Goal: Task Accomplishment & Management: Use online tool/utility

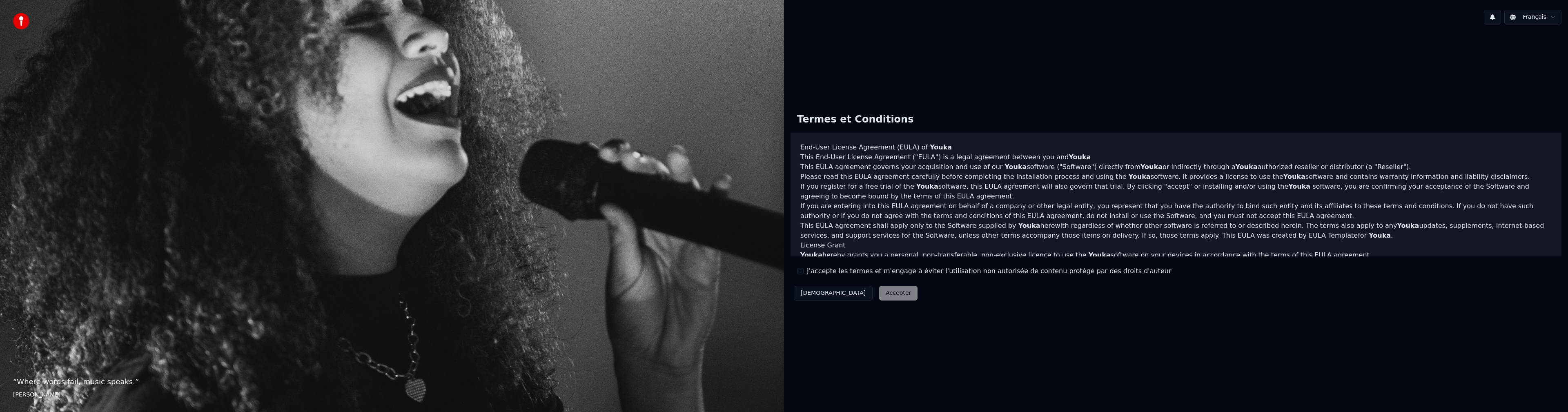
click at [802, 270] on button "J'accepte les termes et m'engage à éviter l'utilisation non autorisée de conten…" at bounding box center [800, 271] width 7 height 7
click at [879, 292] on button "Accepter" at bounding box center [899, 293] width 39 height 15
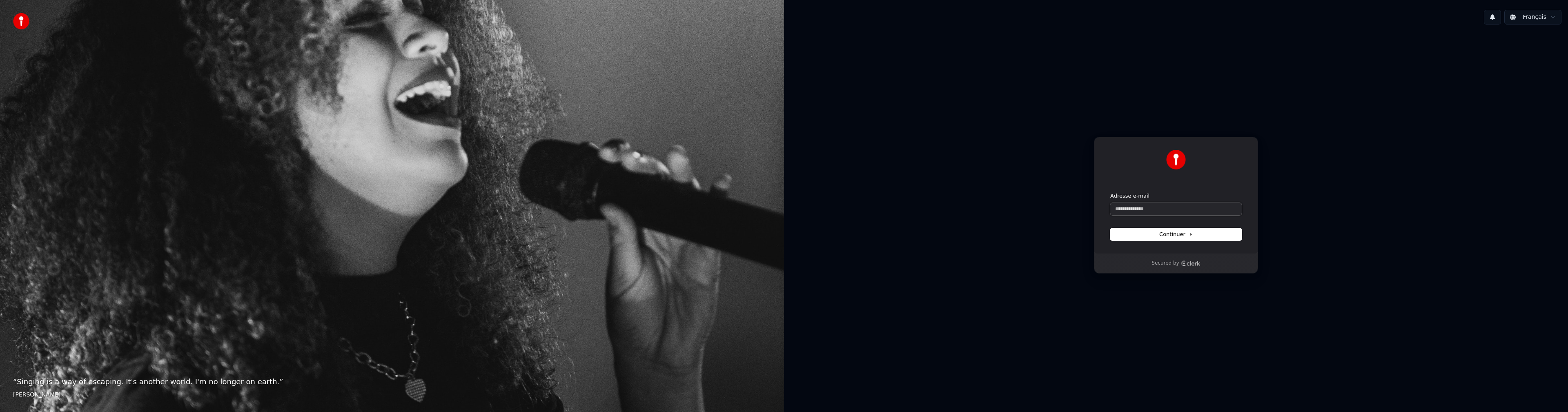
click at [1157, 209] on input "Adresse e-mail" at bounding box center [1175, 209] width 132 height 12
click at [1110, 192] on button "submit" at bounding box center [1110, 192] width 0 height 0
type input "**********"
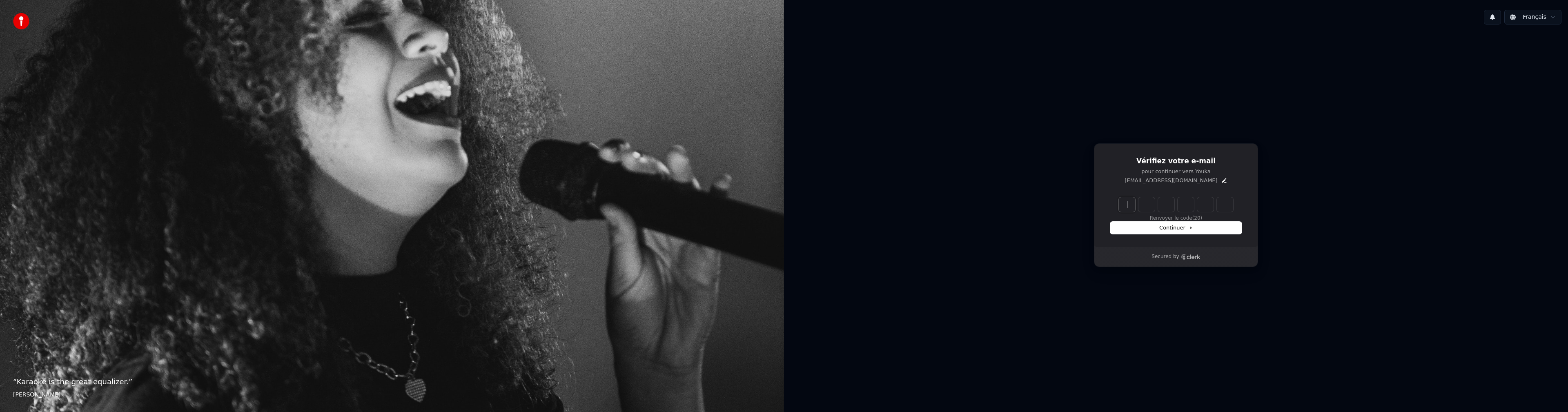
click at [1129, 203] on input "Enter verification code" at bounding box center [1184, 205] width 131 height 15
type input "******"
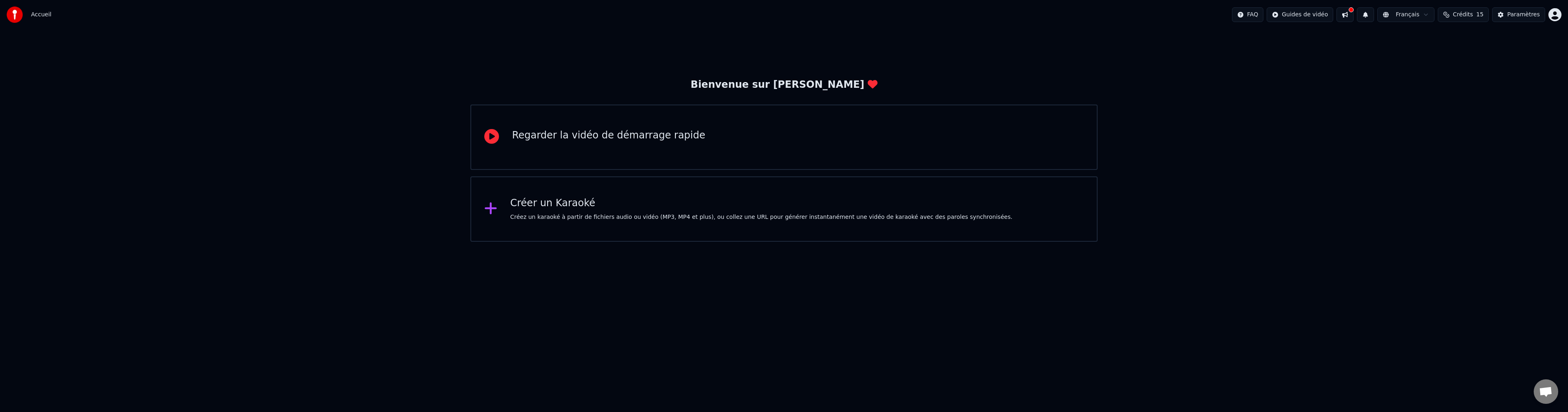
click at [579, 136] on div "Regarder la vidéo de démarrage rapide" at bounding box center [608, 135] width 193 height 13
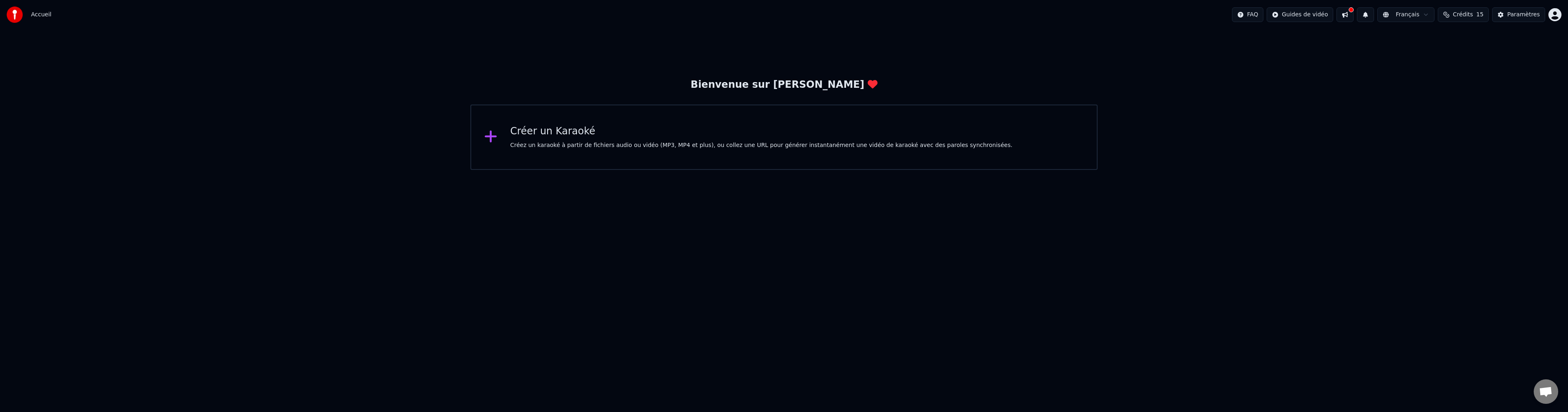
click at [1067, 65] on div "Bienvenue sur [PERSON_NAME] un Karaoké Créez un karaoké à partir de fichiers au…" at bounding box center [784, 100] width 1568 height 141
click at [540, 142] on div "Créez un karaoké à partir de fichiers audio ou vidéo (MP3, MP4 et plus), ou col…" at bounding box center [761, 145] width 502 height 8
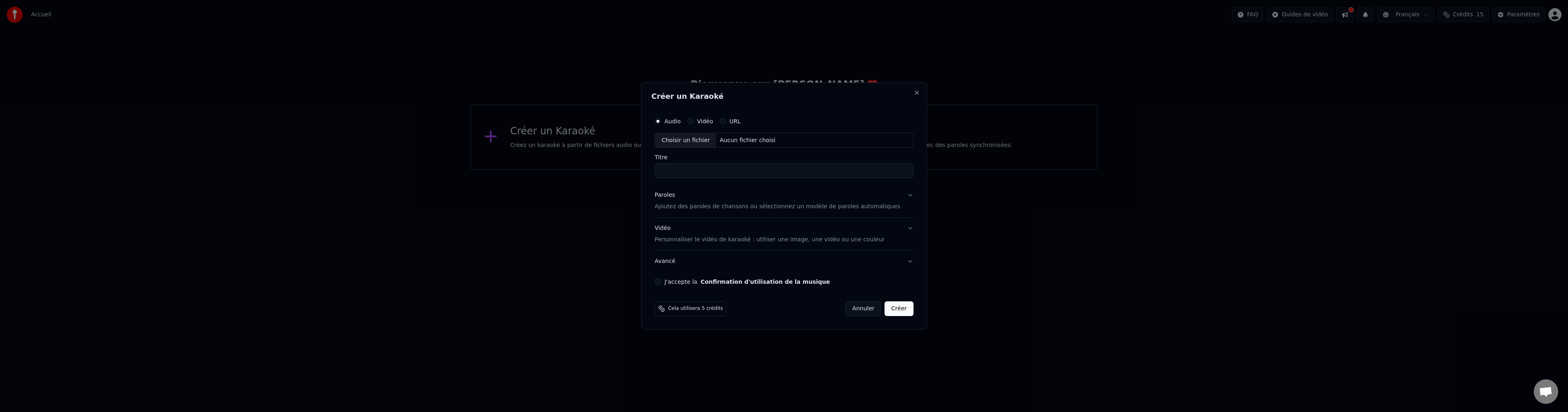
click at [726, 122] on button "URL" at bounding box center [722, 121] width 7 height 7
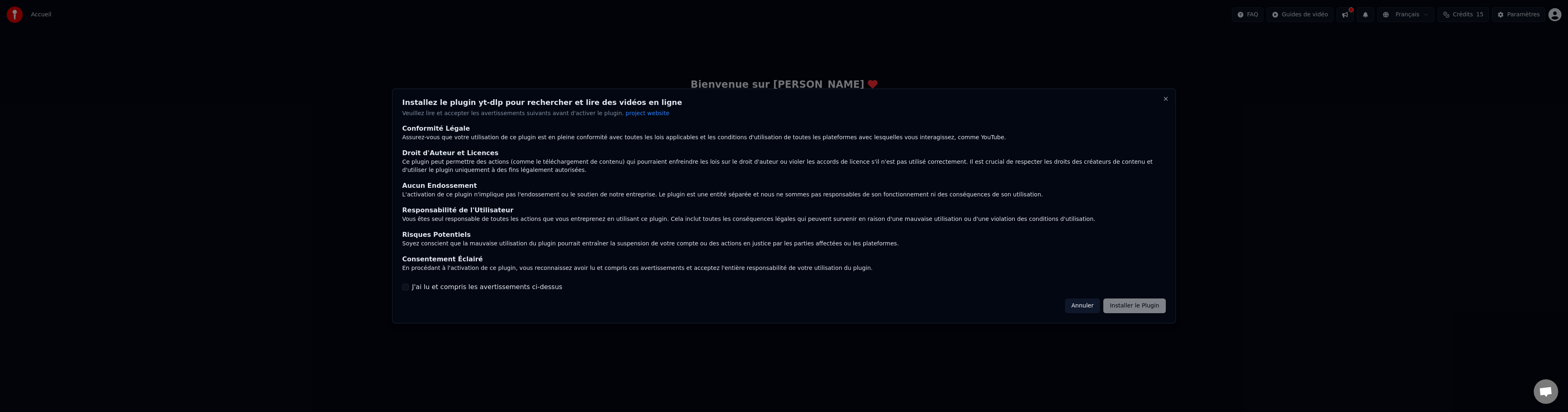
click at [1131, 306] on div "Annuler Installer le Plugin" at bounding box center [1115, 306] width 101 height 15
click at [403, 289] on button "J'ai lu et compris les avertissements ci-dessus" at bounding box center [405, 286] width 7 height 7
click at [1135, 306] on button "Installer le Plugin" at bounding box center [1134, 306] width 62 height 15
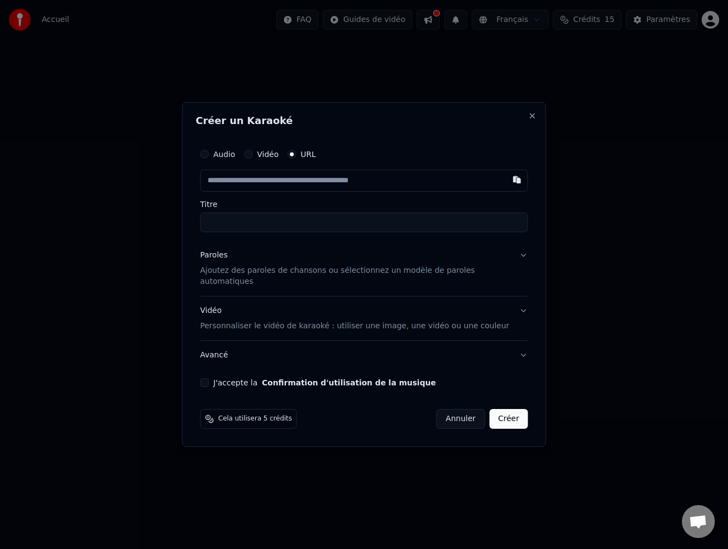
click at [237, 188] on input "text" at bounding box center [364, 181] width 328 height 22
paste input "**********"
type input "**********"
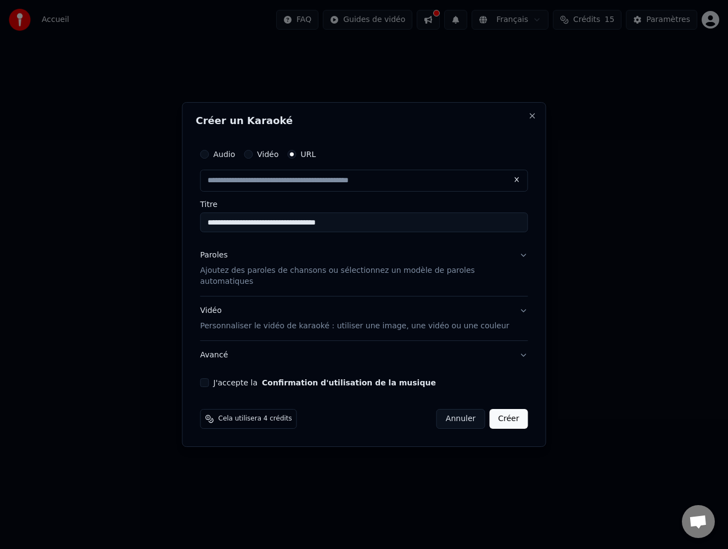
click at [341, 229] on input "**********" at bounding box center [364, 222] width 328 height 20
drag, startPoint x: 342, startPoint y: 227, endPoint x: 198, endPoint y: 235, distance: 144.5
click at [198, 235] on div "**********" at bounding box center [364, 274] width 364 height 345
type input "**********"
type input "*"
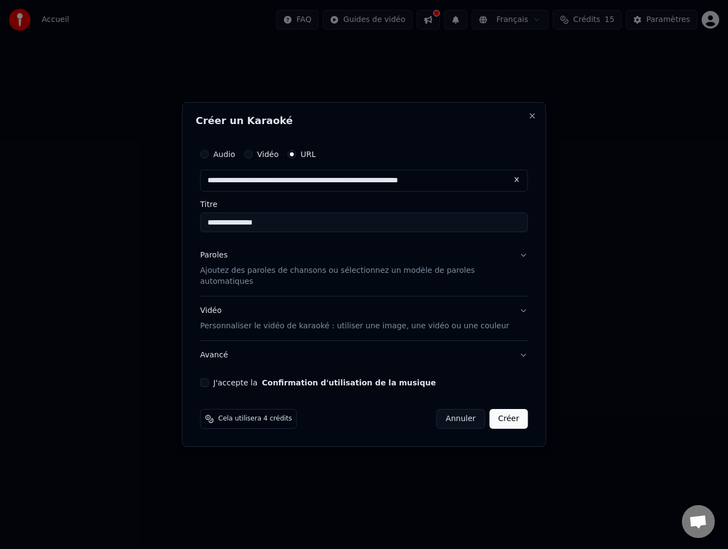
type input "**********"
click at [489, 280] on p "Ajoutez des paroles de chansons ou sélectionnez un modèle de paroles automatiqu…" at bounding box center [355, 276] width 310 height 22
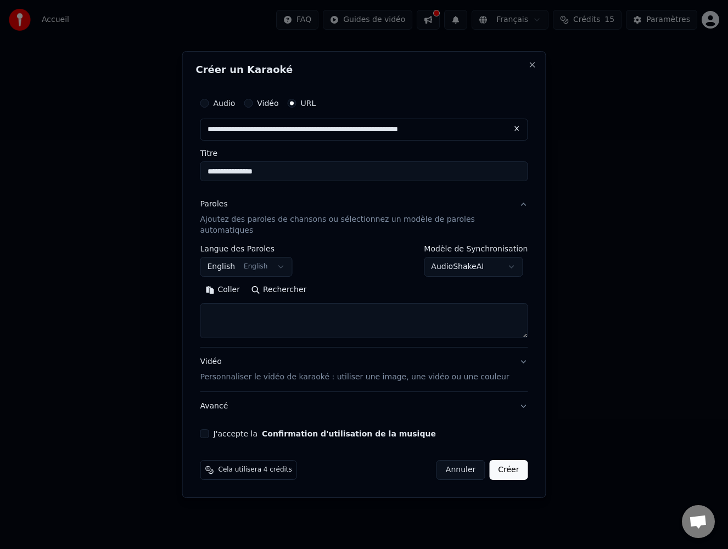
click at [236, 307] on textarea at bounding box center [364, 320] width 328 height 35
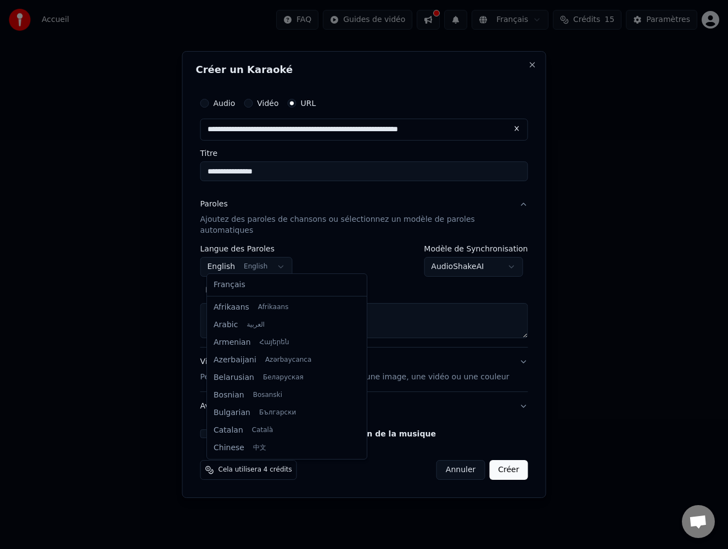
click at [276, 244] on body "**********" at bounding box center [364, 122] width 728 height 244
select select "**"
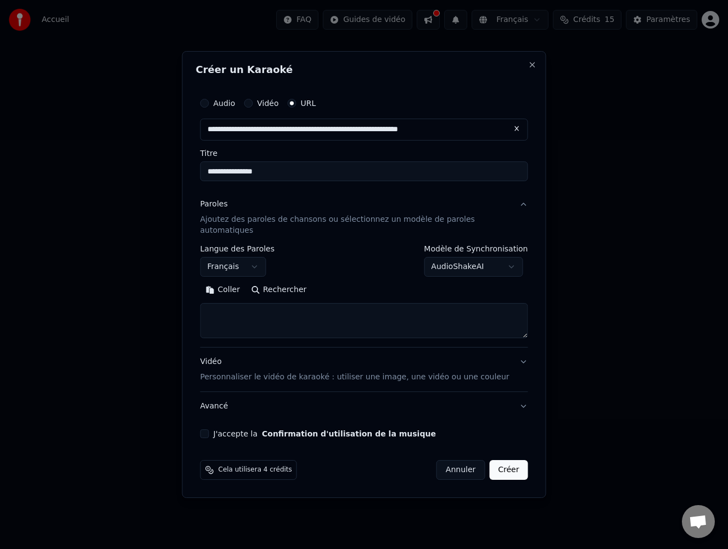
click at [224, 310] on textarea at bounding box center [364, 320] width 328 height 35
paste textarea "**********"
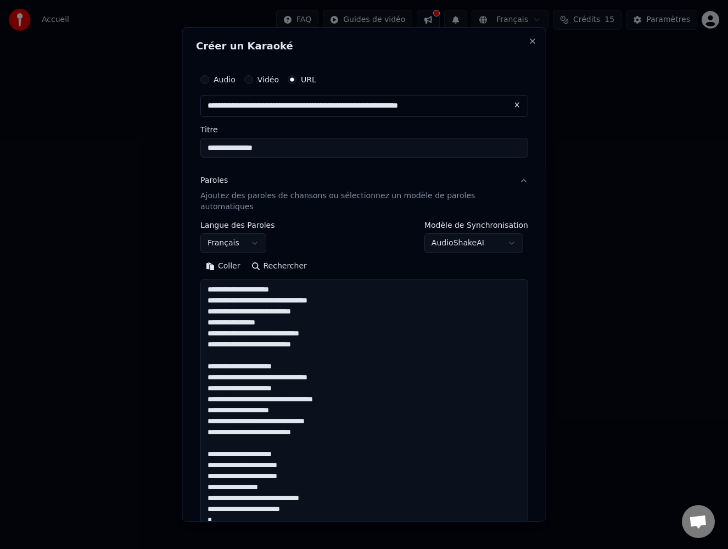
scroll to position [475, 0]
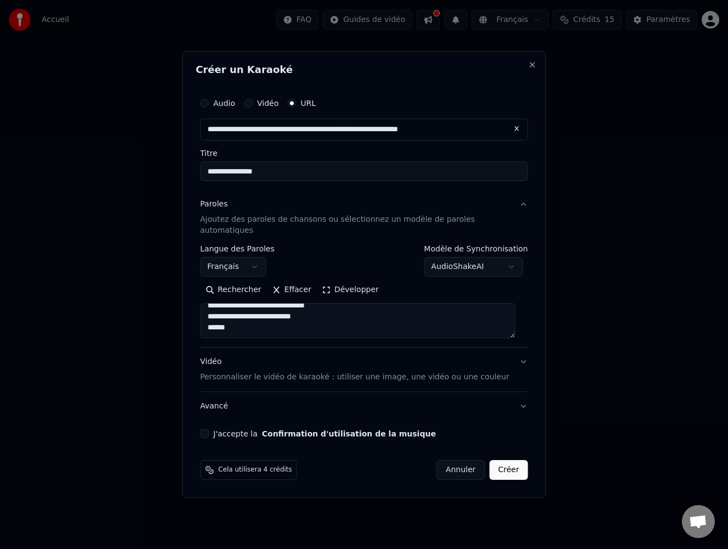
type textarea "**********"
click at [212, 423] on div "**********" at bounding box center [364, 265] width 336 height 355
click at [500, 467] on button "Créer" at bounding box center [508, 470] width 38 height 20
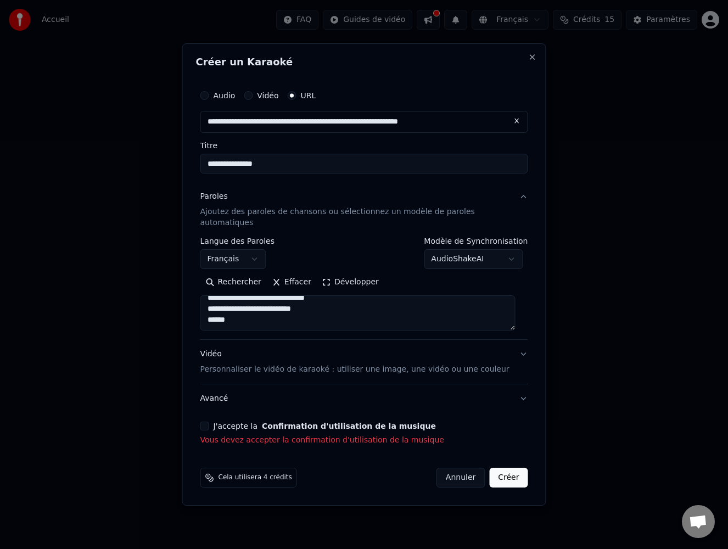
click at [209, 422] on button "J'accepte la Confirmation d'utilisation de la musique" at bounding box center [204, 426] width 9 height 9
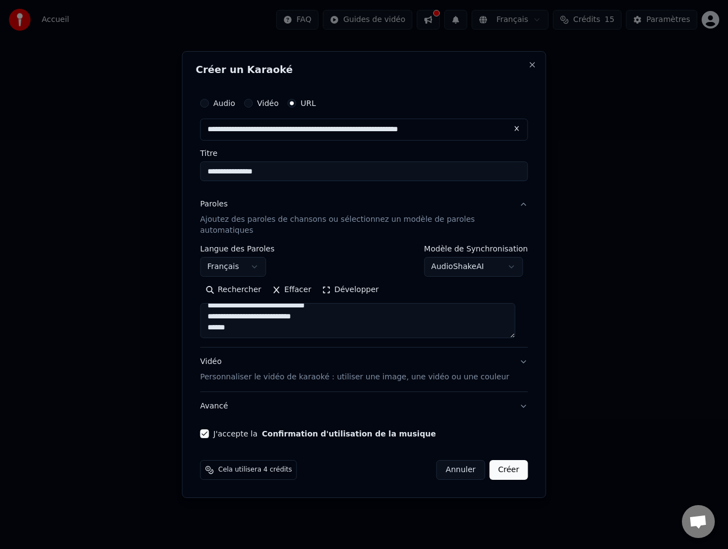
click at [507, 467] on button "Créer" at bounding box center [508, 470] width 38 height 20
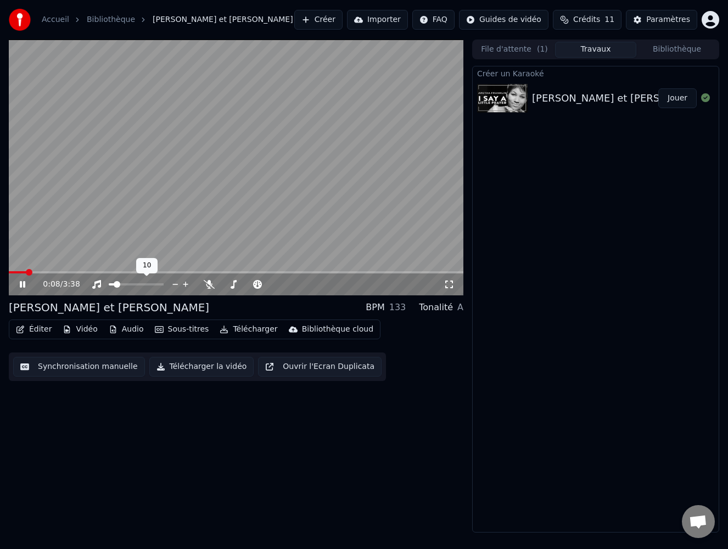
click at [114, 283] on span at bounding box center [117, 284] width 7 height 7
click at [113, 285] on span at bounding box center [116, 284] width 7 height 7
click at [111, 285] on span at bounding box center [114, 284] width 7 height 7
click at [114, 364] on button "Synchronisation manuelle" at bounding box center [79, 367] width 132 height 20
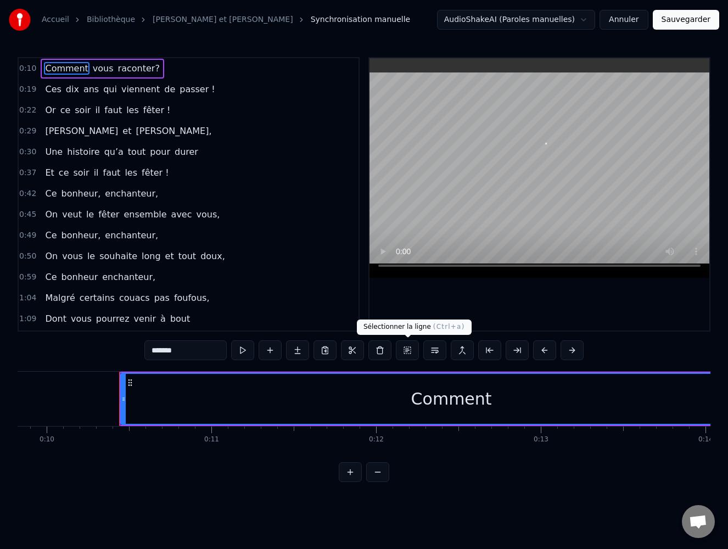
scroll to position [0, 1664]
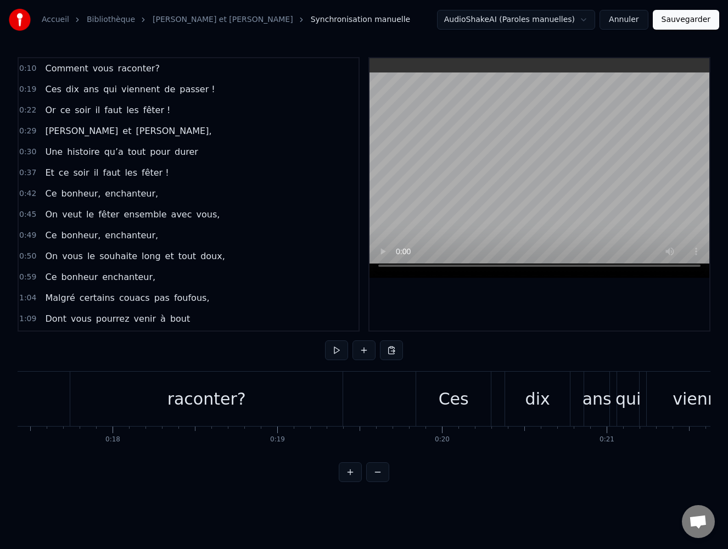
scroll to position [0, 2781]
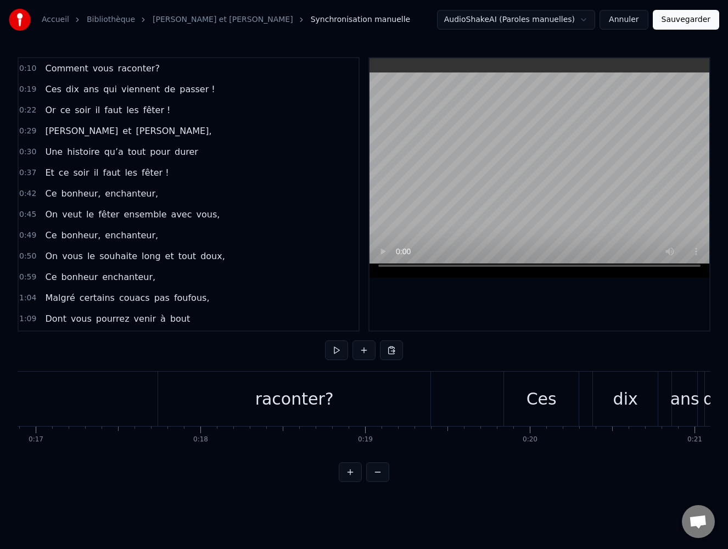
click at [103, 71] on span "vous" at bounding box center [103, 68] width 23 height 13
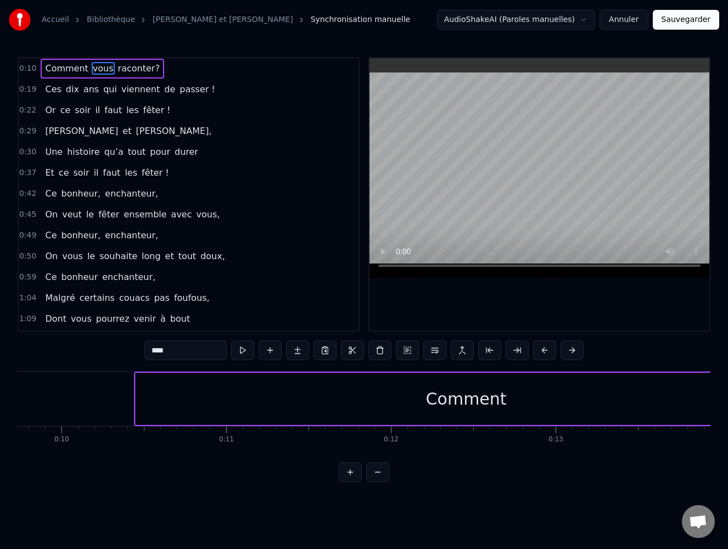
scroll to position [0, 1589]
click at [474, 400] on div "Comment" at bounding box center [479, 398] width 81 height 25
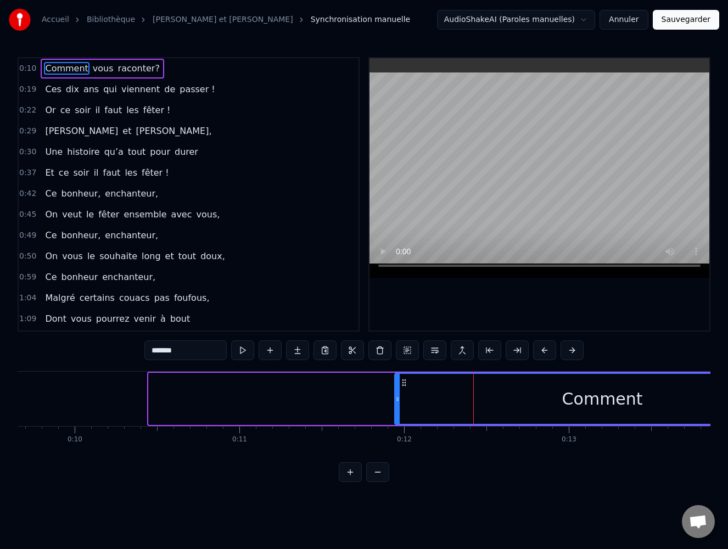
drag, startPoint x: 151, startPoint y: 399, endPoint x: 397, endPoint y: 396, distance: 245.9
click at [397, 396] on icon at bounding box center [397, 399] width 4 height 9
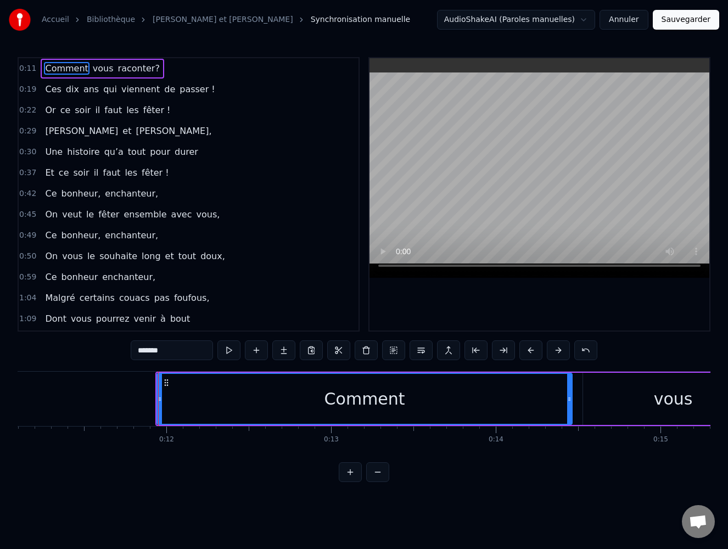
scroll to position [0, 1831]
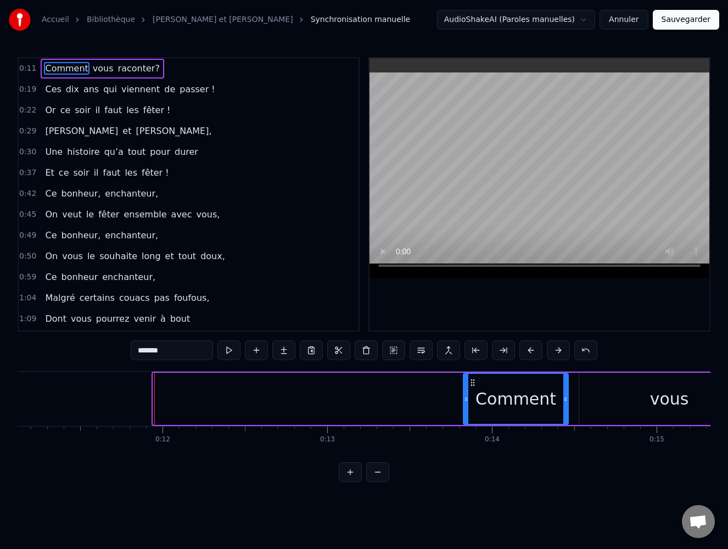
drag, startPoint x: 155, startPoint y: 398, endPoint x: 465, endPoint y: 395, distance: 310.1
click at [465, 395] on icon at bounding box center [466, 399] width 4 height 9
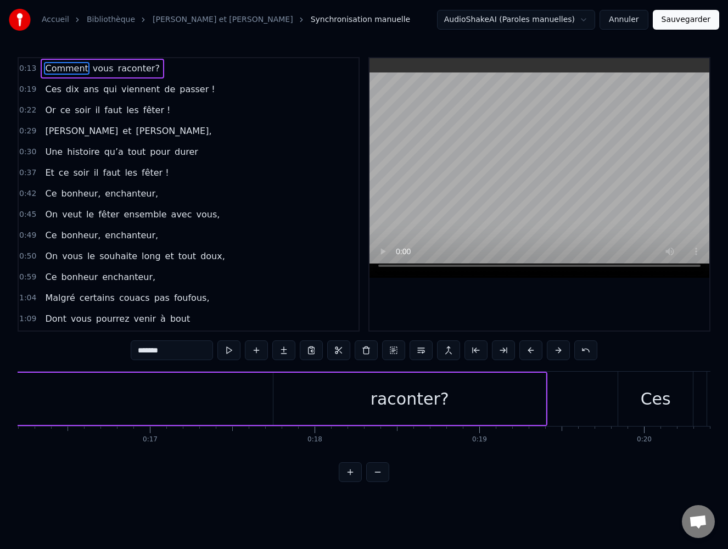
scroll to position [0, 2687]
click at [521, 389] on div "raconter?" at bounding box center [389, 399] width 272 height 52
type input "*********"
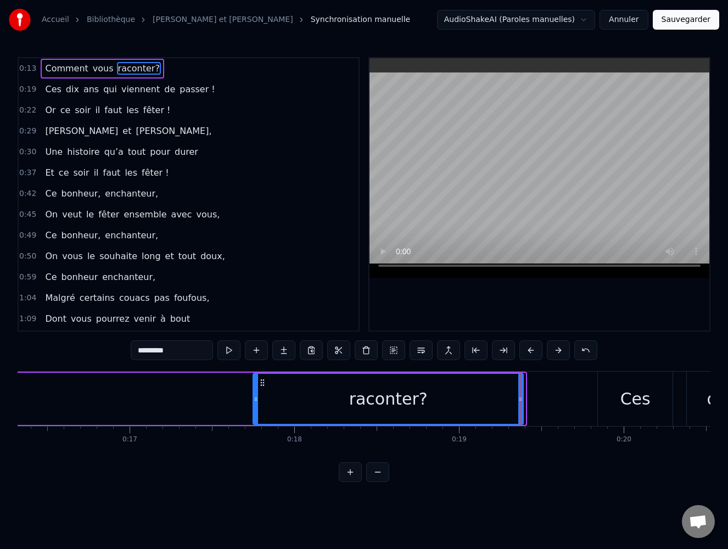
click at [519, 397] on icon at bounding box center [520, 399] width 4 height 9
drag, startPoint x: 393, startPoint y: 372, endPoint x: 304, endPoint y: 374, distance: 88.9
click at [304, 374] on div "Comment vous raconter?" at bounding box center [64, 399] width 919 height 54
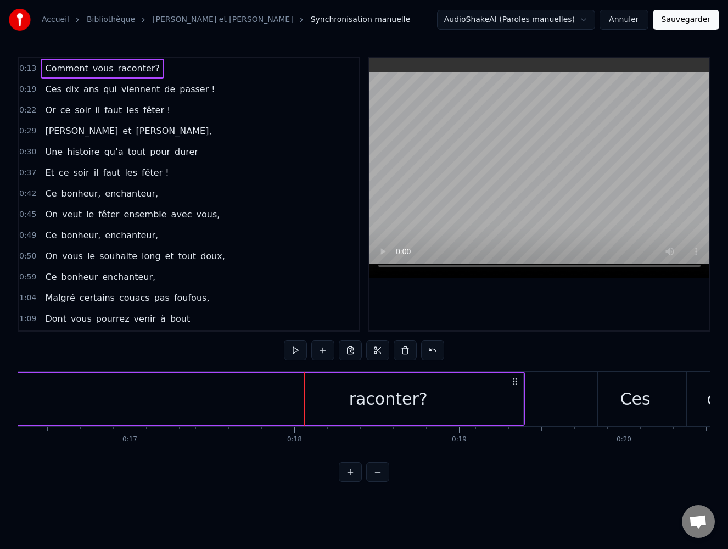
click at [324, 391] on div "raconter?" at bounding box center [388, 399] width 270 height 52
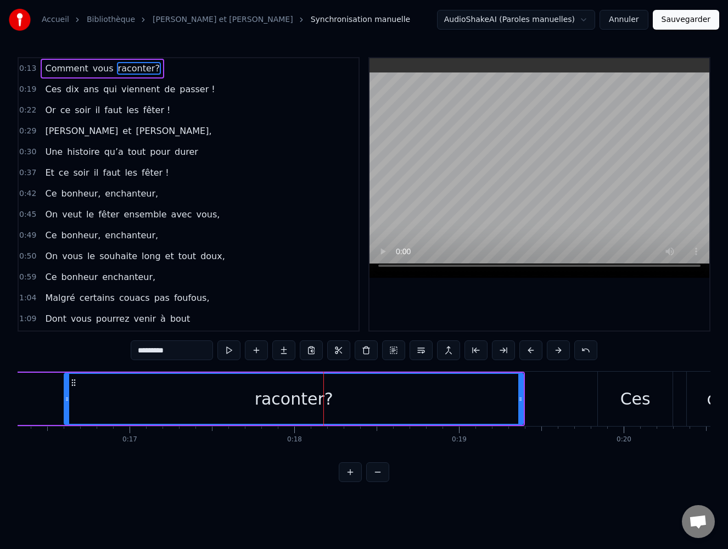
drag, startPoint x: 256, startPoint y: 400, endPoint x: 67, endPoint y: 396, distance: 188.8
click at [67, 396] on icon at bounding box center [67, 399] width 4 height 9
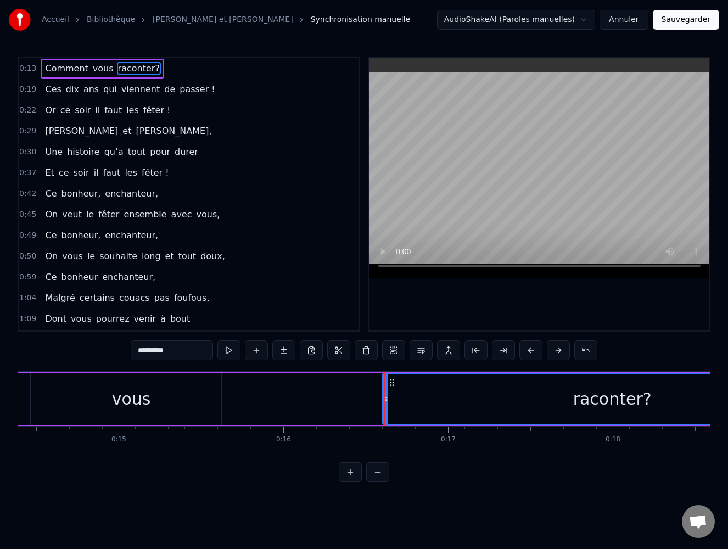
scroll to position [0, 2351]
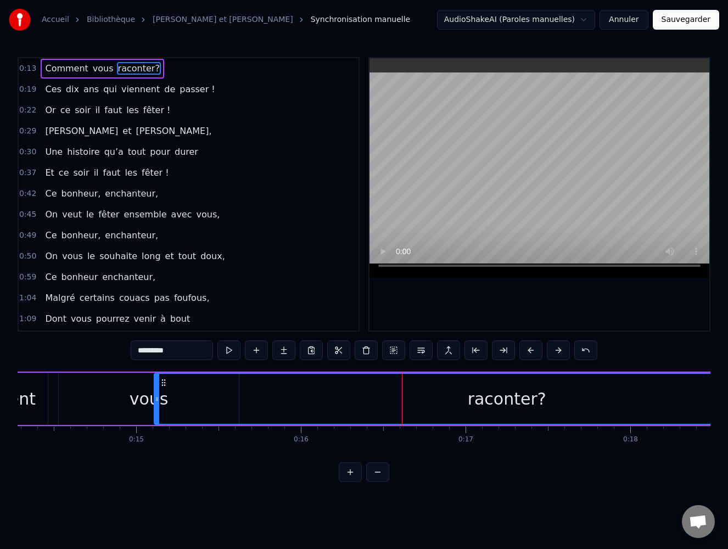
drag, startPoint x: 404, startPoint y: 397, endPoint x: 159, endPoint y: 397, distance: 245.9
click at [159, 397] on icon at bounding box center [157, 399] width 4 height 9
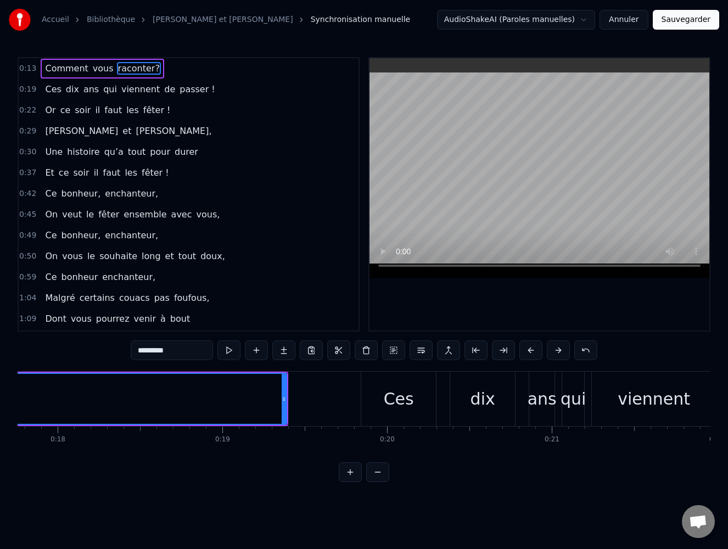
scroll to position [0, 2957]
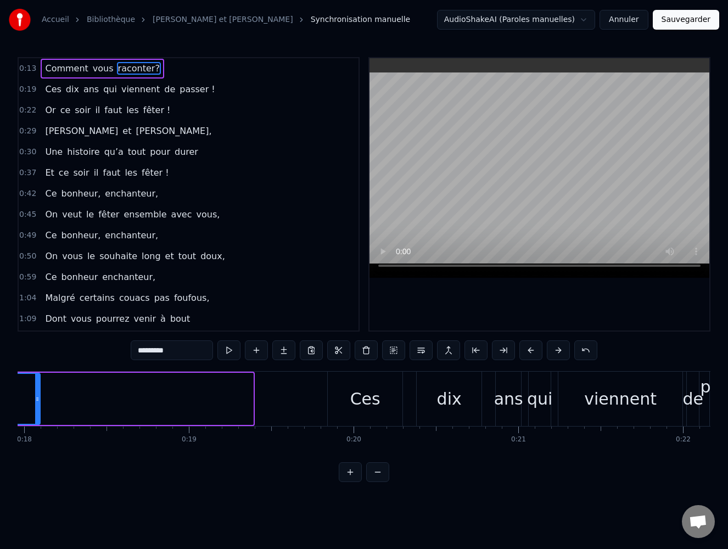
drag, startPoint x: 250, startPoint y: 397, endPoint x: 40, endPoint y: 408, distance: 211.1
click at [38, 408] on div at bounding box center [37, 399] width 4 height 50
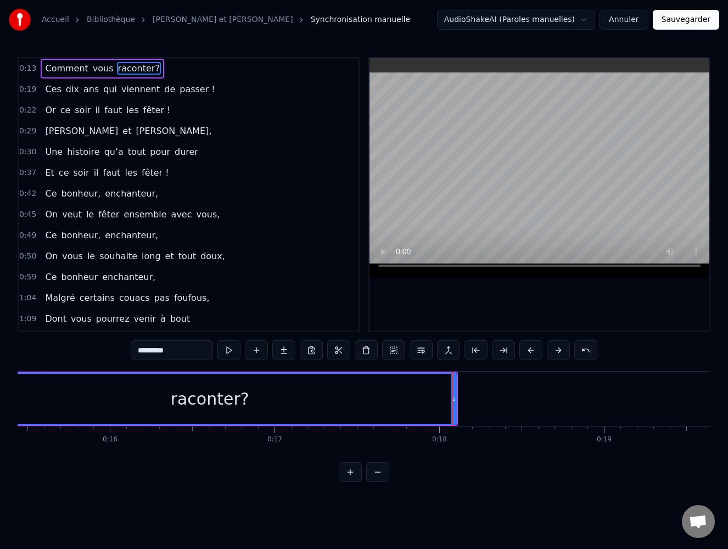
scroll to position [0, 2527]
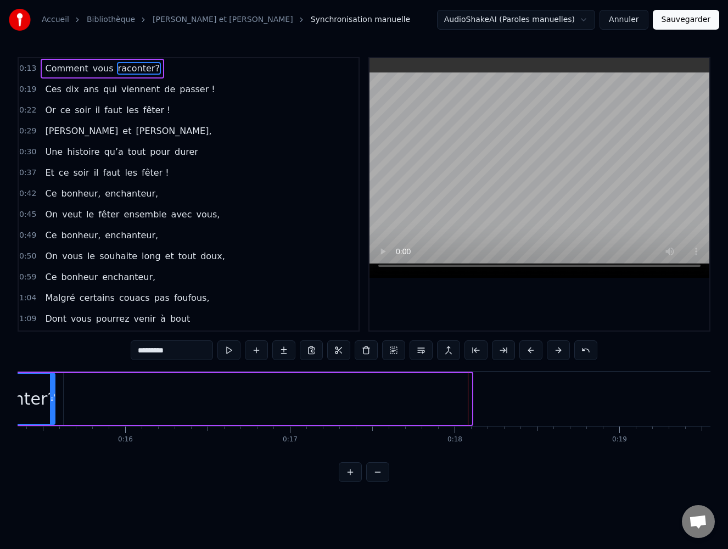
drag, startPoint x: 470, startPoint y: 398, endPoint x: 54, endPoint y: 395, distance: 416.6
click at [54, 395] on icon at bounding box center [52, 399] width 4 height 9
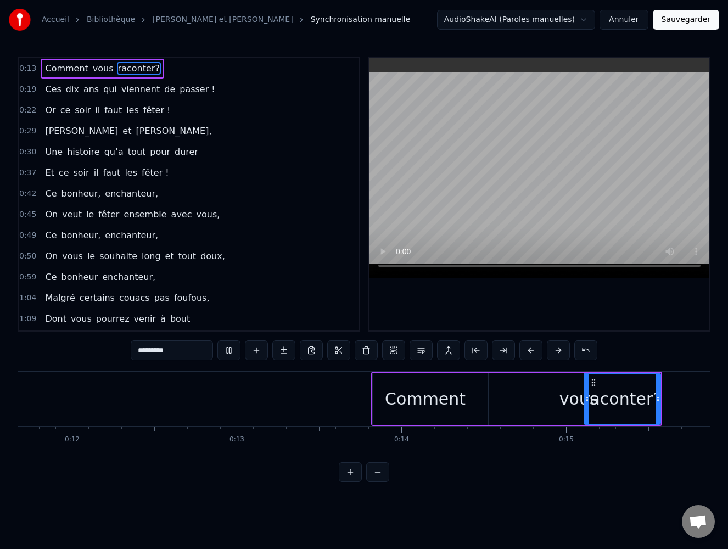
scroll to position [0, 1982]
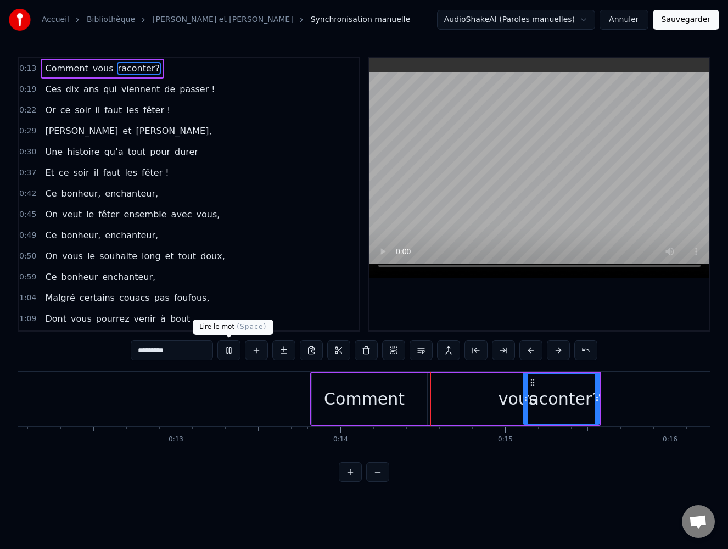
click at [227, 351] on button at bounding box center [228, 350] width 23 height 20
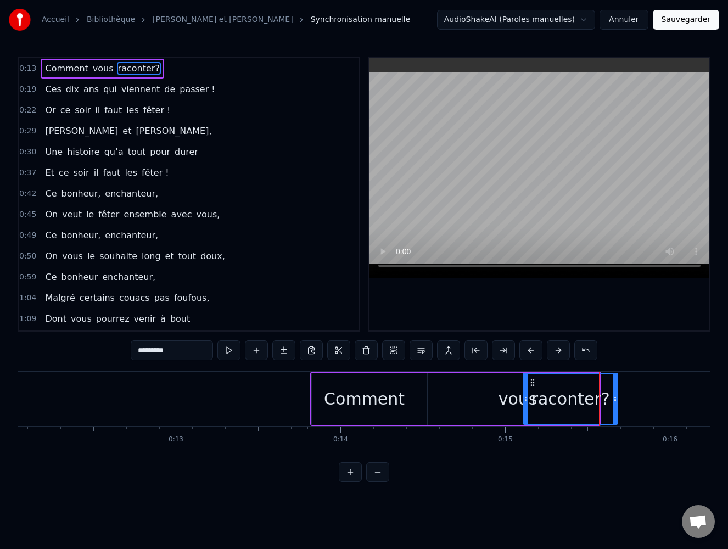
drag, startPoint x: 597, startPoint y: 397, endPoint x: 615, endPoint y: 397, distance: 18.1
click at [615, 397] on circle at bounding box center [615, 397] width 1 height 1
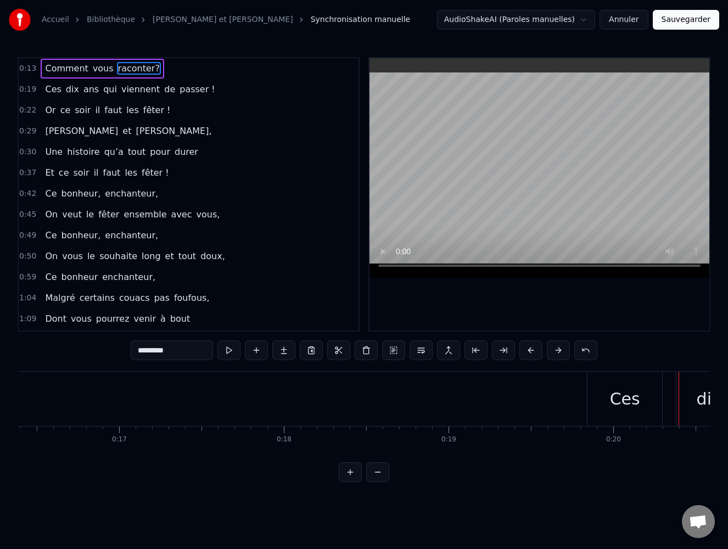
scroll to position [0, 2092]
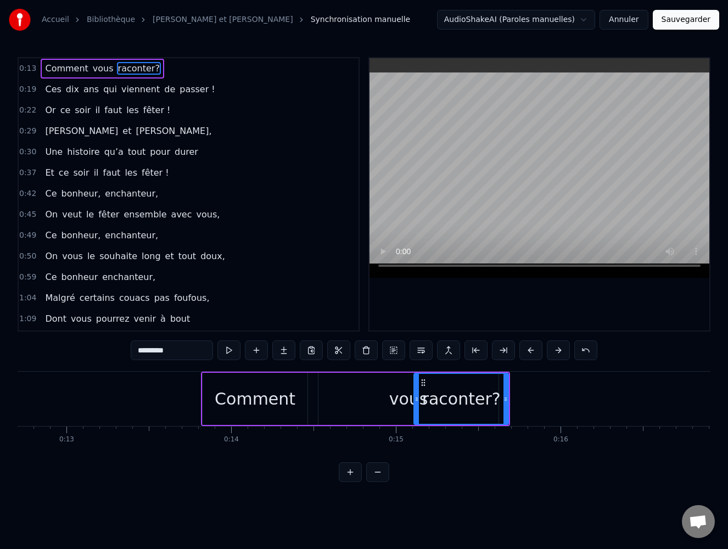
click at [415, 398] on icon at bounding box center [416, 399] width 4 height 9
click at [125, 64] on span "raconter?" at bounding box center [139, 68] width 44 height 13
click at [367, 349] on button at bounding box center [366, 350] width 23 height 20
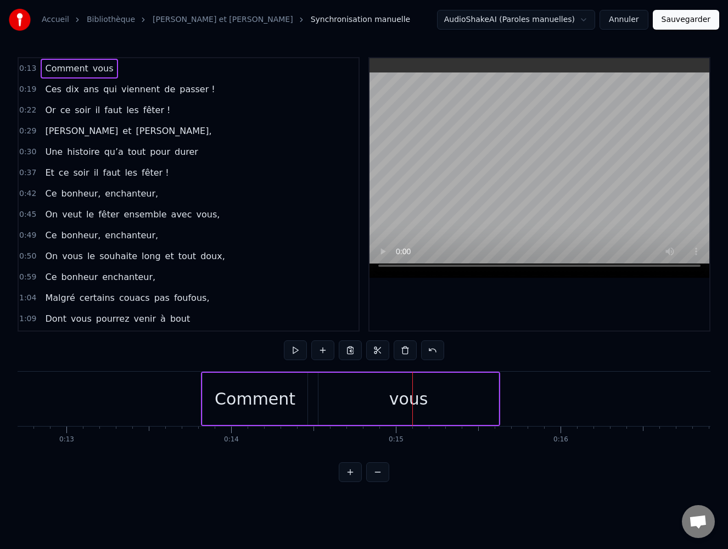
click at [105, 72] on div "Comment vous" at bounding box center [79, 69] width 77 height 20
click at [429, 346] on button at bounding box center [432, 350] width 23 height 20
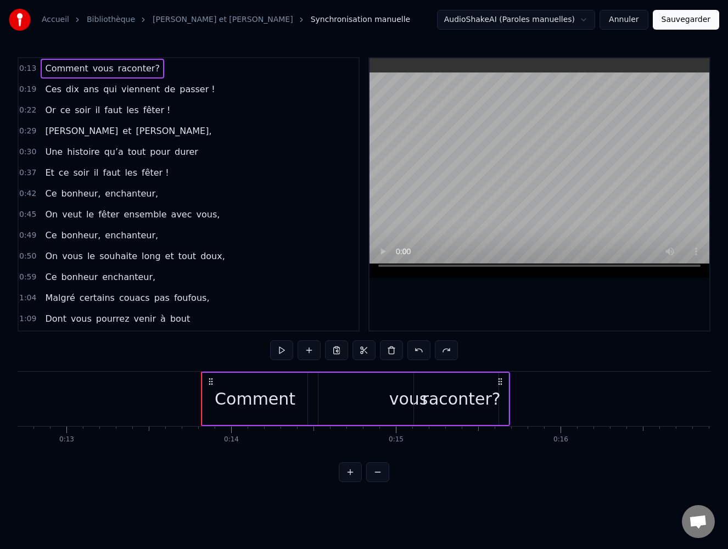
click at [357, 400] on div "vous" at bounding box center [408, 399] width 180 height 52
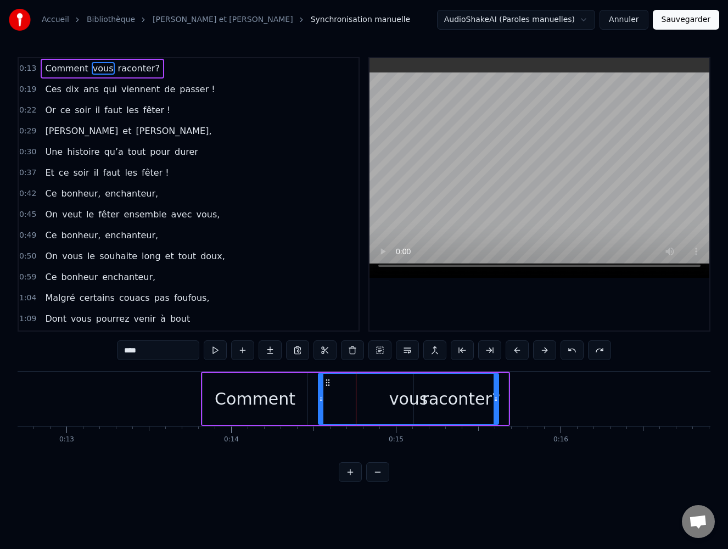
click at [482, 398] on div "vous" at bounding box center [408, 399] width 179 height 50
click at [212, 383] on div "Comment" at bounding box center [255, 399] width 105 height 52
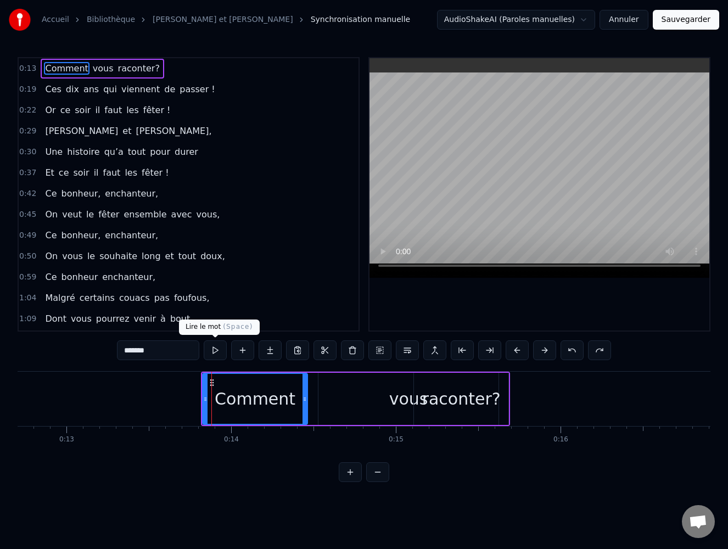
click at [216, 347] on button at bounding box center [215, 350] width 23 height 20
click at [217, 347] on button at bounding box center [215, 350] width 23 height 20
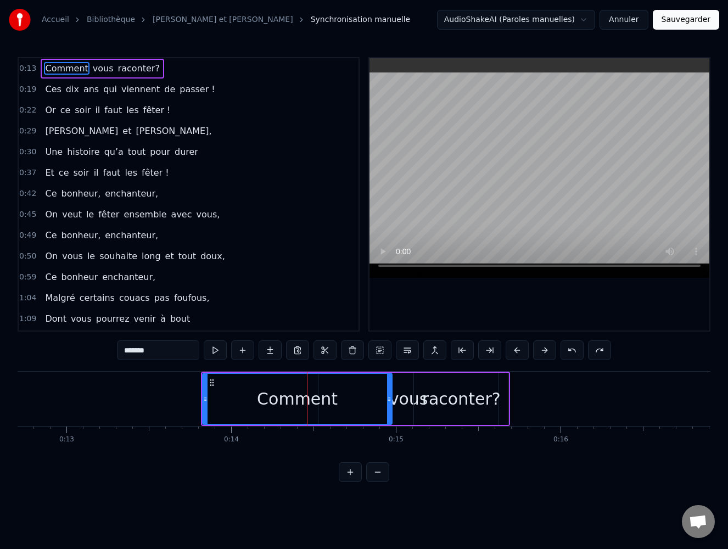
drag, startPoint x: 306, startPoint y: 397, endPoint x: 391, endPoint y: 392, distance: 84.7
click at [391, 392] on div at bounding box center [389, 399] width 4 height 50
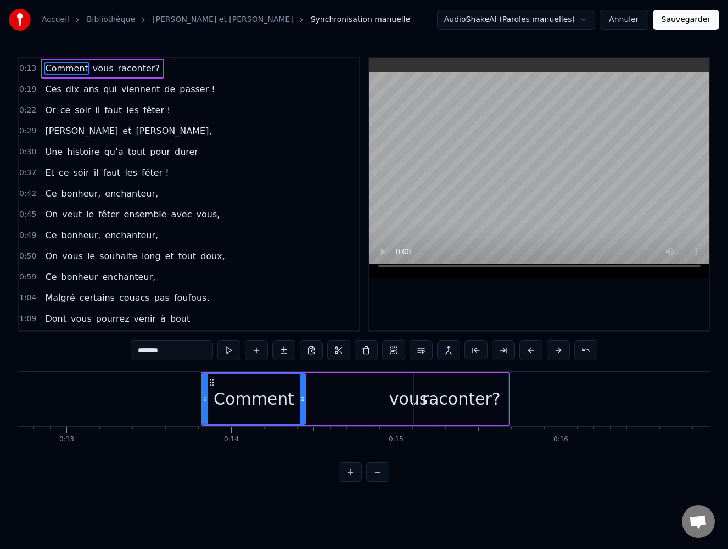
drag, startPoint x: 388, startPoint y: 398, endPoint x: 301, endPoint y: 400, distance: 86.7
click at [301, 400] on icon at bounding box center [302, 399] width 4 height 9
click at [92, 74] on span "vous" at bounding box center [103, 68] width 23 height 13
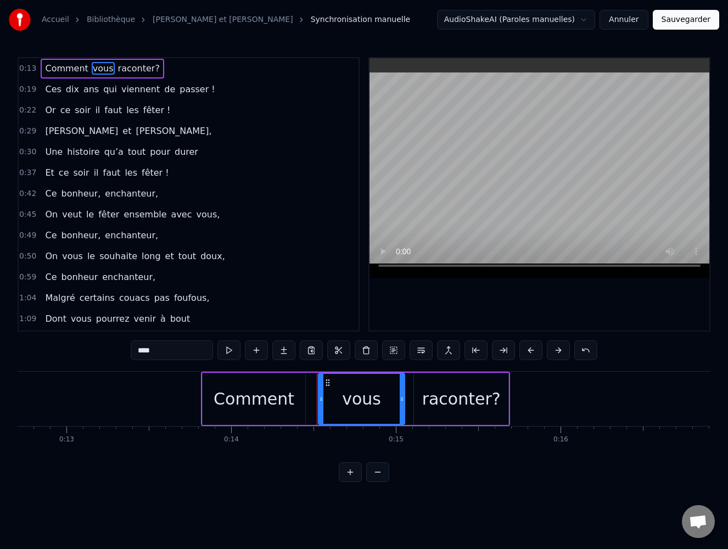
drag, startPoint x: 497, startPoint y: 398, endPoint x: 403, endPoint y: 398, distance: 93.9
click at [403, 398] on icon at bounding box center [402, 399] width 4 height 9
click at [456, 396] on div "raconter?" at bounding box center [461, 398] width 78 height 25
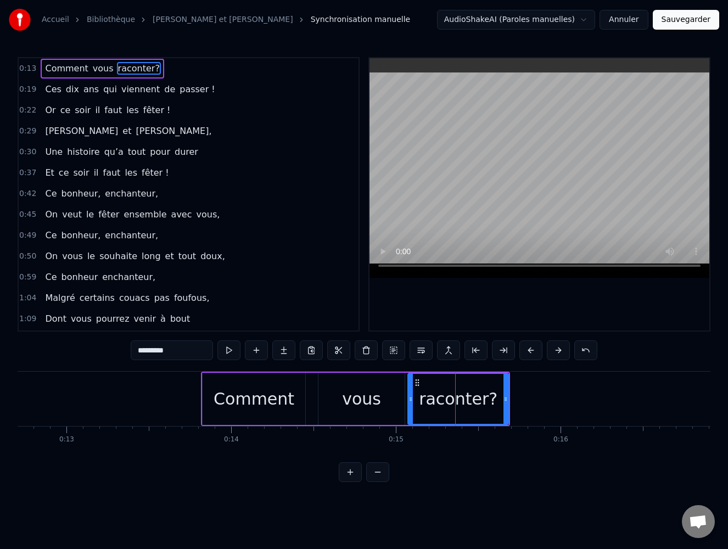
drag, startPoint x: 415, startPoint y: 398, endPoint x: 409, endPoint y: 398, distance: 6.0
click at [409, 398] on icon at bounding box center [410, 399] width 4 height 9
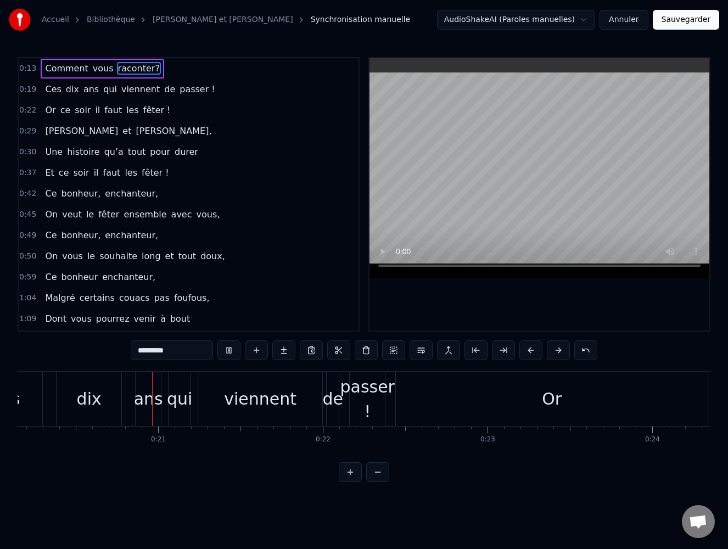
scroll to position [0, 3326]
click at [55, 67] on span "Comment" at bounding box center [66, 68] width 45 height 13
type input "*******"
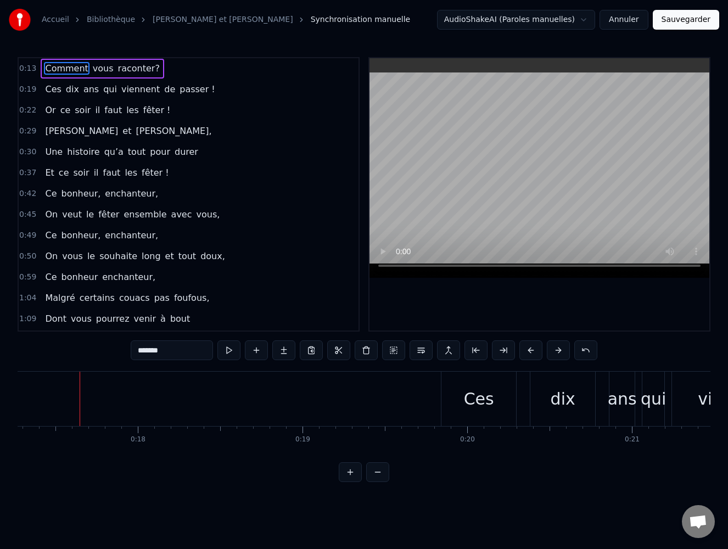
scroll to position [0, 2850]
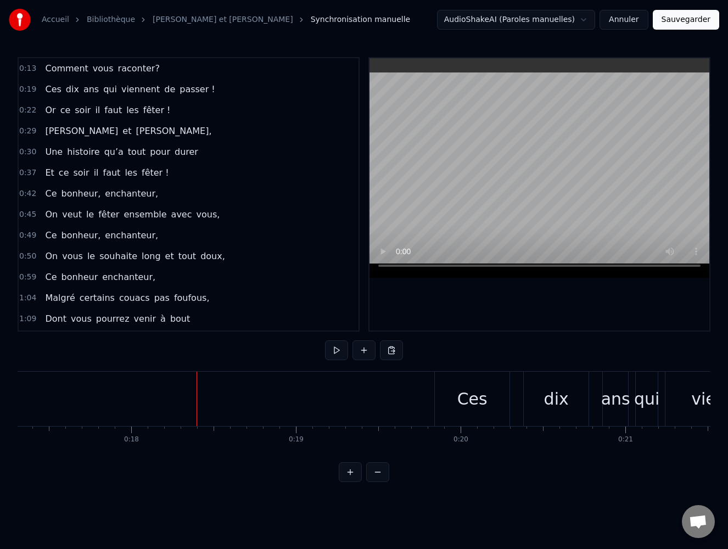
click at [492, 390] on div "Ces" at bounding box center [472, 399] width 75 height 54
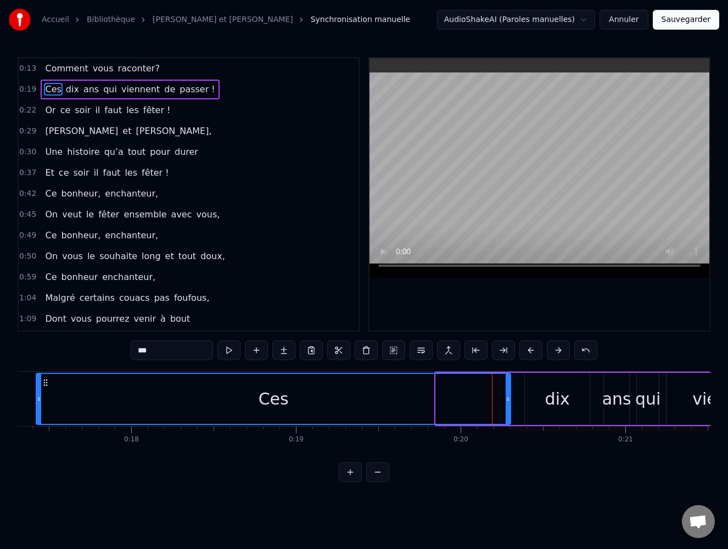
drag, startPoint x: 437, startPoint y: 399, endPoint x: 41, endPoint y: 389, distance: 396.4
click at [41, 389] on div at bounding box center [39, 399] width 4 height 50
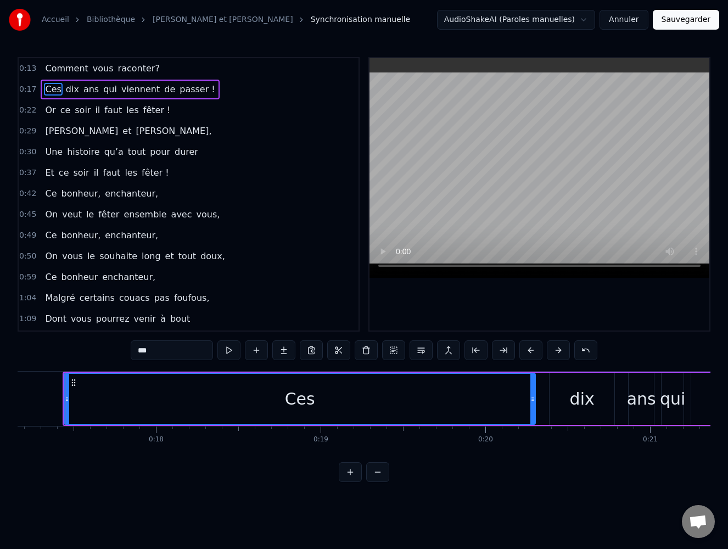
scroll to position [0, 2818]
click at [381, 479] on button at bounding box center [377, 472] width 23 height 20
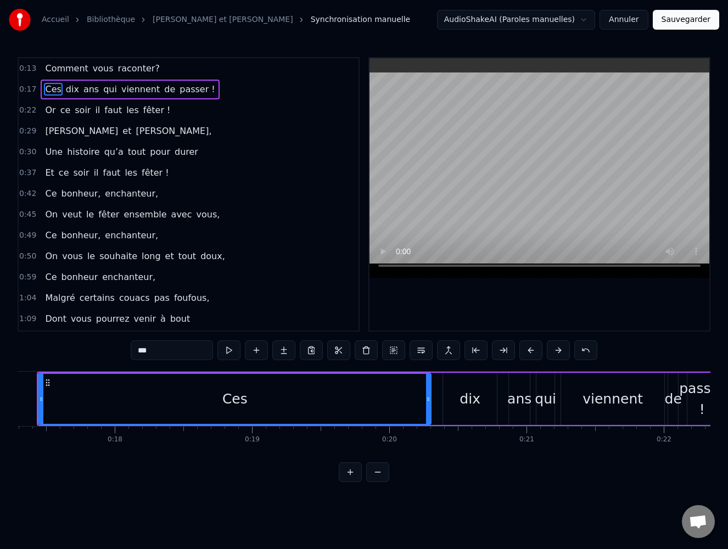
scroll to position [0, 2339]
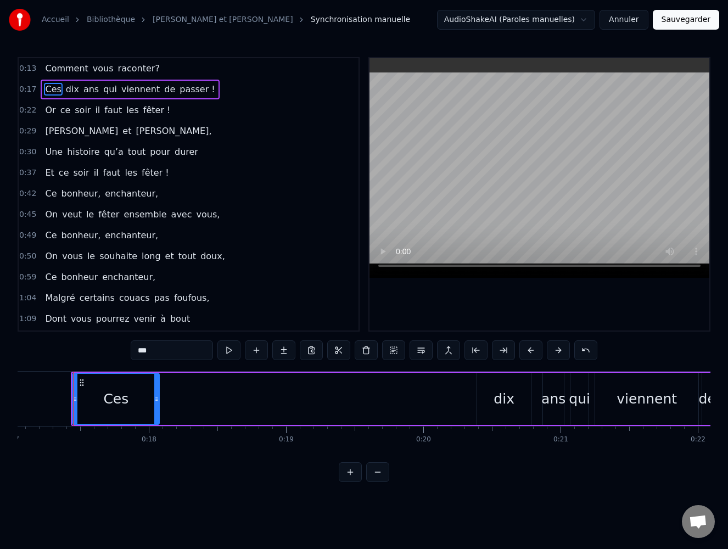
drag, startPoint x: 463, startPoint y: 396, endPoint x: 157, endPoint y: 408, distance: 305.9
click at [157, 408] on div at bounding box center [156, 399] width 4 height 50
drag, startPoint x: 75, startPoint y: 397, endPoint x: 87, endPoint y: 397, distance: 12.1
click at [87, 397] on icon at bounding box center [87, 399] width 4 height 9
click at [526, 399] on div "dix" at bounding box center [504, 399] width 54 height 52
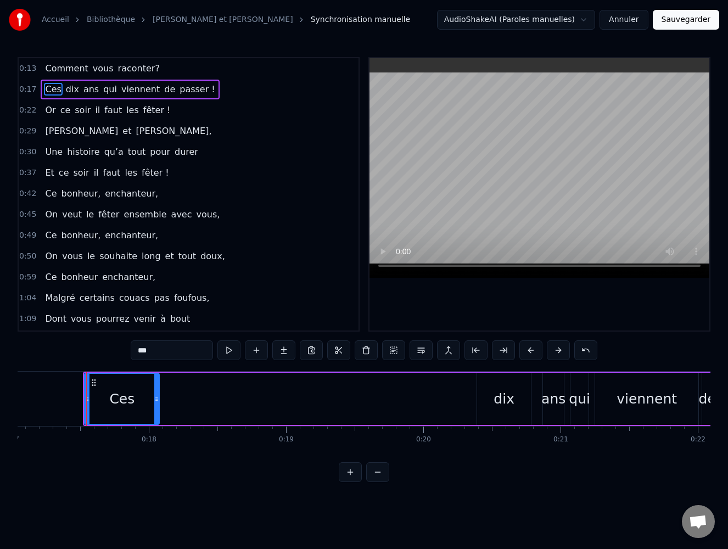
type input "***"
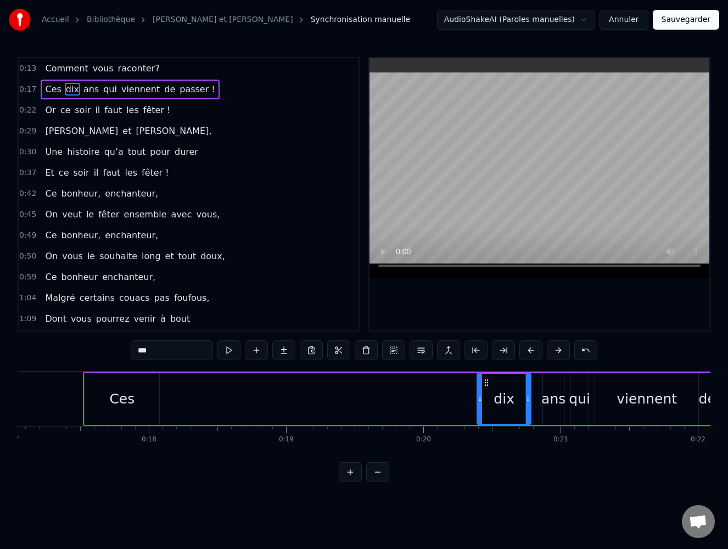
click at [528, 386] on div at bounding box center [528, 399] width 4 height 50
drag, startPoint x: 513, startPoint y: 372, endPoint x: 243, endPoint y: 382, distance: 270.2
click at [243, 382] on div "Ces dix ans qui viennent de passer !" at bounding box center [417, 399] width 669 height 54
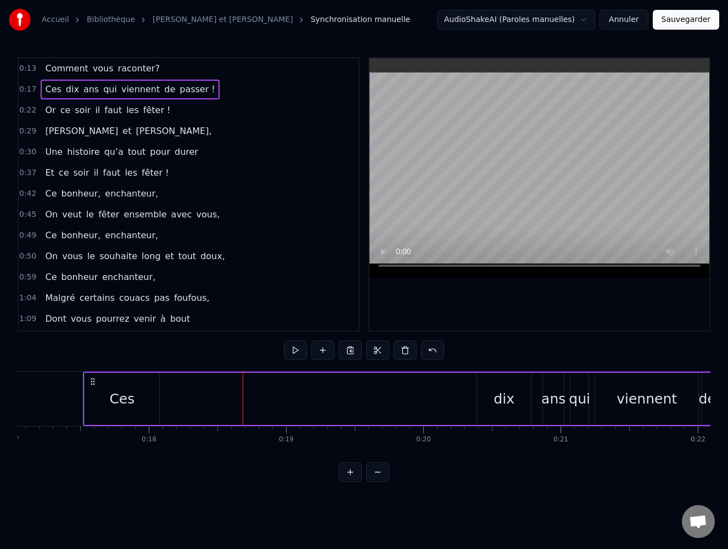
click at [514, 400] on div "dix" at bounding box center [504, 399] width 54 height 52
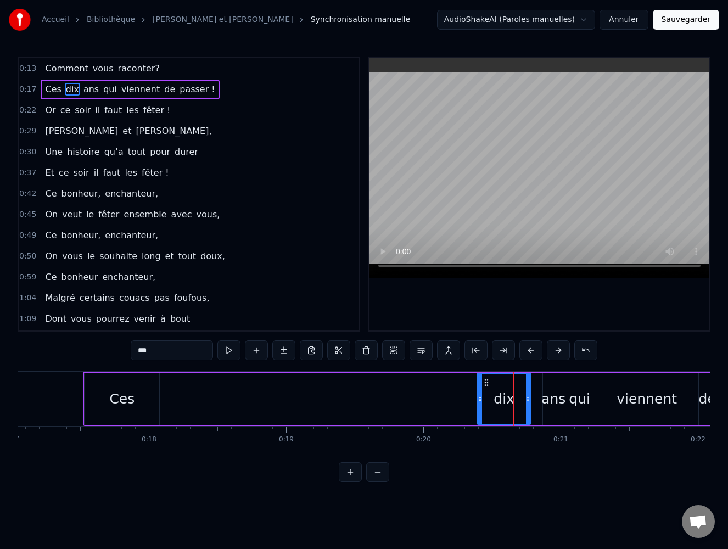
drag, startPoint x: 502, startPoint y: 400, endPoint x: 359, endPoint y: 400, distance: 143.2
click at [359, 400] on div "Ces dix ans qui viennent de passer !" at bounding box center [417, 399] width 669 height 54
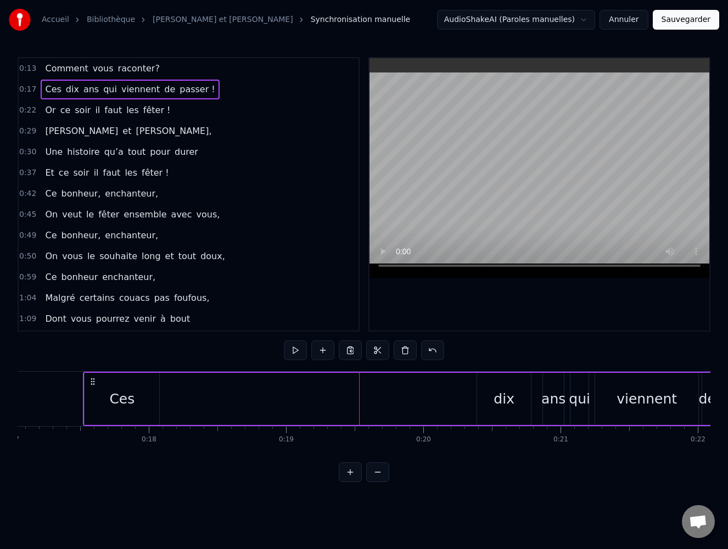
click at [520, 391] on div "dix" at bounding box center [504, 399] width 54 height 52
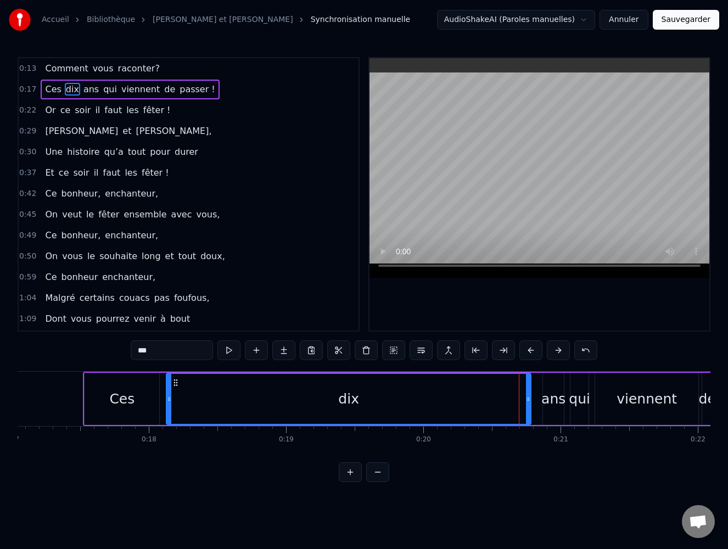
drag, startPoint x: 480, startPoint y: 397, endPoint x: 169, endPoint y: 400, distance: 310.7
click at [169, 400] on icon at bounding box center [169, 399] width 4 height 9
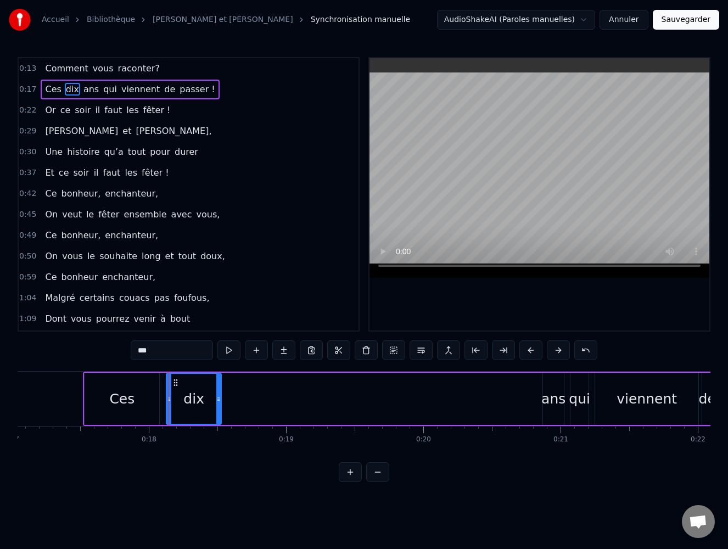
drag, startPoint x: 529, startPoint y: 398, endPoint x: 320, endPoint y: 401, distance: 208.6
click at [220, 405] on div at bounding box center [218, 399] width 4 height 50
click at [555, 397] on div "ans" at bounding box center [553, 399] width 24 height 21
click at [563, 386] on div at bounding box center [561, 399] width 4 height 50
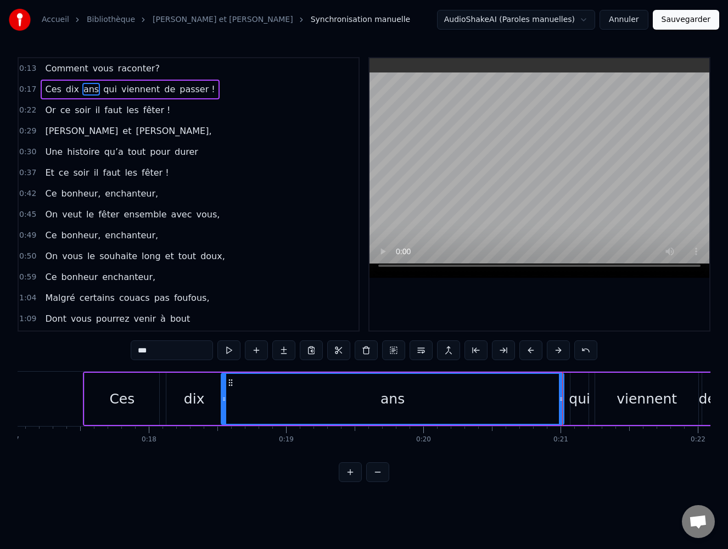
drag, startPoint x: 544, startPoint y: 384, endPoint x: 589, endPoint y: 395, distance: 46.3
click at [223, 399] on div at bounding box center [224, 399] width 4 height 50
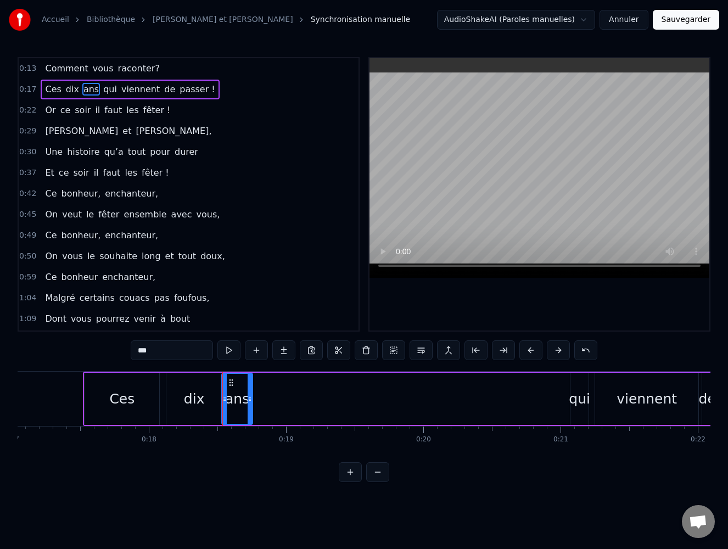
drag, startPoint x: 560, startPoint y: 400, endPoint x: 249, endPoint y: 394, distance: 311.2
click at [249, 394] on div at bounding box center [250, 399] width 4 height 50
click at [571, 398] on div "qui" at bounding box center [579, 399] width 21 height 21
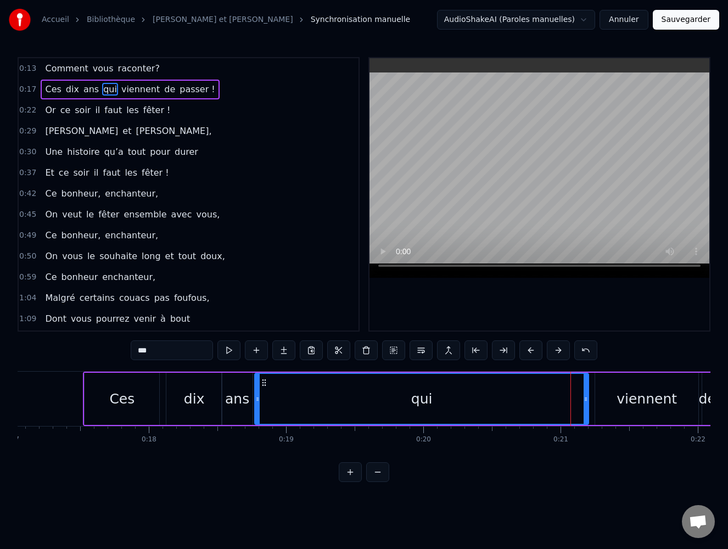
drag, startPoint x: 571, startPoint y: 398, endPoint x: 255, endPoint y: 394, distance: 315.6
click at [255, 395] on icon at bounding box center [257, 399] width 4 height 9
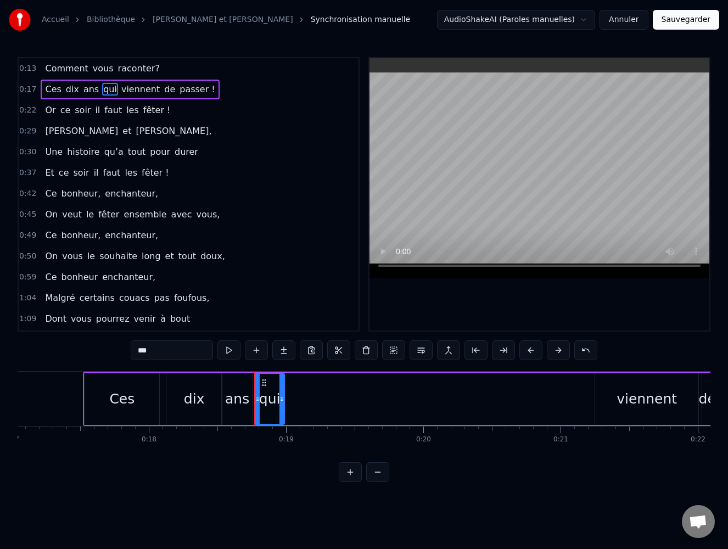
drag, startPoint x: 584, startPoint y: 398, endPoint x: 280, endPoint y: 400, distance: 304.1
click at [280, 400] on icon at bounding box center [281, 399] width 4 height 9
click at [623, 400] on div "viennent" at bounding box center [646, 399] width 60 height 21
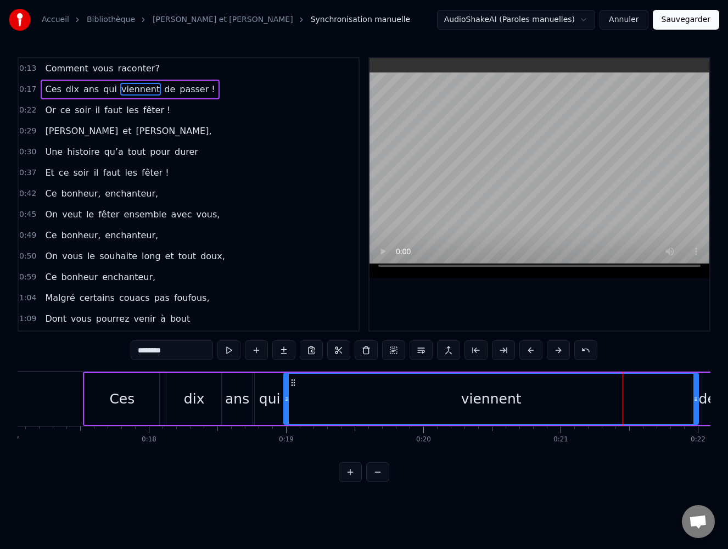
drag, startPoint x: 597, startPoint y: 398, endPoint x: 285, endPoint y: 404, distance: 311.2
click at [285, 404] on div at bounding box center [286, 399] width 4 height 50
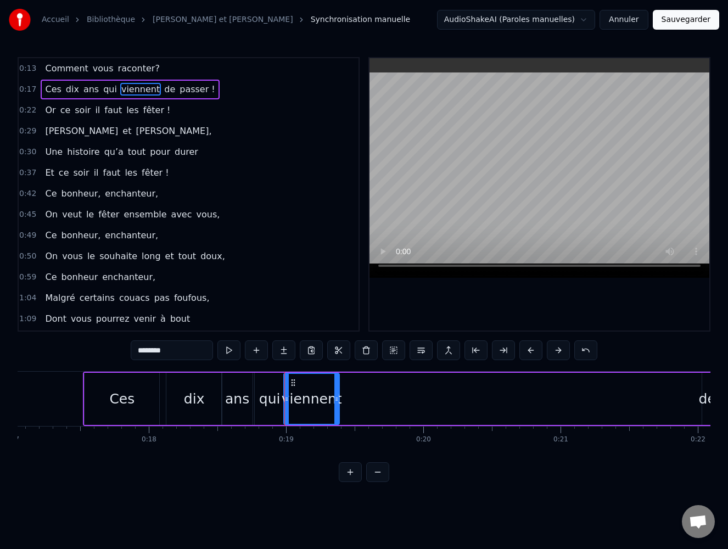
drag, startPoint x: 694, startPoint y: 398, endPoint x: 335, endPoint y: 405, distance: 359.0
click at [335, 405] on div at bounding box center [336, 399] width 4 height 50
click at [372, 477] on button at bounding box center [377, 472] width 23 height 20
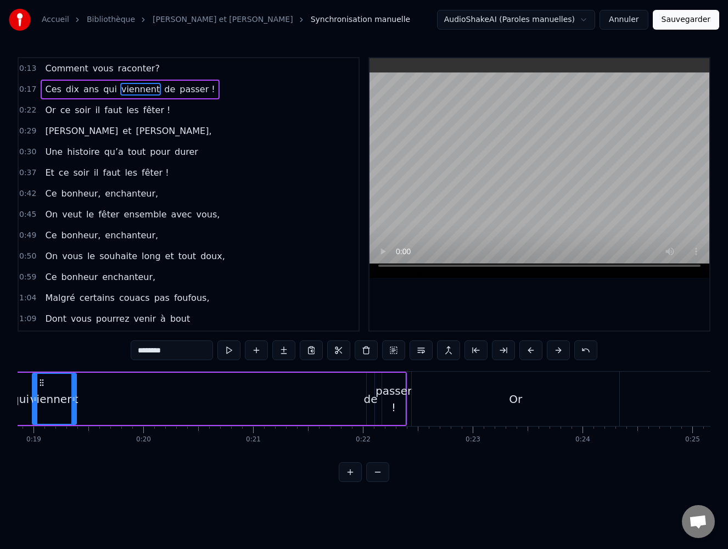
scroll to position [0, 2069]
click at [370, 398] on div "de" at bounding box center [371, 399] width 14 height 16
type input "**"
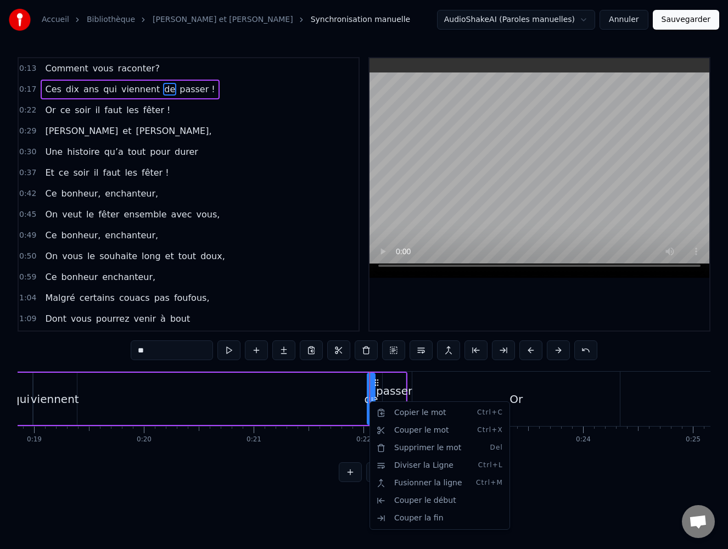
click at [354, 398] on html "Accueil Bibliothèque [PERSON_NAME] et [PERSON_NAME] Synchronisation manuelle Au…" at bounding box center [364, 249] width 728 height 499
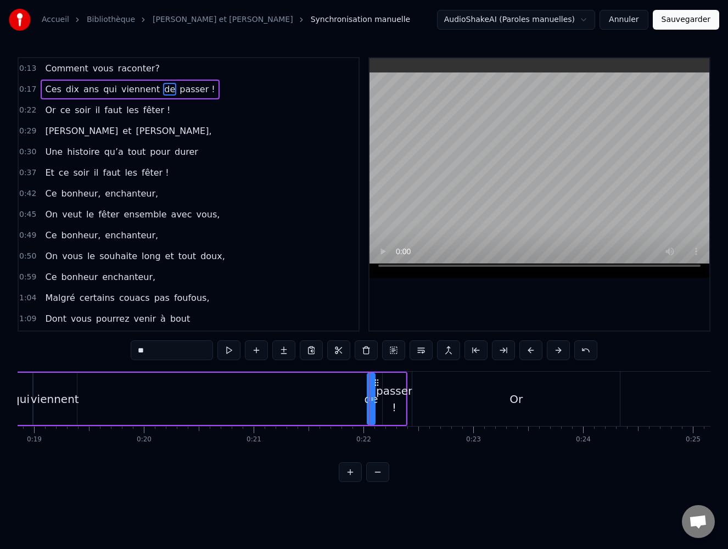
drag, startPoint x: 367, startPoint y: 399, endPoint x: 279, endPoint y: 400, distance: 87.8
click at [279, 400] on div "Ces dix ans qui viennent de passer !" at bounding box center [140, 399] width 536 height 54
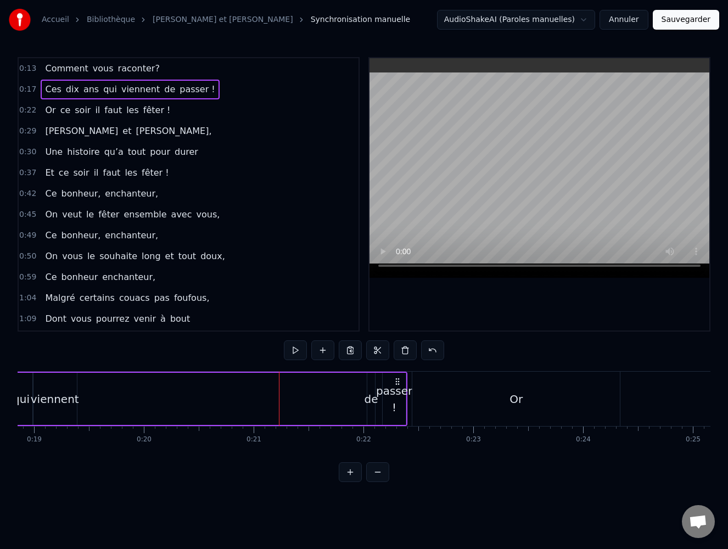
click at [372, 399] on div "de" at bounding box center [371, 399] width 14 height 16
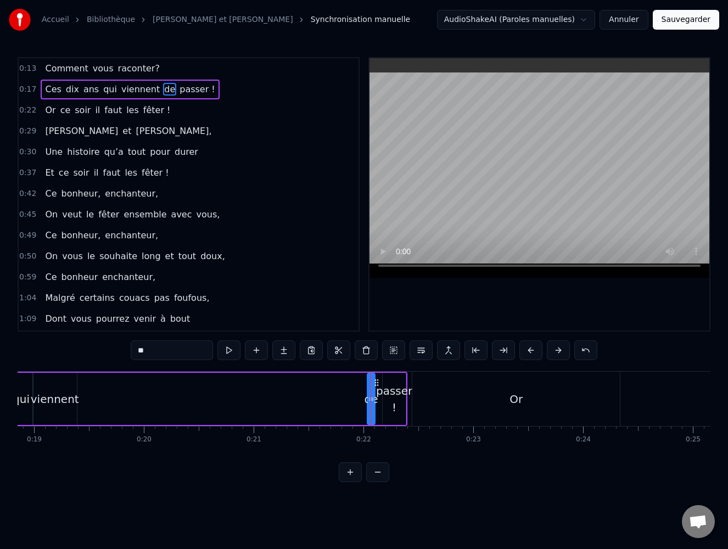
drag, startPoint x: 367, startPoint y: 399, endPoint x: 272, endPoint y: 395, distance: 95.0
click at [272, 395] on div "Ces dix ans qui viennent de passer !" at bounding box center [140, 399] width 536 height 54
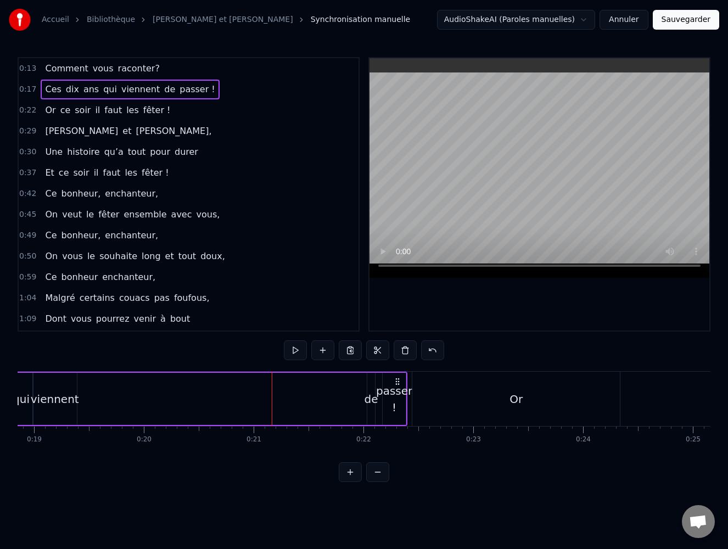
click at [351, 481] on button at bounding box center [350, 472] width 23 height 20
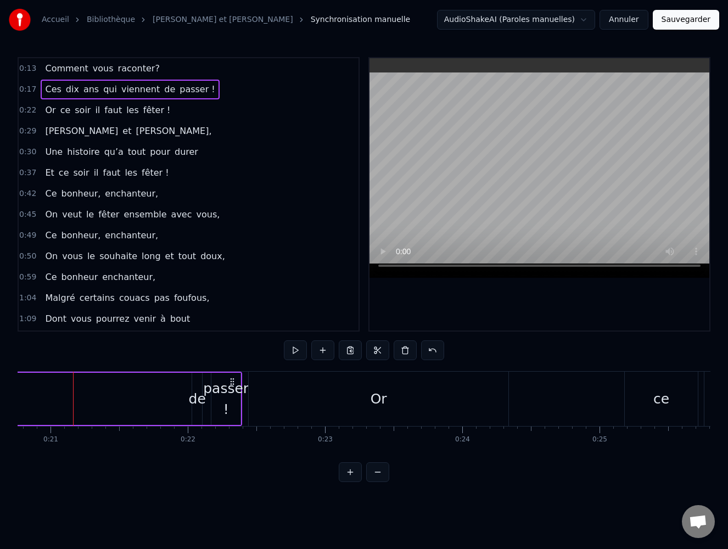
scroll to position [0, 2849]
click at [197, 391] on div "de" at bounding box center [196, 399] width 17 height 21
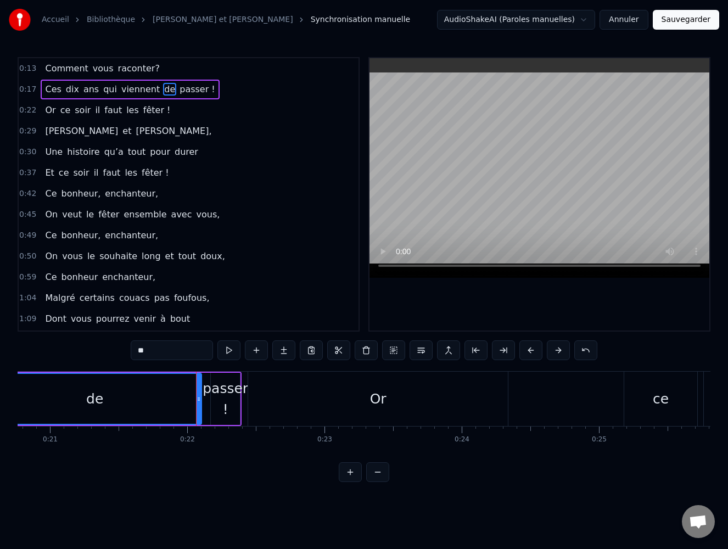
drag, startPoint x: 193, startPoint y: 399, endPoint x: -11, endPoint y: 399, distance: 203.6
click at [0, 399] on html "Accueil Bibliothèque [PERSON_NAME] et [PERSON_NAME] Synchronisation manuelle Au…" at bounding box center [364, 249] width 728 height 499
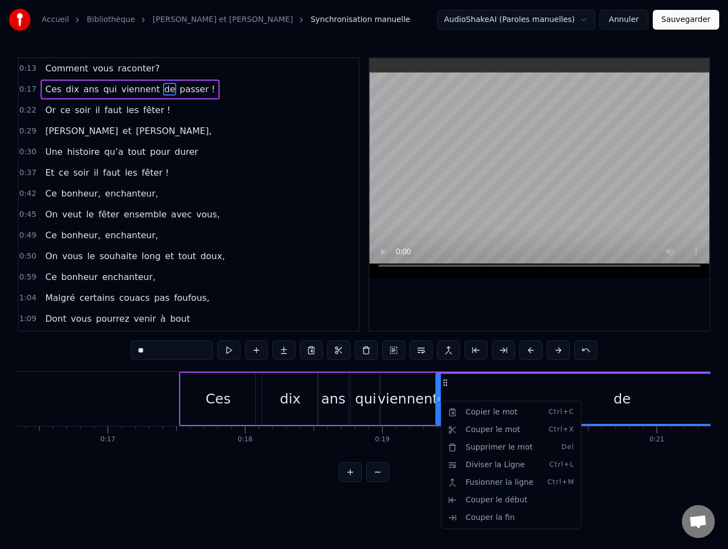
click at [703, 458] on html "Accueil Bibliothèque [PERSON_NAME] et [PERSON_NAME] Synchronisation manuelle Au…" at bounding box center [364, 249] width 728 height 499
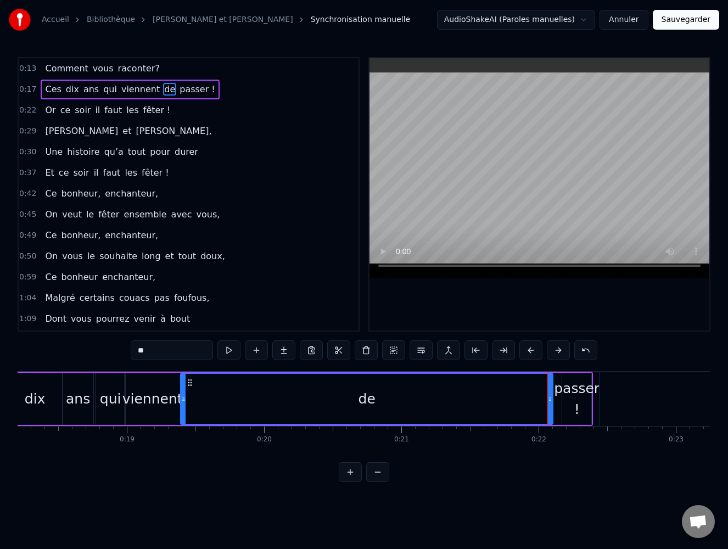
scroll to position [0, 2506]
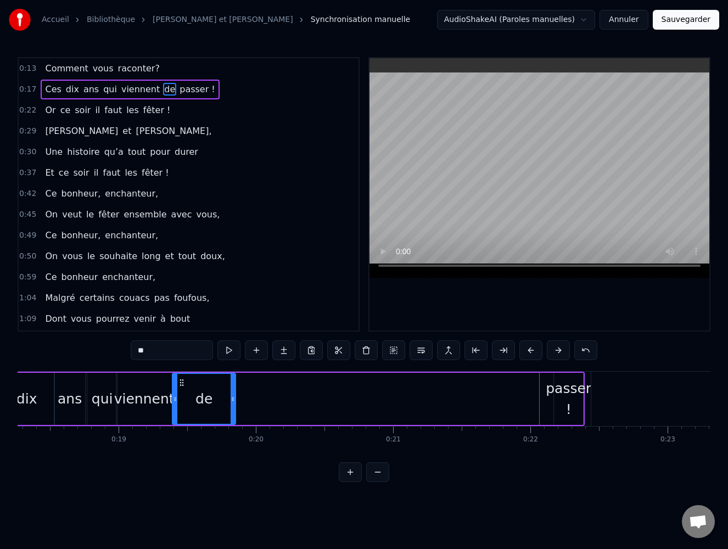
drag, startPoint x: 542, startPoint y: 398, endPoint x: 233, endPoint y: 404, distance: 309.1
click at [233, 404] on div at bounding box center [233, 399] width 4 height 50
click at [571, 394] on div "passer !" at bounding box center [569, 398] width 46 height 41
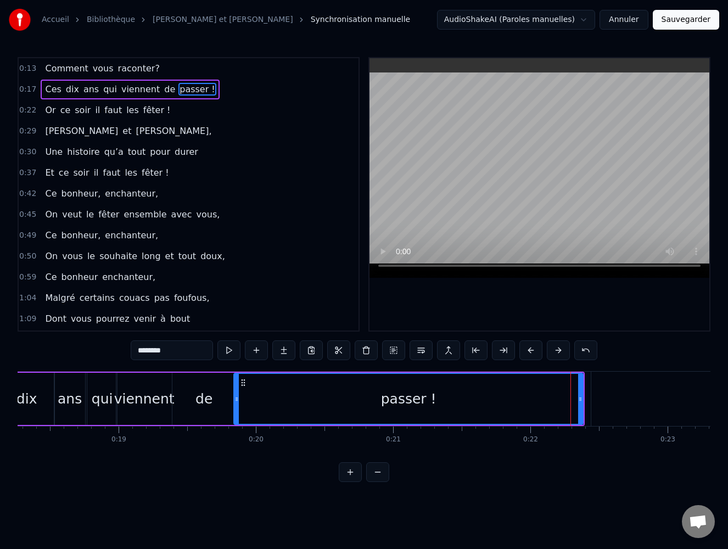
drag, startPoint x: 556, startPoint y: 397, endPoint x: 236, endPoint y: 398, distance: 320.0
click at [236, 398] on icon at bounding box center [236, 399] width 4 height 9
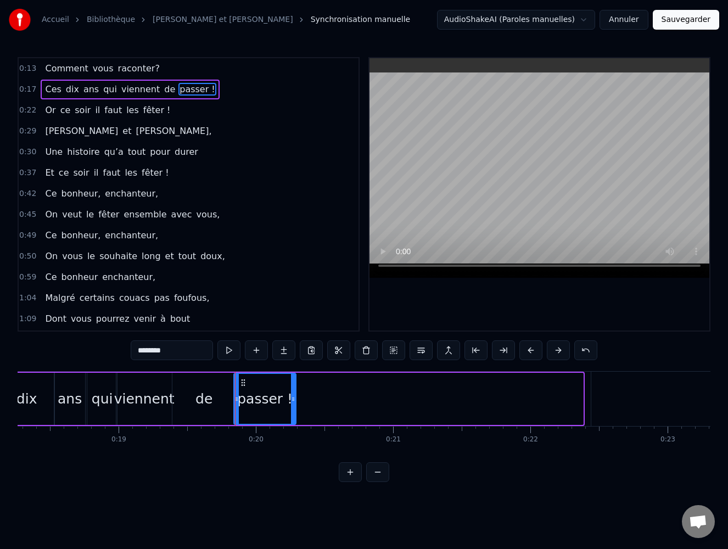
drag, startPoint x: 582, startPoint y: 397, endPoint x: 295, endPoint y: 400, distance: 287.1
click at [295, 400] on icon at bounding box center [293, 399] width 4 height 9
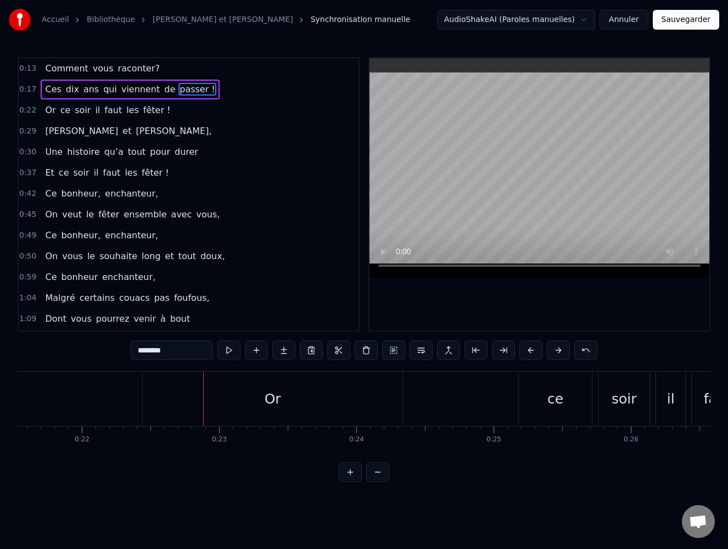
scroll to position [0, 3060]
click at [210, 398] on div "Or" at bounding box center [167, 399] width 260 height 54
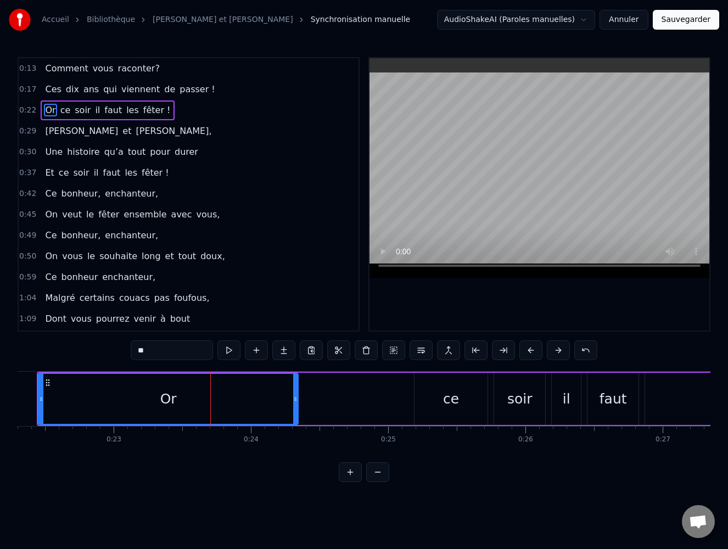
click at [378, 481] on button at bounding box center [377, 472] width 23 height 20
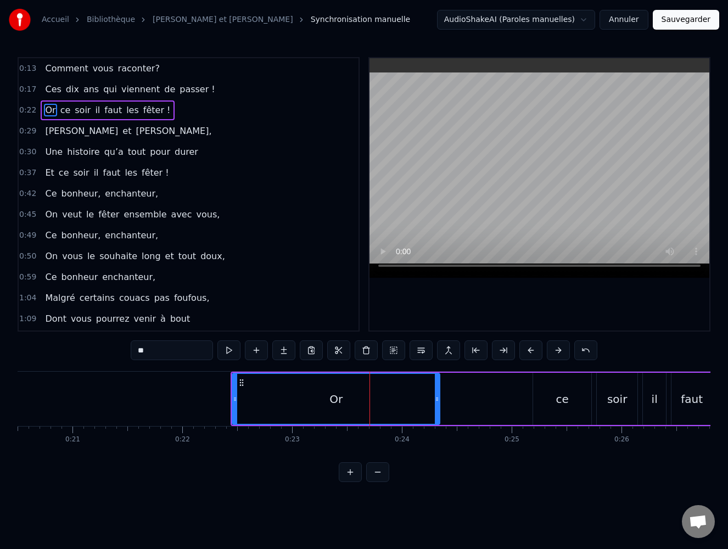
scroll to position [0, 2239]
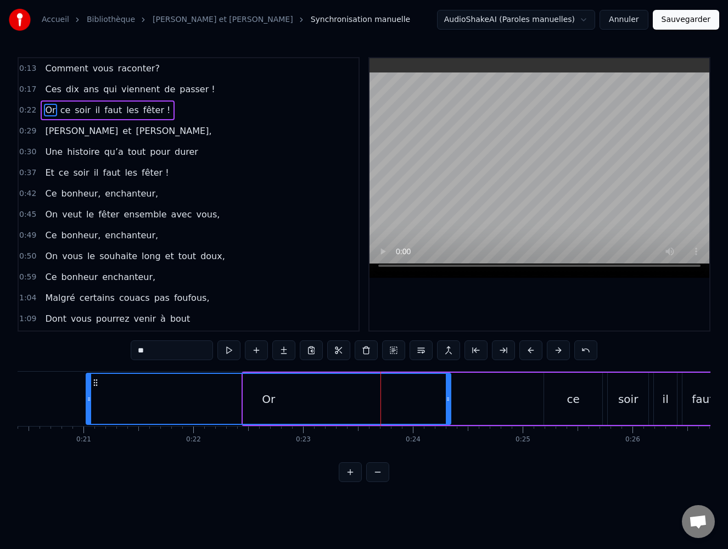
drag, startPoint x: 246, startPoint y: 400, endPoint x: 272, endPoint y: 406, distance: 26.5
click at [89, 404] on div at bounding box center [89, 399] width 4 height 50
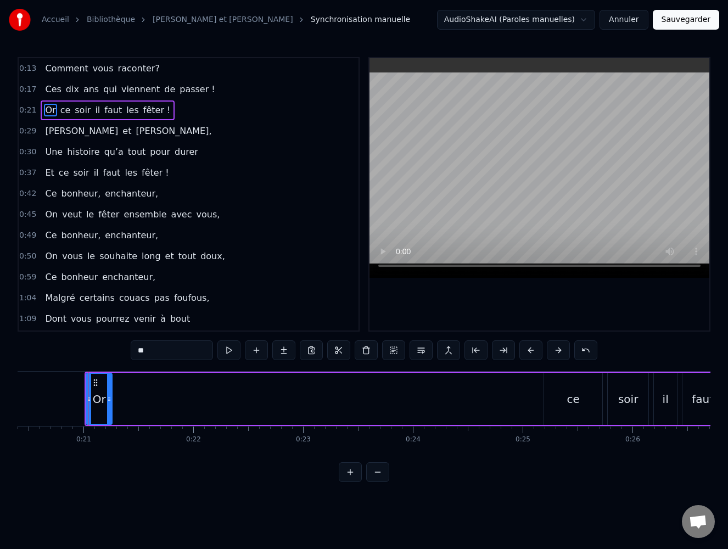
drag, startPoint x: 447, startPoint y: 400, endPoint x: 109, endPoint y: 407, distance: 338.7
click at [109, 407] on div at bounding box center [109, 399] width 4 height 50
click at [566, 395] on div "ce" at bounding box center [573, 399] width 58 height 52
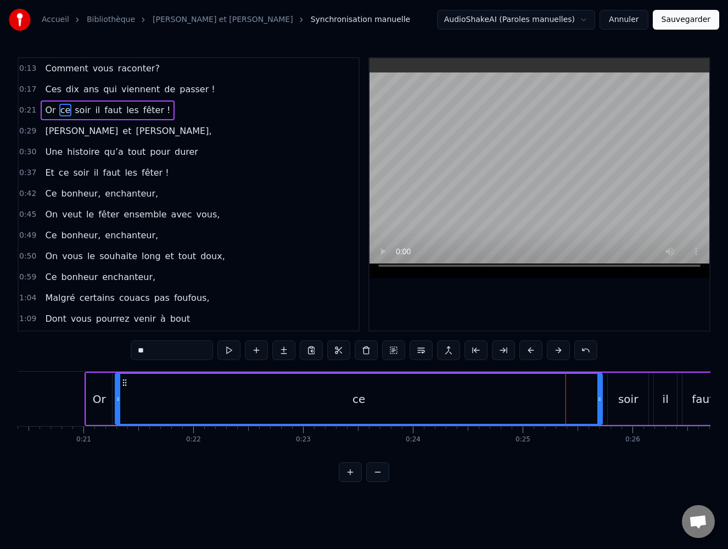
drag, startPoint x: 546, startPoint y: 398, endPoint x: 117, endPoint y: 398, distance: 428.6
click at [117, 398] on icon at bounding box center [118, 399] width 4 height 9
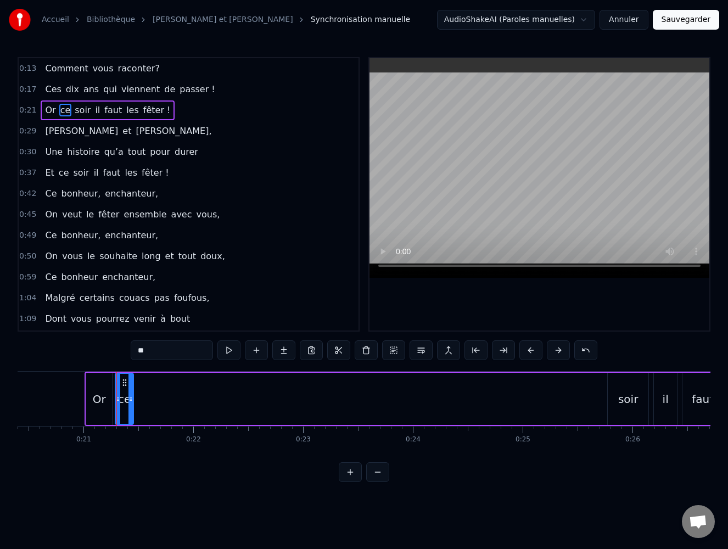
drag, startPoint x: 600, startPoint y: 397, endPoint x: 132, endPoint y: 392, distance: 468.7
click at [132, 392] on div at bounding box center [130, 399] width 4 height 50
click at [623, 395] on div "soir" at bounding box center [628, 399] width 20 height 16
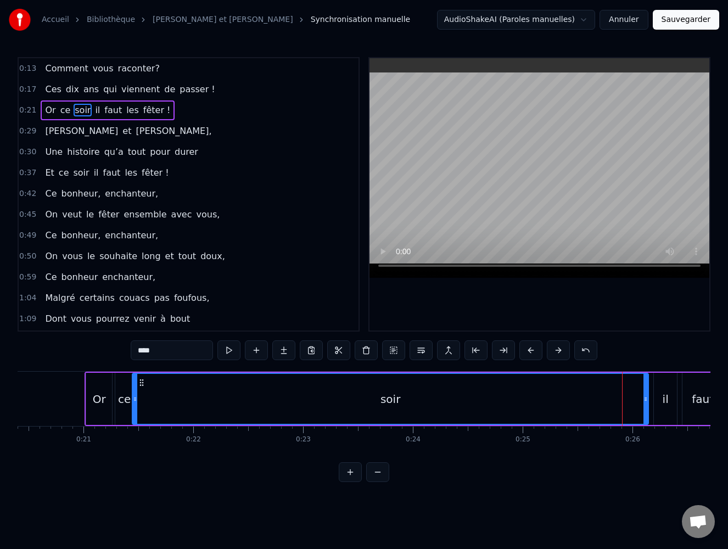
drag, startPoint x: 609, startPoint y: 400, endPoint x: 133, endPoint y: 394, distance: 475.3
click at [133, 395] on icon at bounding box center [135, 399] width 4 height 9
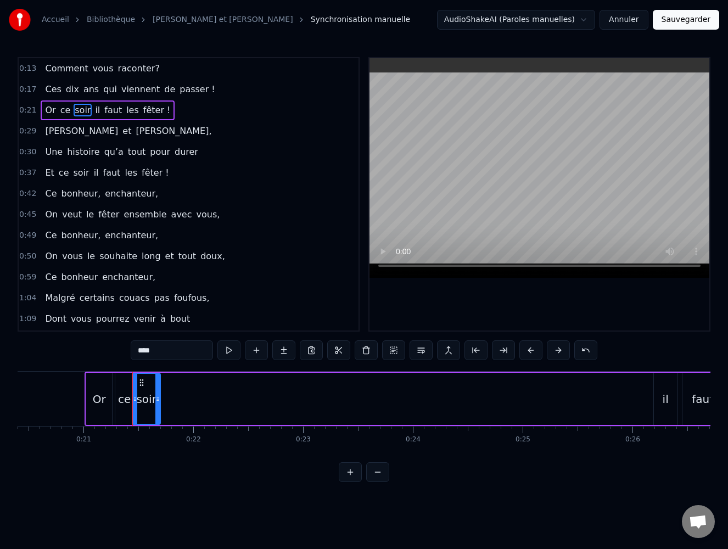
drag, startPoint x: 645, startPoint y: 399, endPoint x: 158, endPoint y: 394, distance: 487.9
click at [158, 395] on icon at bounding box center [157, 399] width 4 height 9
click at [664, 396] on div "il" at bounding box center [665, 399] width 6 height 16
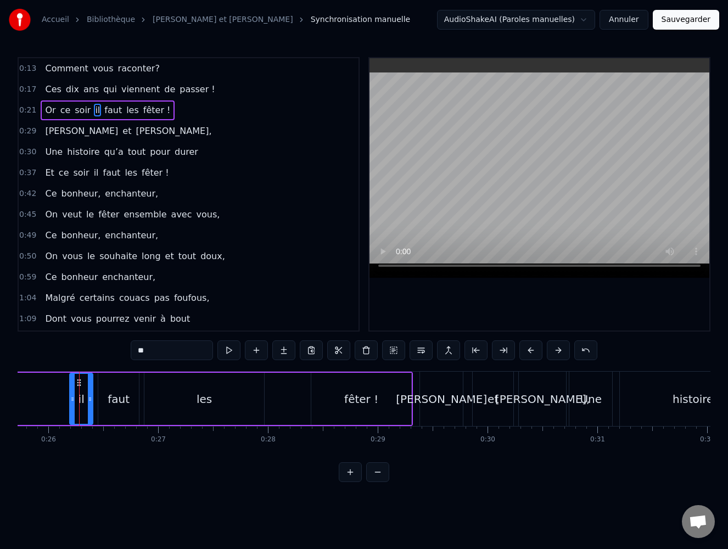
scroll to position [0, 2830]
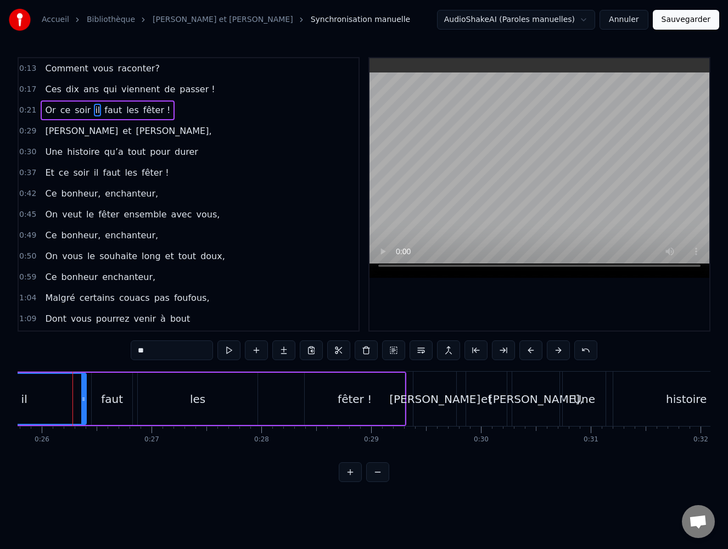
drag, startPoint x: 64, startPoint y: 398, endPoint x: -37, endPoint y: 393, distance: 101.1
click at [0, 393] on html "Accueil Bibliothèque [PERSON_NAME] et [PERSON_NAME] Synchronisation manuelle Au…" at bounding box center [364, 249] width 728 height 499
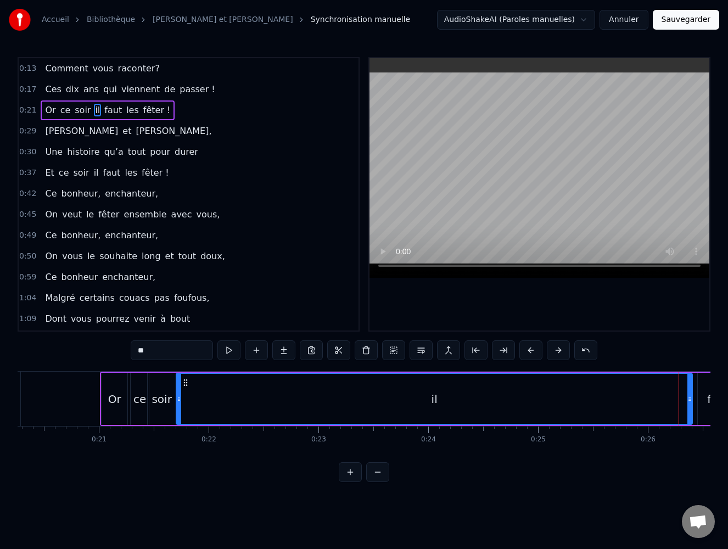
drag, startPoint x: 569, startPoint y: 397, endPoint x: 177, endPoint y: 399, distance: 391.9
click at [177, 399] on icon at bounding box center [179, 399] width 4 height 9
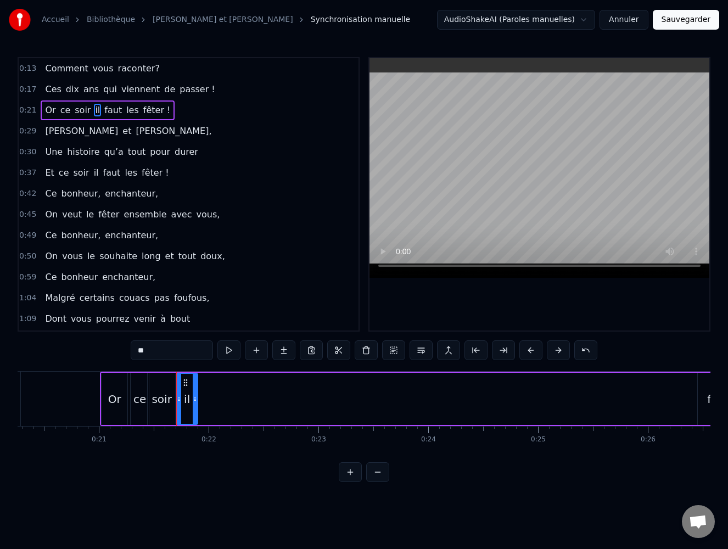
drag, startPoint x: 687, startPoint y: 397, endPoint x: 193, endPoint y: 404, distance: 494.5
click at [193, 404] on div at bounding box center [195, 399] width 4 height 50
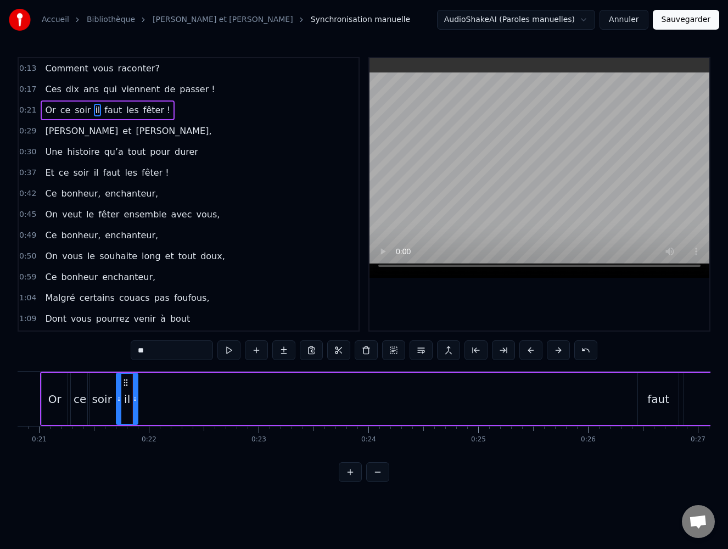
scroll to position [0, 2290]
click at [650, 397] on div "faut" at bounding box center [652, 399] width 22 height 16
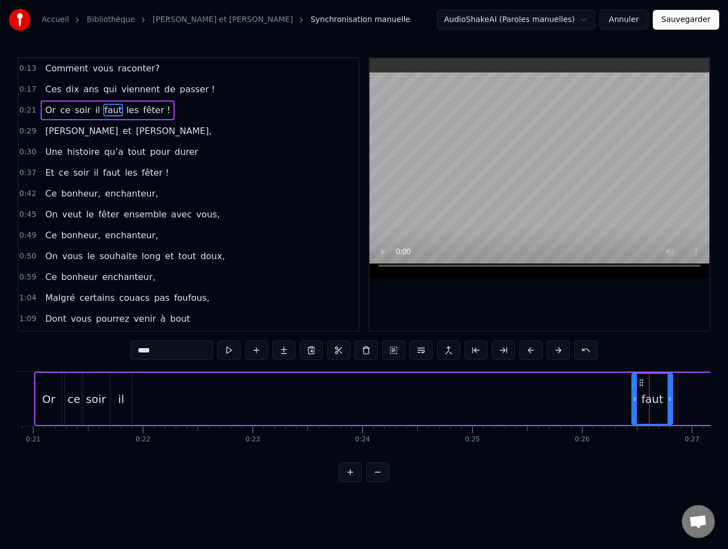
click at [632, 398] on div "faut" at bounding box center [652, 399] width 42 height 52
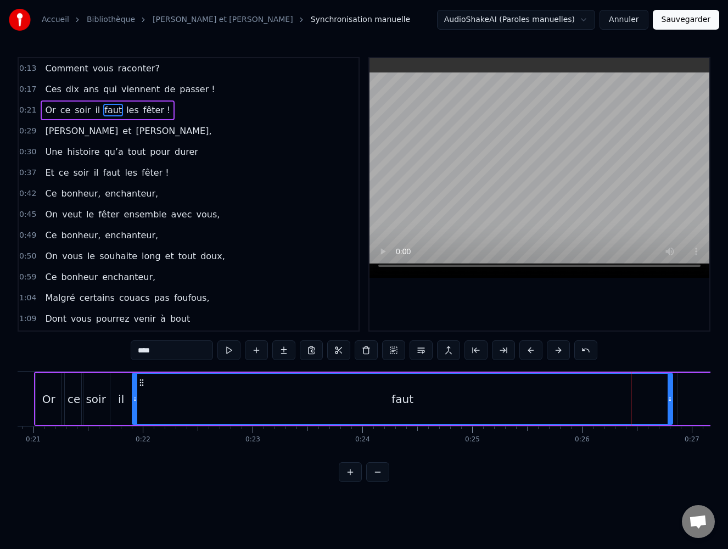
drag, startPoint x: 633, startPoint y: 399, endPoint x: 134, endPoint y: 408, distance: 499.5
click at [134, 408] on div at bounding box center [135, 399] width 4 height 50
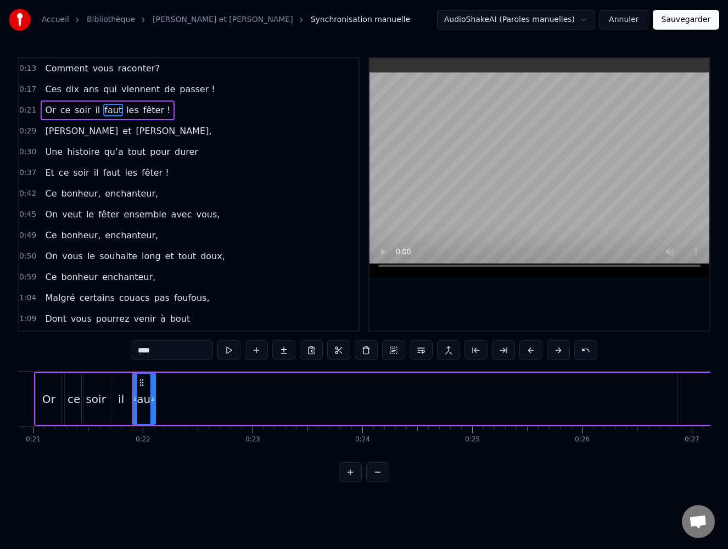
drag, startPoint x: 670, startPoint y: 400, endPoint x: 153, endPoint y: 392, distance: 517.1
click at [153, 392] on div at bounding box center [152, 399] width 4 height 50
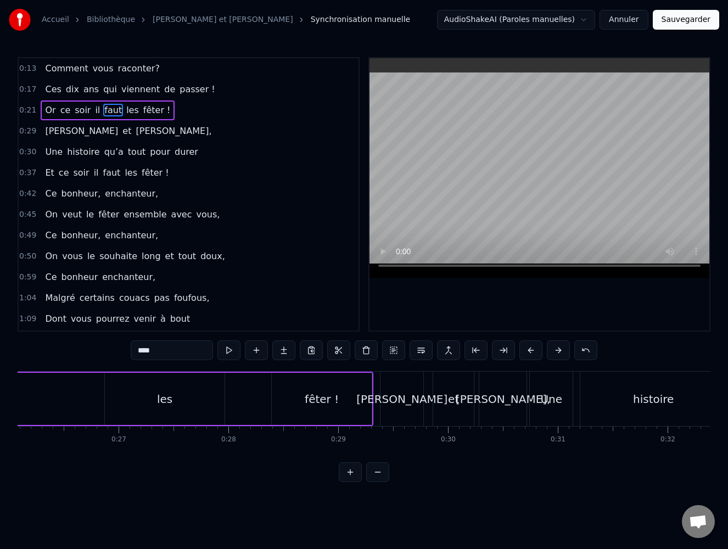
scroll to position [0, 2896]
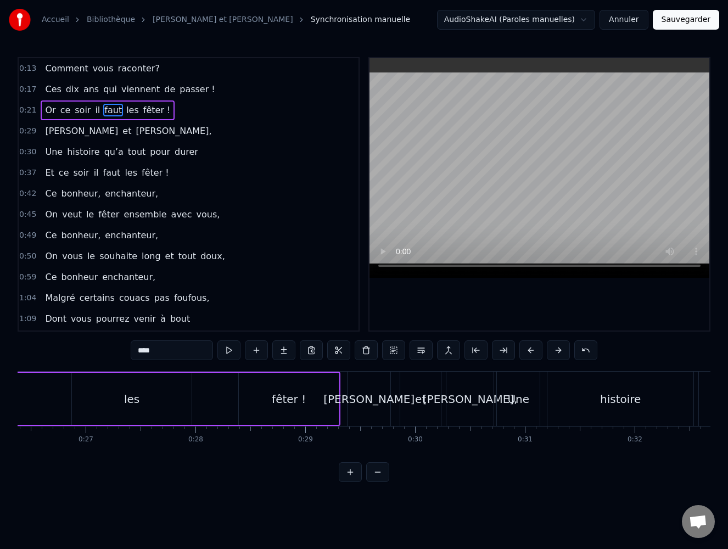
click at [164, 398] on div "les" at bounding box center [132, 399] width 120 height 52
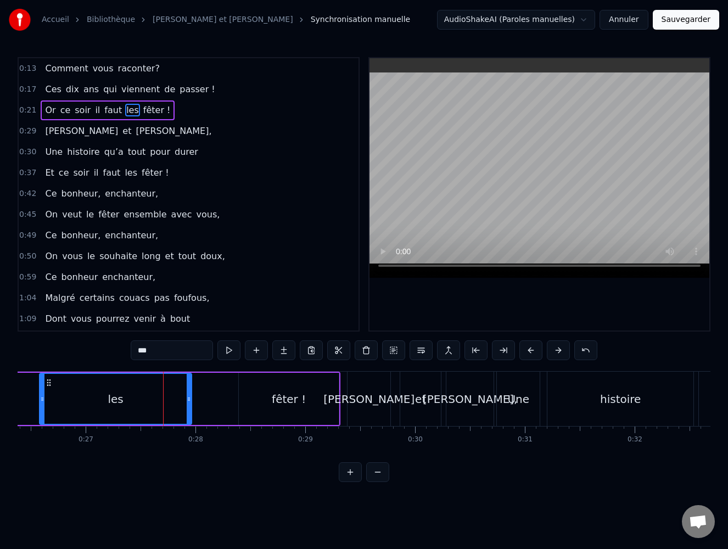
drag, startPoint x: 75, startPoint y: 400, endPoint x: 42, endPoint y: 398, distance: 33.0
click at [42, 398] on icon at bounding box center [42, 399] width 4 height 9
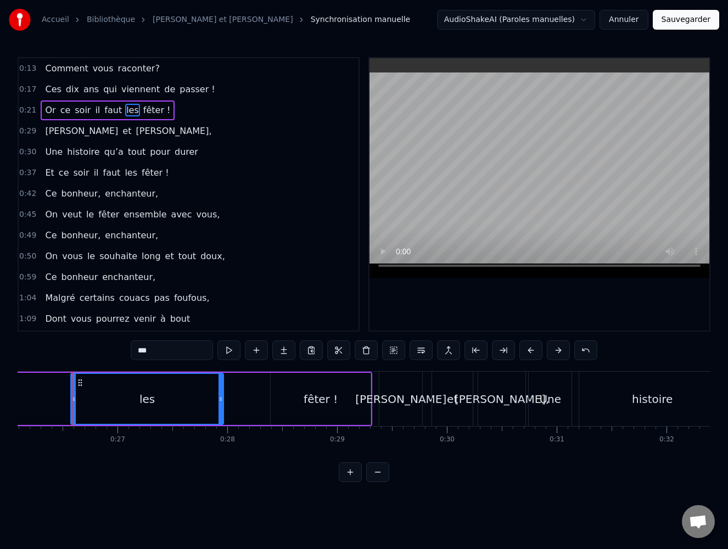
scroll to position [0, 2258]
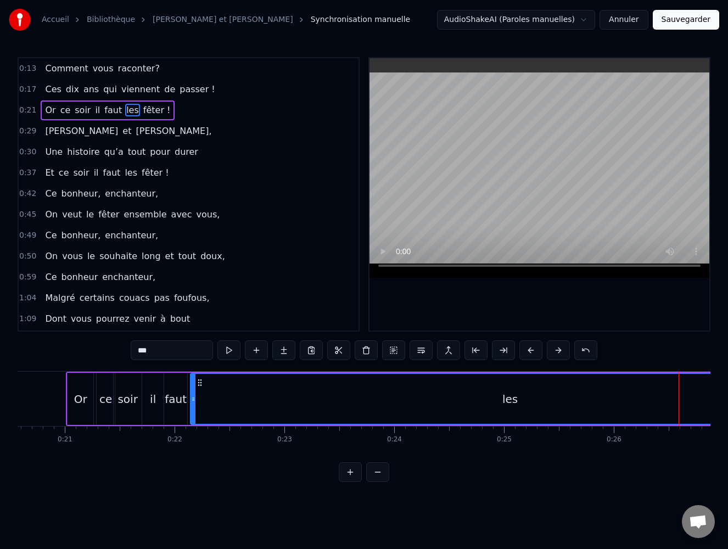
drag, startPoint x: 680, startPoint y: 397, endPoint x: 194, endPoint y: 395, distance: 486.3
click at [194, 395] on icon at bounding box center [193, 399] width 4 height 9
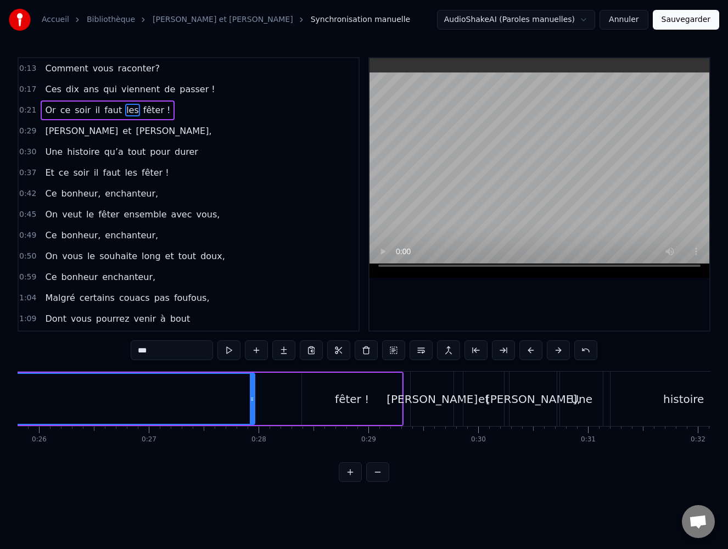
scroll to position [0, 2864]
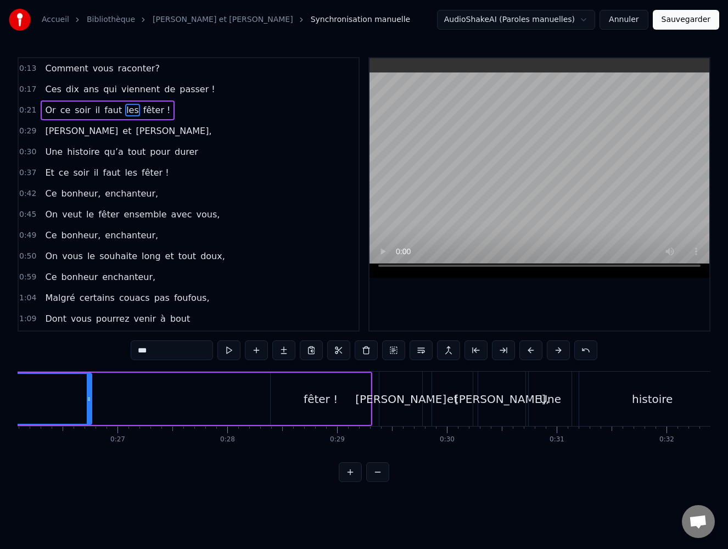
drag, startPoint x: 221, startPoint y: 398, endPoint x: 89, endPoint y: 400, distance: 131.7
click at [89, 400] on icon at bounding box center [89, 399] width 4 height 9
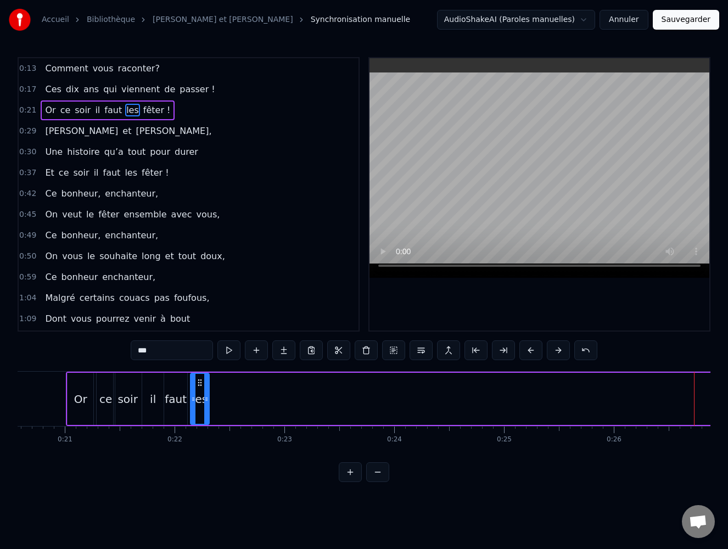
drag, startPoint x: 695, startPoint y: 398, endPoint x: 207, endPoint y: 394, distance: 488.5
click at [207, 394] on div at bounding box center [206, 399] width 4 height 50
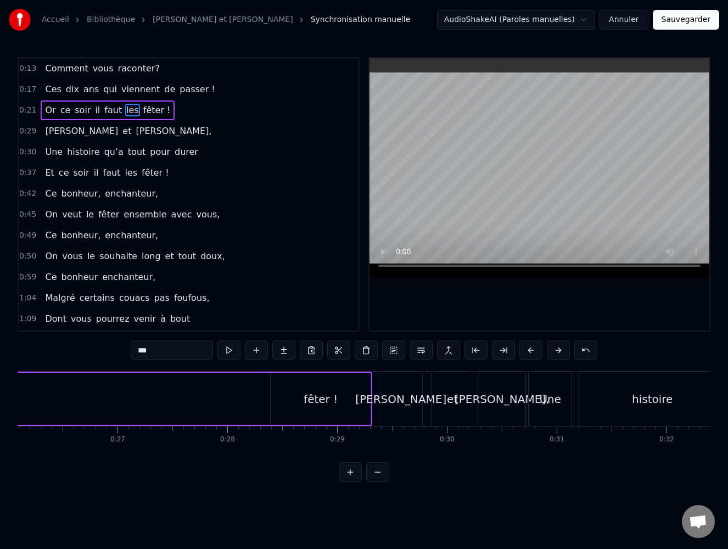
click at [317, 391] on div "fêter !" at bounding box center [321, 399] width 34 height 16
type input "*******"
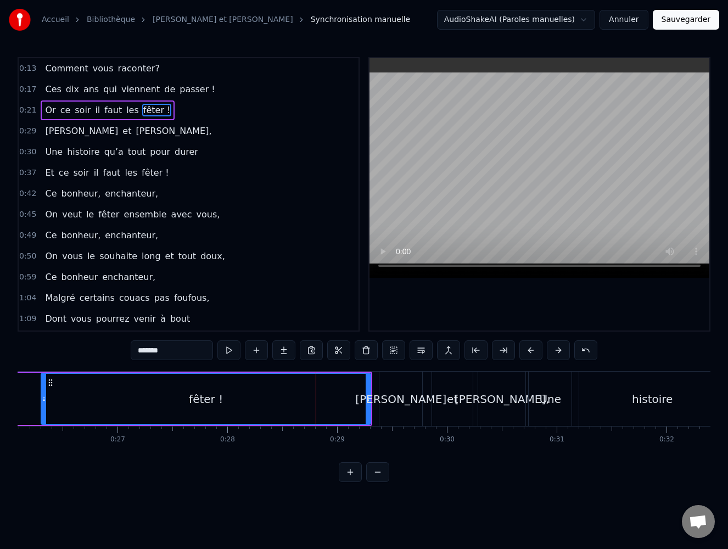
drag, startPoint x: 272, startPoint y: 400, endPoint x: 42, endPoint y: 400, distance: 229.4
click at [42, 400] on icon at bounding box center [44, 399] width 4 height 9
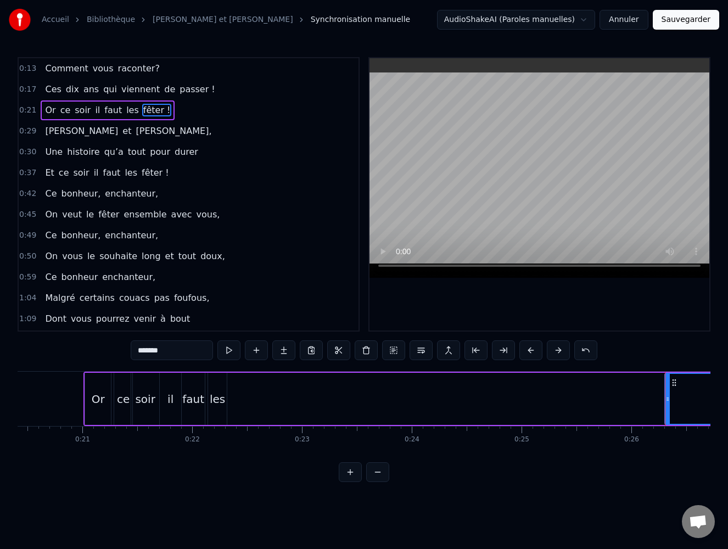
scroll to position [0, 2227]
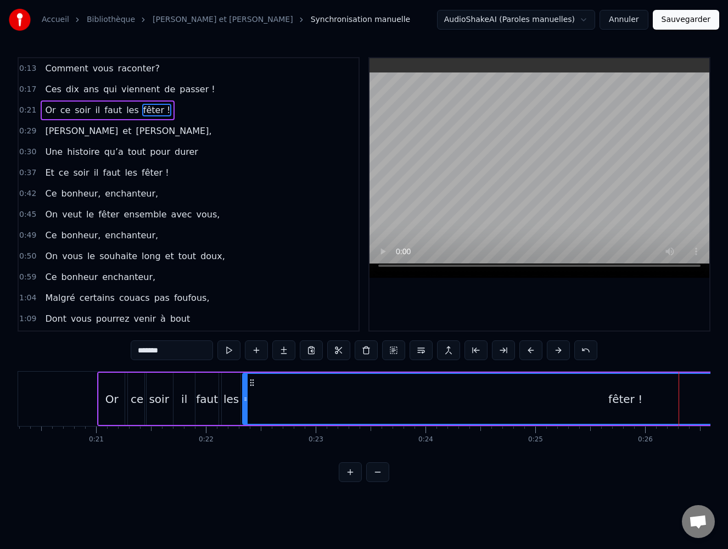
drag, startPoint x: 682, startPoint y: 397, endPoint x: 246, endPoint y: 396, distance: 435.8
click at [246, 396] on icon at bounding box center [245, 399] width 4 height 9
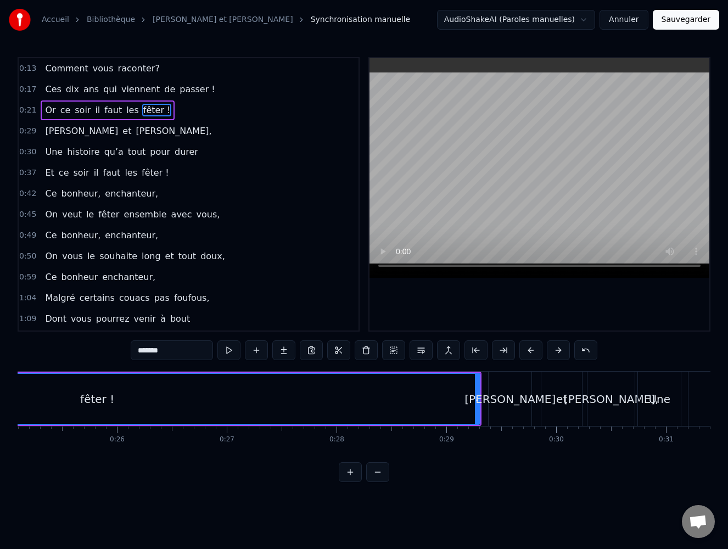
scroll to position [0, 2833]
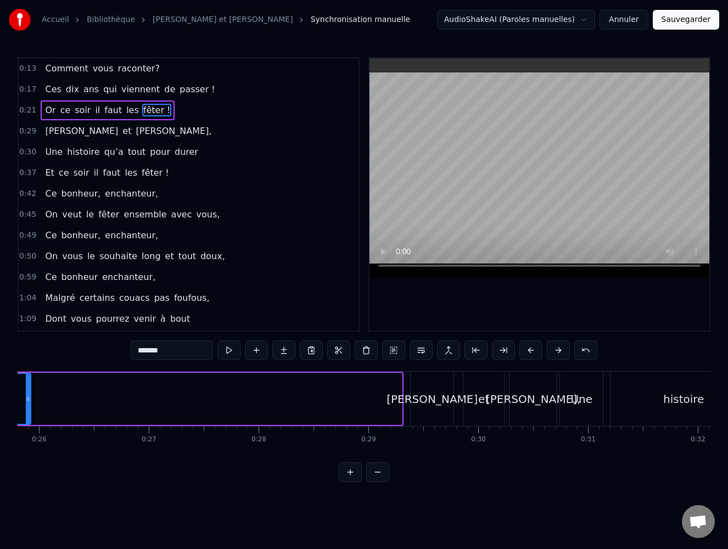
drag, startPoint x: 398, startPoint y: 399, endPoint x: 27, endPoint y: 399, distance: 371.0
click at [27, 399] on circle at bounding box center [27, 398] width 1 height 1
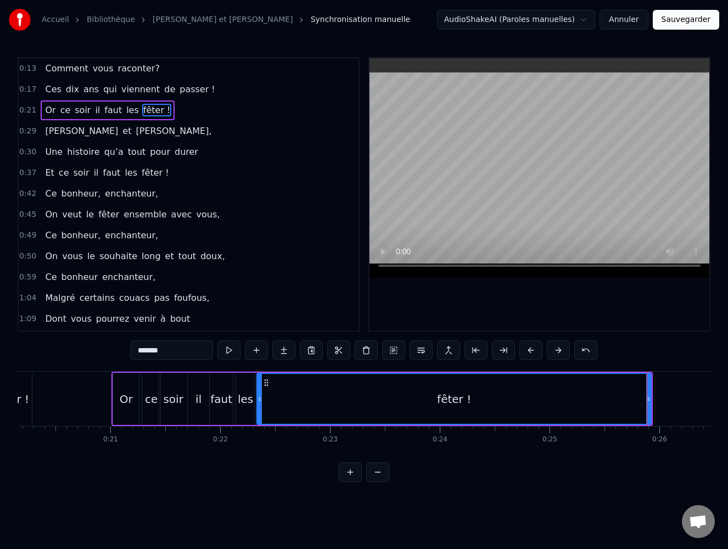
scroll to position [0, 2181]
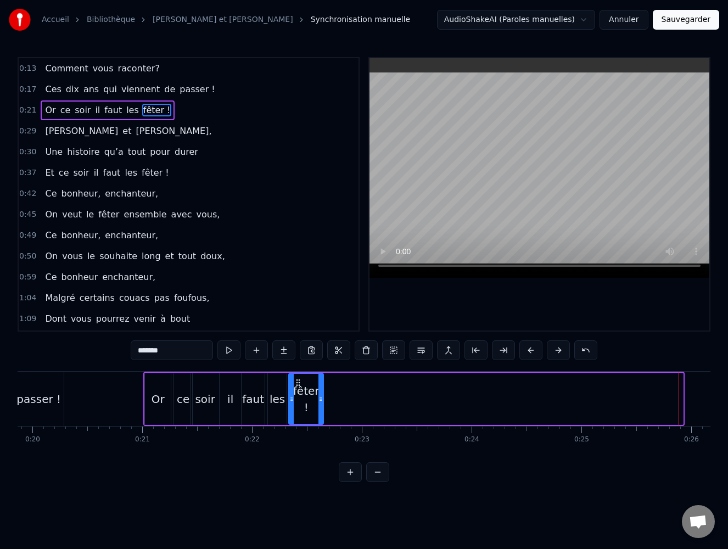
drag, startPoint x: 681, startPoint y: 397, endPoint x: 321, endPoint y: 390, distance: 359.6
click at [321, 390] on div at bounding box center [320, 399] width 4 height 50
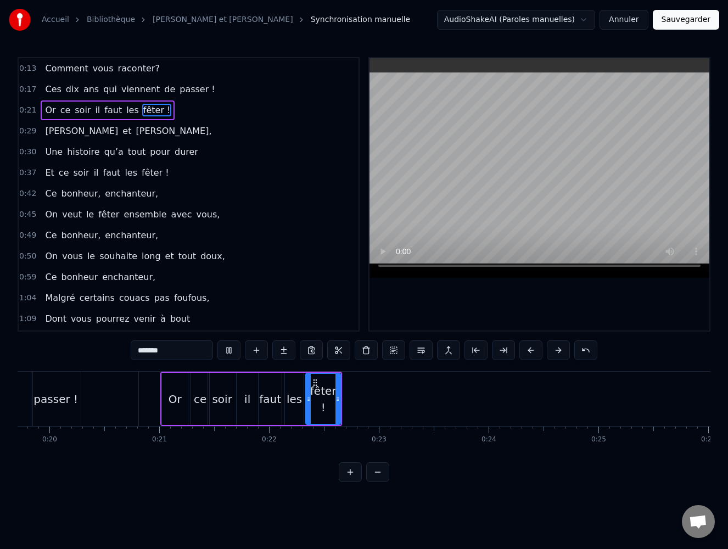
scroll to position [0, 2174]
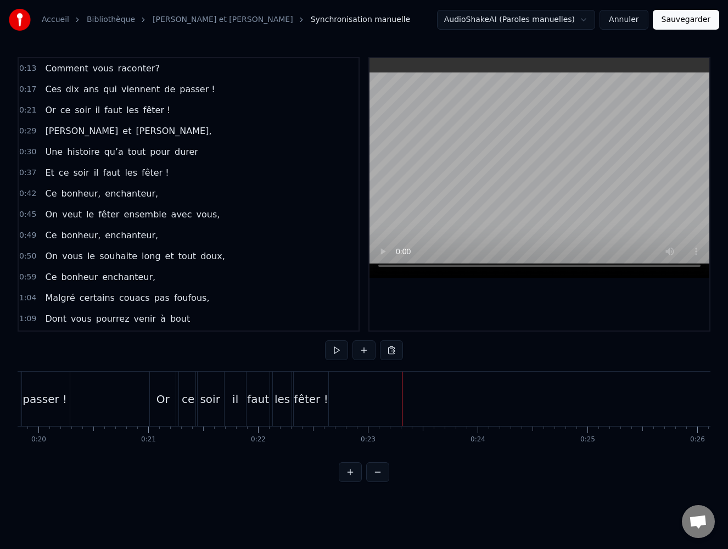
click at [344, 482] on button at bounding box center [350, 472] width 23 height 20
click at [345, 482] on button at bounding box center [350, 472] width 23 height 20
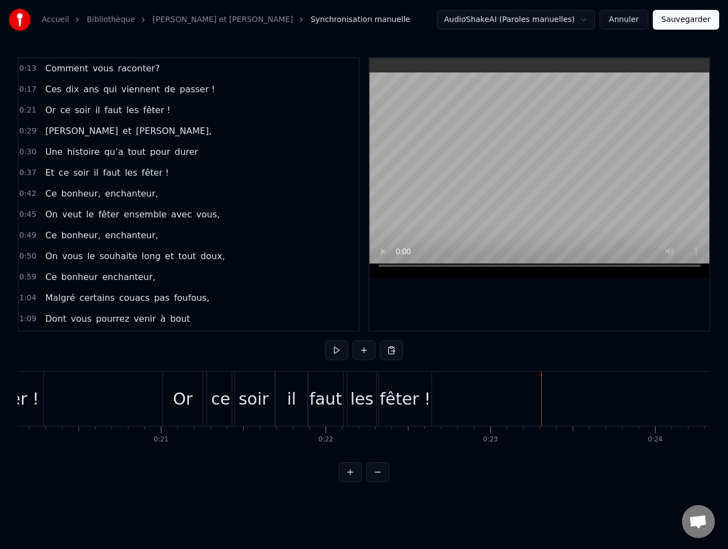
scroll to position [0, 3318]
click at [222, 398] on div "ce" at bounding box center [217, 398] width 19 height 25
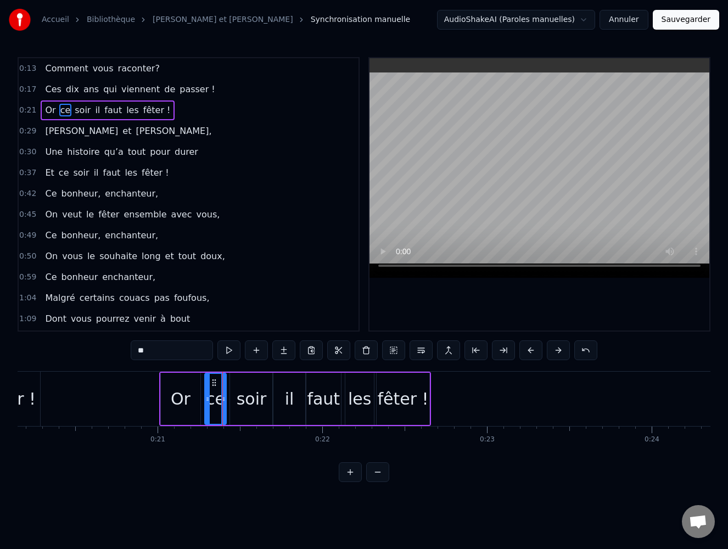
drag, startPoint x: 228, startPoint y: 398, endPoint x: 222, endPoint y: 398, distance: 6.0
click at [222, 398] on icon at bounding box center [223, 399] width 4 height 9
drag, startPoint x: 206, startPoint y: 400, endPoint x: 180, endPoint y: 400, distance: 25.8
click at [180, 400] on icon at bounding box center [181, 399] width 4 height 9
drag, startPoint x: 180, startPoint y: 400, endPoint x: 186, endPoint y: 400, distance: 5.5
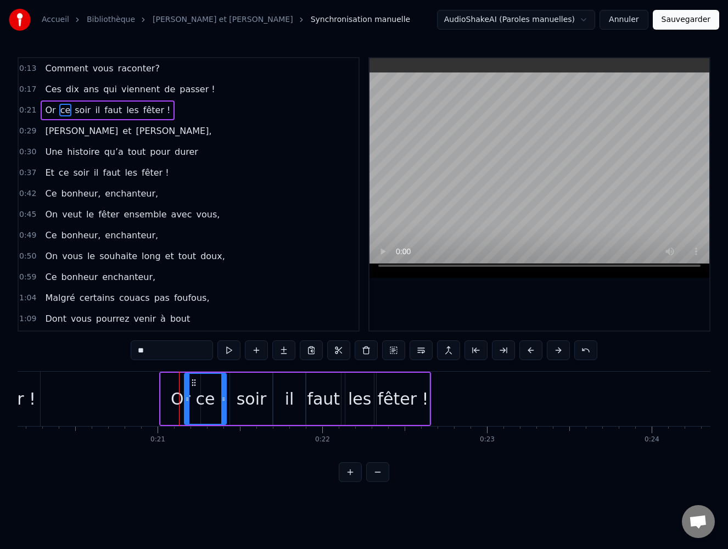
click at [186, 400] on icon at bounding box center [187, 399] width 4 height 9
drag, startPoint x: 223, startPoint y: 397, endPoint x: 209, endPoint y: 401, distance: 15.2
click at [209, 401] on icon at bounding box center [208, 399] width 4 height 9
click at [240, 398] on div "soir" at bounding box center [252, 398] width 30 height 25
drag, startPoint x: 232, startPoint y: 398, endPoint x: 223, endPoint y: 401, distance: 8.7
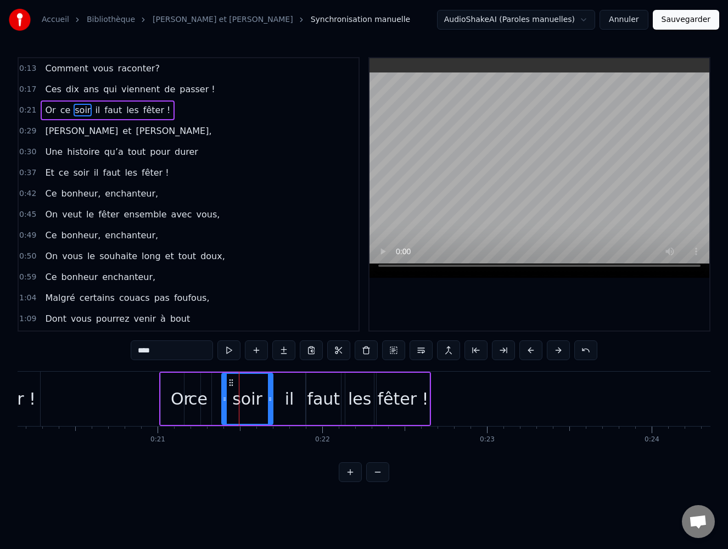
click at [223, 401] on icon at bounding box center [224, 399] width 4 height 9
drag, startPoint x: 271, startPoint y: 398, endPoint x: 245, endPoint y: 402, distance: 26.1
click at [245, 402] on icon at bounding box center [244, 399] width 4 height 9
click at [291, 402] on div "il" at bounding box center [289, 398] width 9 height 25
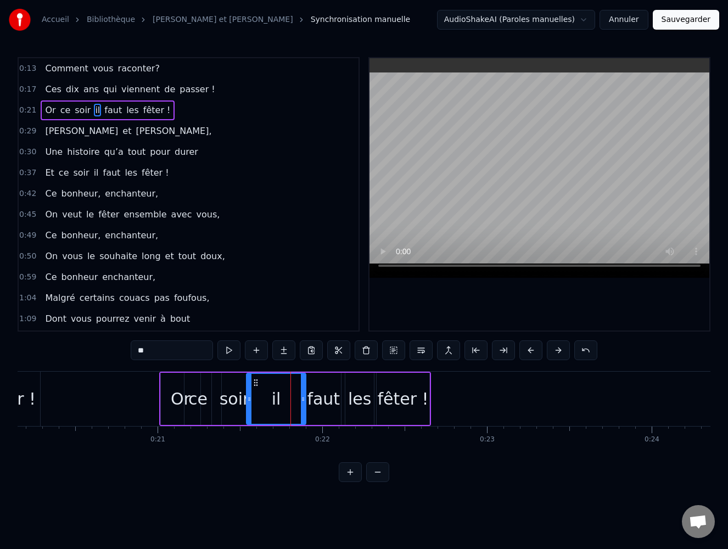
drag, startPoint x: 273, startPoint y: 398, endPoint x: 247, endPoint y: 398, distance: 26.3
click at [247, 398] on icon at bounding box center [249, 399] width 4 height 9
drag, startPoint x: 305, startPoint y: 398, endPoint x: 274, endPoint y: 400, distance: 30.2
click at [274, 400] on icon at bounding box center [273, 399] width 4 height 9
click at [307, 398] on div "faut" at bounding box center [323, 399] width 35 height 52
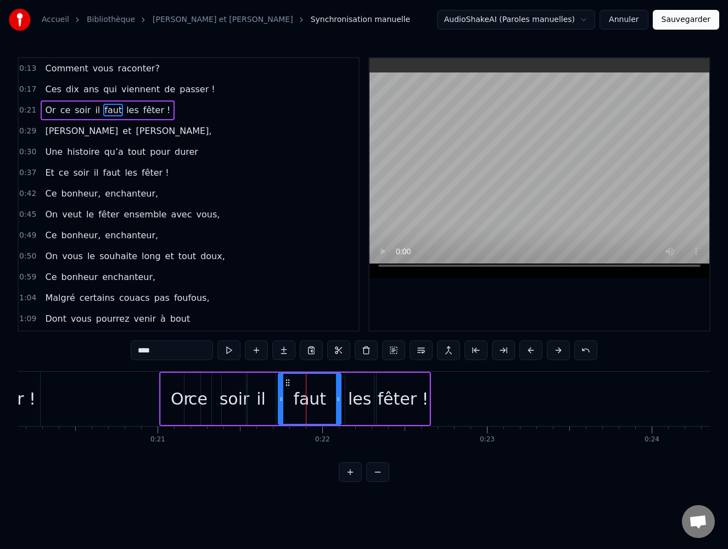
drag, startPoint x: 307, startPoint y: 398, endPoint x: 284, endPoint y: 400, distance: 23.1
click at [279, 400] on icon at bounding box center [281, 399] width 4 height 9
drag, startPoint x: 338, startPoint y: 398, endPoint x: 296, endPoint y: 401, distance: 41.3
click at [296, 401] on icon at bounding box center [297, 399] width 4 height 9
click at [347, 397] on div "les" at bounding box center [359, 399] width 29 height 52
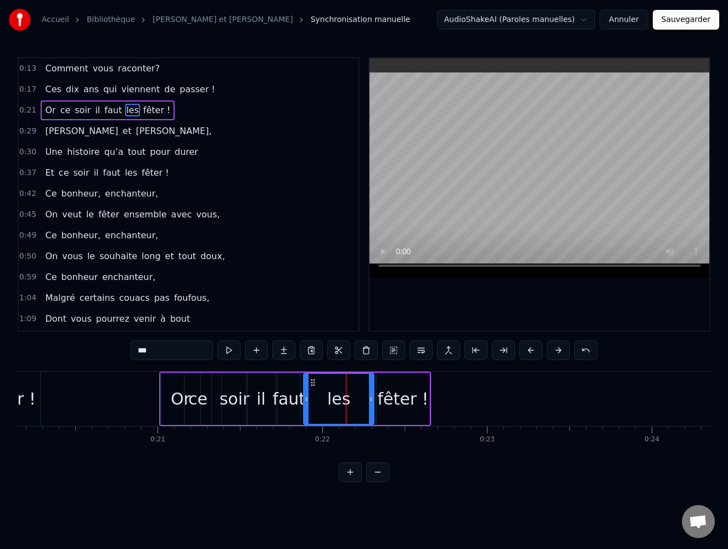
drag, startPoint x: 349, startPoint y: 397, endPoint x: 307, endPoint y: 399, distance: 41.8
click at [307, 399] on icon at bounding box center [306, 399] width 4 height 9
drag, startPoint x: 371, startPoint y: 398, endPoint x: 327, endPoint y: 401, distance: 44.0
click at [327, 401] on icon at bounding box center [327, 399] width 4 height 9
click at [387, 395] on div "fêter !" at bounding box center [402, 398] width 51 height 25
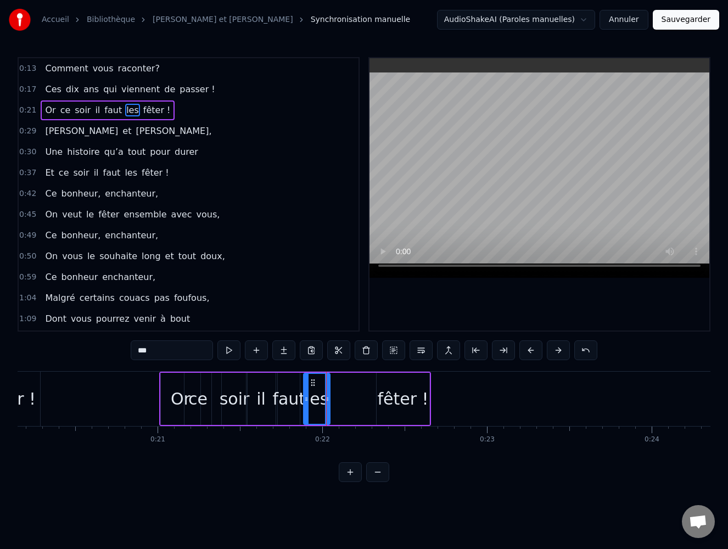
type input "*******"
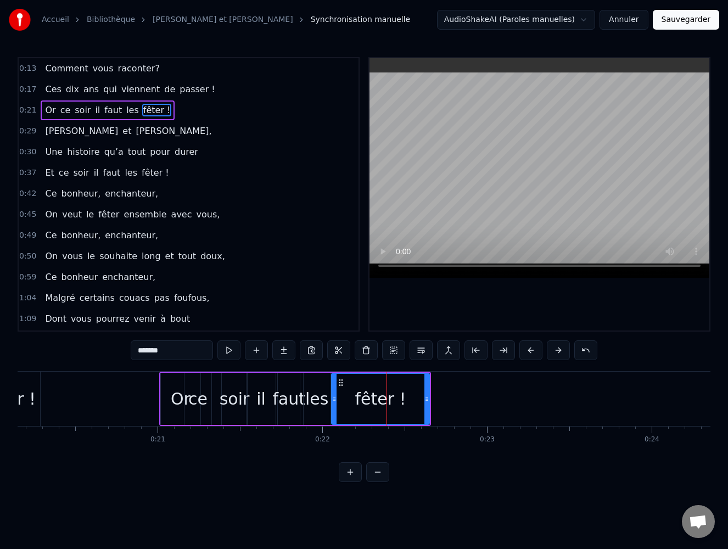
drag, startPoint x: 378, startPoint y: 398, endPoint x: 333, endPoint y: 402, distance: 45.2
click at [333, 402] on icon at bounding box center [334, 399] width 4 height 9
drag, startPoint x: 427, startPoint y: 397, endPoint x: 355, endPoint y: 403, distance: 72.7
click at [355, 403] on div at bounding box center [354, 399] width 4 height 50
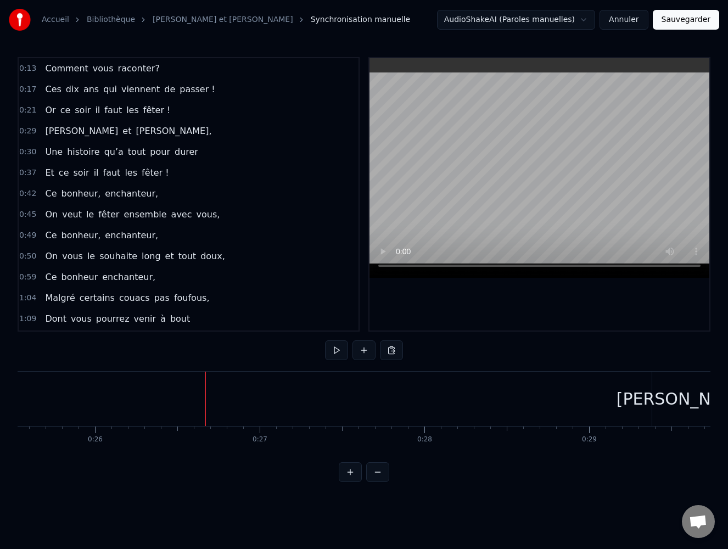
scroll to position [0, 3597]
click at [77, 397] on div "fêter !" at bounding box center [64, 398] width 40 height 49
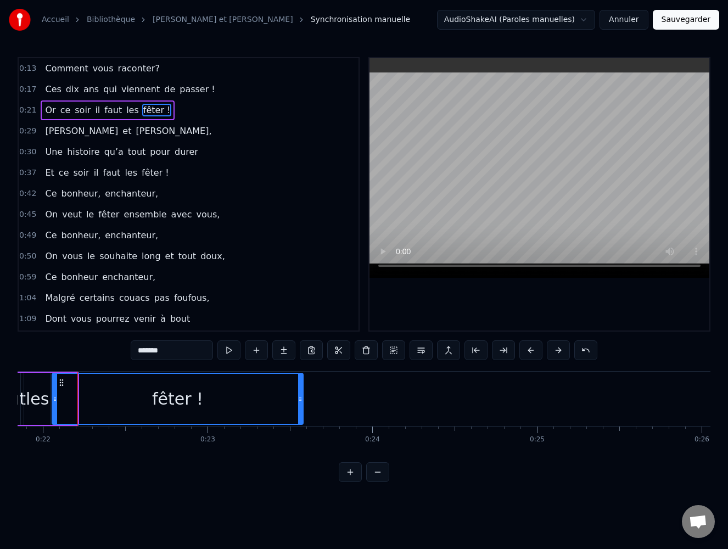
drag, startPoint x: 76, startPoint y: 398, endPoint x: 301, endPoint y: 394, distance: 225.6
click at [301, 395] on icon at bounding box center [300, 399] width 4 height 9
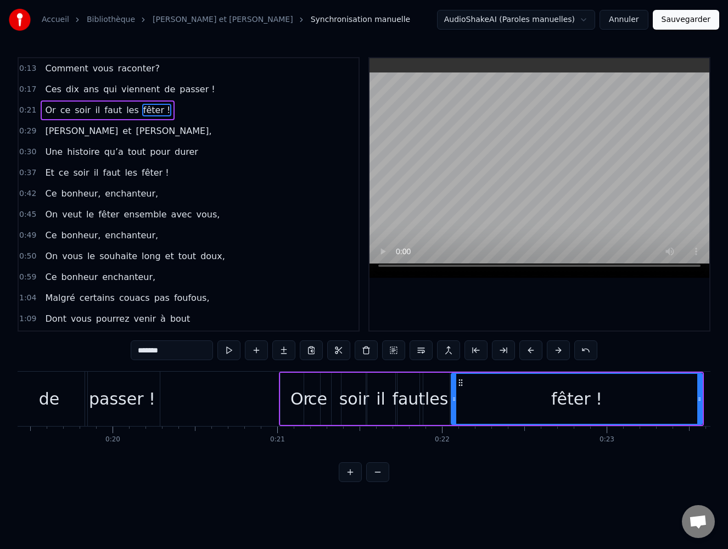
scroll to position [0, 3190]
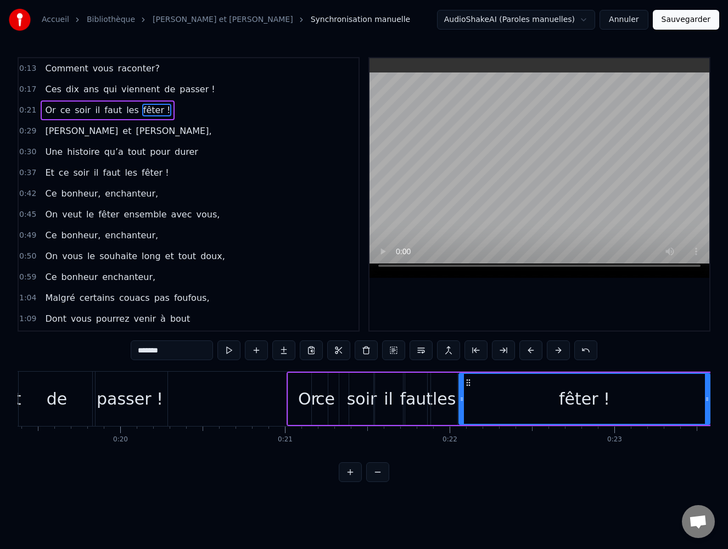
click at [370, 401] on div "soir" at bounding box center [362, 398] width 30 height 25
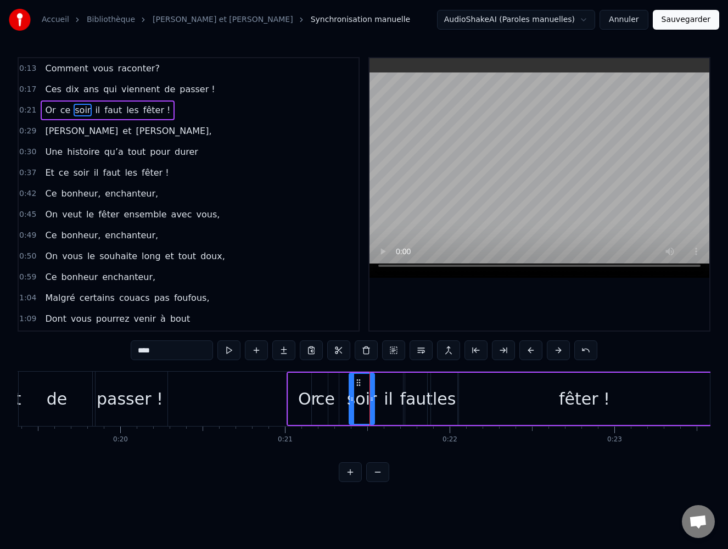
click at [304, 398] on div "Or" at bounding box center [308, 398] width 20 height 25
drag, startPoint x: 324, startPoint y: 398, endPoint x: 311, endPoint y: 396, distance: 13.4
click at [311, 396] on icon at bounding box center [312, 399] width 4 height 9
click at [333, 398] on div "ce" at bounding box center [325, 398] width 19 height 25
click at [355, 395] on div "soir" at bounding box center [362, 398] width 30 height 25
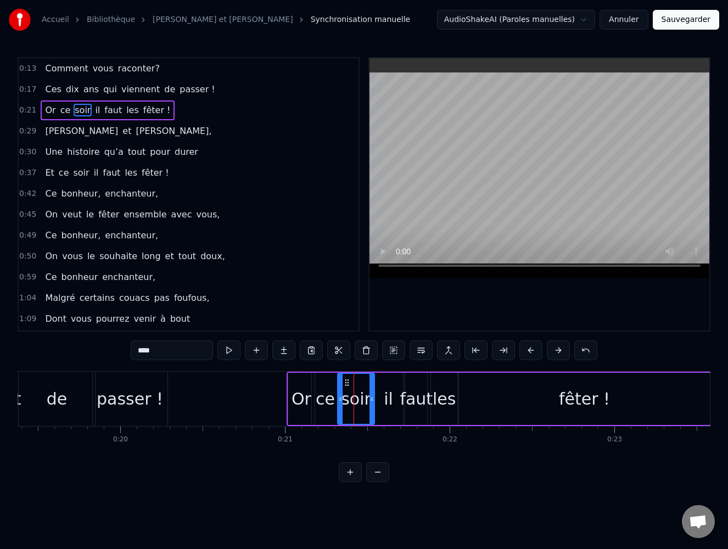
drag, startPoint x: 351, startPoint y: 397, endPoint x: 340, endPoint y: 397, distance: 11.5
click at [340, 397] on circle at bounding box center [340, 397] width 1 height 1
drag, startPoint x: 369, startPoint y: 397, endPoint x: 355, endPoint y: 399, distance: 14.4
click at [355, 399] on icon at bounding box center [357, 399] width 4 height 9
click at [383, 398] on div "il" at bounding box center [388, 399] width 29 height 52
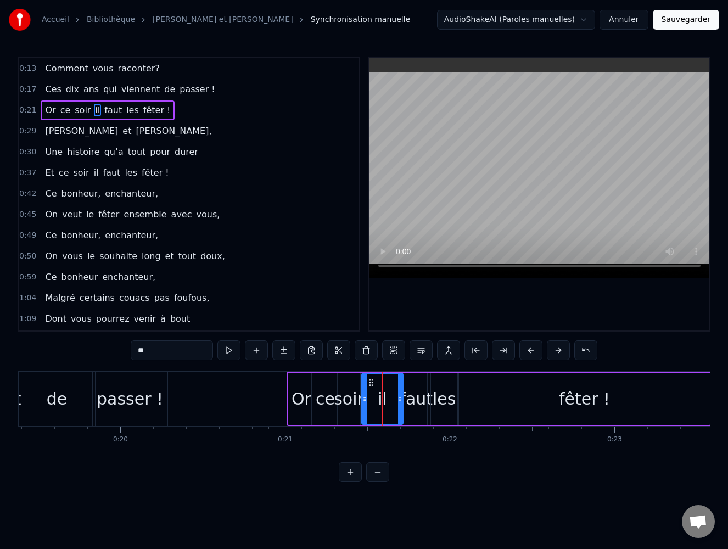
drag, startPoint x: 376, startPoint y: 398, endPoint x: 364, endPoint y: 398, distance: 12.1
click at [364, 398] on circle at bounding box center [364, 398] width 1 height 1
drag, startPoint x: 401, startPoint y: 398, endPoint x: 381, endPoint y: 397, distance: 20.3
click at [381, 397] on icon at bounding box center [380, 399] width 4 height 9
click at [411, 397] on div "faut" at bounding box center [416, 398] width 33 height 25
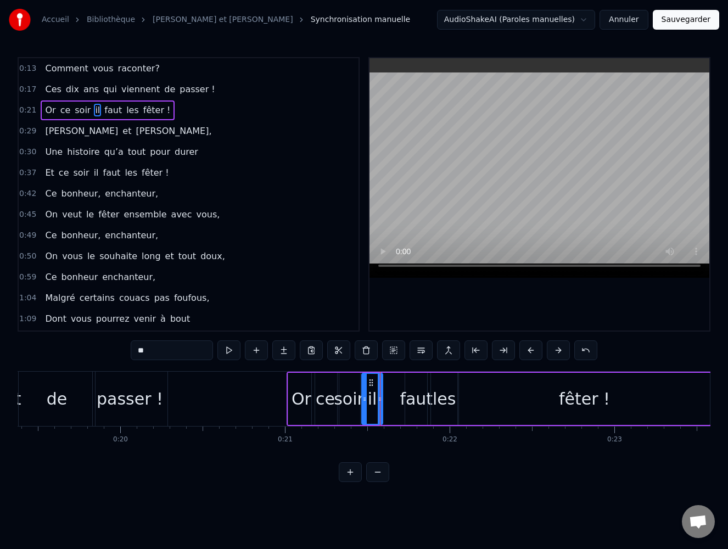
type input "****"
drag, startPoint x: 408, startPoint y: 397, endPoint x: 384, endPoint y: 397, distance: 23.6
click at [384, 397] on icon at bounding box center [384, 399] width 4 height 9
drag, startPoint x: 425, startPoint y: 397, endPoint x: 404, endPoint y: 398, distance: 20.3
click at [404, 398] on icon at bounding box center [404, 399] width 4 height 9
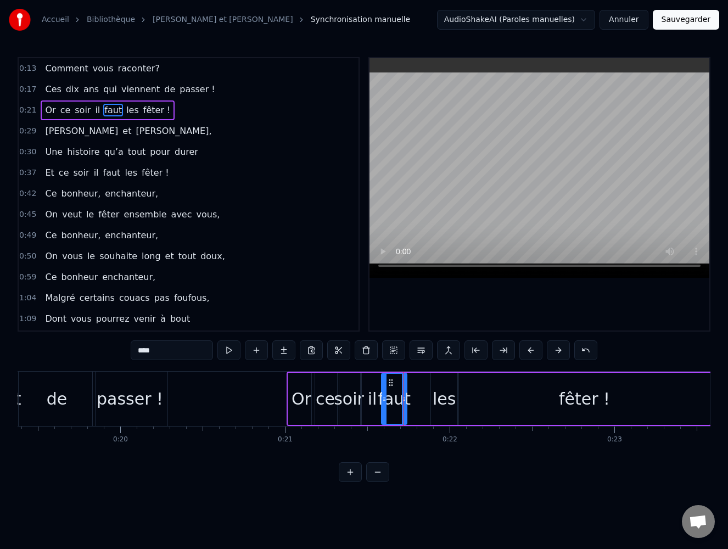
click at [430, 396] on div "Or ce soir il faut les fêter !" at bounding box center [498, 399] width 425 height 54
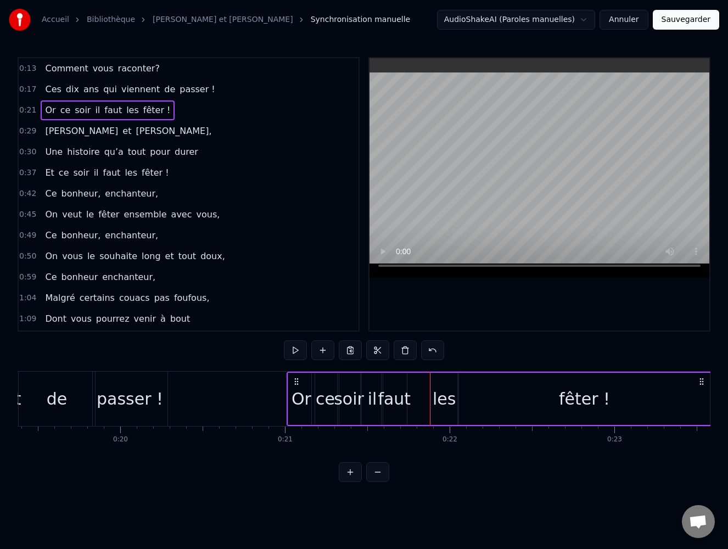
click at [439, 398] on div "les" at bounding box center [443, 398] width 23 height 25
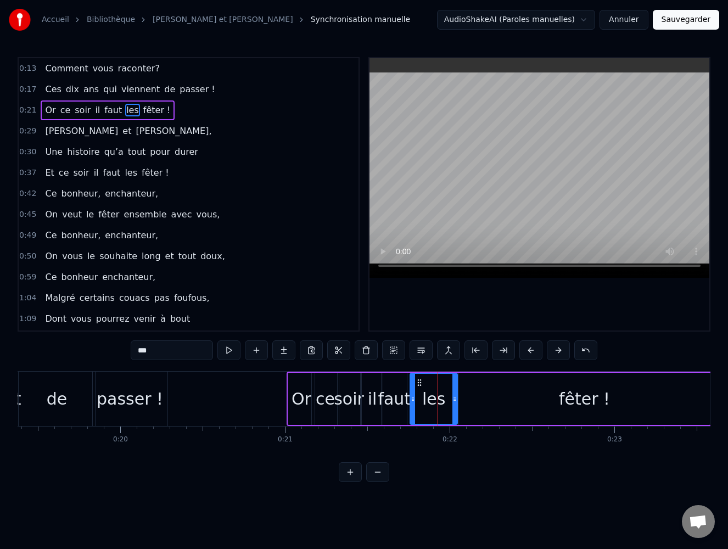
click at [413, 398] on icon at bounding box center [413, 399] width 4 height 9
drag, startPoint x: 453, startPoint y: 397, endPoint x: 427, endPoint y: 398, distance: 25.8
click at [427, 398] on icon at bounding box center [428, 399] width 4 height 9
click at [508, 396] on div "fêter !" at bounding box center [584, 399] width 251 height 52
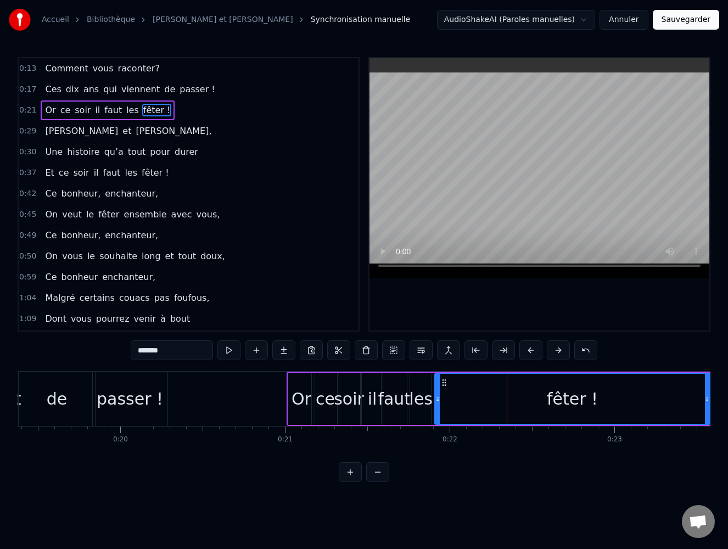
drag, startPoint x: 463, startPoint y: 399, endPoint x: 439, endPoint y: 399, distance: 24.1
click at [439, 399] on icon at bounding box center [437, 399] width 4 height 9
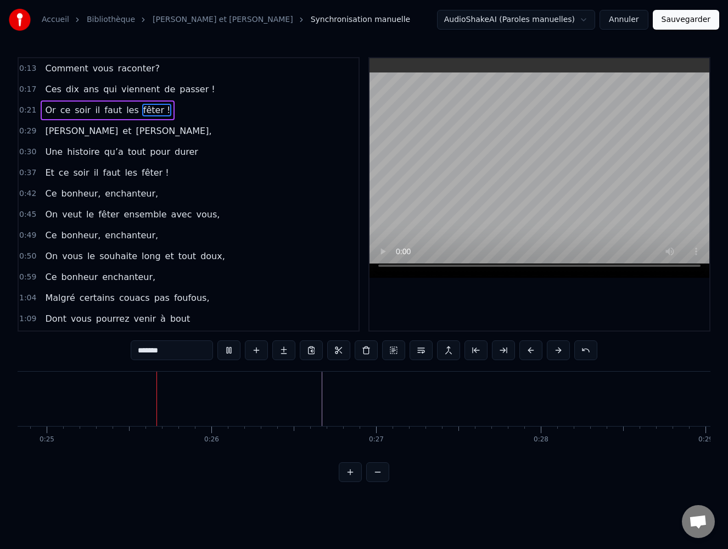
scroll to position [0, 4098]
click at [449, 311] on div at bounding box center [539, 194] width 340 height 272
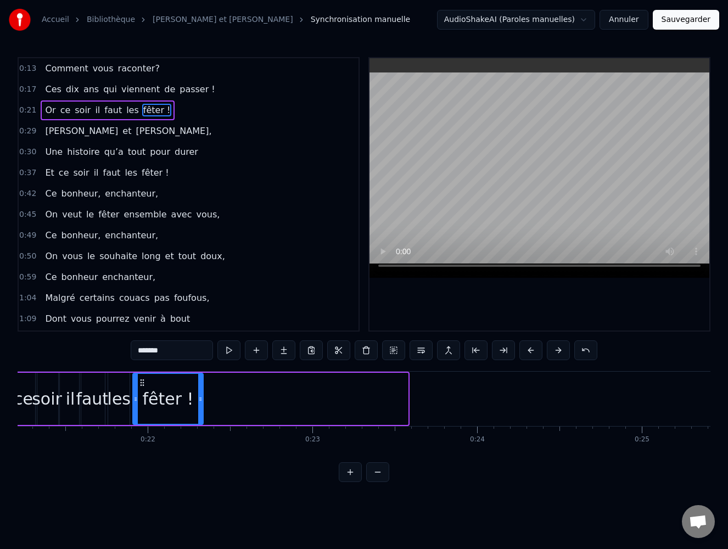
drag, startPoint x: 406, startPoint y: 397, endPoint x: 201, endPoint y: 395, distance: 204.7
click at [201, 395] on icon at bounding box center [200, 399] width 4 height 9
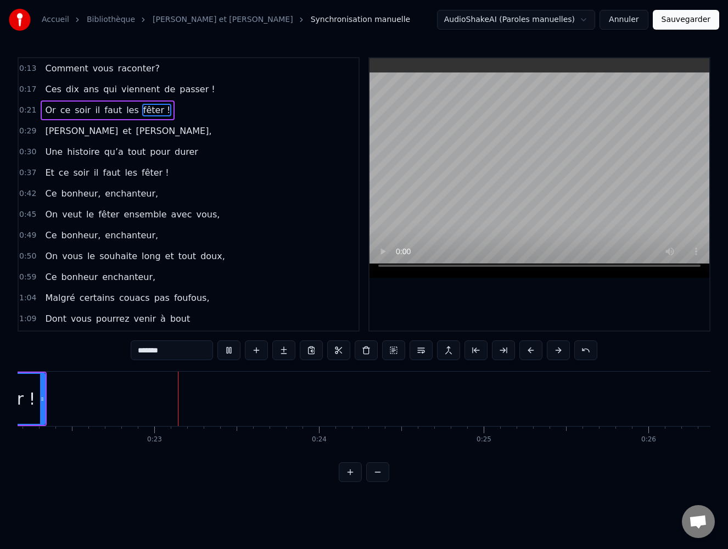
scroll to position [0, 3655]
click at [437, 224] on video at bounding box center [539, 168] width 340 height 220
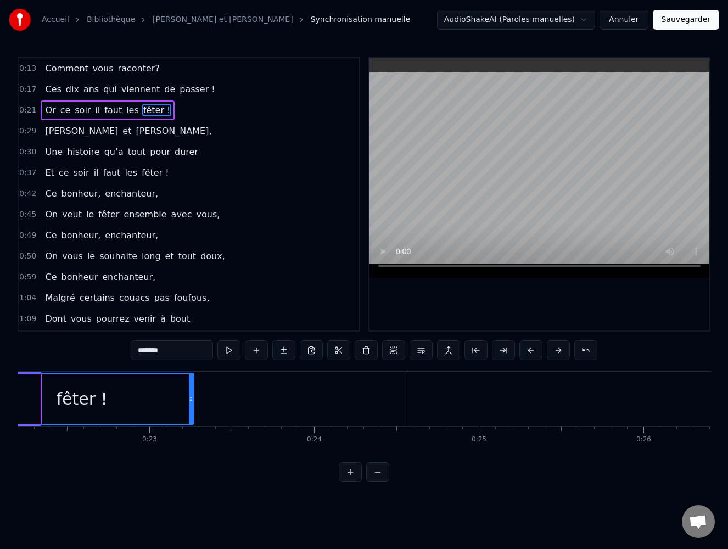
drag, startPoint x: 36, startPoint y: 397, endPoint x: 190, endPoint y: 398, distance: 153.7
click at [190, 398] on icon at bounding box center [191, 399] width 4 height 9
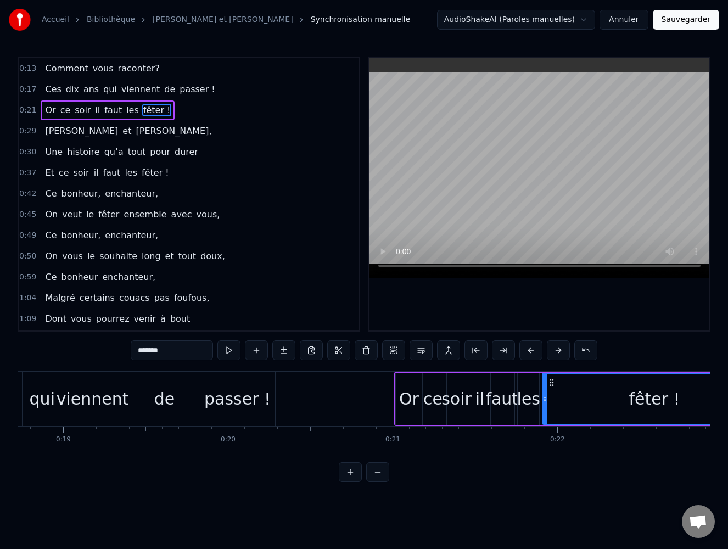
scroll to position [0, 3049]
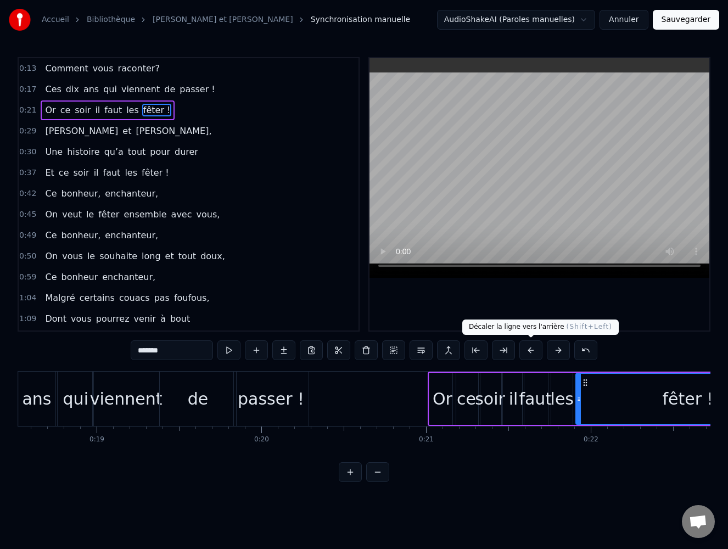
click at [535, 354] on button at bounding box center [530, 350] width 23 height 20
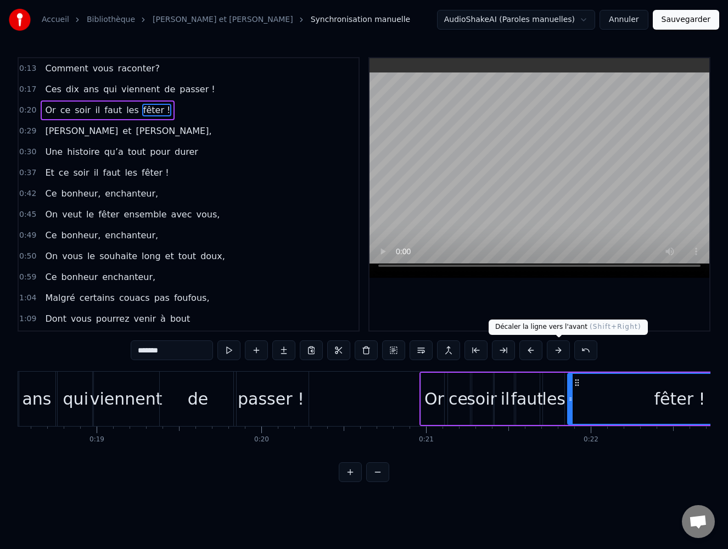
click at [556, 349] on button at bounding box center [558, 350] width 23 height 20
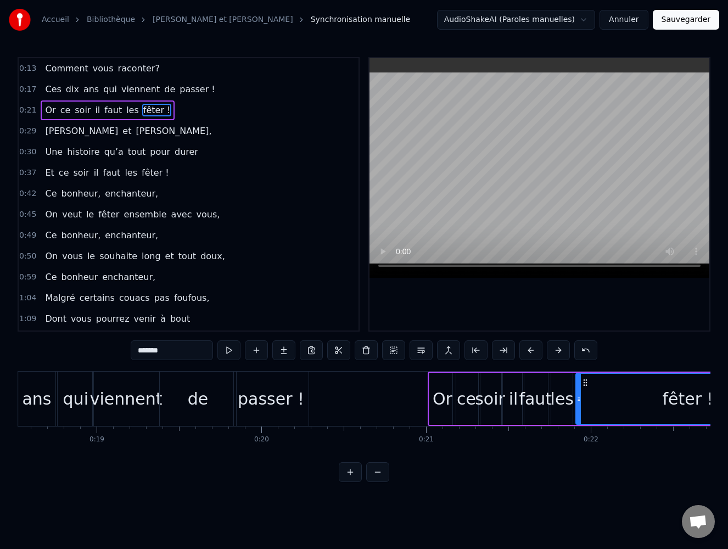
click at [445, 410] on div "Or" at bounding box center [442, 398] width 20 height 25
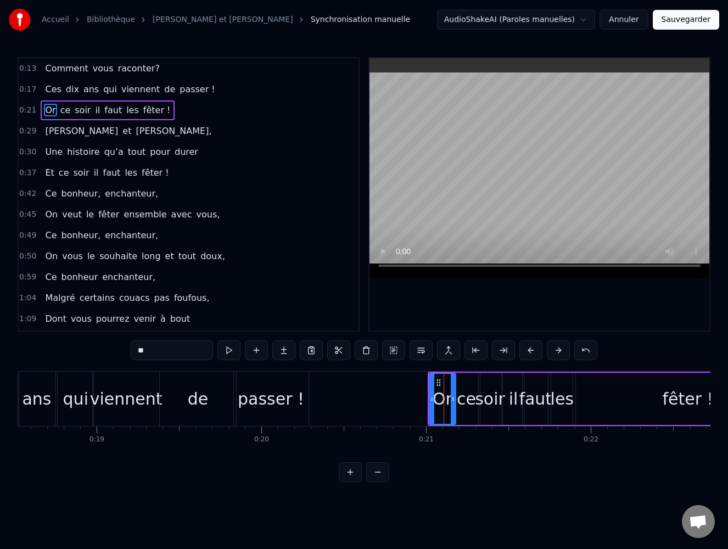
click at [462, 402] on div "ce" at bounding box center [466, 398] width 19 height 25
click at [490, 398] on div "soir" at bounding box center [490, 398] width 30 height 25
click at [509, 395] on div "il" at bounding box center [513, 398] width 9 height 25
drag, startPoint x: 529, startPoint y: 405, endPoint x: 534, endPoint y: 403, distance: 5.9
click at [534, 403] on div "faut" at bounding box center [535, 398] width 33 height 25
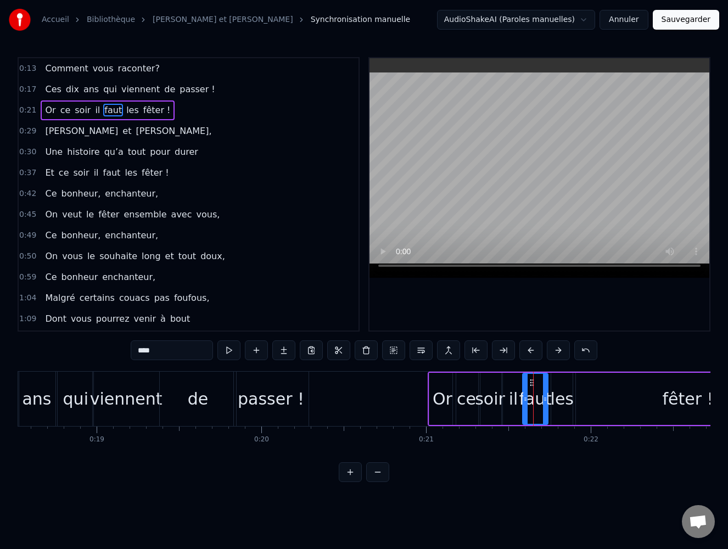
click at [562, 398] on div "les" at bounding box center [561, 398] width 23 height 25
click at [616, 402] on div "fêter !" at bounding box center [688, 399] width 224 height 52
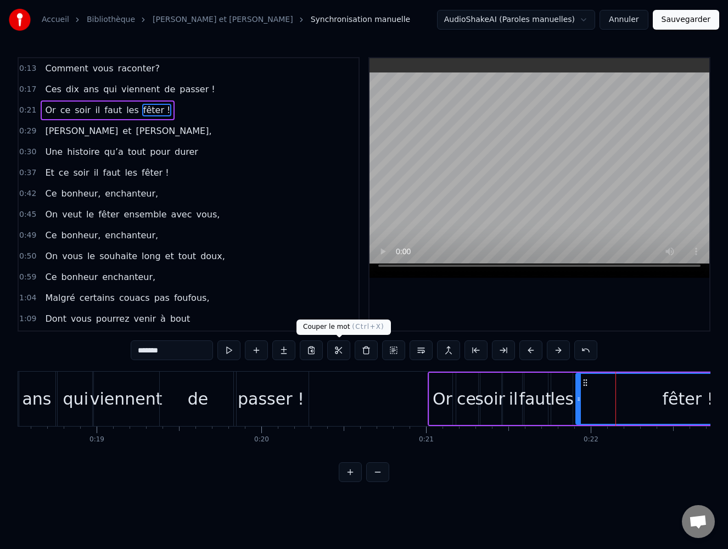
click at [338, 350] on button at bounding box center [338, 350] width 23 height 20
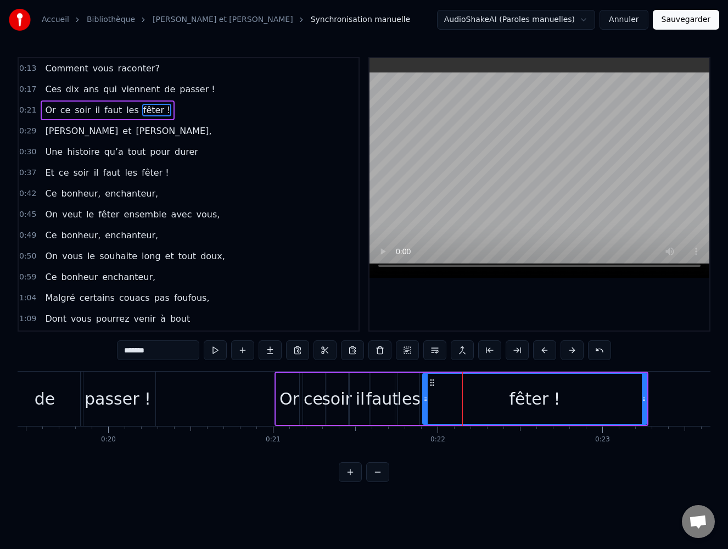
scroll to position [0, 3203]
click at [142, 109] on span "fêter !" at bounding box center [157, 110] width 30 height 13
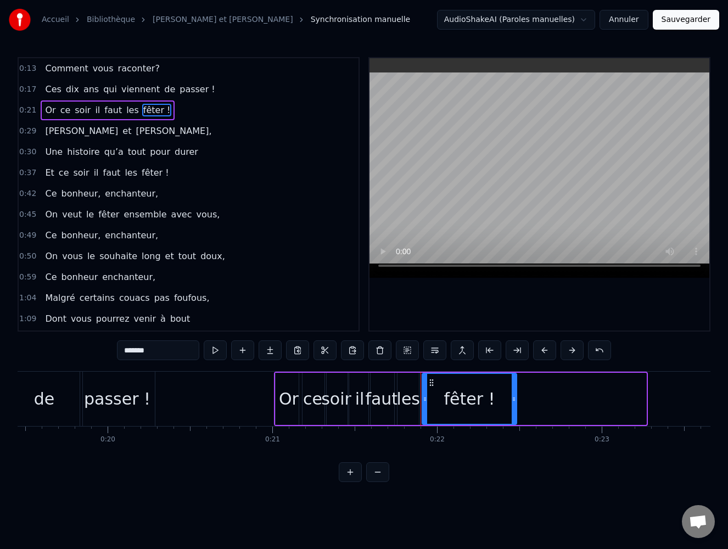
drag, startPoint x: 640, startPoint y: 397, endPoint x: 511, endPoint y: 394, distance: 129.6
click at [512, 395] on icon at bounding box center [514, 399] width 4 height 9
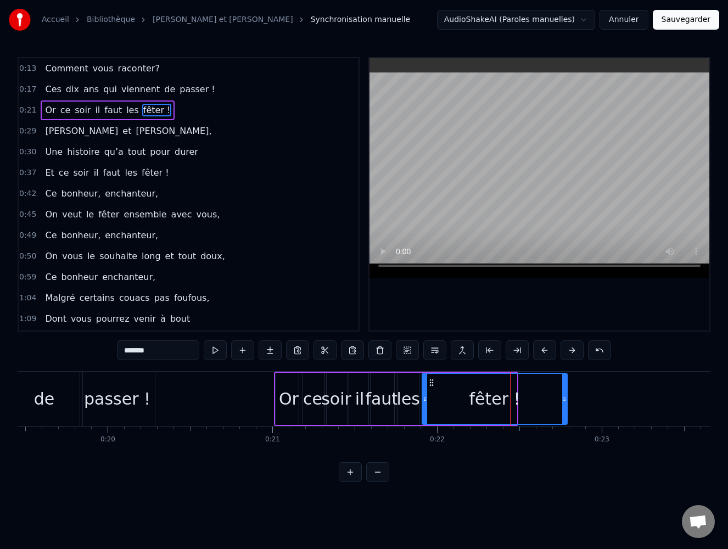
drag, startPoint x: 524, startPoint y: 398, endPoint x: 564, endPoint y: 395, distance: 40.7
click at [564, 395] on icon at bounding box center [564, 399] width 4 height 9
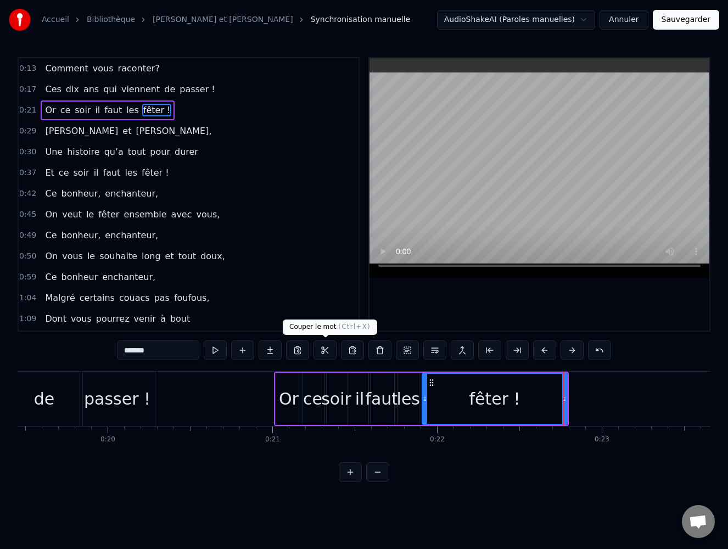
click at [327, 352] on button at bounding box center [324, 350] width 23 height 20
click at [495, 403] on div "fêter !" at bounding box center [494, 398] width 51 height 25
click at [510, 392] on div "fêter !" at bounding box center [494, 398] width 51 height 25
click at [465, 398] on div "fêter !" at bounding box center [495, 399] width 144 height 50
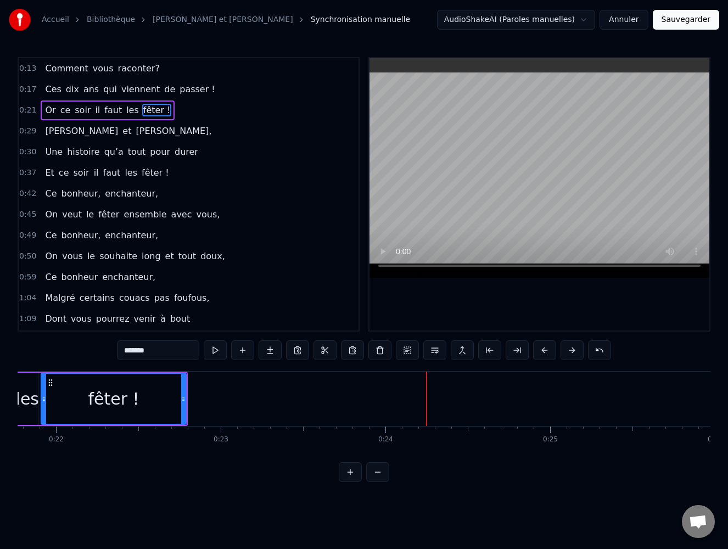
scroll to position [0, 3583]
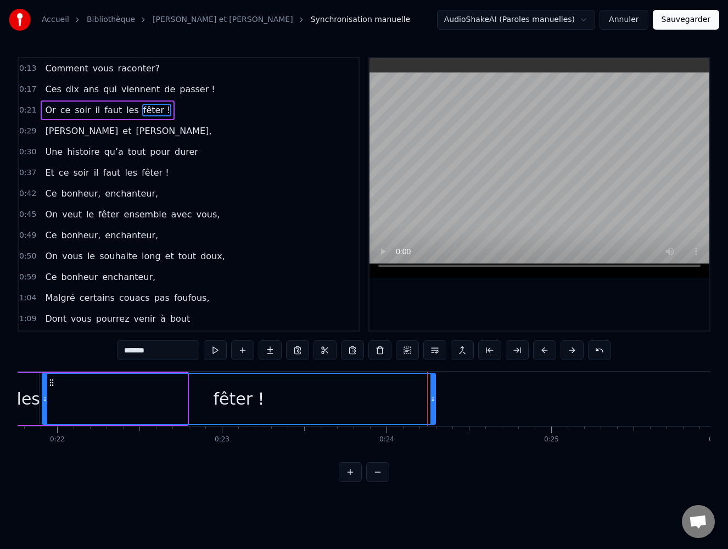
drag, startPoint x: 186, startPoint y: 399, endPoint x: 434, endPoint y: 402, distance: 248.1
click at [434, 402] on icon at bounding box center [432, 399] width 4 height 9
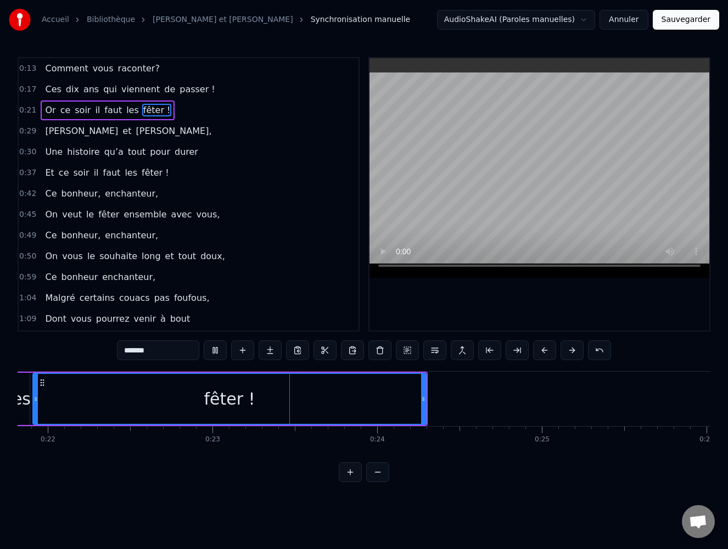
scroll to position [0, 3734]
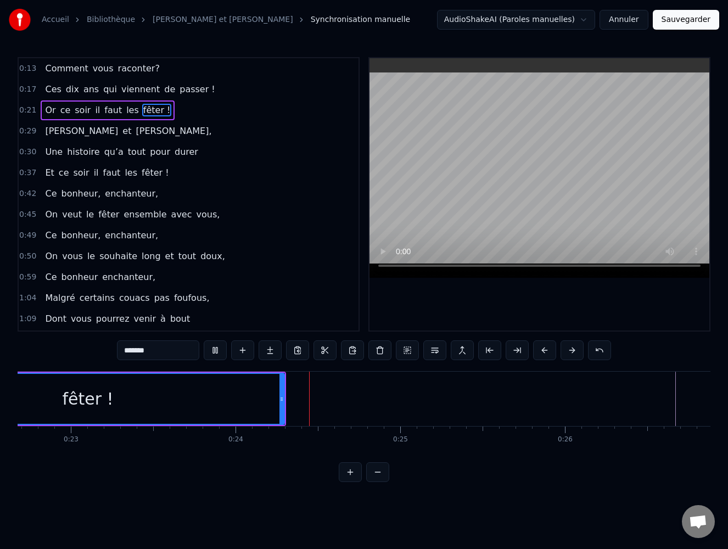
click at [414, 234] on video at bounding box center [539, 168] width 340 height 220
click at [142, 111] on span "fêter !" at bounding box center [157, 110] width 30 height 13
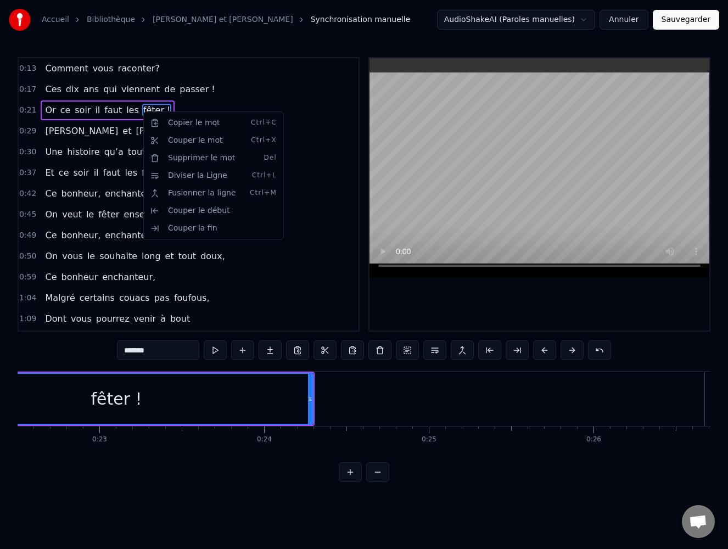
scroll to position [0, 3551]
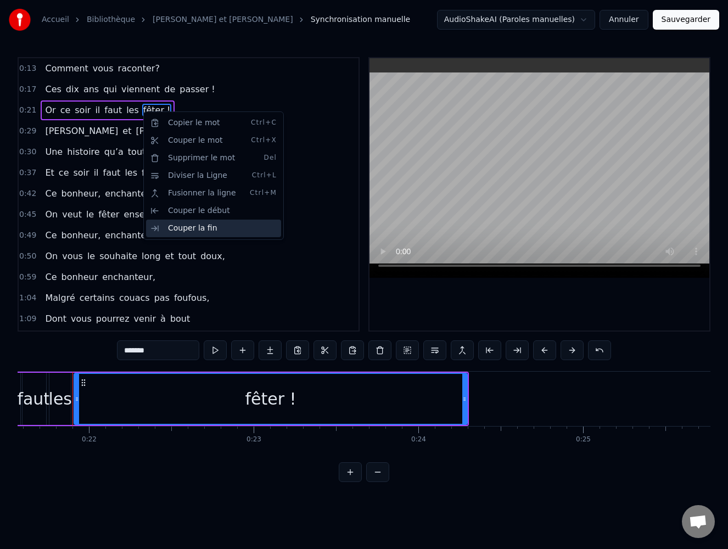
click at [188, 227] on div "Couper la fin" at bounding box center [213, 229] width 135 height 18
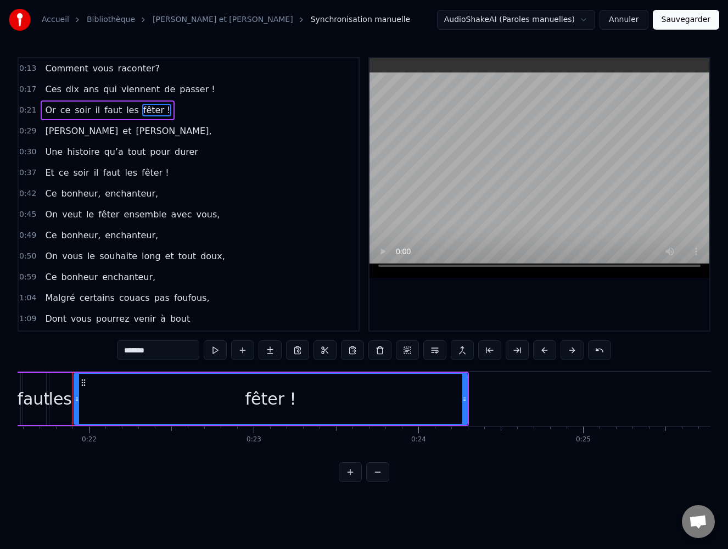
click at [142, 110] on span "fêter !" at bounding box center [157, 110] width 30 height 13
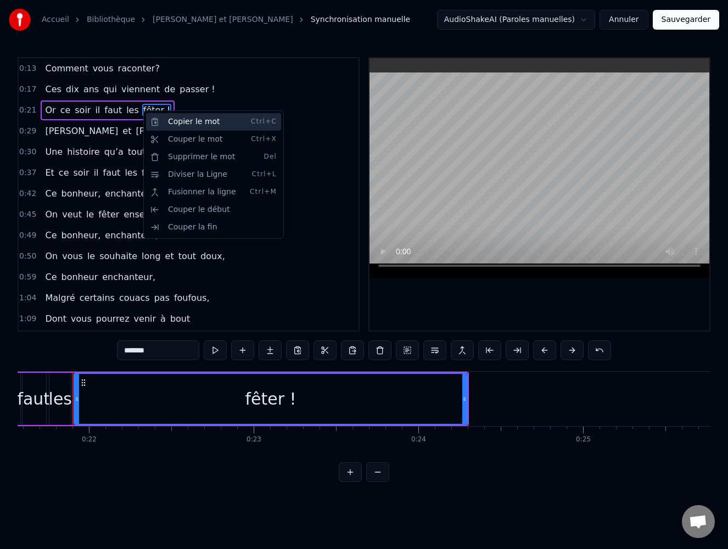
click at [198, 125] on div "Copier le mot Ctrl+C" at bounding box center [213, 122] width 135 height 18
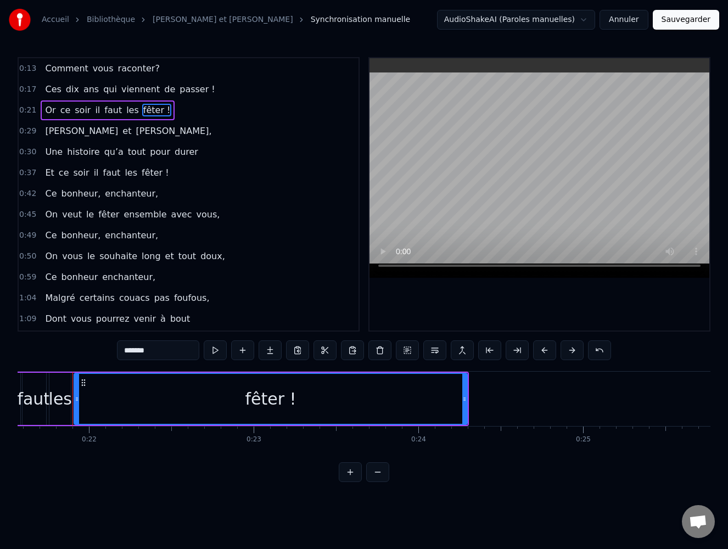
click at [144, 110] on span "fêter !" at bounding box center [157, 110] width 30 height 13
click at [273, 398] on div "fêter !" at bounding box center [270, 398] width 51 height 25
click at [259, 399] on div "fêter !" at bounding box center [270, 398] width 51 height 25
click at [136, 348] on input "*******" at bounding box center [158, 350] width 82 height 20
click at [136, 349] on input "*******" at bounding box center [158, 350] width 82 height 20
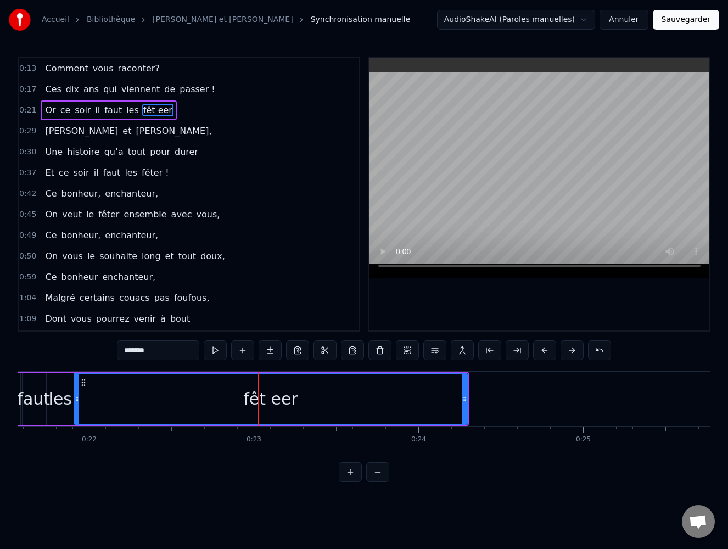
type input "*******"
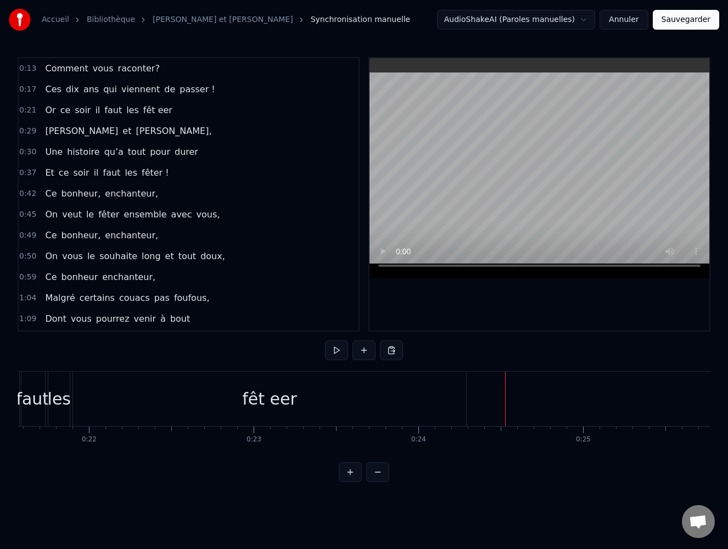
click at [267, 402] on div "fêt eer" at bounding box center [269, 398] width 55 height 25
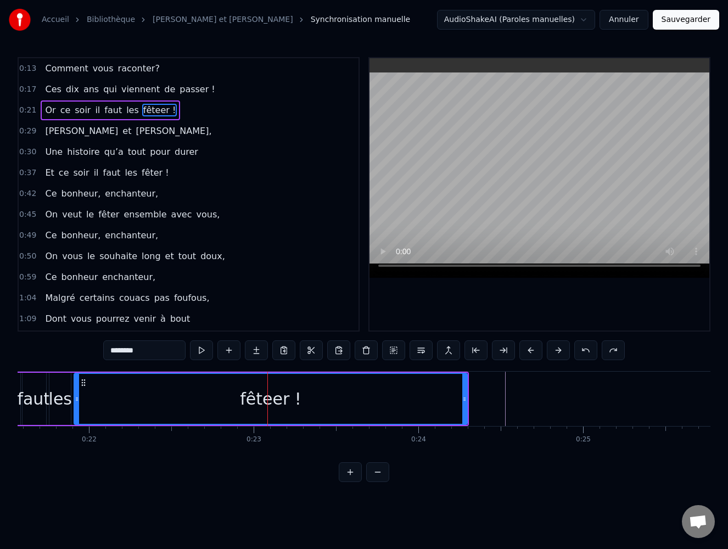
type input "*******"
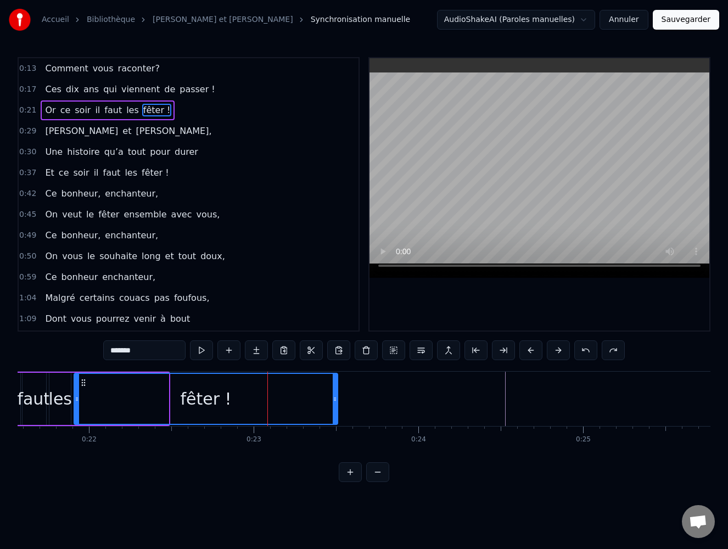
drag, startPoint x: 166, startPoint y: 400, endPoint x: 335, endPoint y: 401, distance: 169.0
click at [335, 401] on icon at bounding box center [335, 399] width 4 height 9
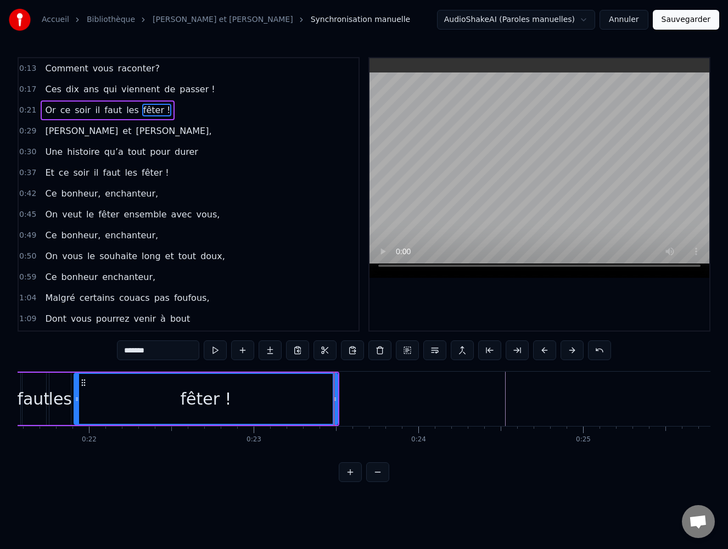
click at [85, 380] on circle at bounding box center [85, 380] width 1 height 1
click at [85, 381] on icon at bounding box center [83, 382] width 9 height 9
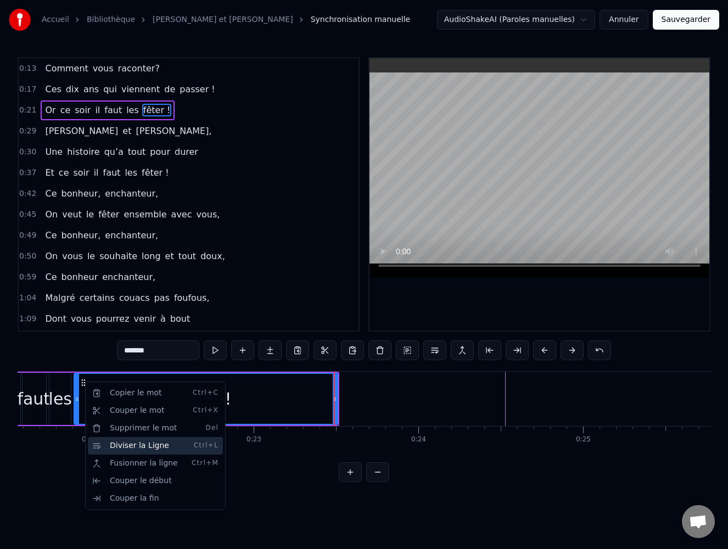
click at [143, 451] on div "Diviser la Ligne Ctrl+L" at bounding box center [155, 446] width 135 height 18
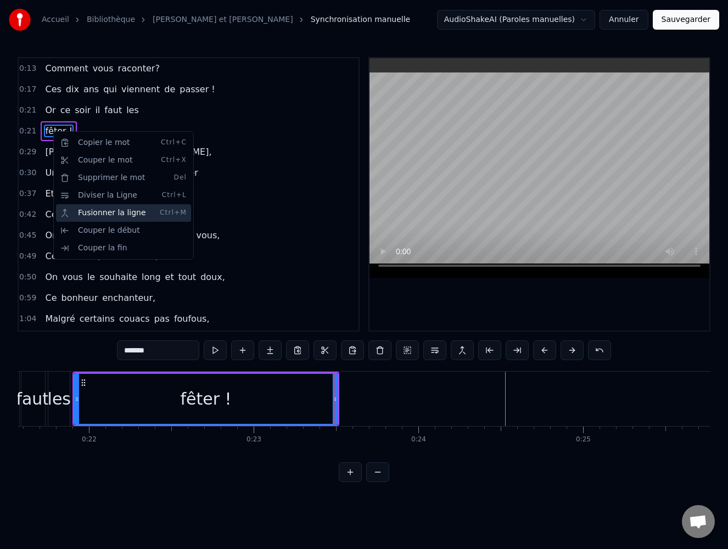
click at [106, 215] on div "Fusionner la ligne Ctrl+M" at bounding box center [123, 213] width 135 height 18
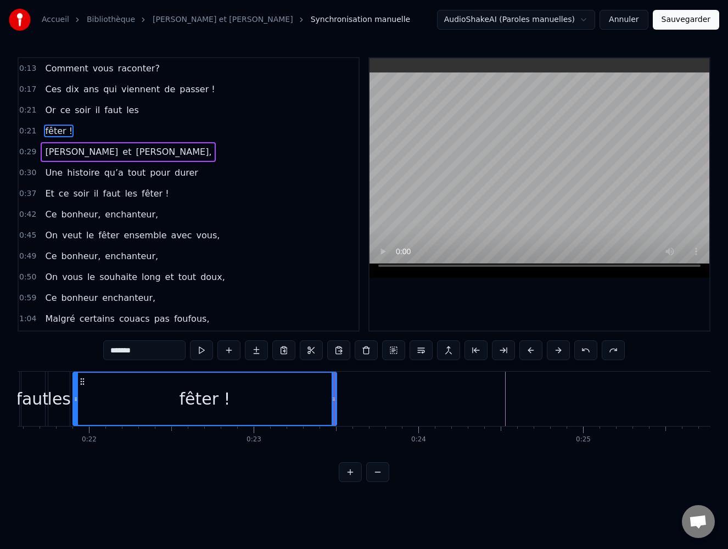
click at [53, 123] on div "fêter !" at bounding box center [59, 131] width 36 height 20
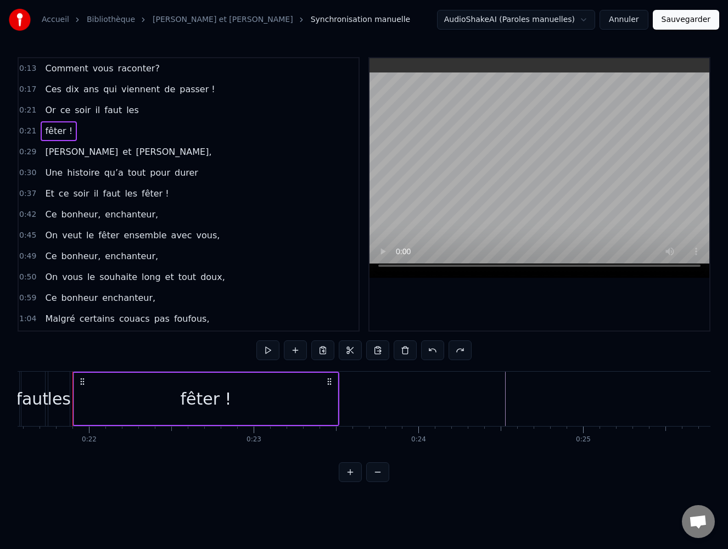
click at [76, 109] on span "soir" at bounding box center [83, 110] width 18 height 13
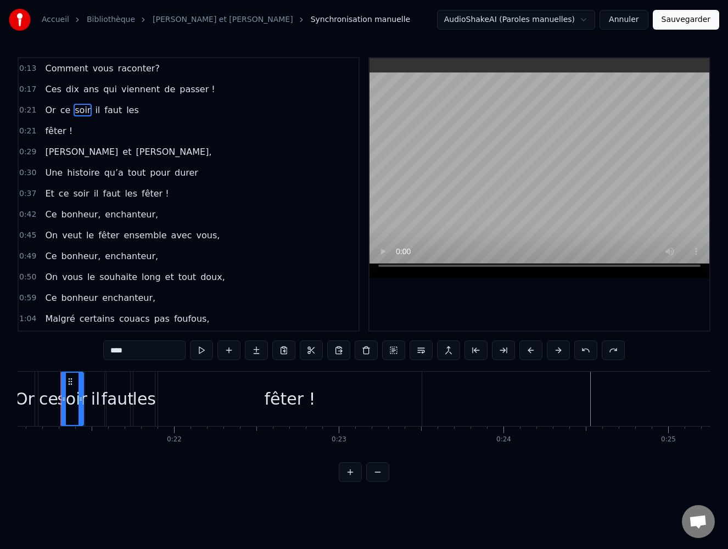
scroll to position [0, 3454]
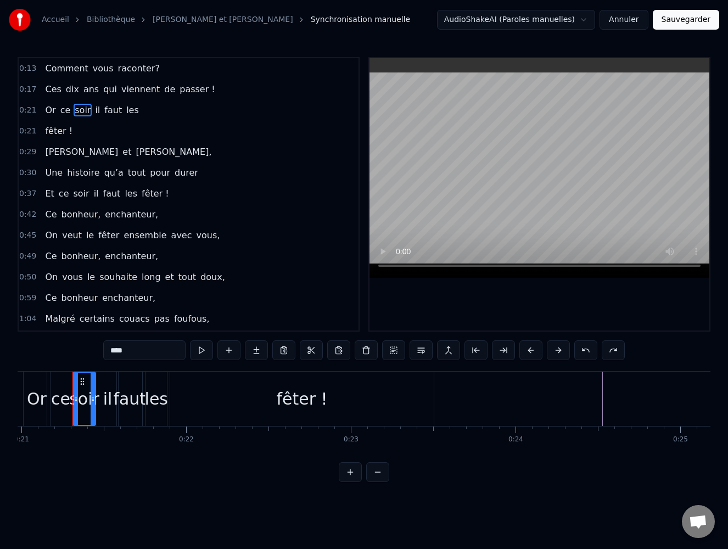
click at [57, 127] on span "fêter !" at bounding box center [59, 131] width 30 height 13
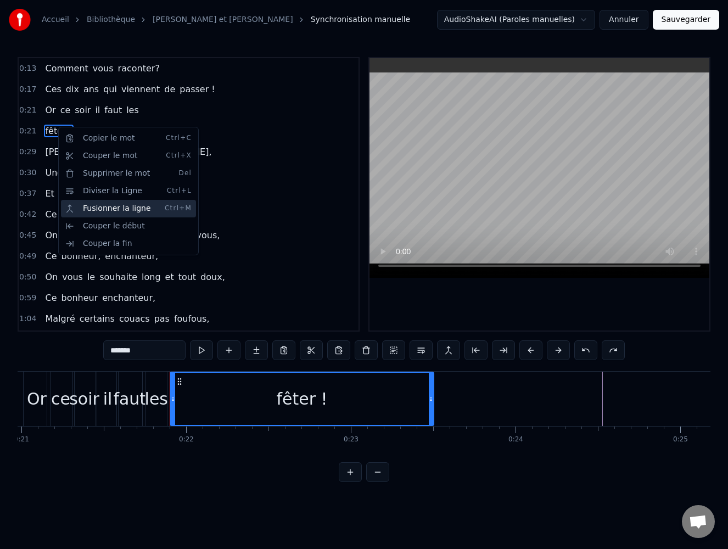
click at [123, 207] on div "Fusionner la ligne Ctrl+M" at bounding box center [128, 209] width 135 height 18
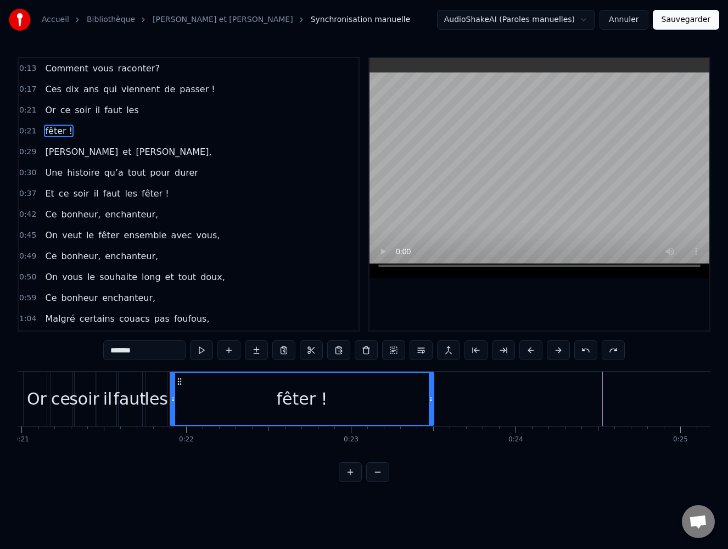
click at [104, 116] on span "faut" at bounding box center [113, 110] width 20 height 13
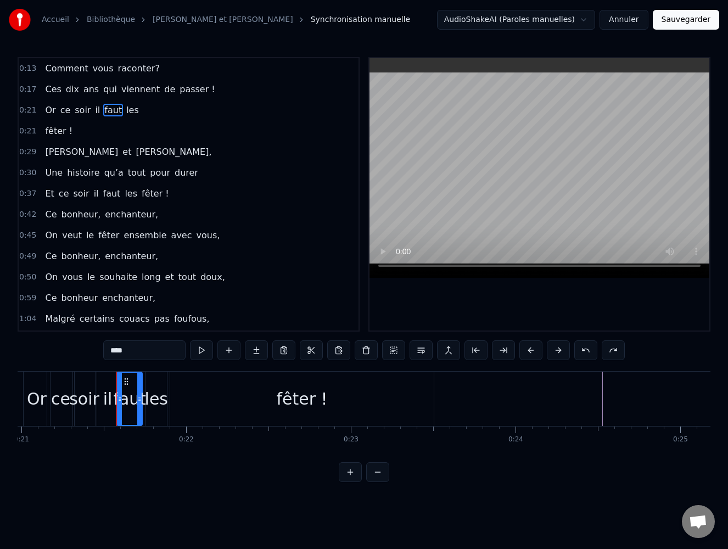
click at [55, 136] on span "fêter !" at bounding box center [59, 131] width 30 height 13
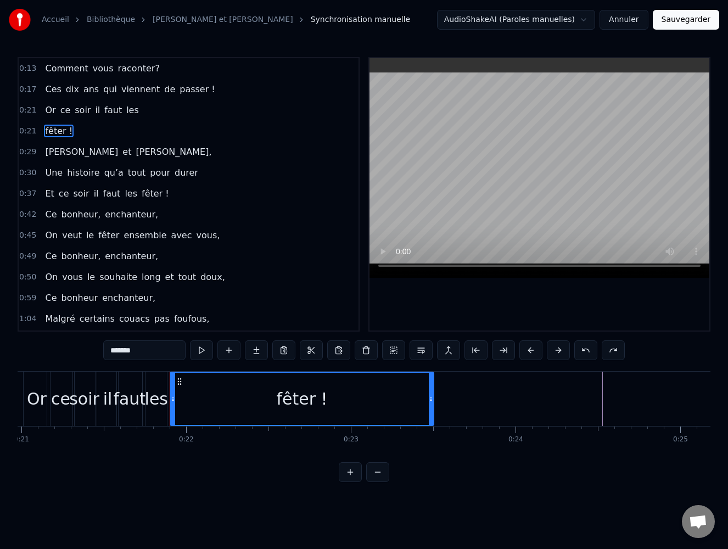
click at [103, 116] on span "faut" at bounding box center [113, 110] width 20 height 13
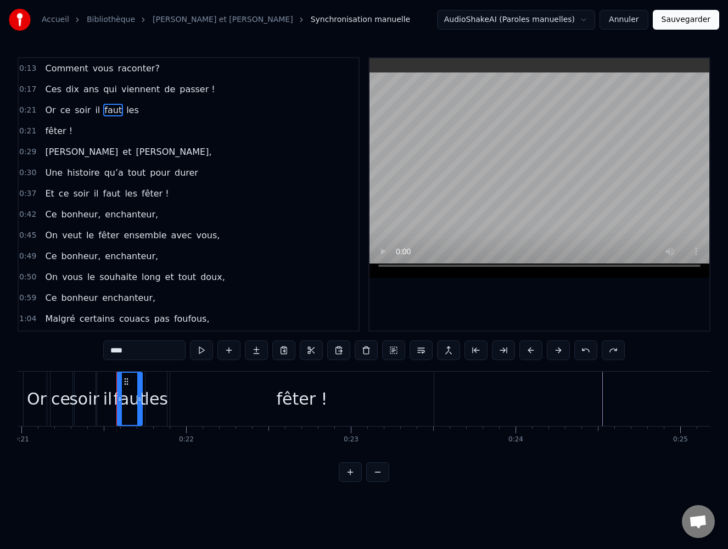
click at [59, 130] on span "fêter !" at bounding box center [59, 131] width 30 height 13
type input "*******"
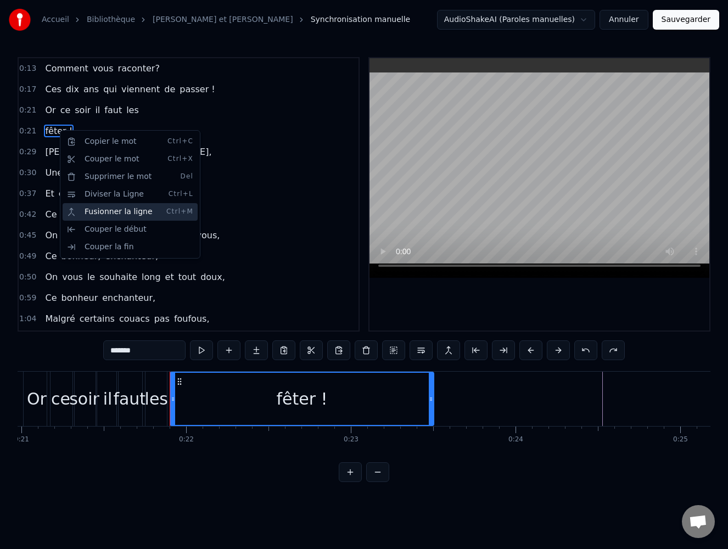
click at [106, 207] on div "Fusionner la ligne Ctrl+M" at bounding box center [130, 212] width 135 height 18
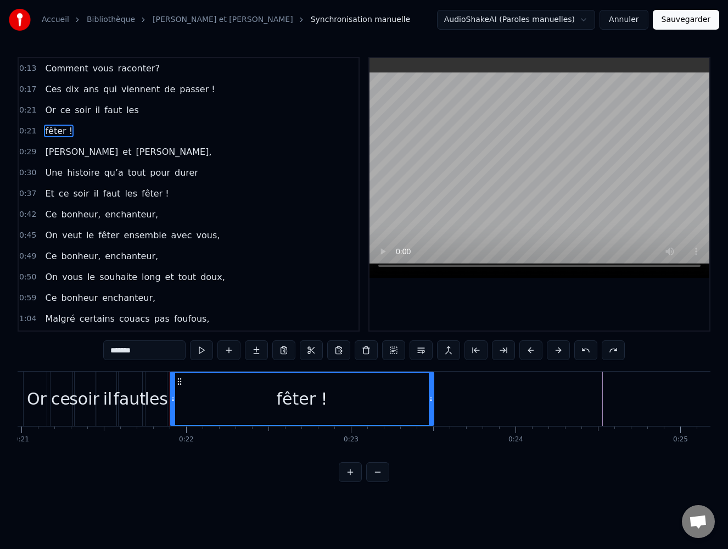
click at [60, 131] on span "fêter !" at bounding box center [59, 131] width 30 height 13
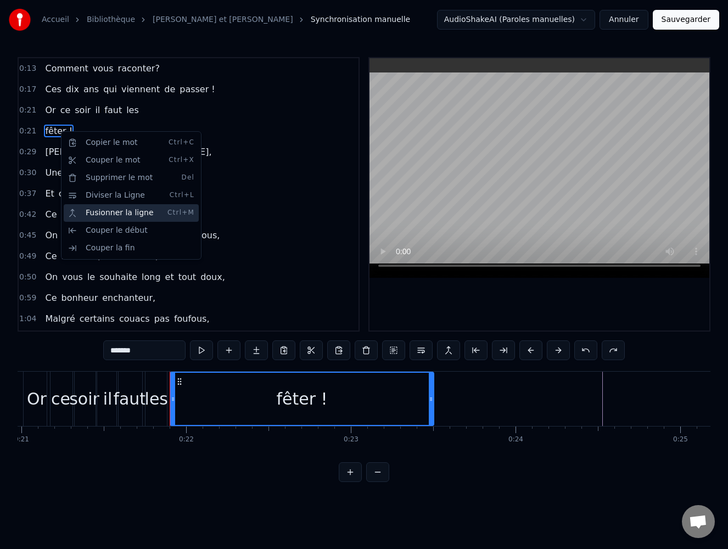
click at [105, 207] on div "Fusionner la ligne Ctrl+M" at bounding box center [131, 213] width 135 height 18
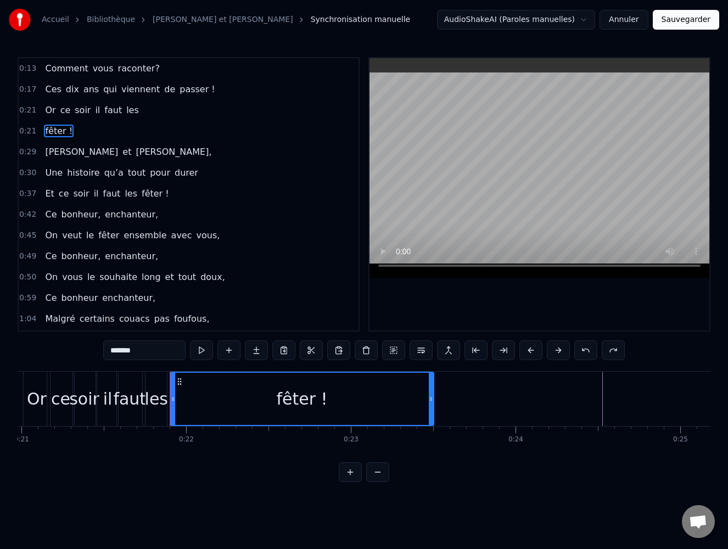
drag, startPoint x: 53, startPoint y: 126, endPoint x: 116, endPoint y: 117, distance: 64.3
click at [128, 115] on div "0:13 Comment vous raconter? 0:17 Ces dix ans qui viennent de passer ! 0:21 Or c…" at bounding box center [189, 194] width 342 height 274
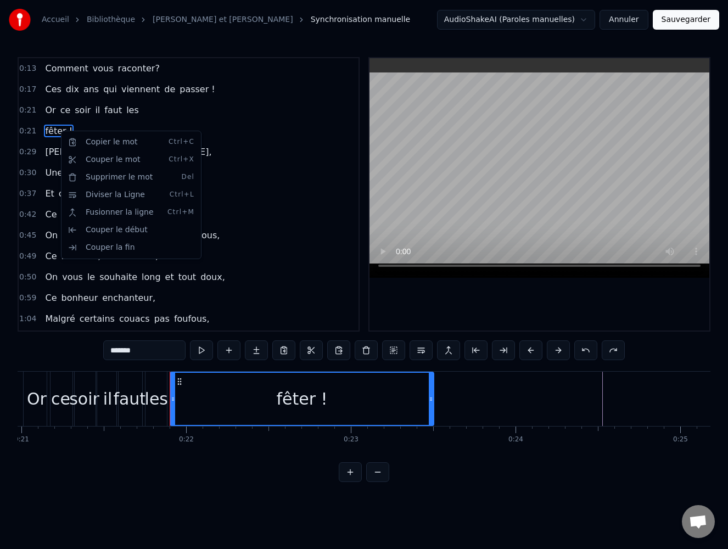
click at [241, 130] on html "Accueil Bibliothèque [PERSON_NAME] et [PERSON_NAME] Synchronisation manuelle Au…" at bounding box center [364, 249] width 728 height 499
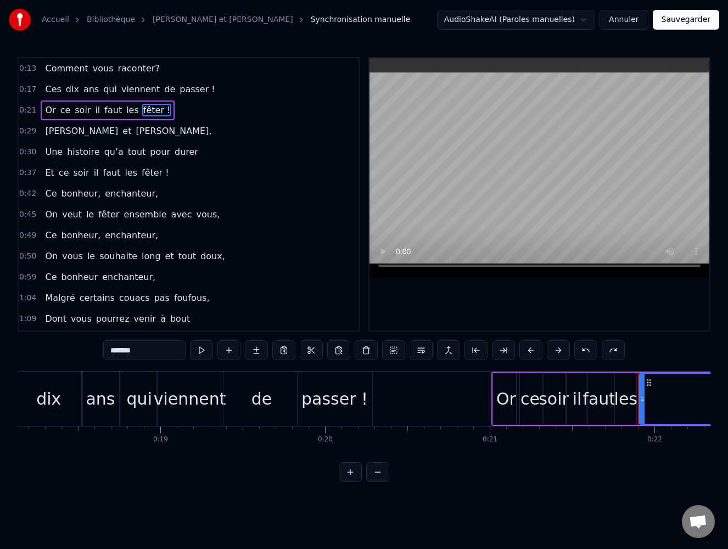
scroll to position [0, 3337]
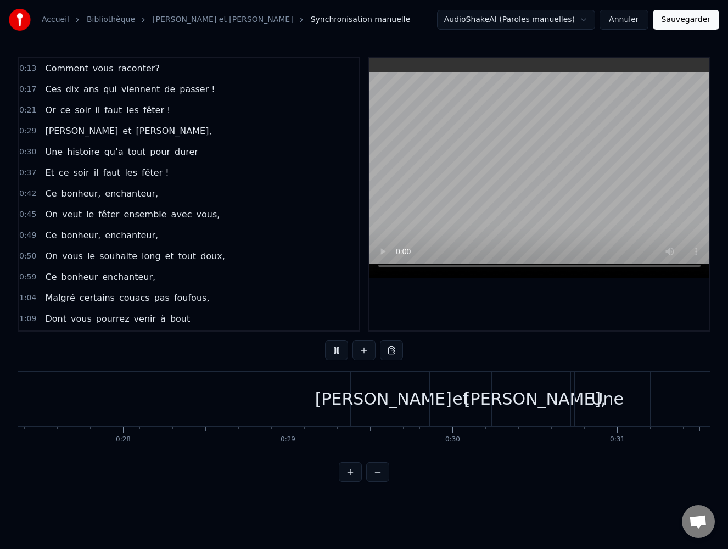
scroll to position [0, 4577]
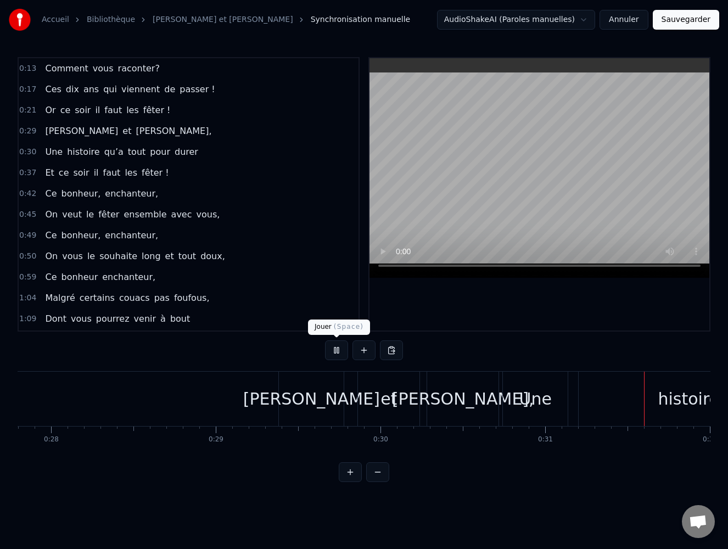
click at [334, 350] on button at bounding box center [336, 350] width 23 height 20
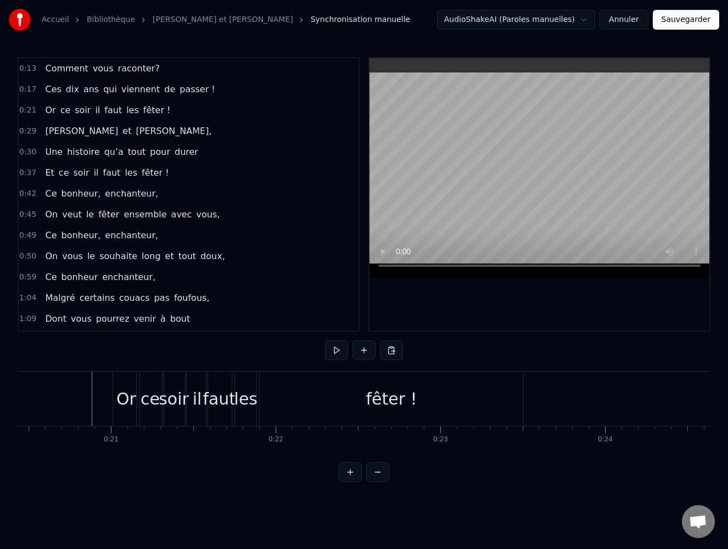
scroll to position [0, 3971]
click at [26, 130] on span "0:29" at bounding box center [27, 131] width 17 height 11
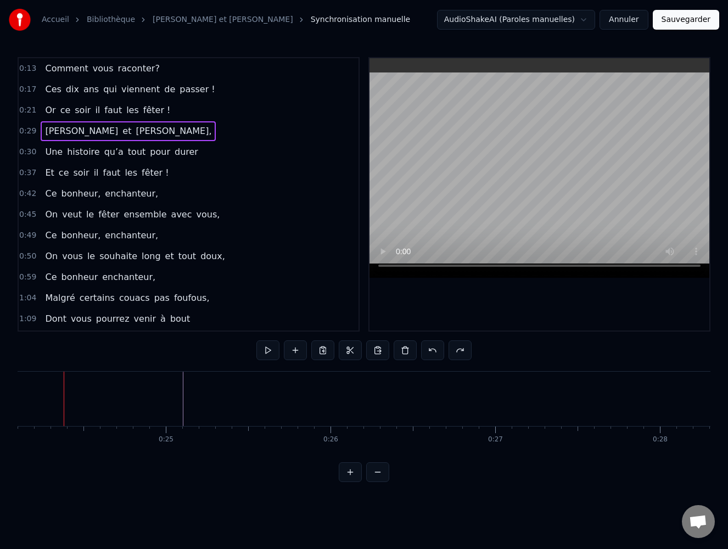
scroll to position [0, 3959]
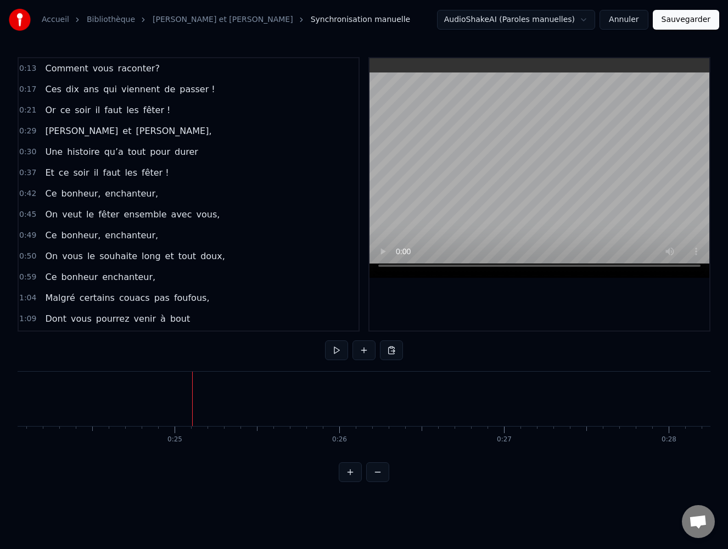
click at [27, 131] on span "0:29" at bounding box center [27, 131] width 17 height 11
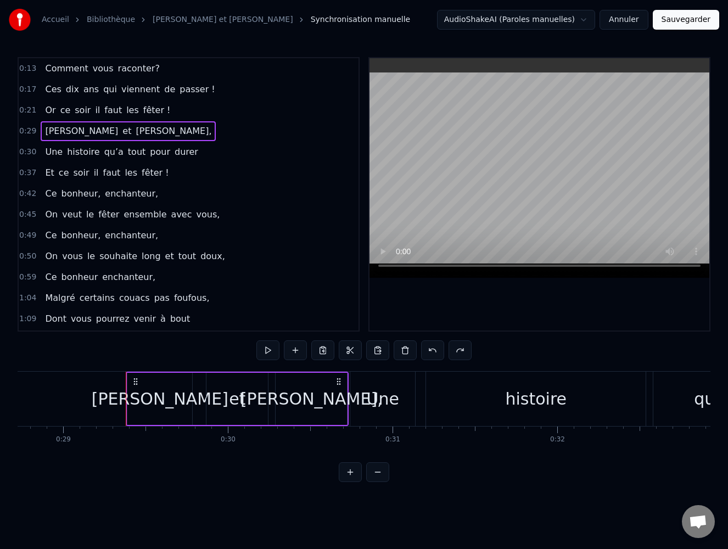
scroll to position [0, 4783]
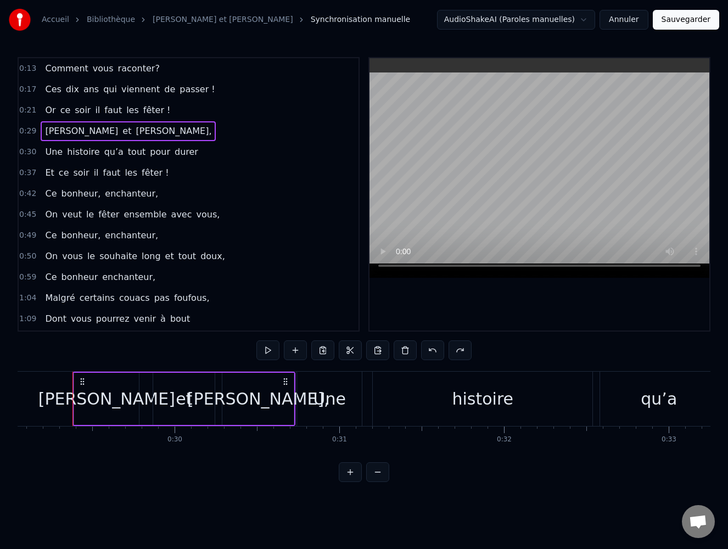
click at [27, 131] on span "0:29" at bounding box center [27, 131] width 17 height 11
drag, startPoint x: 286, startPoint y: 381, endPoint x: 244, endPoint y: 387, distance: 42.1
click at [244, 387] on html "Accueil Bibliothèque [PERSON_NAME] et [PERSON_NAME] Synchronisation manuelle Au…" at bounding box center [364, 249] width 728 height 499
click at [187, 372] on div "[PERSON_NAME] et [PERSON_NAME]," at bounding box center [183, 399] width 223 height 54
click at [351, 350] on button at bounding box center [350, 350] width 23 height 20
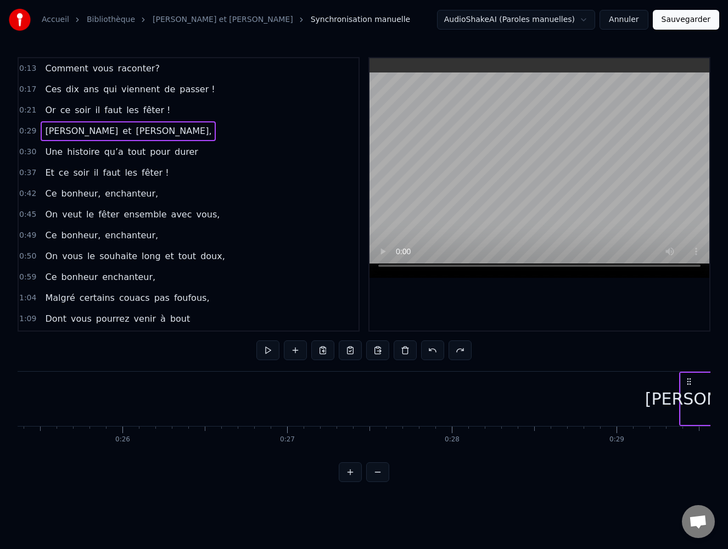
scroll to position [0, 3570]
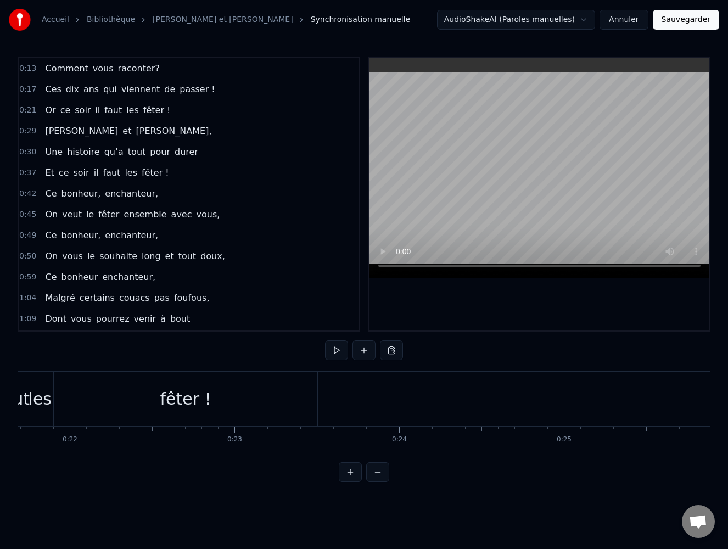
click at [607, 425] on div "Coller la ligne Ctrl+V" at bounding box center [652, 426] width 135 height 18
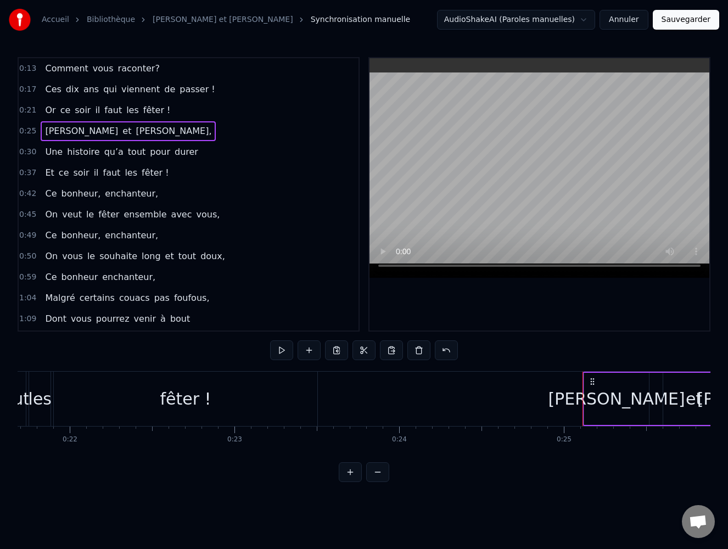
click at [710, 463] on div "0:13 Comment vous raconter? 0:17 Ces dix ans qui viennent de passer ! 0:21 Or c…" at bounding box center [364, 269] width 693 height 425
click at [83, 106] on span "soir" at bounding box center [83, 110] width 18 height 13
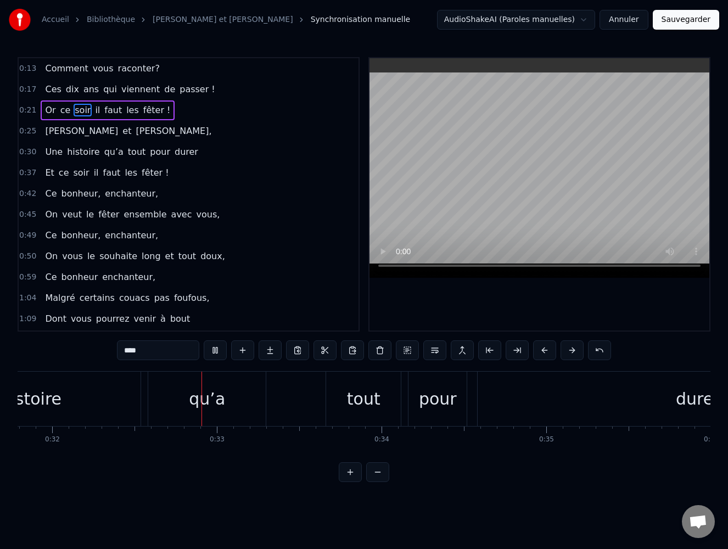
scroll to position [0, 5275]
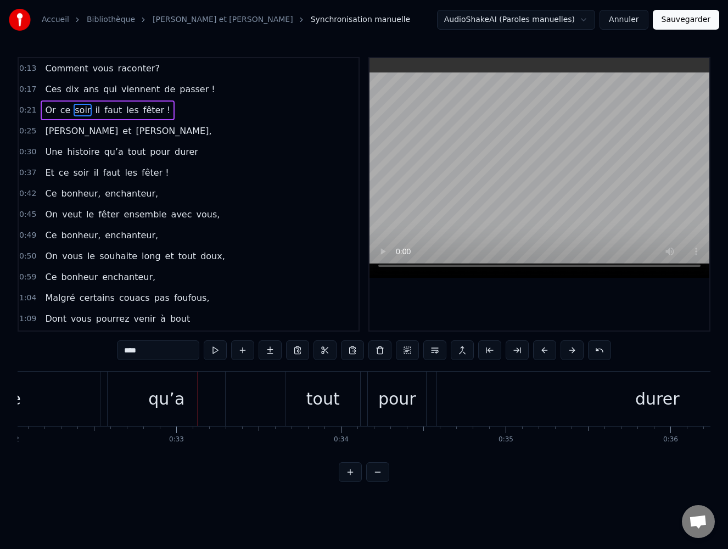
click at [70, 464] on div "0:13 Comment vous raconter? 0:17 Ces dix ans qui viennent de passer ! 0:21 Or c…" at bounding box center [364, 269] width 693 height 425
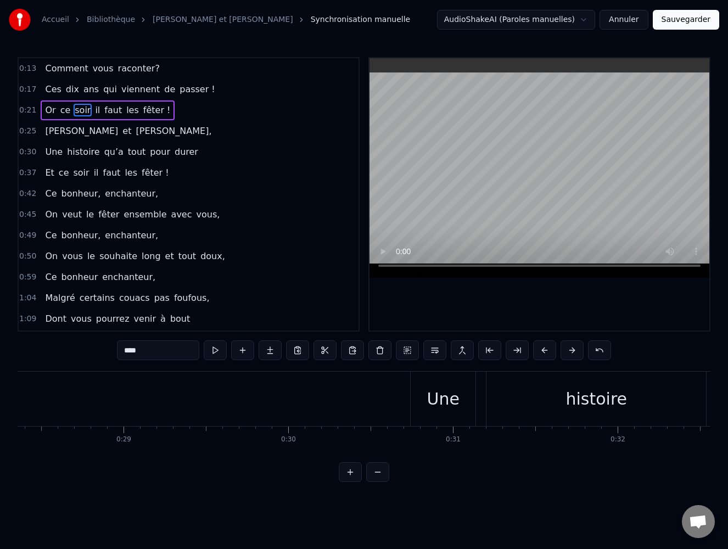
scroll to position [0, 4063]
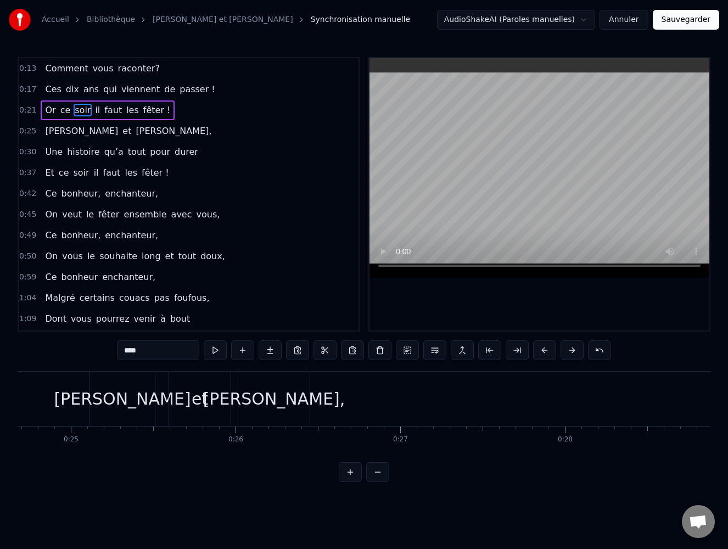
click at [283, 376] on div "[PERSON_NAME]," at bounding box center [273, 399] width 71 height 54
type input "*******"
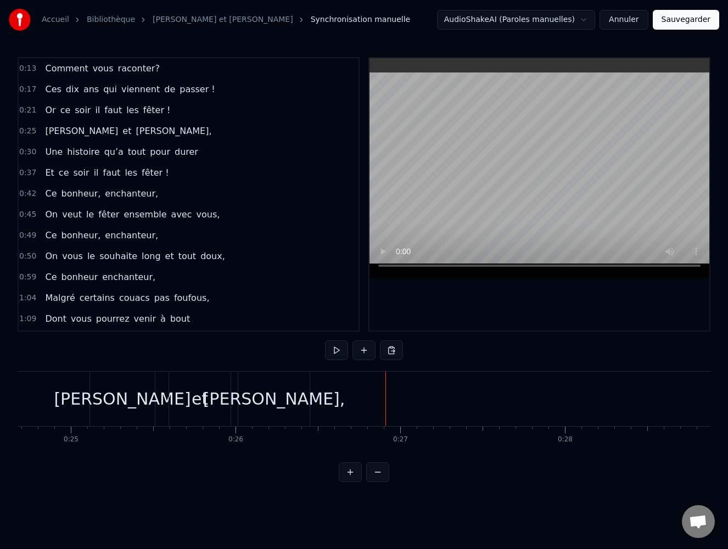
click at [281, 390] on div "[PERSON_NAME]," at bounding box center [274, 398] width 142 height 25
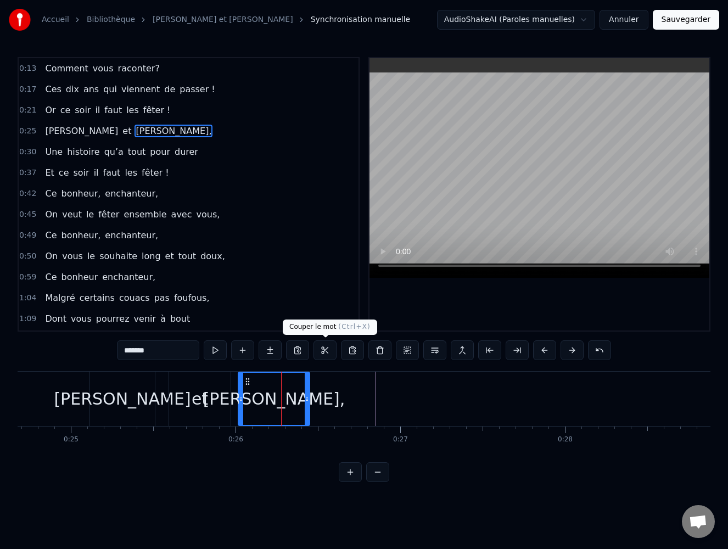
click at [321, 350] on button at bounding box center [324, 350] width 23 height 20
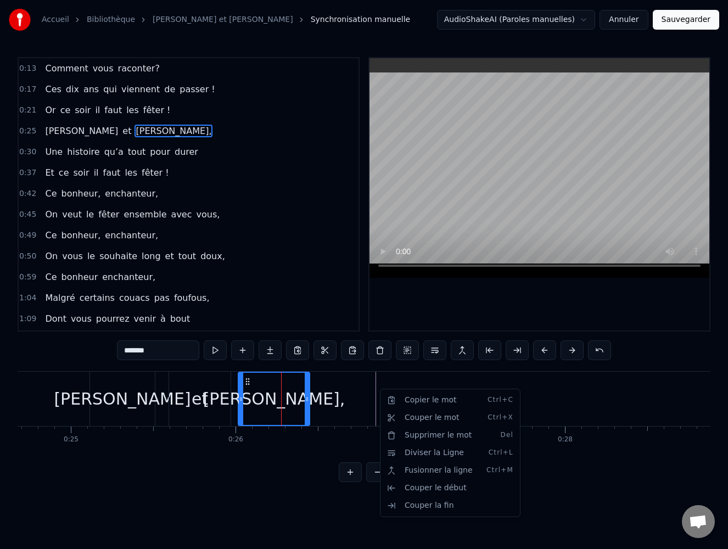
click at [269, 403] on html "Accueil Bibliothèque [PERSON_NAME] et [PERSON_NAME] Synchronisation manuelle Au…" at bounding box center [364, 249] width 728 height 499
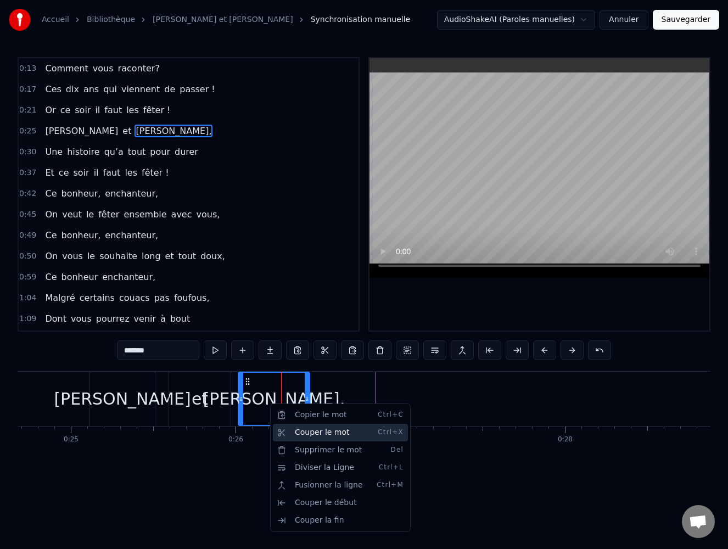
click at [311, 432] on div "Couper le mot Ctrl+X" at bounding box center [340, 433] width 135 height 18
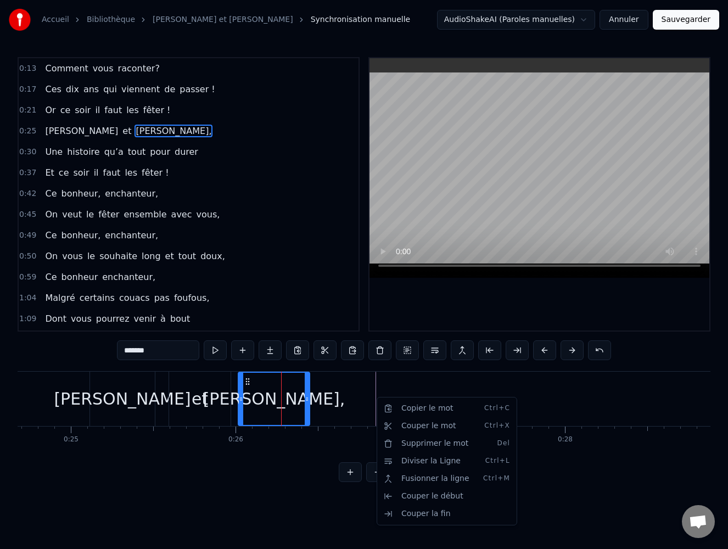
click at [391, 380] on html "Accueil Bibliothèque [PERSON_NAME] et [PERSON_NAME] Synchronisation manuelle Au…" at bounding box center [364, 249] width 728 height 499
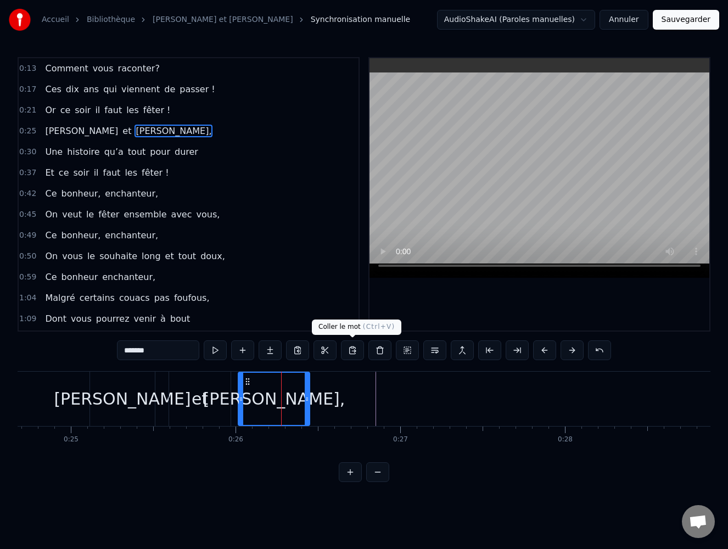
click at [349, 350] on button at bounding box center [352, 350] width 23 height 20
click at [353, 350] on button at bounding box center [352, 350] width 23 height 20
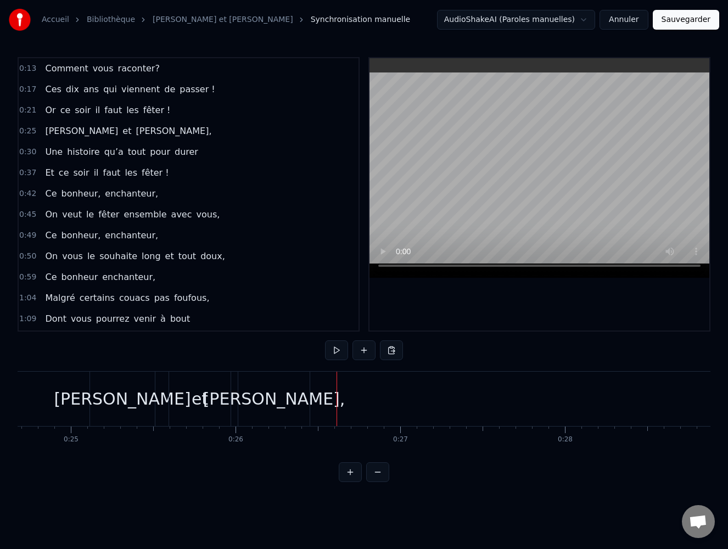
click at [263, 397] on div "[PERSON_NAME]," at bounding box center [274, 398] width 142 height 25
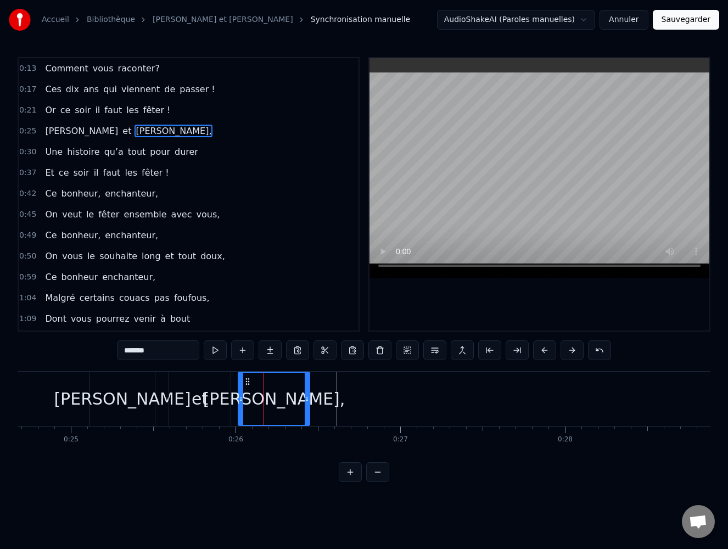
click at [310, 397] on div "[PERSON_NAME] et [PERSON_NAME]," at bounding box center [200, 399] width 223 height 54
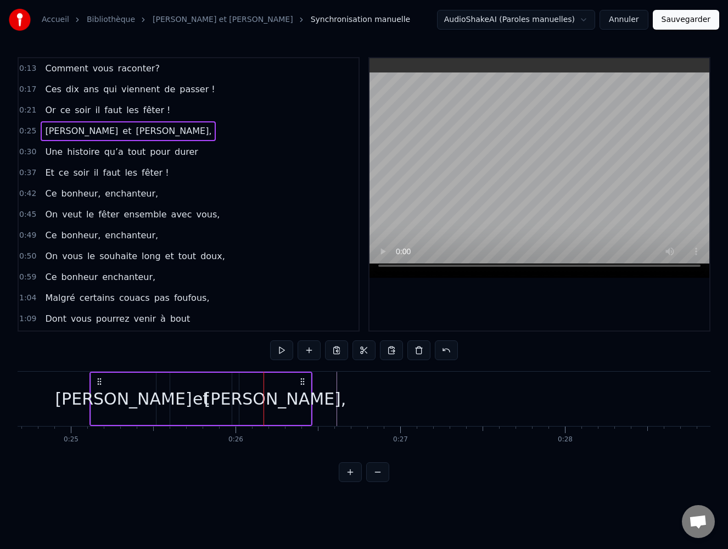
click at [310, 402] on div "[PERSON_NAME]," at bounding box center [274, 399] width 71 height 52
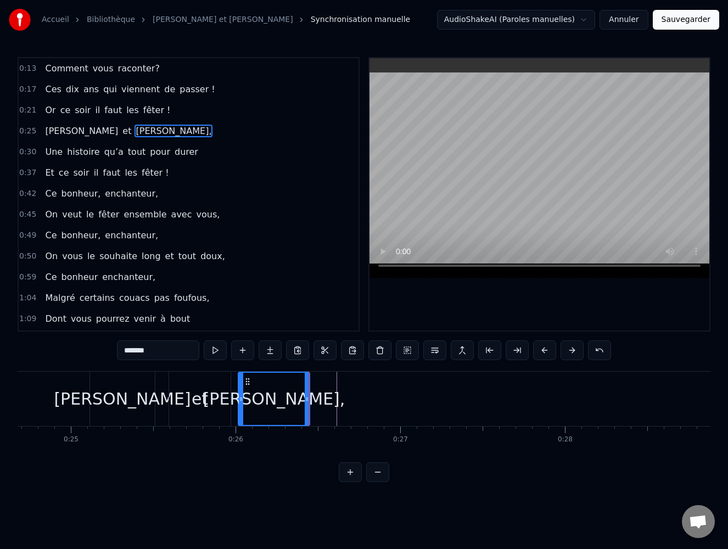
click at [200, 380] on div "et" at bounding box center [199, 399] width 61 height 54
type input "**"
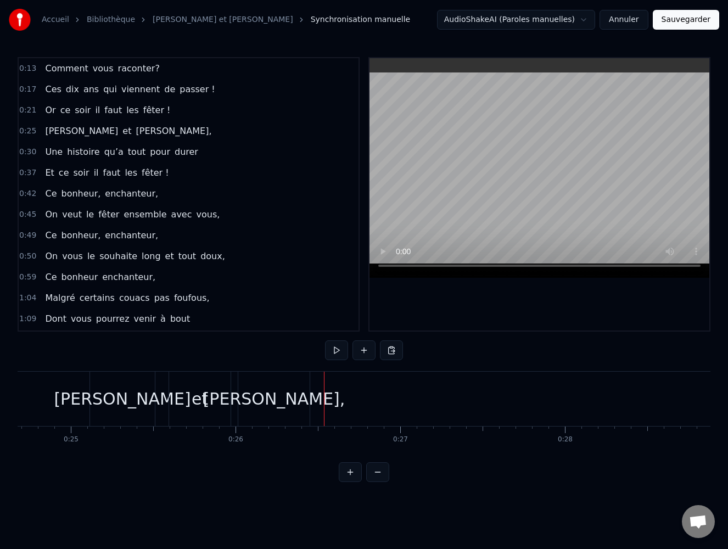
click at [121, 125] on span "et" at bounding box center [126, 131] width 11 height 13
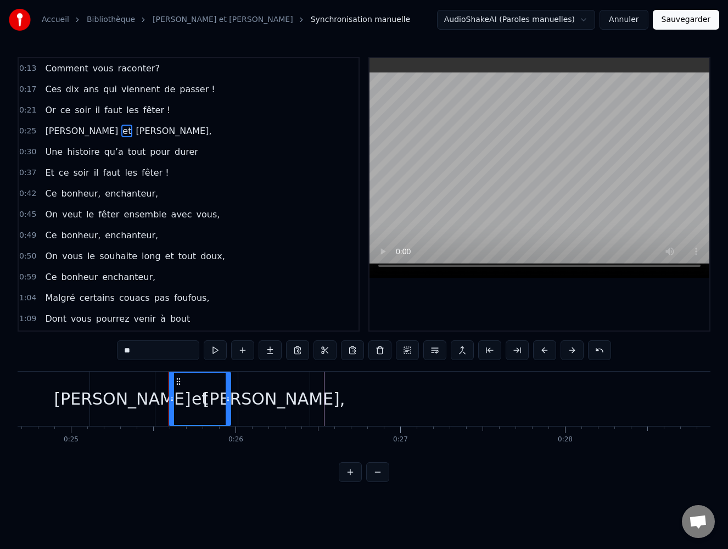
click at [286, 376] on div "[PERSON_NAME]," at bounding box center [273, 399] width 71 height 54
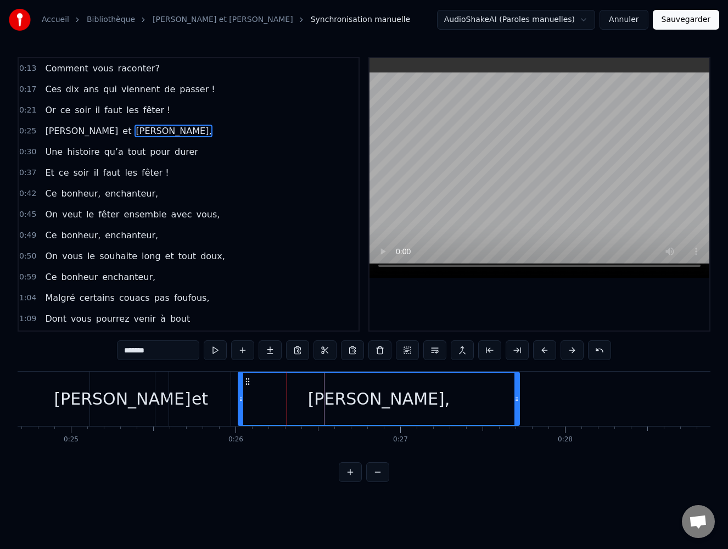
drag, startPoint x: 307, startPoint y: 397, endPoint x: 346, endPoint y: 406, distance: 40.5
click at [515, 398] on icon at bounding box center [516, 399] width 4 height 9
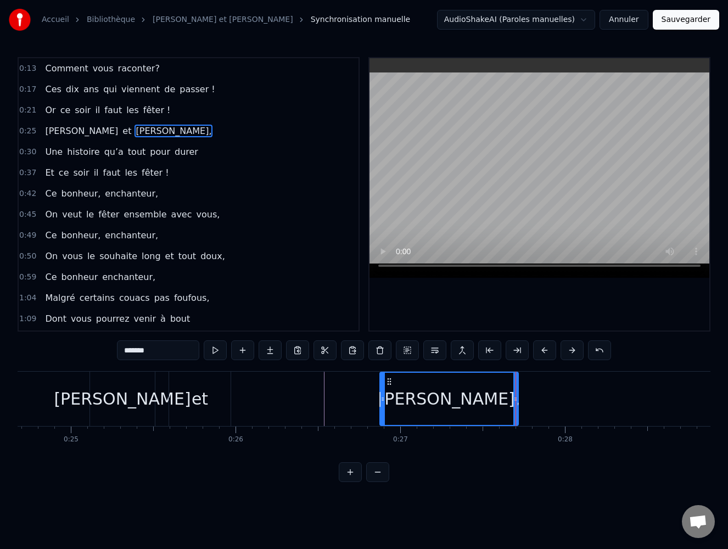
drag, startPoint x: 242, startPoint y: 398, endPoint x: 351, endPoint y: 400, distance: 109.2
click at [383, 395] on icon at bounding box center [382, 399] width 4 height 9
click at [218, 398] on div "et" at bounding box center [199, 399] width 61 height 54
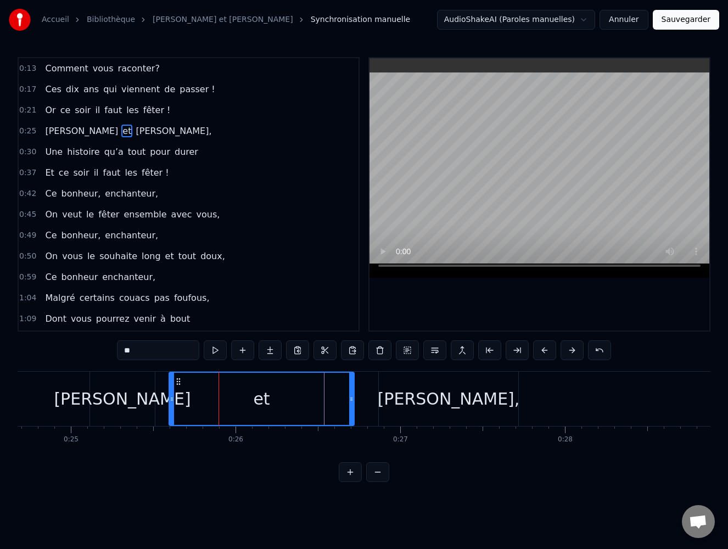
drag, startPoint x: 228, startPoint y: 398, endPoint x: 351, endPoint y: 398, distance: 123.5
click at [351, 398] on icon at bounding box center [351, 399] width 4 height 9
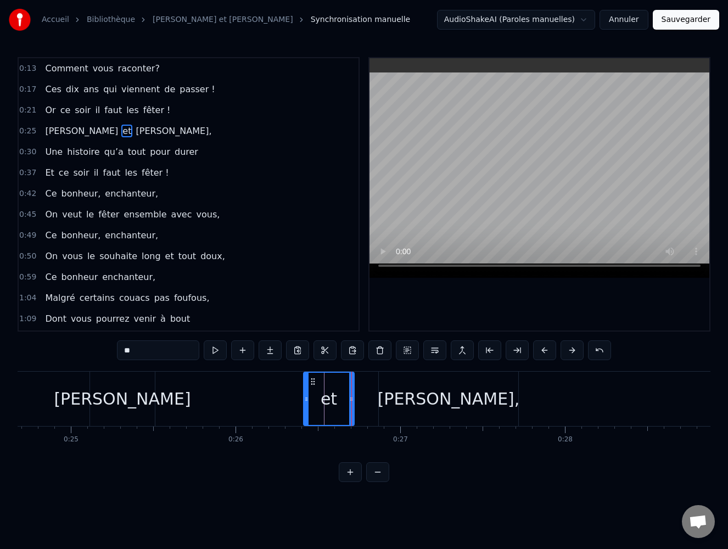
drag, startPoint x: 171, startPoint y: 397, endPoint x: 306, endPoint y: 397, distance: 134.5
click at [306, 397] on circle at bounding box center [306, 397] width 1 height 1
click at [150, 395] on div "[PERSON_NAME]" at bounding box center [122, 399] width 65 height 54
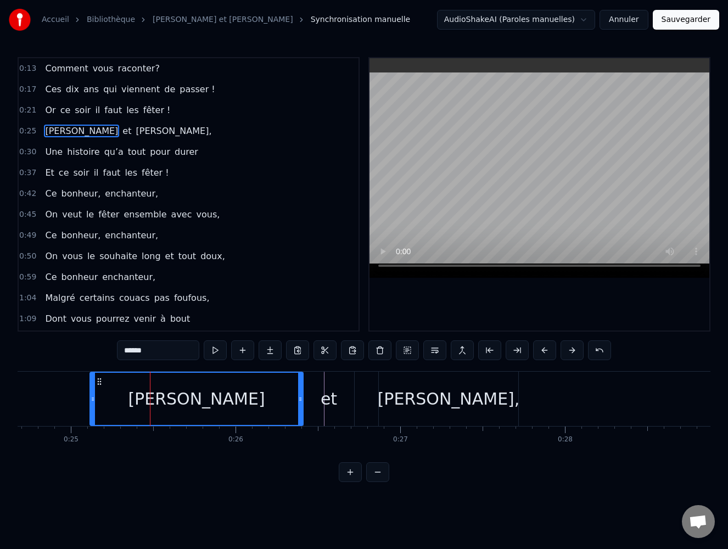
drag, startPoint x: 151, startPoint y: 398, endPoint x: 299, endPoint y: 397, distance: 148.2
click at [299, 397] on icon at bounding box center [300, 399] width 4 height 9
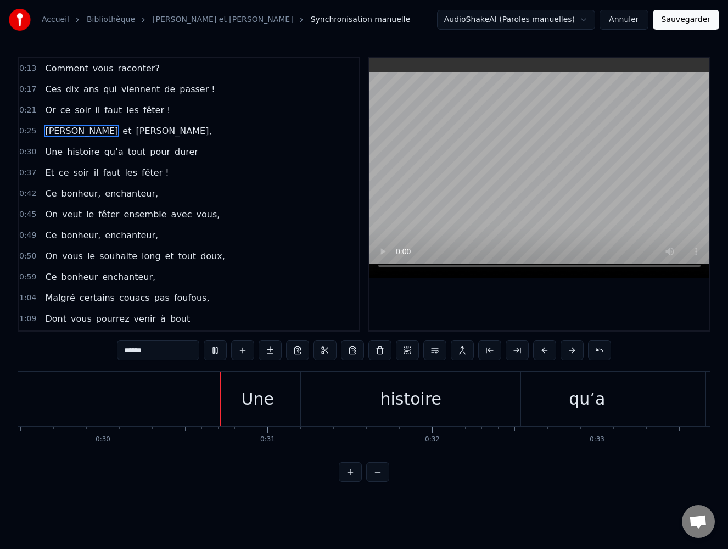
scroll to position [0, 4925]
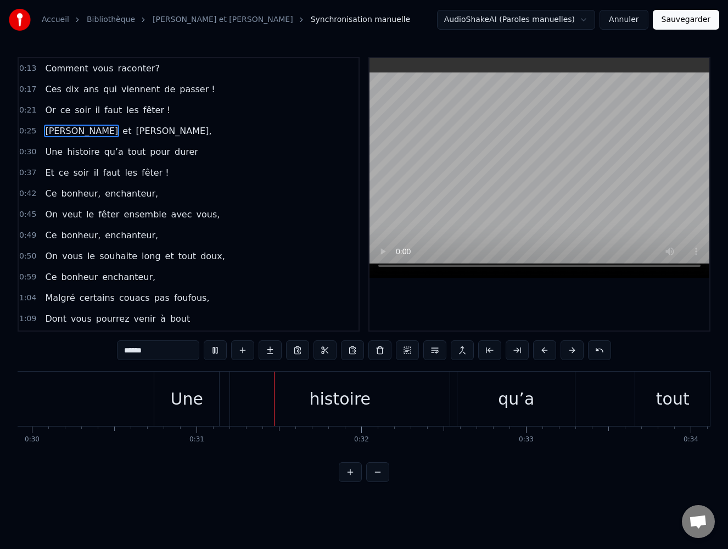
click at [432, 295] on div at bounding box center [539, 194] width 340 height 272
click at [196, 412] on div "Une" at bounding box center [186, 399] width 65 height 54
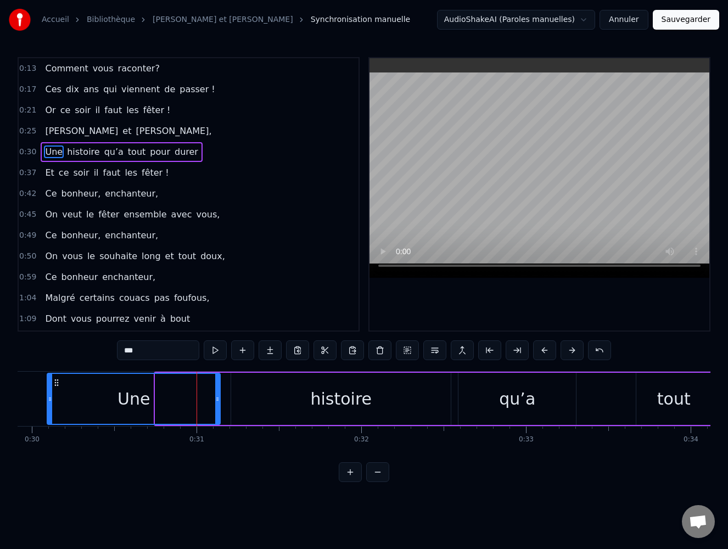
drag, startPoint x: 158, startPoint y: 398, endPoint x: 49, endPoint y: 398, distance: 108.1
click at [49, 398] on icon at bounding box center [50, 399] width 4 height 9
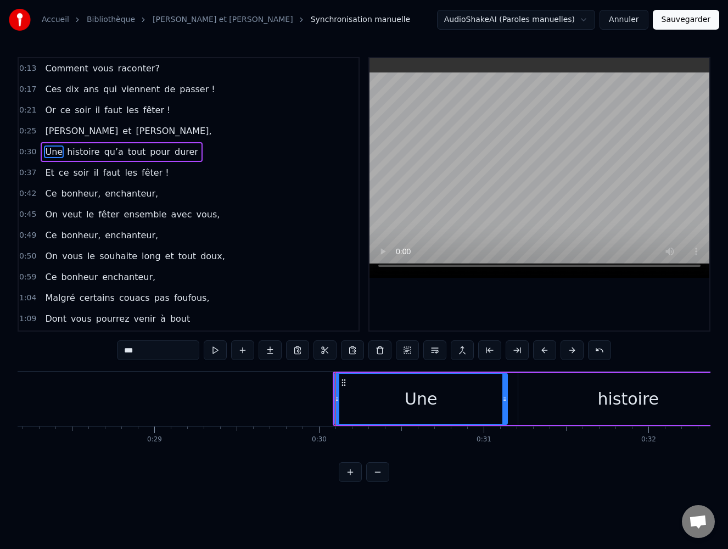
scroll to position [0, 4638]
click at [375, 482] on button at bounding box center [377, 472] width 23 height 20
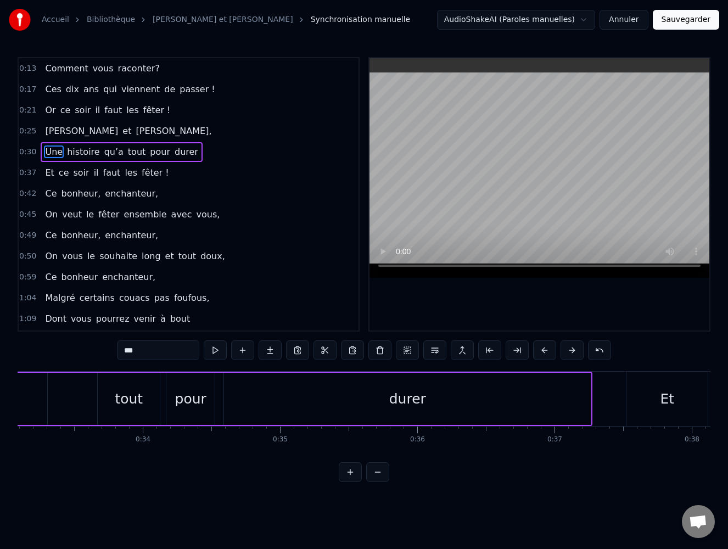
click at [375, 482] on button at bounding box center [377, 472] width 23 height 20
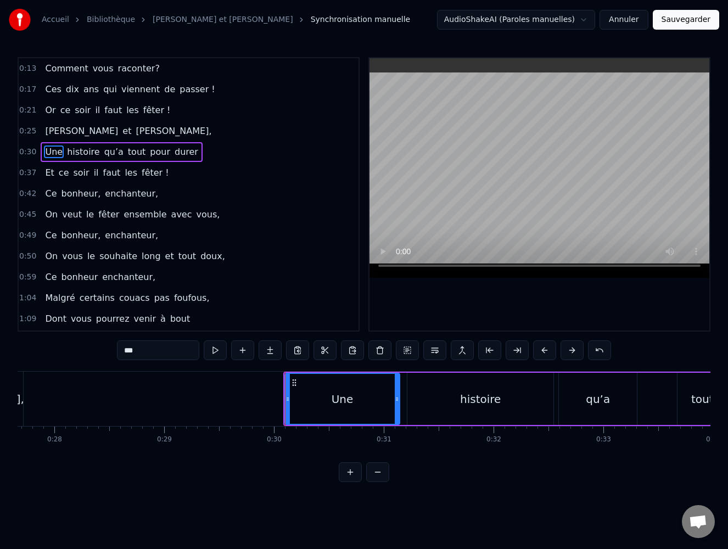
scroll to position [0, 3030]
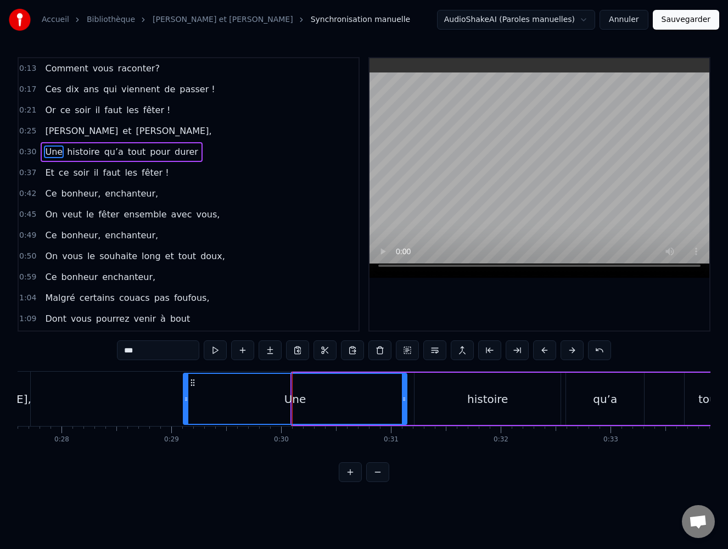
drag, startPoint x: 293, startPoint y: 398, endPoint x: 184, endPoint y: 385, distance: 109.5
click at [184, 385] on div at bounding box center [186, 399] width 4 height 50
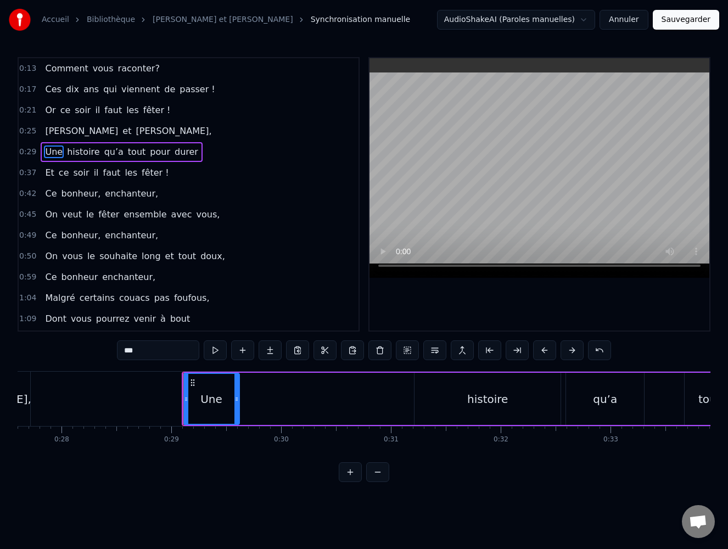
drag, startPoint x: 403, startPoint y: 398, endPoint x: 236, endPoint y: 401, distance: 167.4
click at [236, 401] on icon at bounding box center [236, 399] width 4 height 9
click at [458, 391] on div "histoire" at bounding box center [487, 399] width 146 height 52
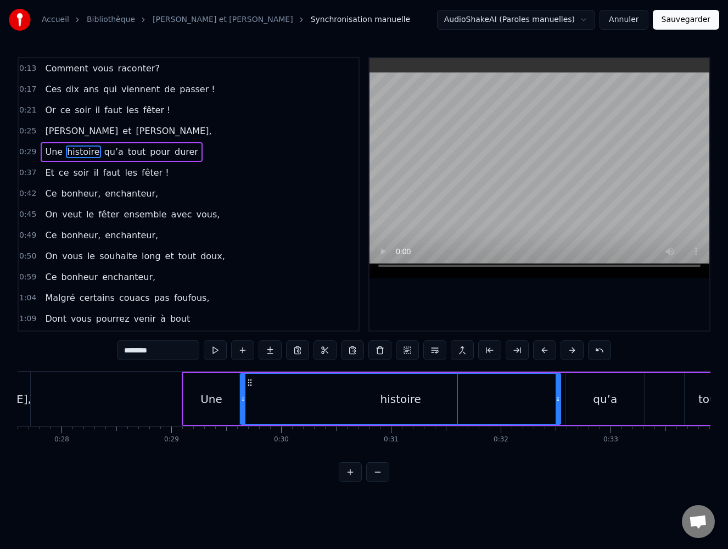
drag, startPoint x: 415, startPoint y: 398, endPoint x: 264, endPoint y: 399, distance: 150.9
click at [242, 400] on icon at bounding box center [243, 399] width 4 height 9
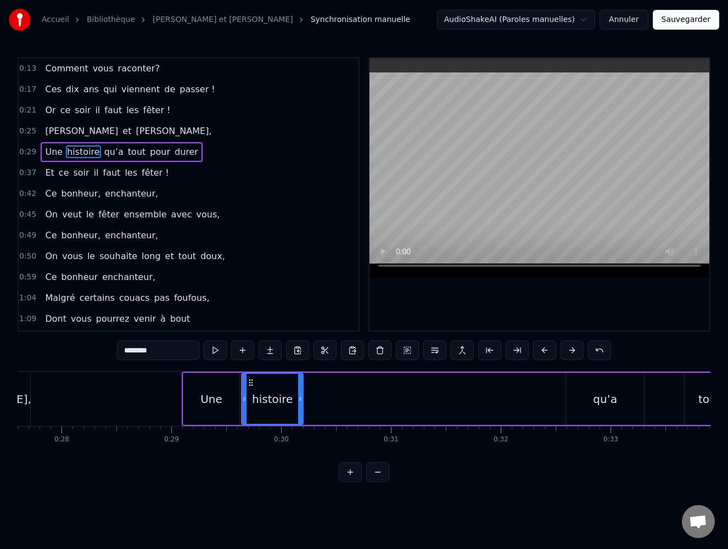
drag, startPoint x: 558, startPoint y: 401, endPoint x: 301, endPoint y: 402, distance: 257.4
click at [301, 402] on icon at bounding box center [300, 399] width 4 height 9
click at [606, 397] on div "qu’a" at bounding box center [605, 399] width 24 height 16
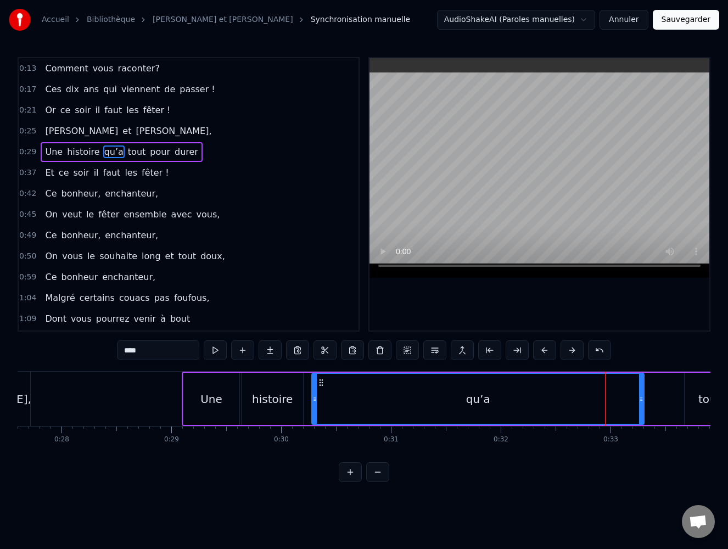
drag, startPoint x: 569, startPoint y: 400, endPoint x: 314, endPoint y: 401, distance: 254.1
click at [314, 401] on icon at bounding box center [314, 399] width 4 height 9
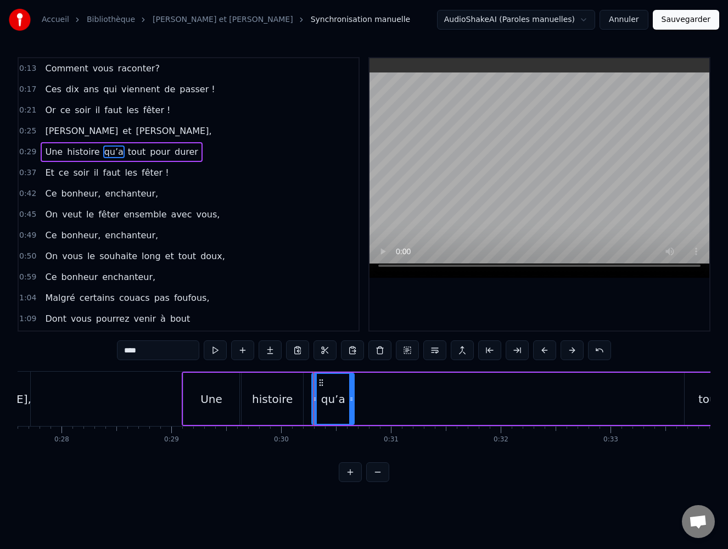
drag, startPoint x: 642, startPoint y: 396, endPoint x: 352, endPoint y: 397, distance: 289.2
click at [352, 397] on icon at bounding box center [351, 399] width 4 height 9
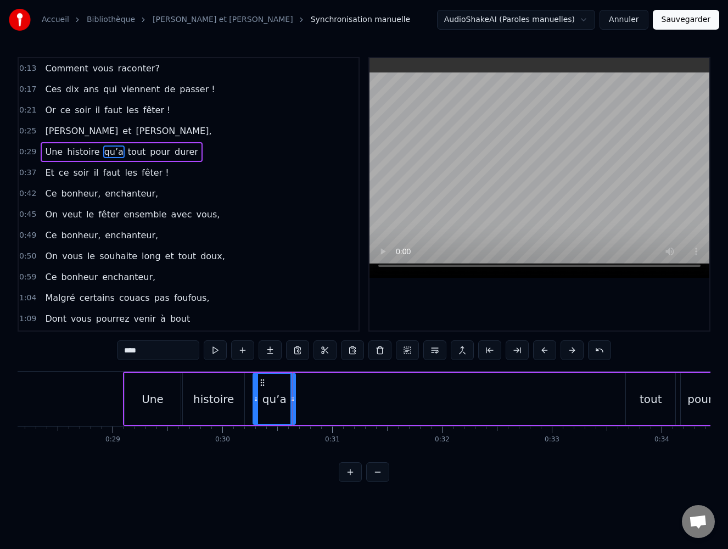
scroll to position [0, 3095]
click at [646, 403] on div "tout" at bounding box center [643, 399] width 23 height 16
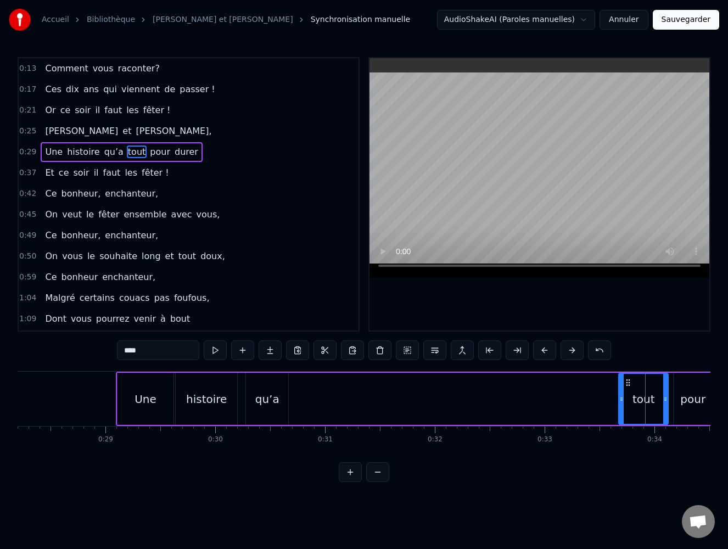
click at [624, 398] on div "tout" at bounding box center [643, 399] width 48 height 50
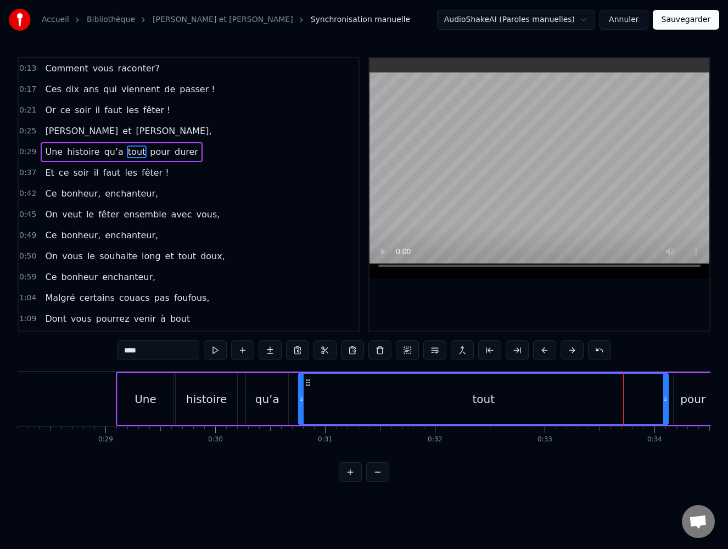
drag, startPoint x: 621, startPoint y: 401, endPoint x: 301, endPoint y: 400, distance: 320.0
click at [301, 400] on icon at bounding box center [301, 399] width 4 height 9
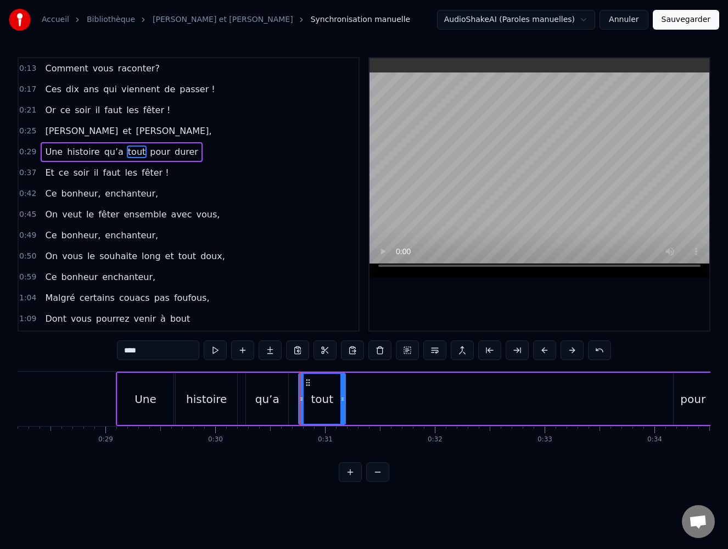
drag, startPoint x: 665, startPoint y: 400, endPoint x: 342, endPoint y: 415, distance: 323.1
click at [342, 415] on div at bounding box center [342, 399] width 4 height 50
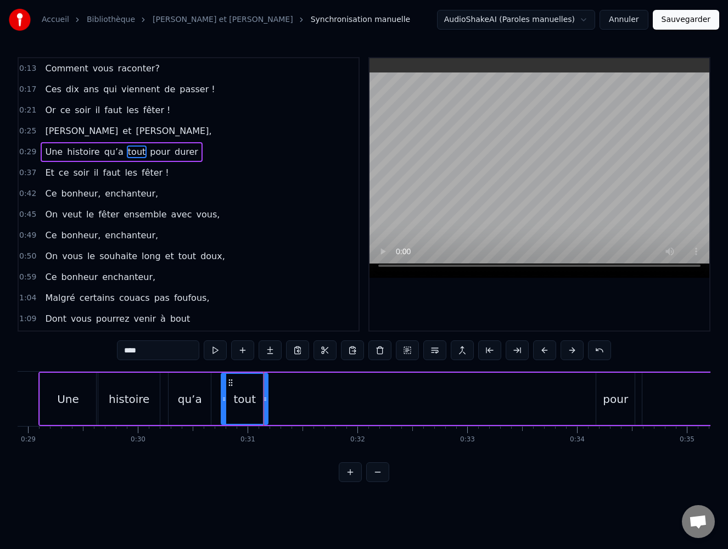
scroll to position [0, 3183]
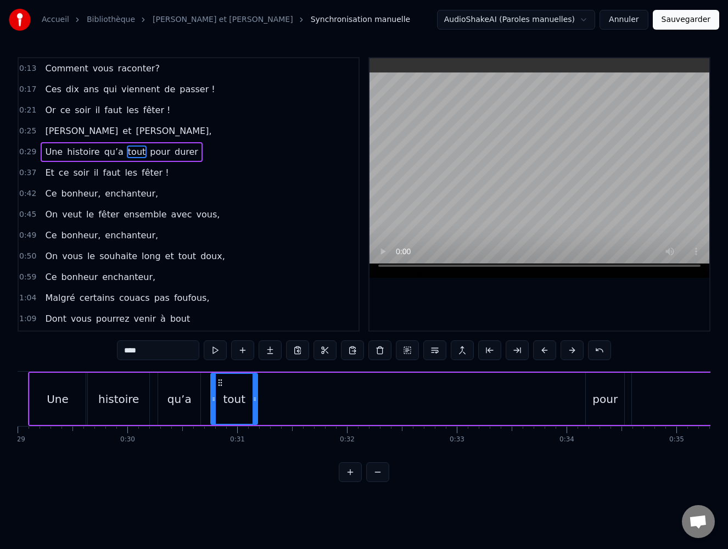
click at [606, 407] on div "pour" at bounding box center [604, 399] width 25 height 16
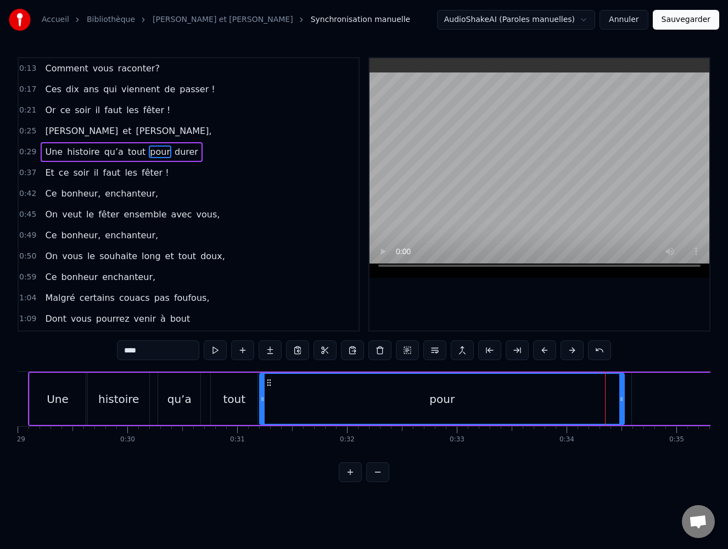
drag, startPoint x: 587, startPoint y: 399, endPoint x: 261, endPoint y: 400, distance: 326.0
click at [261, 400] on icon at bounding box center [262, 399] width 4 height 9
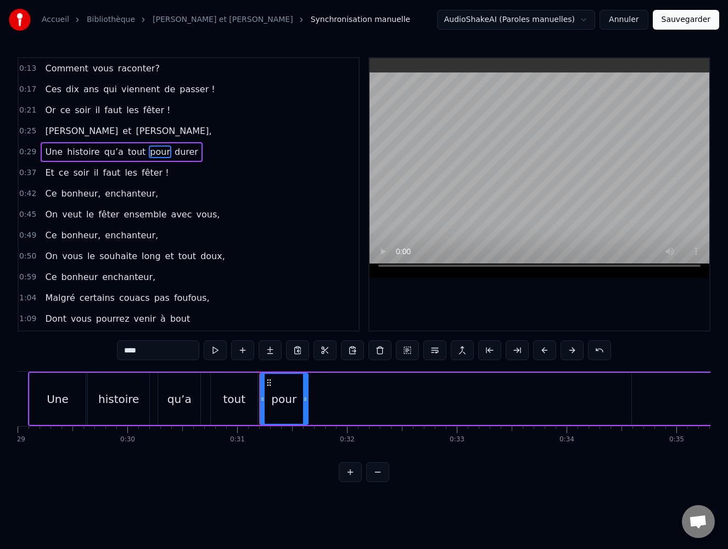
drag, startPoint x: 620, startPoint y: 398, endPoint x: 304, endPoint y: 412, distance: 316.4
click at [304, 412] on div at bounding box center [305, 399] width 4 height 50
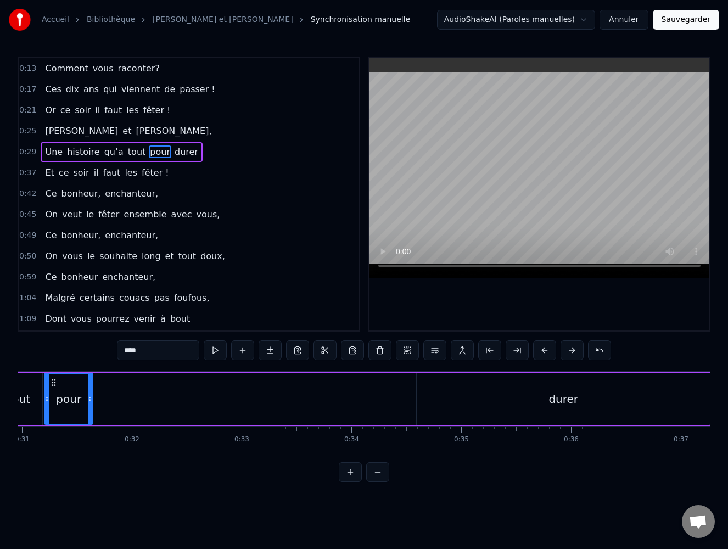
scroll to position [0, 3403]
click at [563, 407] on div "durer" at bounding box center [559, 399] width 30 height 16
type input "*****"
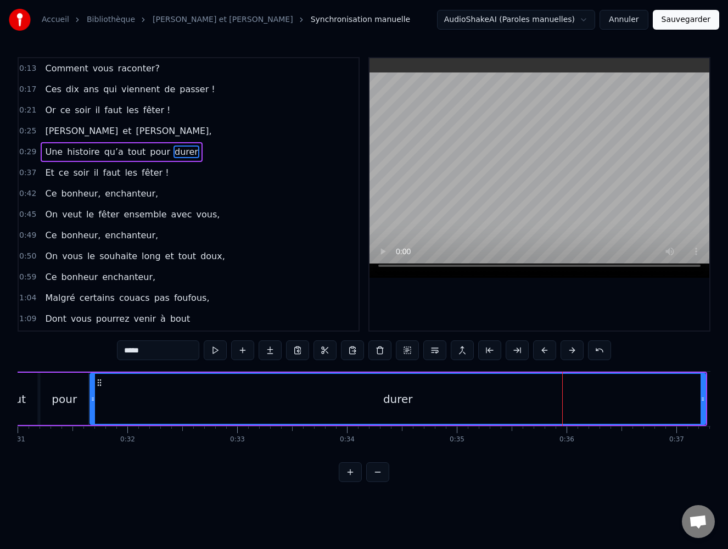
drag, startPoint x: 414, startPoint y: 397, endPoint x: 92, endPoint y: 390, distance: 322.3
click at [92, 390] on div at bounding box center [93, 399] width 4 height 50
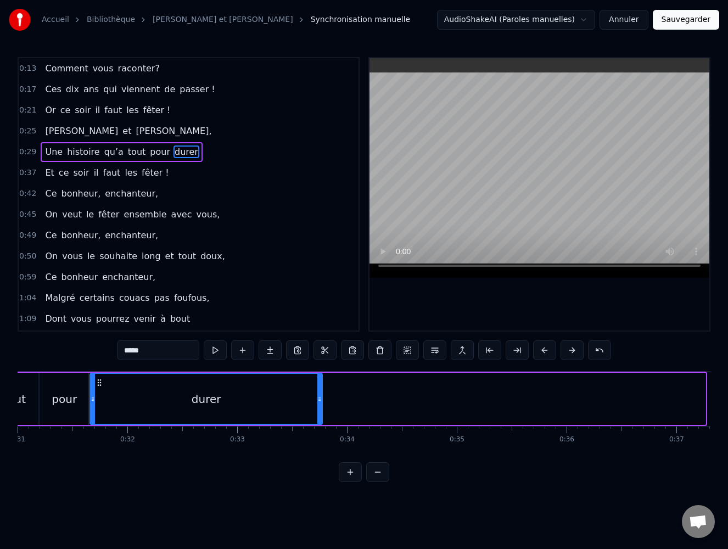
drag, startPoint x: 704, startPoint y: 396, endPoint x: 321, endPoint y: 407, distance: 383.2
click at [321, 407] on div at bounding box center [319, 399] width 4 height 50
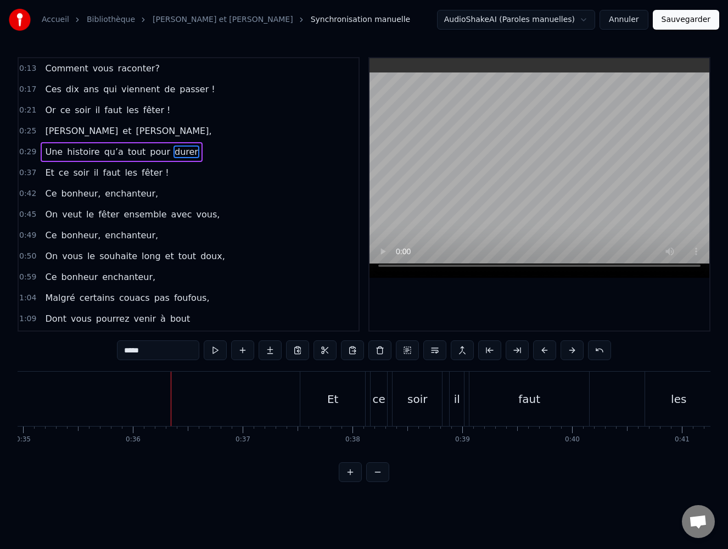
scroll to position [0, 3230]
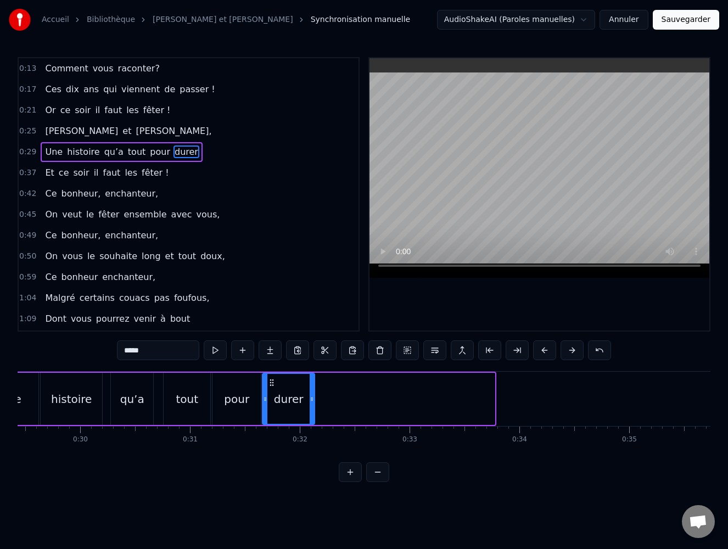
drag, startPoint x: 492, startPoint y: 397, endPoint x: 312, endPoint y: 387, distance: 180.3
click at [312, 387] on div at bounding box center [312, 399] width 4 height 50
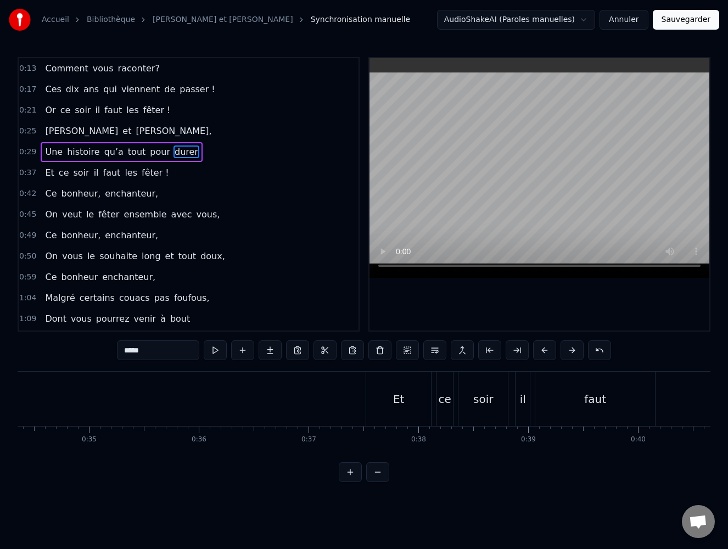
scroll to position [0, 3779]
click at [27, 173] on span "0:37" at bounding box center [27, 172] width 17 height 11
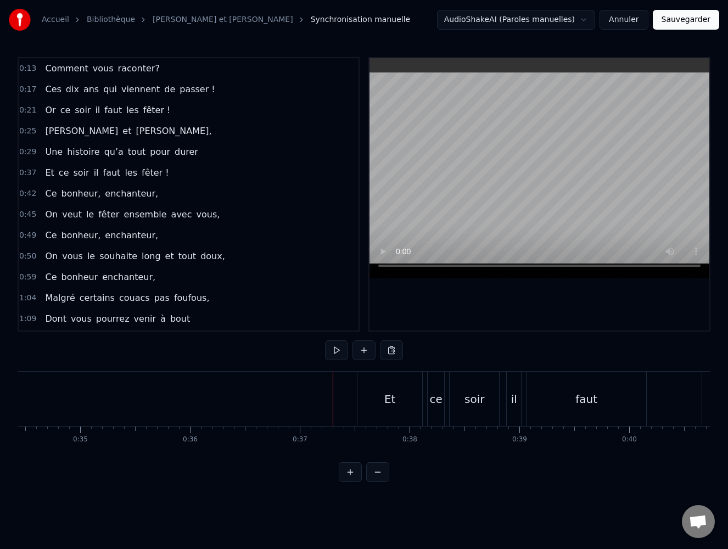
click at [82, 150] on span "histoire" at bounding box center [83, 151] width 35 height 13
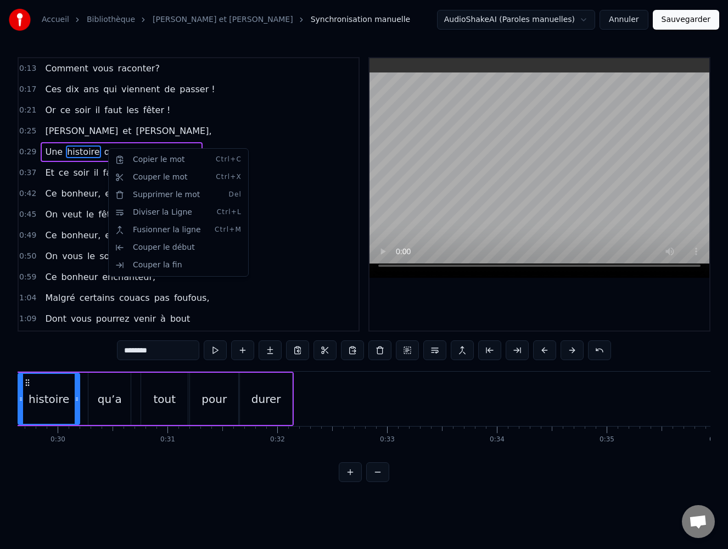
scroll to position [0, 3197]
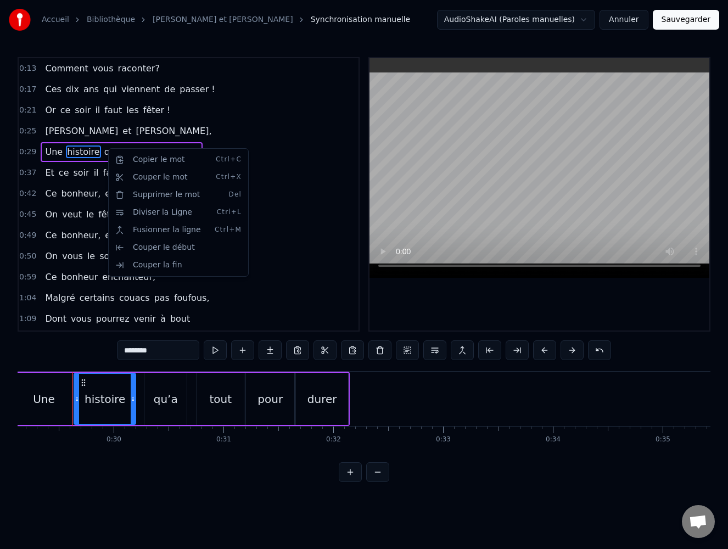
click at [209, 124] on html "Accueil Bibliothèque [PERSON_NAME] et [PERSON_NAME] Synchronisation manuelle Au…" at bounding box center [364, 249] width 728 height 499
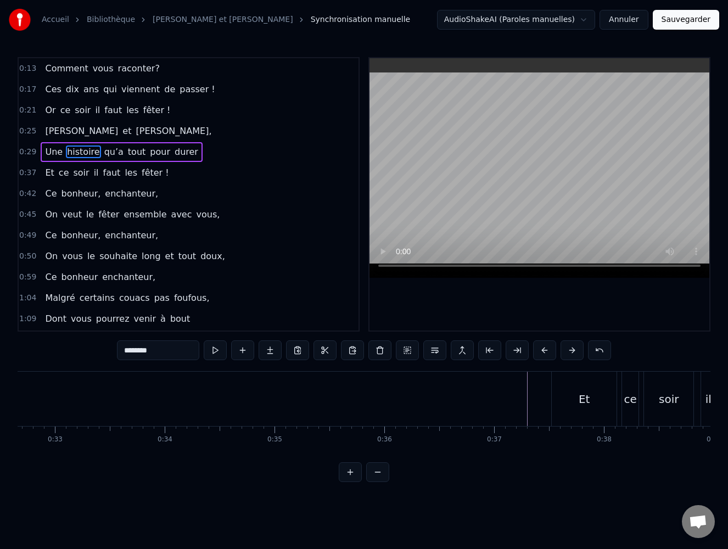
scroll to position [0, 3592]
click at [102, 176] on span "faut" at bounding box center [112, 172] width 20 height 13
type input "****"
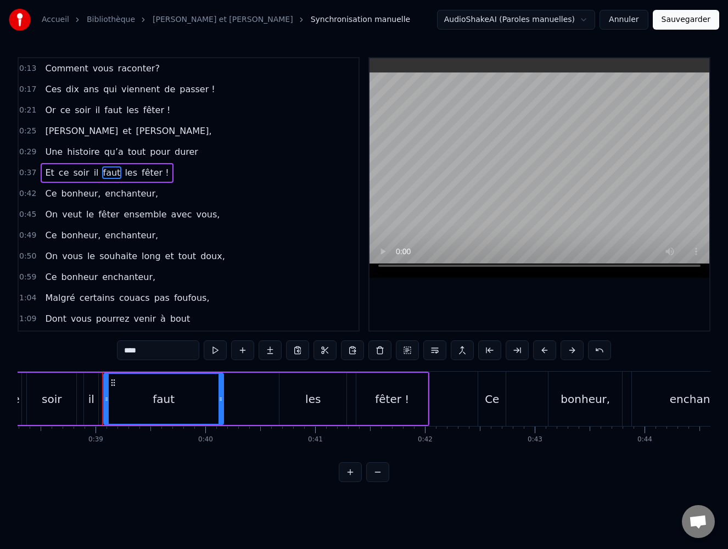
scroll to position [0, 4233]
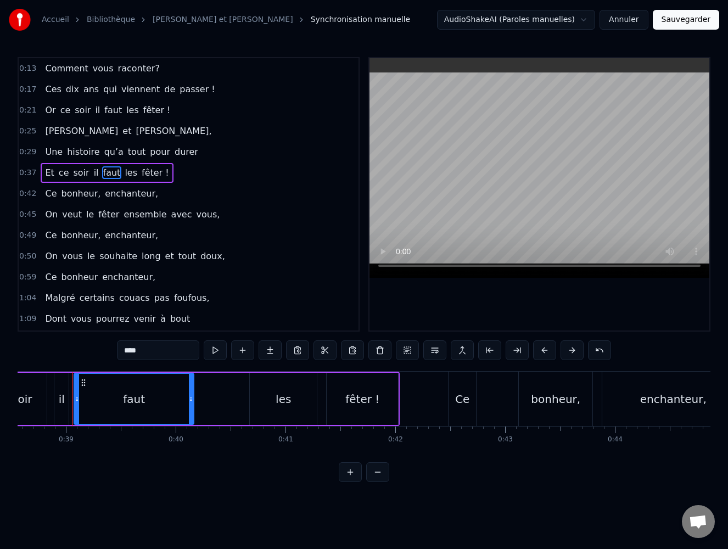
click at [273, 372] on div "Et ce soir il faut les fêter !" at bounding box center [151, 399] width 496 height 54
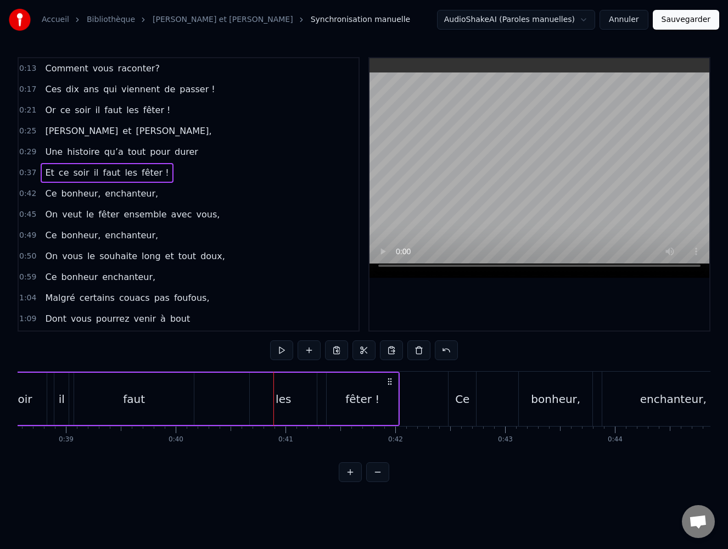
click at [284, 370] on div "0:13 Comment vous raconter? 0:17 Ces dix ans qui viennent de passer ! 0:21 Or c…" at bounding box center [364, 269] width 693 height 425
click at [362, 348] on button at bounding box center [363, 350] width 23 height 20
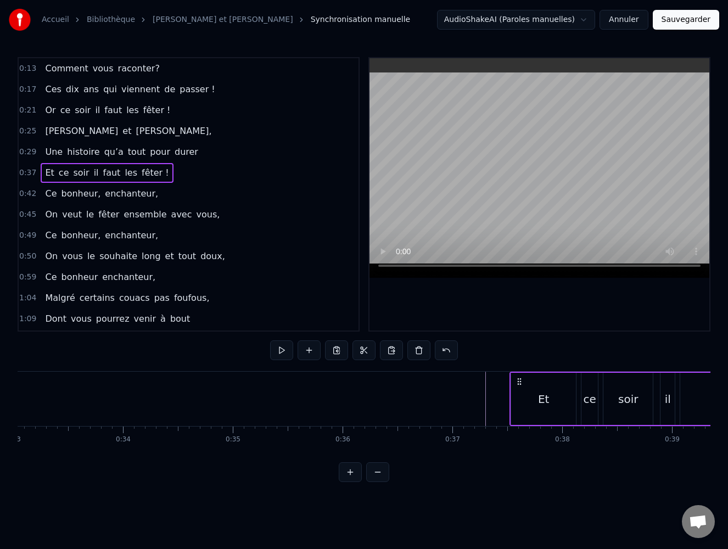
scroll to position [0, 3021]
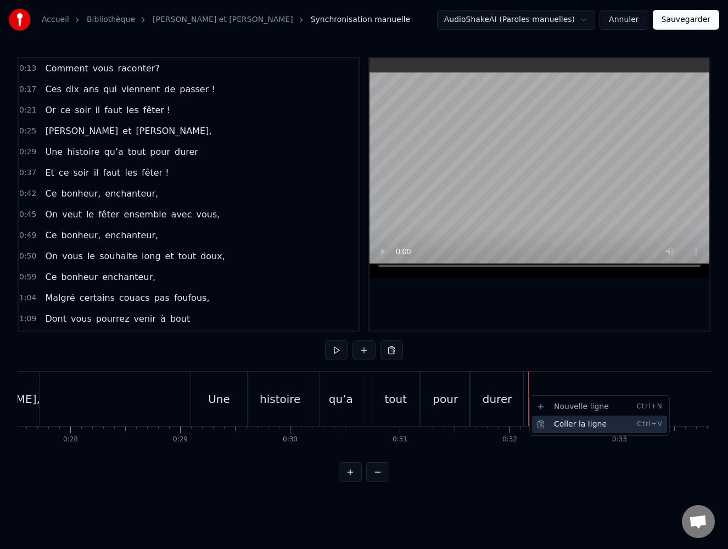
click at [554, 428] on div "Coller la ligne Ctrl+V" at bounding box center [599, 424] width 135 height 18
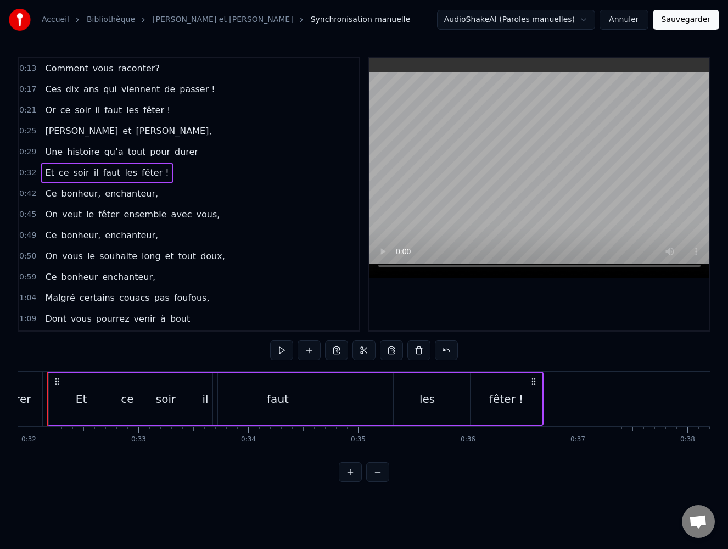
scroll to position [0, 3504]
click at [532, 378] on icon at bounding box center [531, 381] width 9 height 9
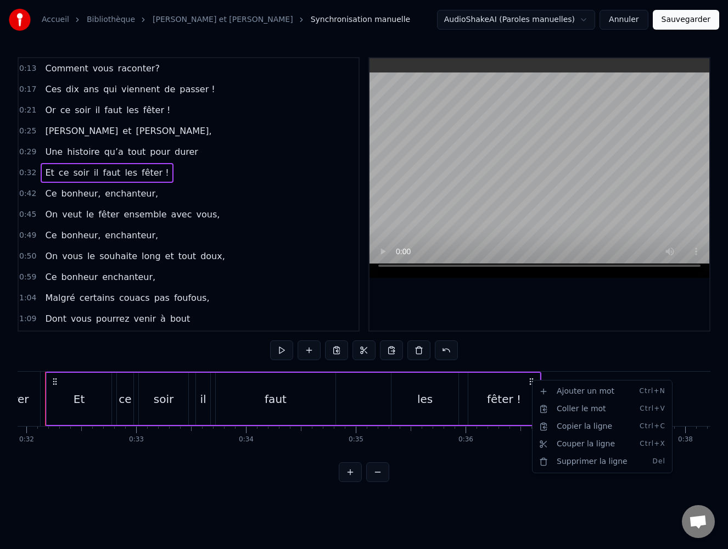
click at [427, 399] on html "Accueil Bibliothèque [PERSON_NAME] et [PERSON_NAME] Synchronisation manuelle Au…" at bounding box center [364, 249] width 728 height 499
click at [527, 401] on div "fêter !" at bounding box center [503, 399] width 71 height 52
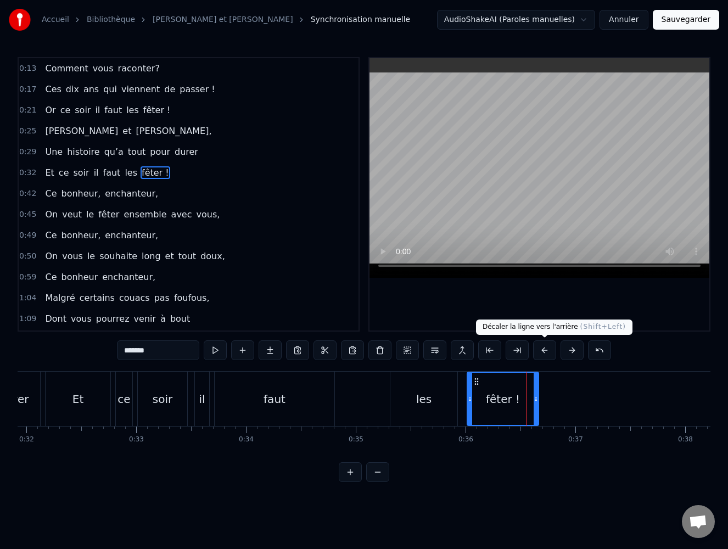
click at [544, 349] on button at bounding box center [544, 350] width 23 height 20
click at [546, 349] on button at bounding box center [544, 350] width 23 height 20
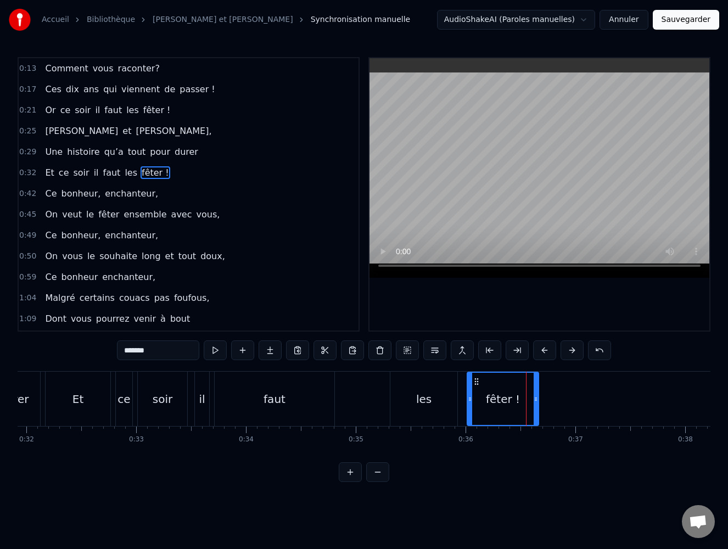
click at [546, 349] on button at bounding box center [544, 350] width 23 height 20
click at [541, 355] on button at bounding box center [544, 350] width 23 height 20
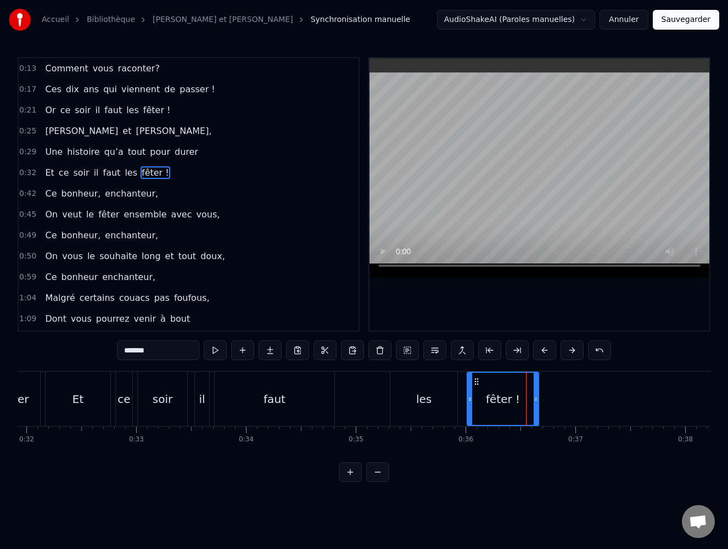
click at [541, 355] on button at bounding box center [544, 350] width 23 height 20
click at [262, 400] on div "faut" at bounding box center [275, 399] width 120 height 54
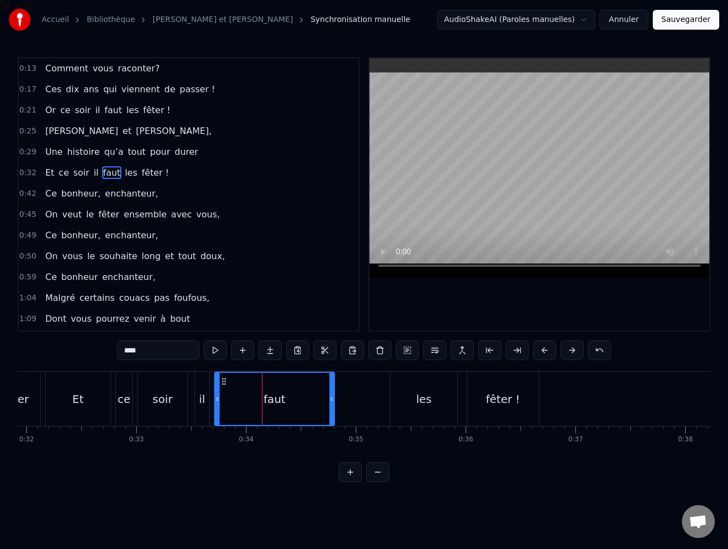
drag, startPoint x: 80, startPoint y: 399, endPoint x: 110, endPoint y: 395, distance: 30.0
click at [81, 398] on div "Et" at bounding box center [77, 399] width 11 height 16
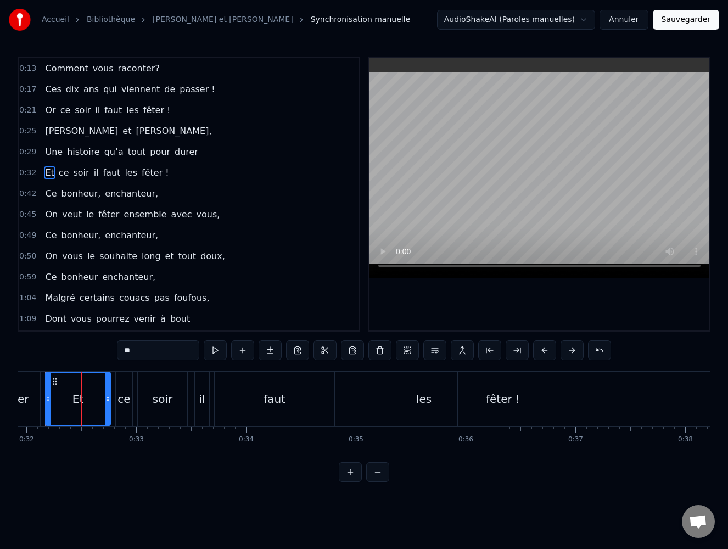
click at [106, 398] on icon at bounding box center [107, 399] width 4 height 9
drag, startPoint x: 108, startPoint y: 398, endPoint x: 68, endPoint y: 398, distance: 40.1
click at [68, 398] on icon at bounding box center [67, 399] width 4 height 9
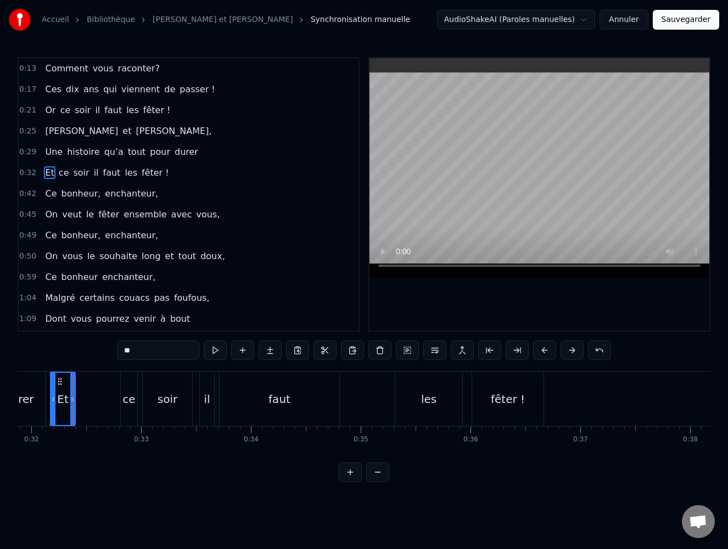
click at [132, 402] on div "ce" at bounding box center [128, 399] width 13 height 16
type input "**"
drag, startPoint x: 138, startPoint y: 392, endPoint x: 87, endPoint y: 394, distance: 51.1
click at [85, 394] on div "Et ce soir il faut les fêter !" at bounding box center [298, 399] width 496 height 54
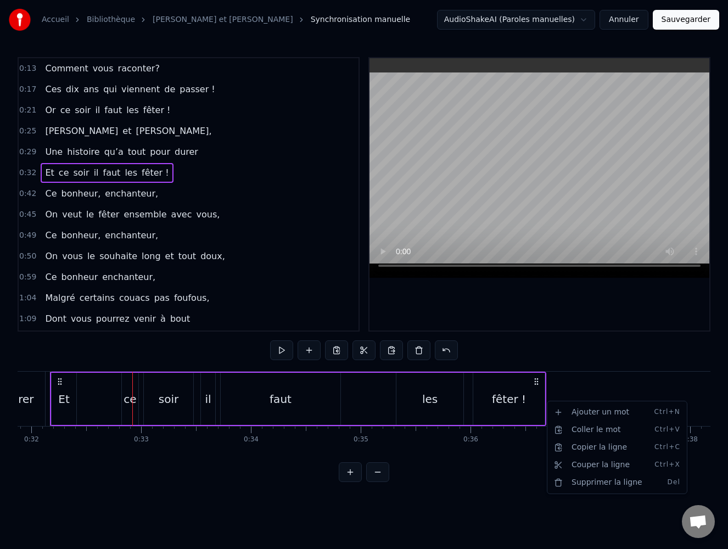
click at [543, 393] on html "Accueil Bibliothèque [PERSON_NAME] et [PERSON_NAME] Synchronisation manuelle Au…" at bounding box center [364, 249] width 728 height 499
click at [65, 400] on div "Et" at bounding box center [63, 399] width 11 height 16
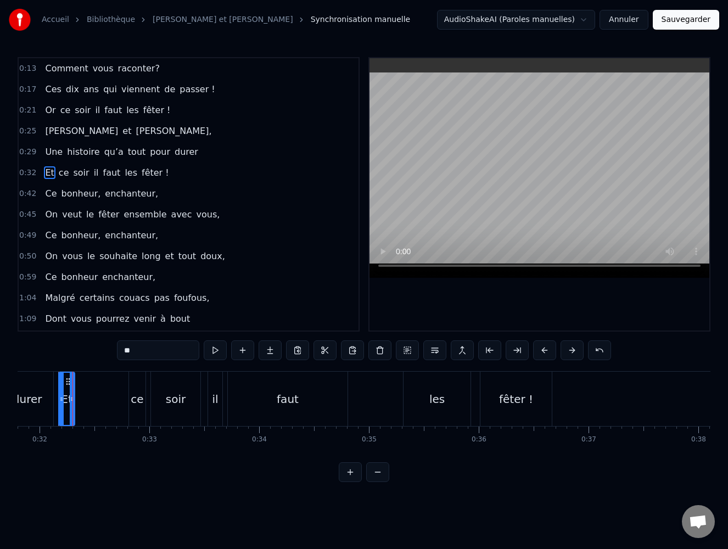
drag, startPoint x: 81, startPoint y: 400, endPoint x: 133, endPoint y: 394, distance: 53.0
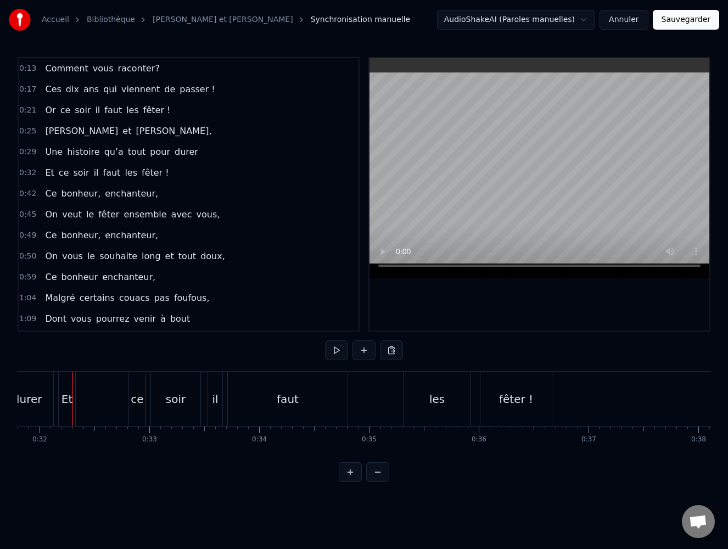
click at [137, 394] on div "ce" at bounding box center [137, 399] width 13 height 16
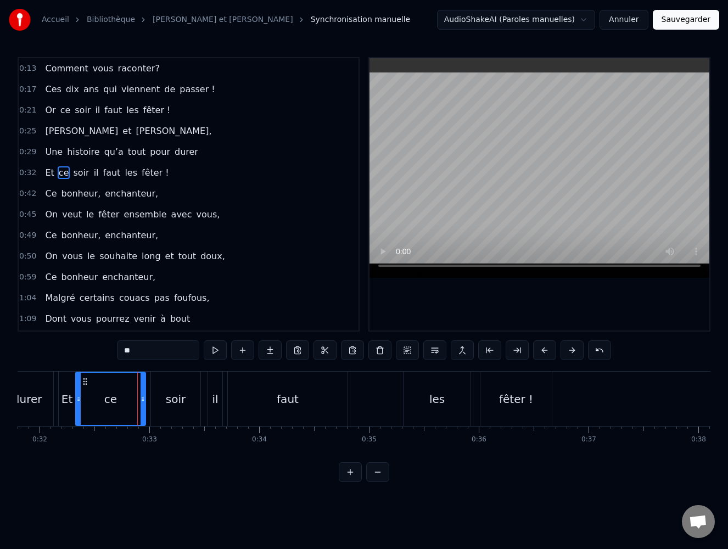
drag, startPoint x: 130, startPoint y: 398, endPoint x: 77, endPoint y: 397, distance: 53.2
click at [77, 397] on icon at bounding box center [78, 399] width 4 height 9
drag, startPoint x: 142, startPoint y: 398, endPoint x: 93, endPoint y: 398, distance: 49.4
click at [93, 398] on icon at bounding box center [93, 399] width 4 height 9
click at [165, 395] on div "soir" at bounding box center [175, 399] width 49 height 54
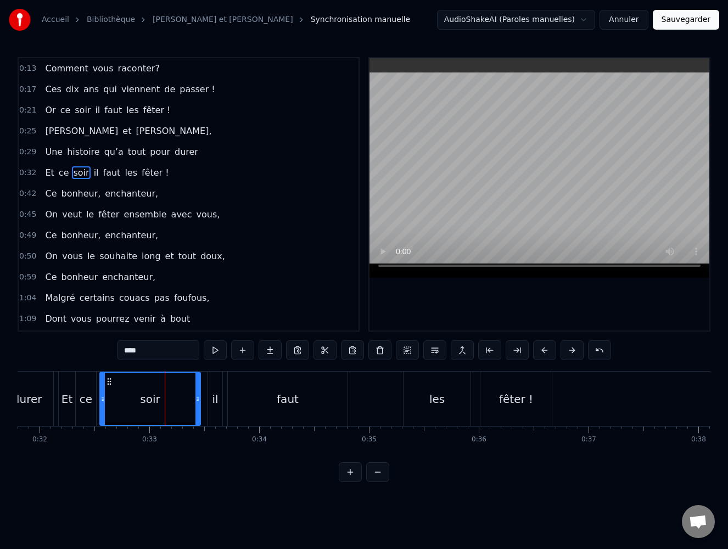
drag, startPoint x: 151, startPoint y: 397, endPoint x: 100, endPoint y: 403, distance: 51.3
click at [100, 403] on icon at bounding box center [102, 399] width 4 height 9
drag, startPoint x: 198, startPoint y: 398, endPoint x: 123, endPoint y: 397, distance: 74.7
click at [123, 397] on icon at bounding box center [123, 399] width 4 height 9
click at [216, 395] on div "il" at bounding box center [215, 399] width 6 height 16
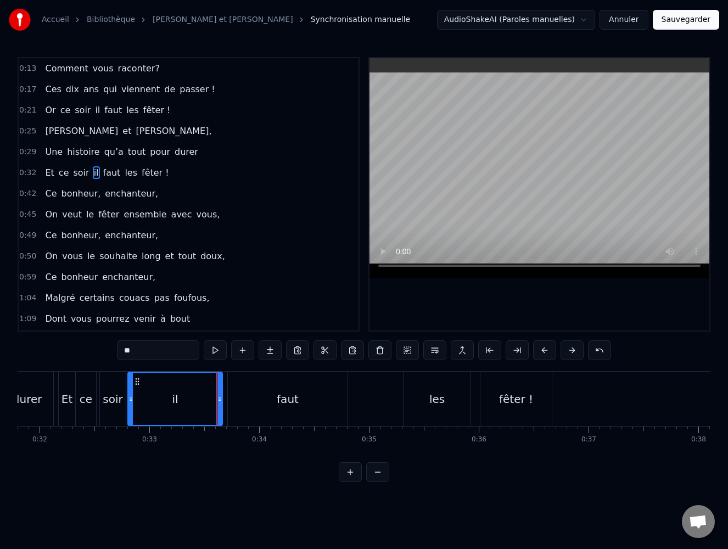
drag, startPoint x: 209, startPoint y: 398, endPoint x: 129, endPoint y: 397, distance: 80.1
click at [129, 397] on icon at bounding box center [130, 399] width 4 height 9
drag, startPoint x: 217, startPoint y: 398, endPoint x: 181, endPoint y: 395, distance: 36.4
click at [142, 397] on icon at bounding box center [143, 399] width 4 height 9
click at [301, 395] on div "faut" at bounding box center [288, 399] width 120 height 54
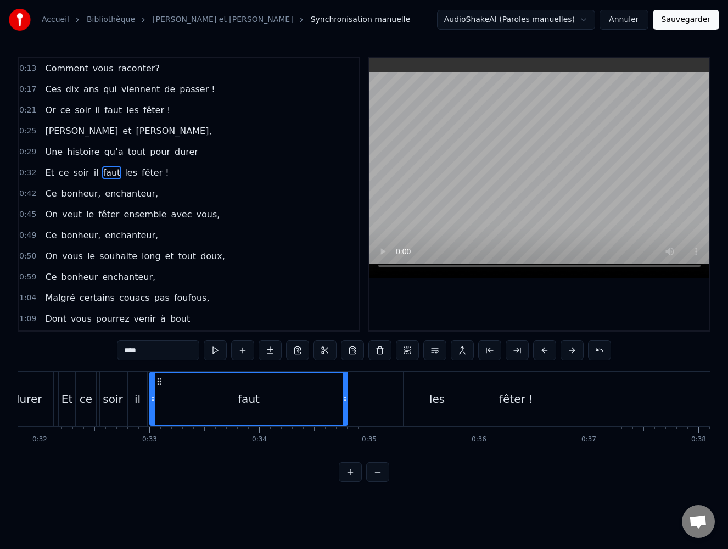
drag, startPoint x: 229, startPoint y: 398, endPoint x: 151, endPoint y: 400, distance: 78.0
click at [151, 400] on icon at bounding box center [152, 399] width 4 height 9
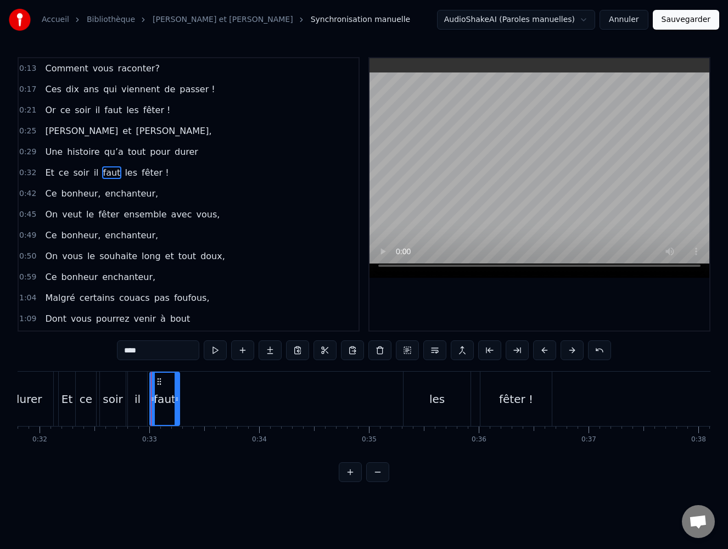
drag, startPoint x: 345, startPoint y: 398, endPoint x: 201, endPoint y: 396, distance: 143.8
click at [177, 398] on icon at bounding box center [177, 399] width 4 height 9
drag, startPoint x: 429, startPoint y: 395, endPoint x: 397, endPoint y: 397, distance: 31.3
click at [423, 395] on div "les" at bounding box center [436, 399] width 67 height 54
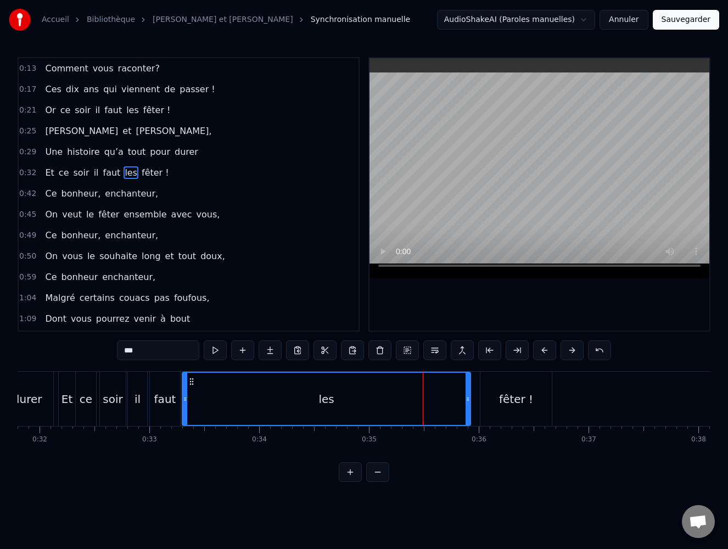
drag, startPoint x: 405, startPoint y: 398, endPoint x: 184, endPoint y: 391, distance: 221.3
click at [184, 391] on div at bounding box center [185, 399] width 4 height 52
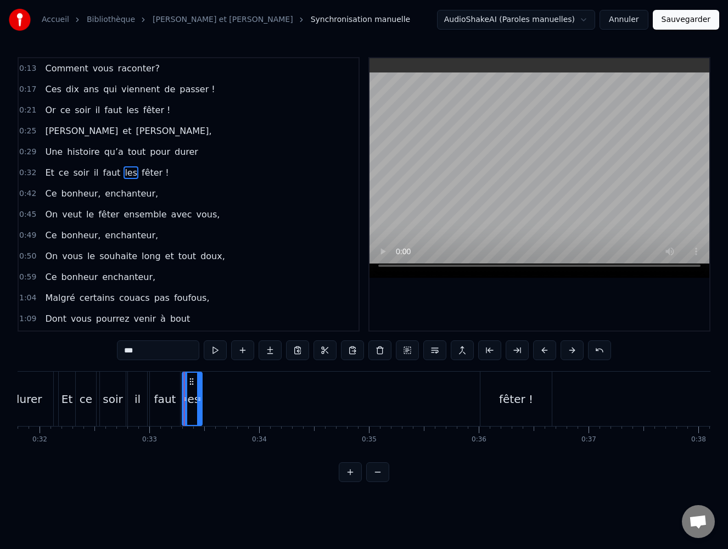
drag, startPoint x: 468, startPoint y: 397, endPoint x: 256, endPoint y: 391, distance: 211.4
click at [199, 394] on div at bounding box center [199, 399] width 4 height 52
click at [496, 393] on div "fêter !" at bounding box center [515, 399] width 71 height 54
type input "*******"
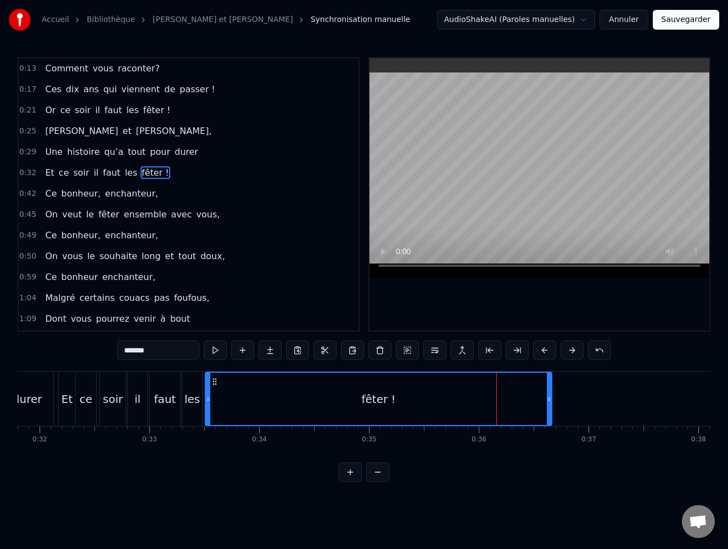
drag, startPoint x: 482, startPoint y: 398, endPoint x: 386, endPoint y: 401, distance: 96.6
click at [209, 398] on icon at bounding box center [208, 399] width 4 height 9
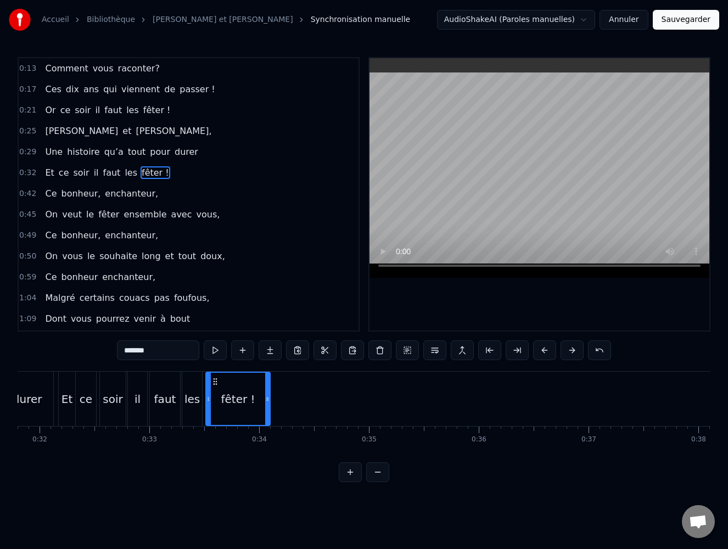
drag, startPoint x: 548, startPoint y: 400, endPoint x: 267, endPoint y: 401, distance: 281.6
click at [267, 401] on icon at bounding box center [267, 399] width 4 height 9
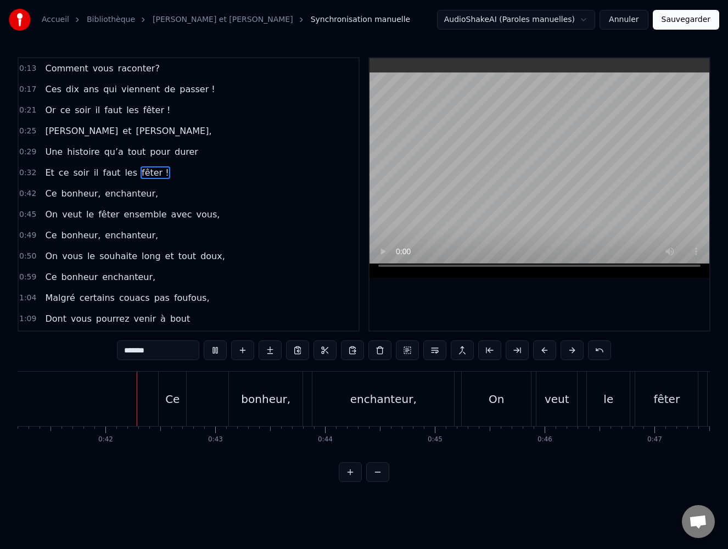
scroll to position [0, 4532]
click at [631, 25] on button "Annuler" at bounding box center [623, 20] width 48 height 20
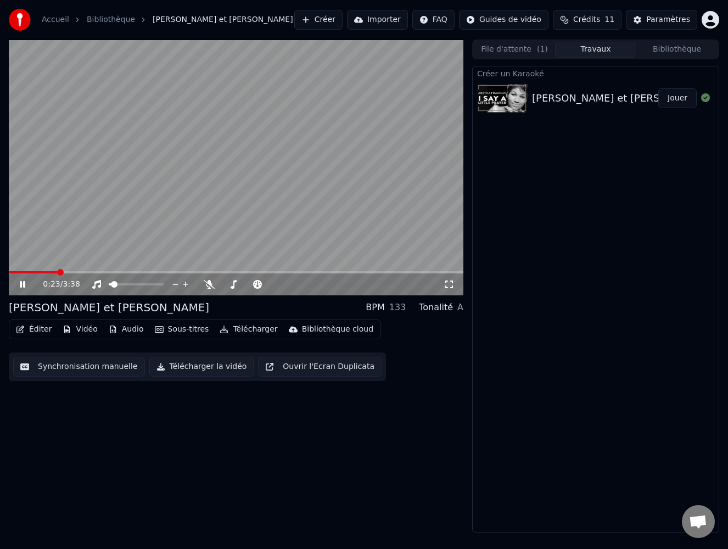
click at [582, 98] on div "[PERSON_NAME] et [PERSON_NAME]" at bounding box center [622, 98] width 181 height 15
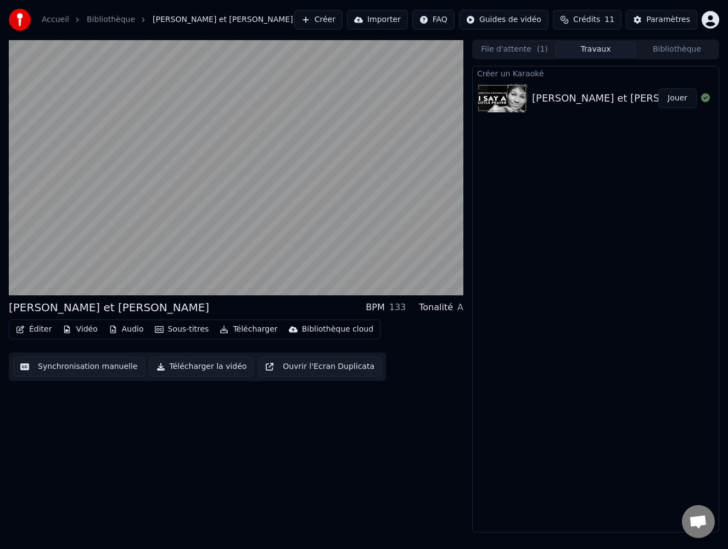
click at [171, 19] on span "[PERSON_NAME] et [PERSON_NAME]" at bounding box center [223, 19] width 141 height 11
click at [119, 19] on link "Bibliothèque" at bounding box center [111, 19] width 48 height 11
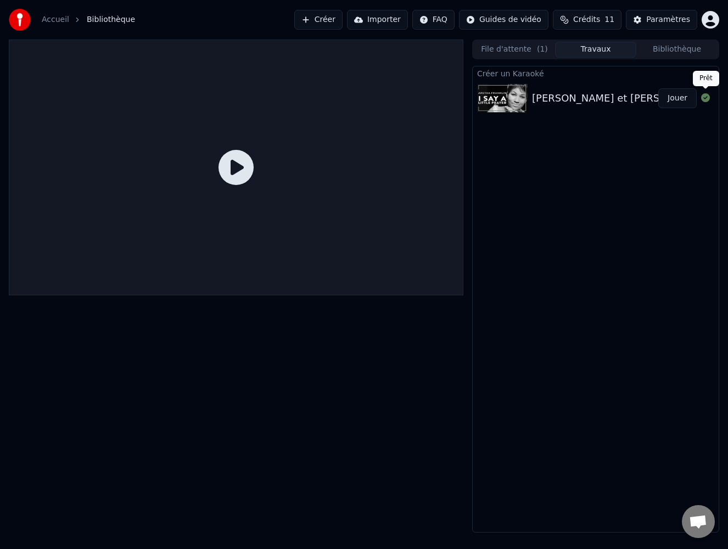
click at [705, 96] on icon at bounding box center [705, 97] width 9 height 9
click at [337, 16] on button "Créer" at bounding box center [318, 20] width 48 height 20
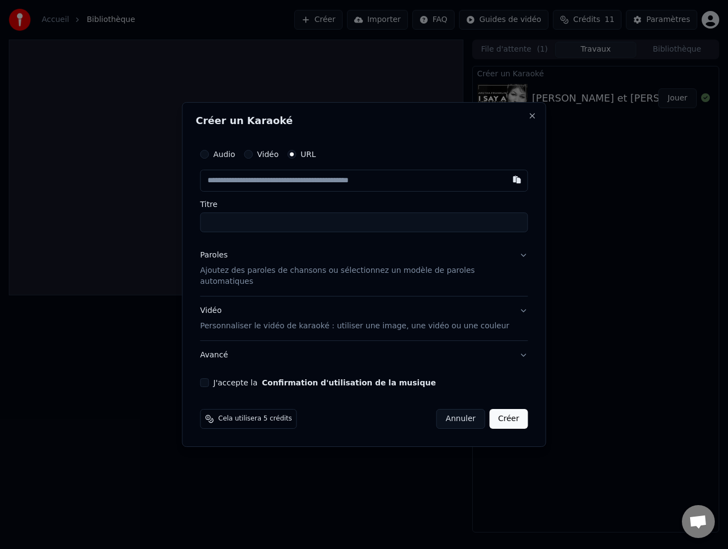
click at [231, 189] on input "text" at bounding box center [364, 181] width 328 height 22
paste input "**********"
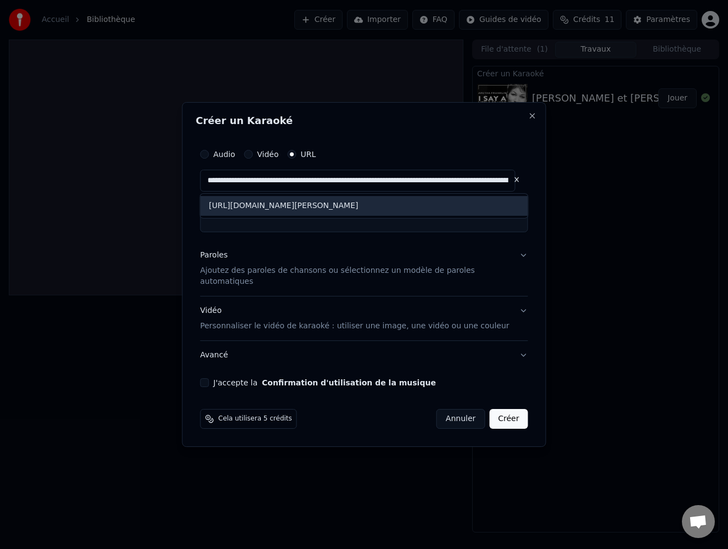
click at [282, 216] on div "[URL][DOMAIN_NAME][PERSON_NAME]" at bounding box center [364, 206] width 328 height 20
type input "**********"
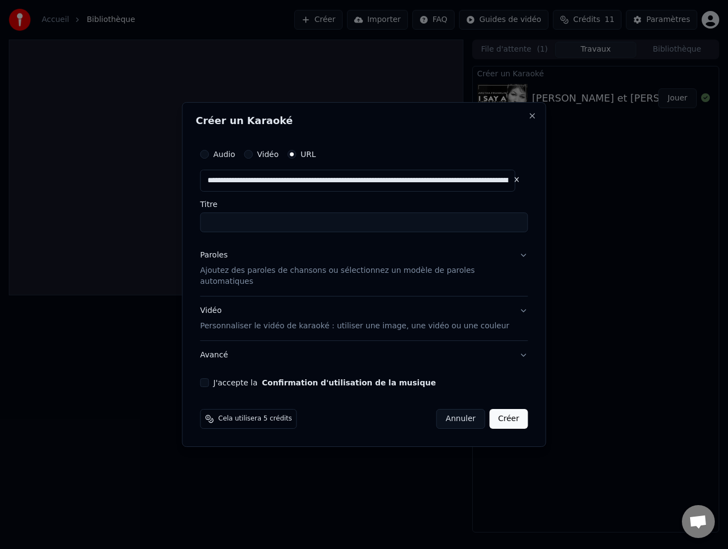
click at [265, 229] on input "Titre" at bounding box center [364, 222] width 328 height 20
type input "*"
type input "**********"
click at [330, 277] on p "Ajoutez des paroles de chansons ou sélectionnez un modèle de paroles automatiqu…" at bounding box center [355, 276] width 310 height 22
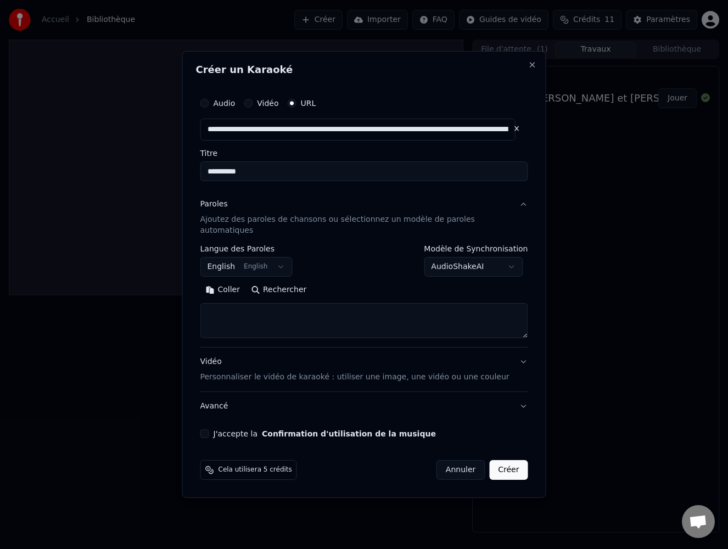
click at [246, 306] on textarea at bounding box center [364, 320] width 328 height 35
click at [238, 309] on textarea at bounding box center [364, 320] width 328 height 35
paste textarea "**********"
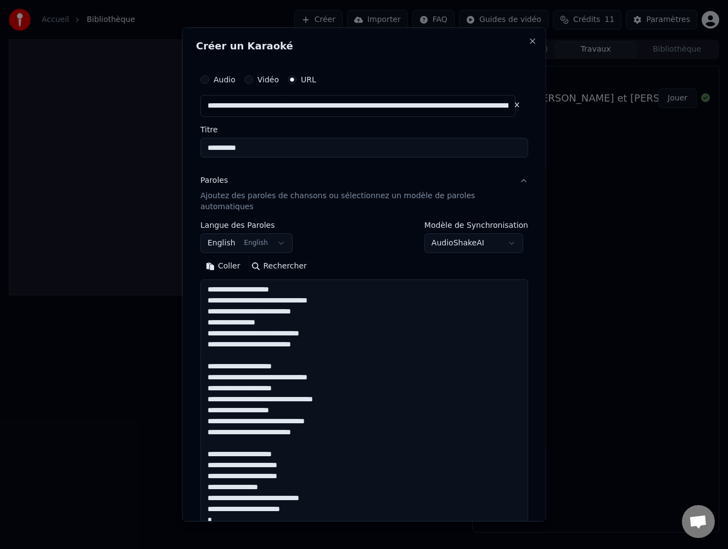
scroll to position [475, 0]
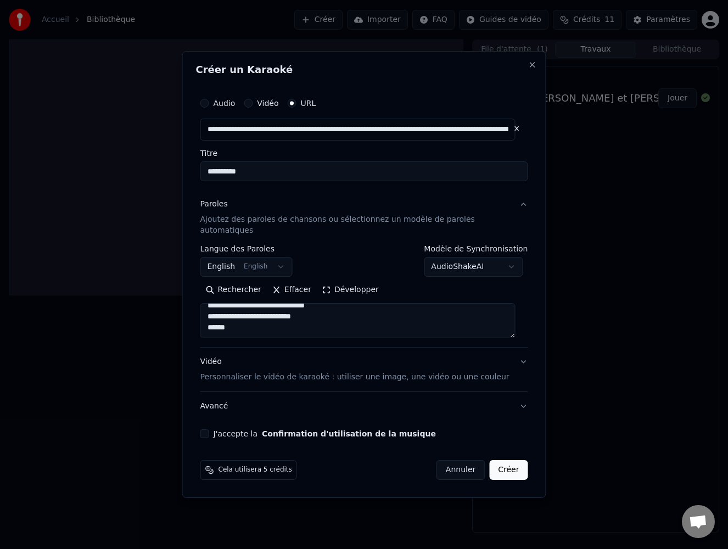
type textarea "**********"
click at [207, 429] on button "J'accepte la Confirmation d'utilisation de la musique" at bounding box center [204, 433] width 9 height 9
click at [502, 463] on button "Créer" at bounding box center [508, 470] width 38 height 20
select select "**"
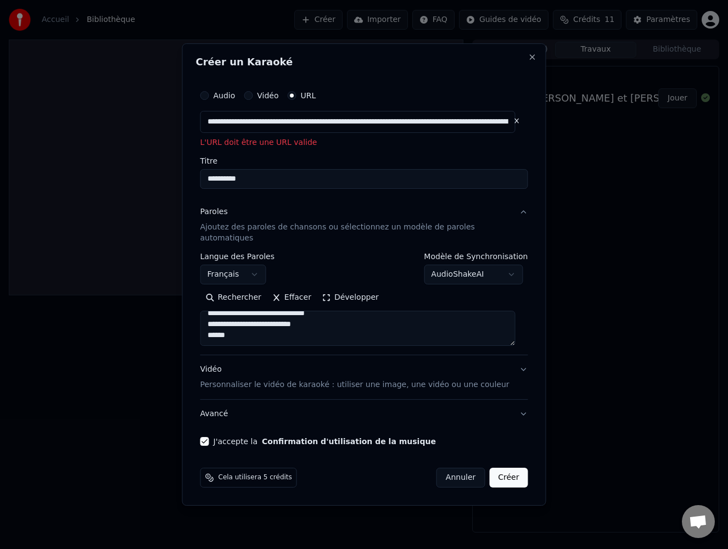
click at [265, 189] on input "**********" at bounding box center [364, 179] width 328 height 20
click at [280, 131] on input "**********" at bounding box center [357, 122] width 315 height 22
click at [380, 127] on input "**********" at bounding box center [357, 122] width 315 height 22
click at [380, 126] on input "**********" at bounding box center [357, 122] width 315 height 22
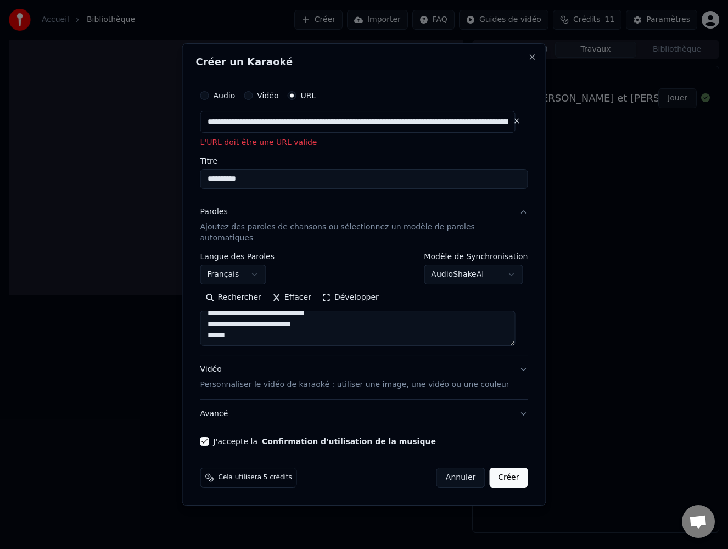
click at [380, 126] on input "**********" at bounding box center [357, 122] width 315 height 22
paste input "text"
type input "**********"
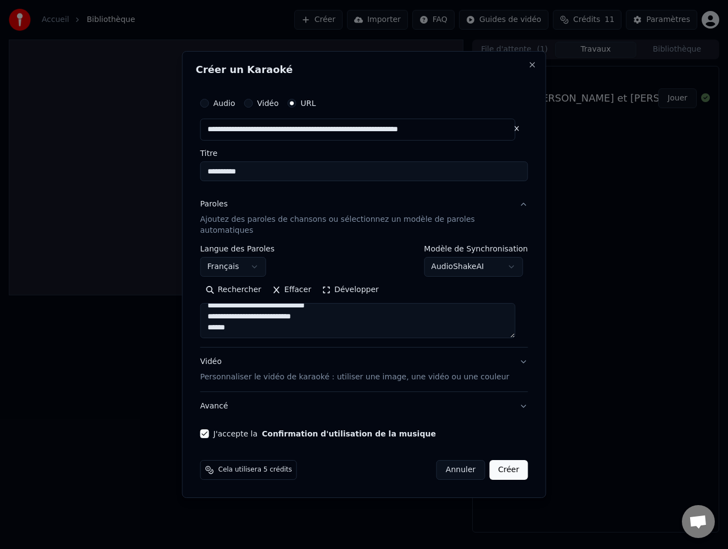
type input "**********"
drag, startPoint x: 342, startPoint y: 181, endPoint x: -5, endPoint y: 172, distance: 347.5
click at [0, 172] on html "**********" at bounding box center [364, 274] width 728 height 549
type input "**********"
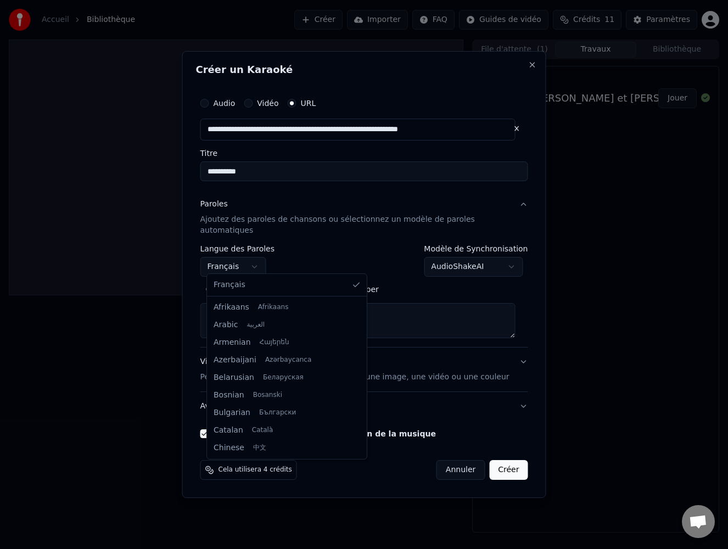
click at [265, 262] on body "**********" at bounding box center [364, 274] width 728 height 549
click at [295, 253] on body "**********" at bounding box center [364, 274] width 728 height 549
click at [262, 257] on body "**********" at bounding box center [364, 274] width 728 height 549
click at [331, 245] on body "**********" at bounding box center [364, 274] width 728 height 549
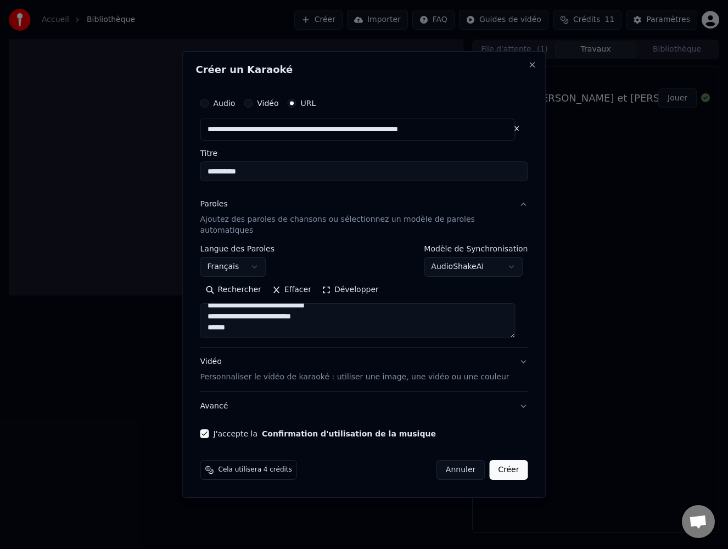
click at [476, 260] on body "**********" at bounding box center [364, 274] width 728 height 549
click at [511, 466] on button "Créer" at bounding box center [508, 470] width 38 height 20
select select "**********"
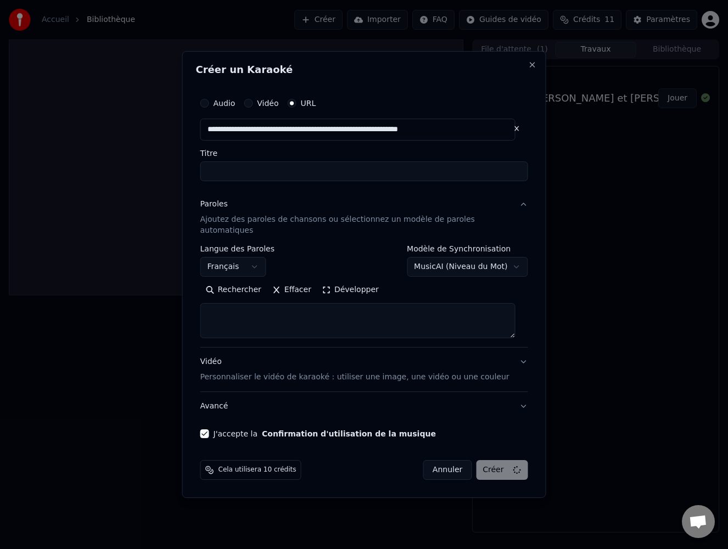
scroll to position [0, 0]
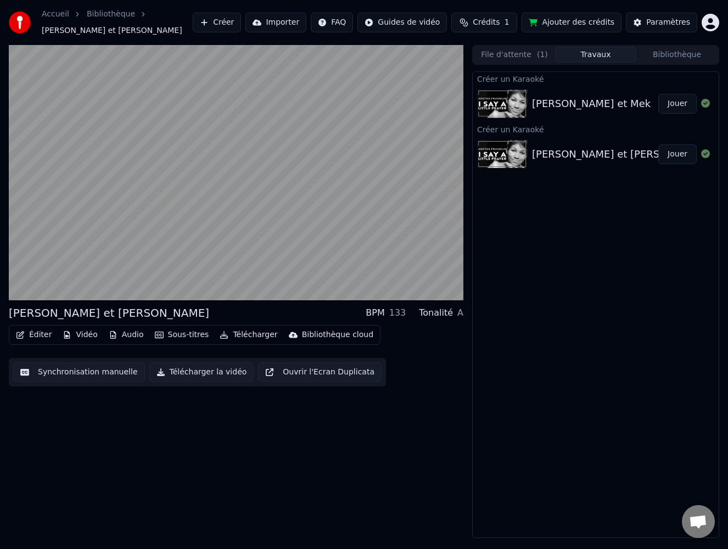
click at [569, 87] on div "[PERSON_NAME] et Mek Jouer" at bounding box center [596, 103] width 246 height 37
click at [566, 147] on div "[PERSON_NAME] et [PERSON_NAME]" at bounding box center [622, 154] width 181 height 15
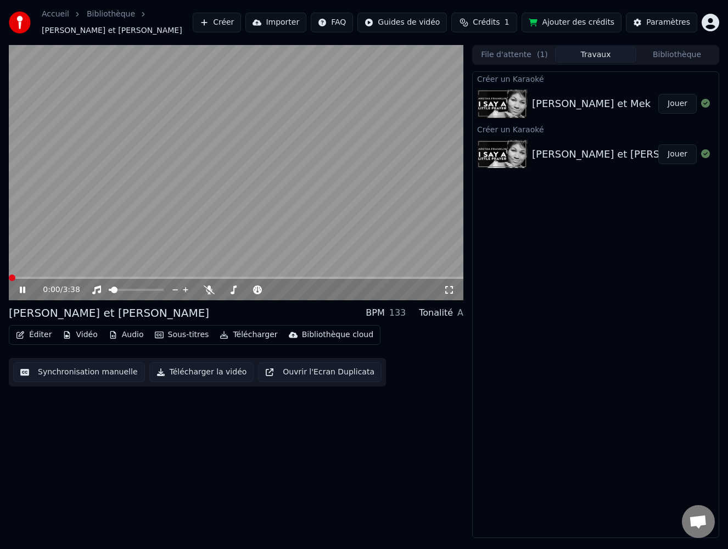
click at [9, 274] on span at bounding box center [12, 277] width 7 height 7
click at [536, 108] on div "[PERSON_NAME] et Mek Jouer" at bounding box center [596, 103] width 246 height 37
click at [565, 147] on div "[PERSON_NAME] et [PERSON_NAME]" at bounding box center [622, 154] width 181 height 15
click at [565, 101] on div "[PERSON_NAME] et Mek" at bounding box center [591, 103] width 119 height 15
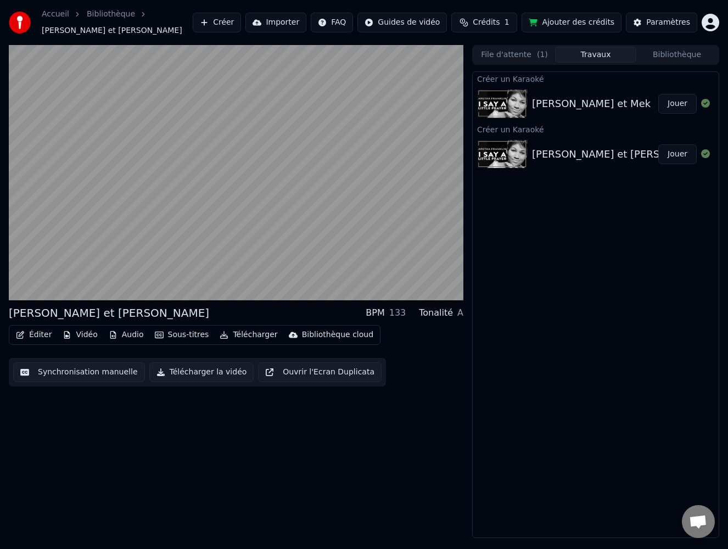
click at [499, 20] on span "Crédits" at bounding box center [486, 22] width 27 height 11
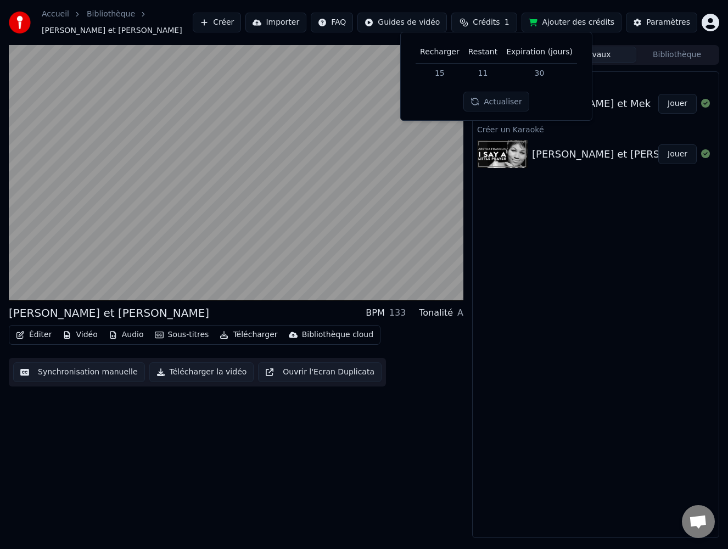
click at [640, 96] on div "[PERSON_NAME] et Mek" at bounding box center [595, 103] width 126 height 15
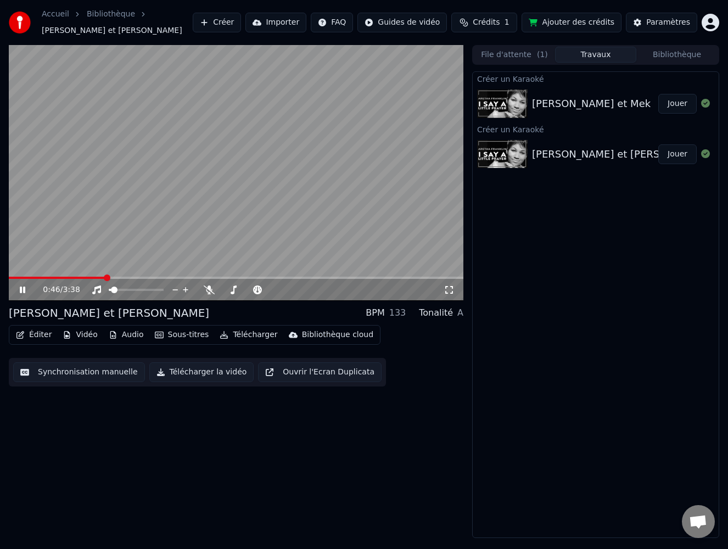
click at [117, 19] on link "Bibliothèque" at bounding box center [111, 14] width 48 height 11
click at [108, 19] on link "Bibliothèque" at bounding box center [111, 14] width 48 height 11
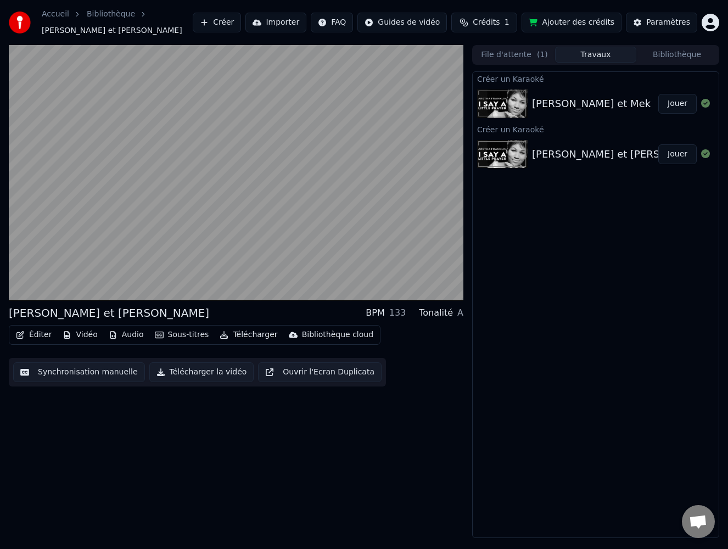
click at [505, 50] on button "File d'attente ( 1 )" at bounding box center [514, 55] width 81 height 16
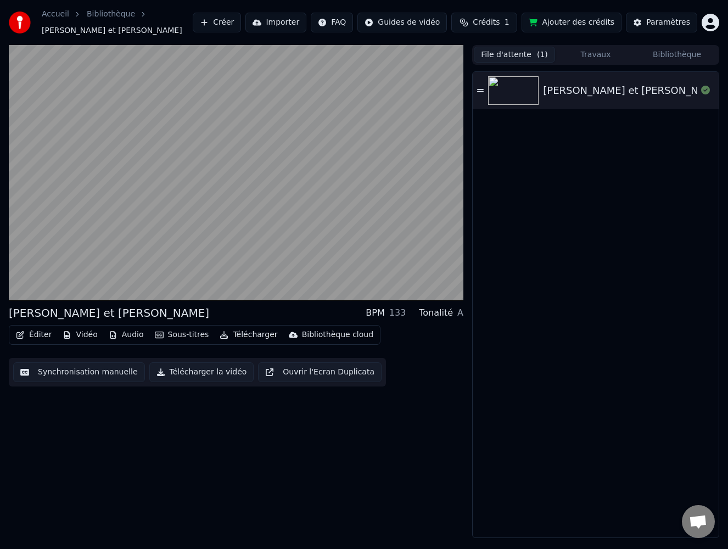
click at [578, 89] on div "[PERSON_NAME] et [PERSON_NAME]" at bounding box center [633, 90] width 181 height 15
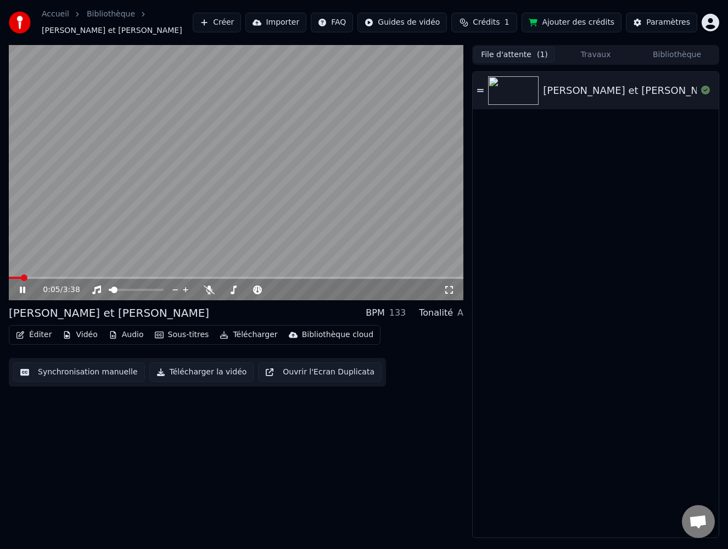
click at [593, 48] on button "Travaux" at bounding box center [595, 55] width 81 height 16
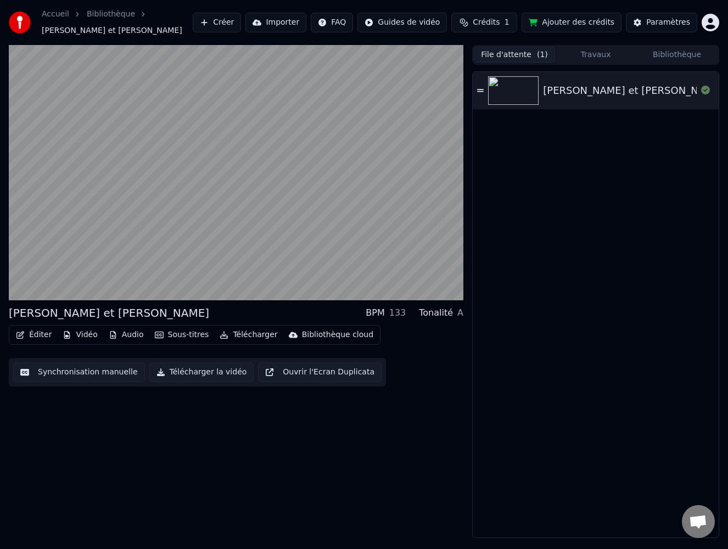
click at [495, 49] on button "File d'attente ( 1 )" at bounding box center [514, 55] width 81 height 16
click at [481, 89] on icon at bounding box center [480, 90] width 7 height 3
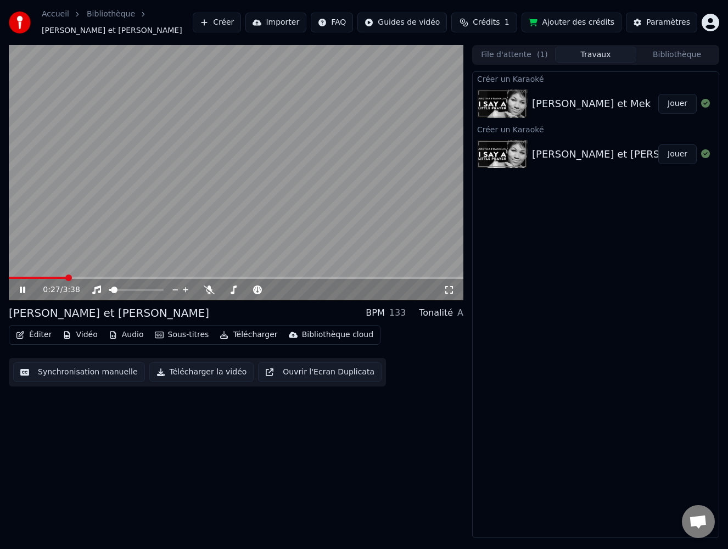
click at [595, 52] on button "Travaux" at bounding box center [595, 55] width 81 height 16
click at [558, 98] on div "[PERSON_NAME] et Mek" at bounding box center [591, 103] width 119 height 15
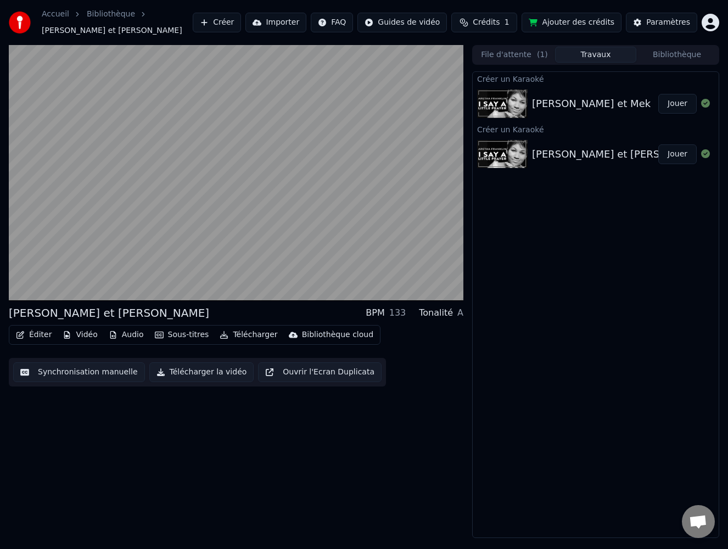
click at [681, 98] on button "Jouer" at bounding box center [677, 104] width 38 height 20
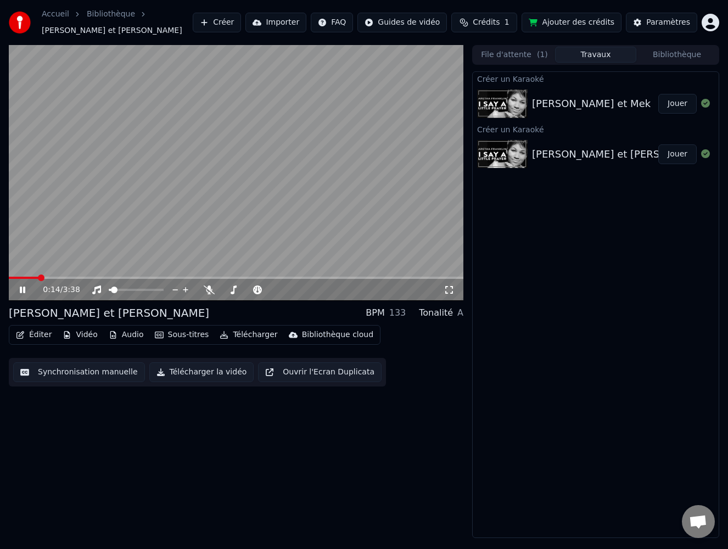
click at [80, 365] on button "Synchronisation manuelle" at bounding box center [79, 372] width 132 height 20
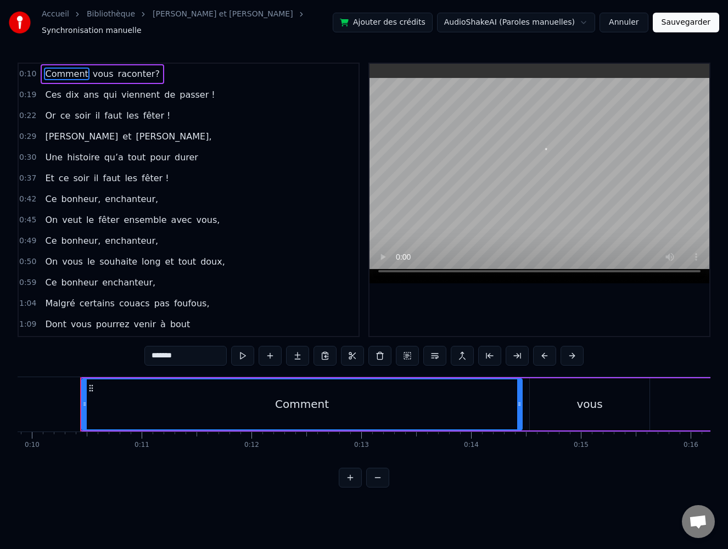
scroll to position [0, 1091]
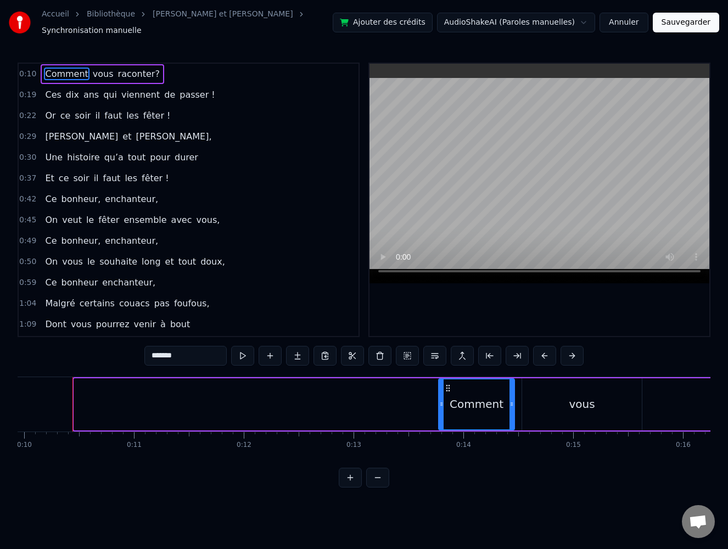
drag, startPoint x: 76, startPoint y: 397, endPoint x: 441, endPoint y: 380, distance: 364.8
click at [441, 380] on div at bounding box center [441, 404] width 4 height 50
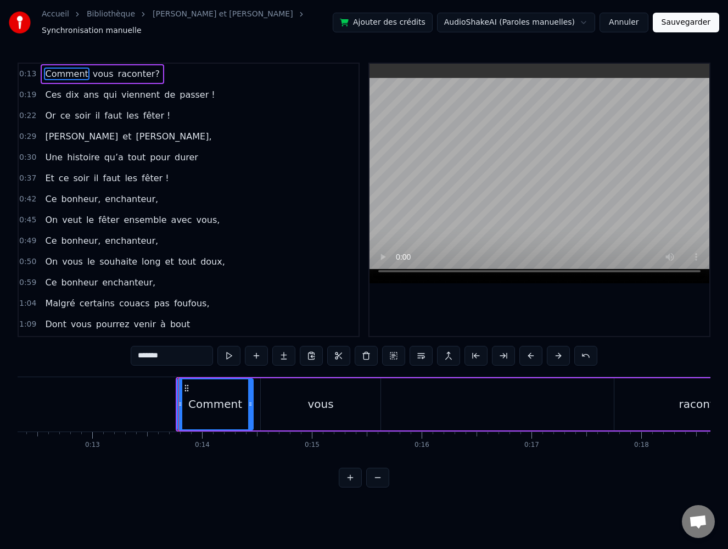
scroll to position [0, 1355]
click at [515, 400] on div "Comment vous raconter?" at bounding box center [483, 404] width 621 height 54
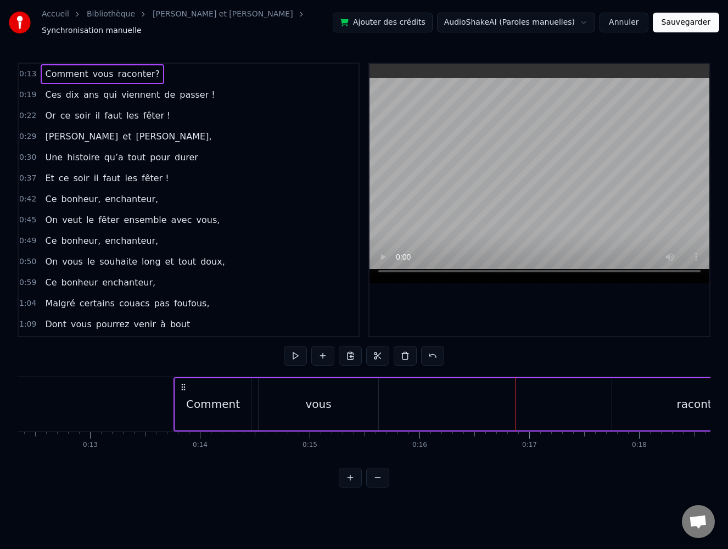
click at [326, 400] on div "vous" at bounding box center [318, 404] width 26 height 16
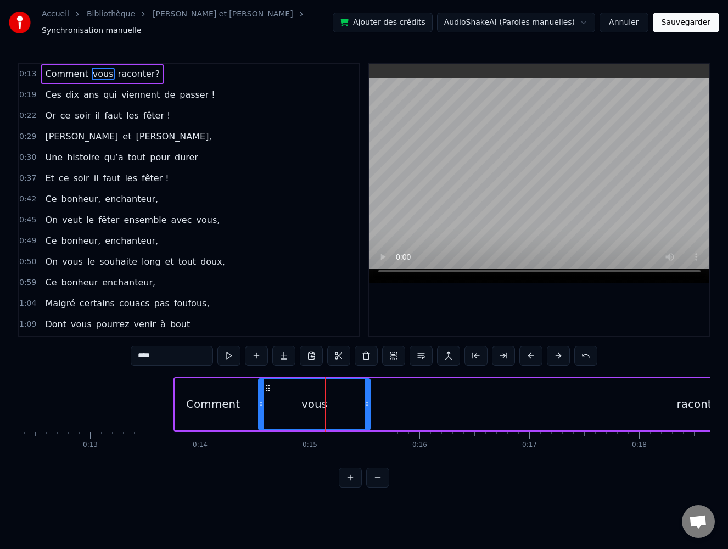
drag, startPoint x: 375, startPoint y: 398, endPoint x: 367, endPoint y: 398, distance: 8.3
click at [367, 400] on icon at bounding box center [367, 404] width 4 height 9
click at [384, 479] on button at bounding box center [377, 478] width 23 height 20
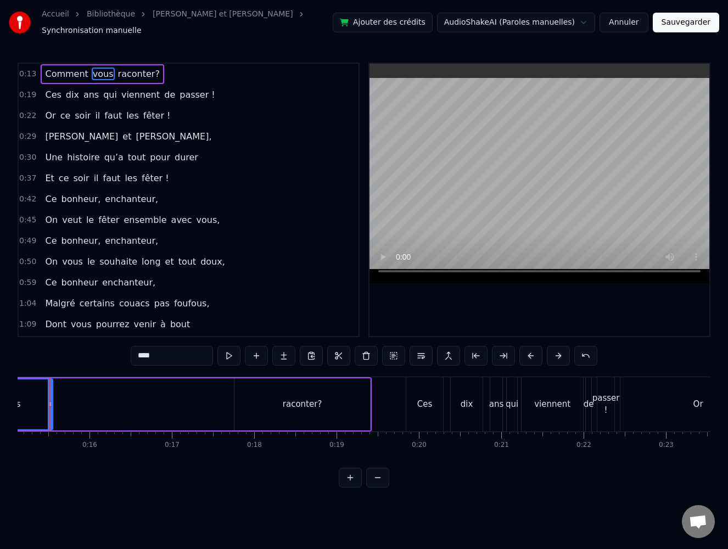
scroll to position [0, 1222]
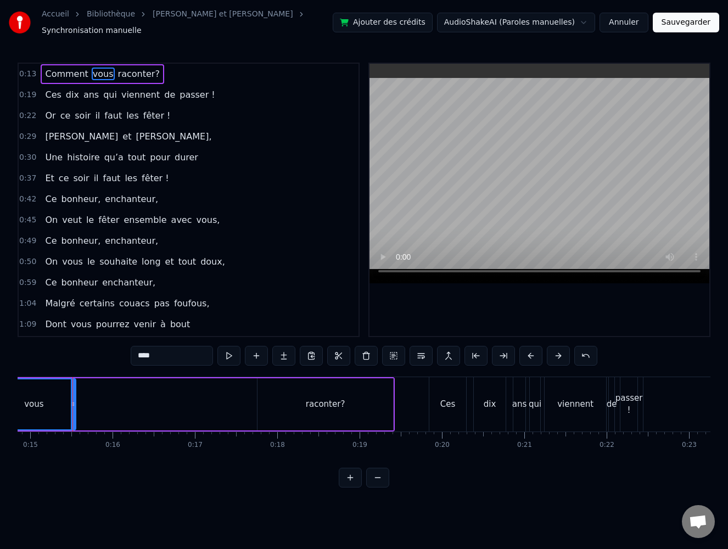
click at [369, 398] on div "raconter?" at bounding box center [325, 404] width 136 height 52
type input "*********"
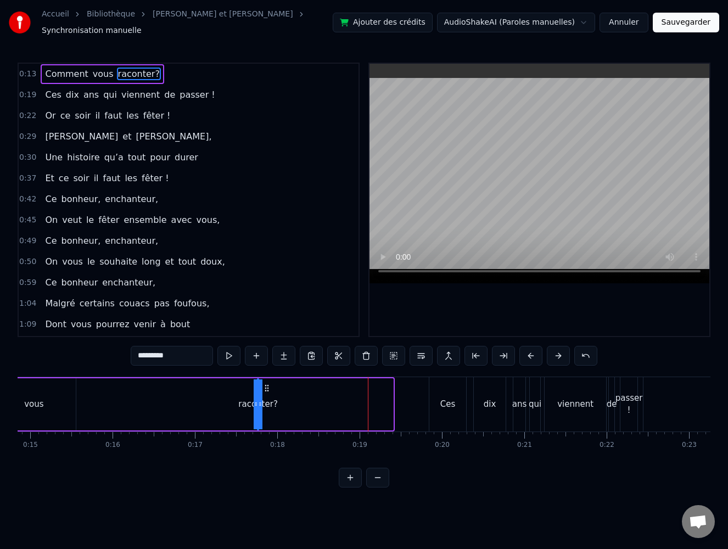
drag, startPoint x: 390, startPoint y: 399, endPoint x: 95, endPoint y: 394, distance: 294.8
click at [95, 394] on div "Comment vous raconter?" at bounding box center [161, 404] width 467 height 54
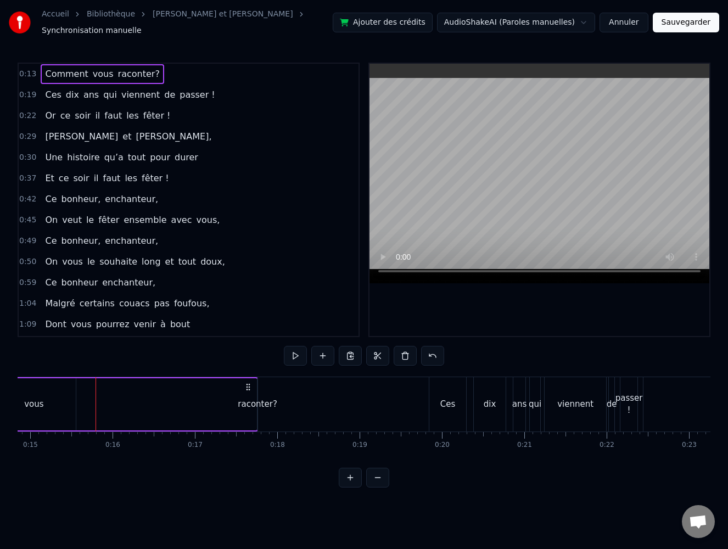
click at [258, 398] on div "raconter?" at bounding box center [258, 404] width 40 height 13
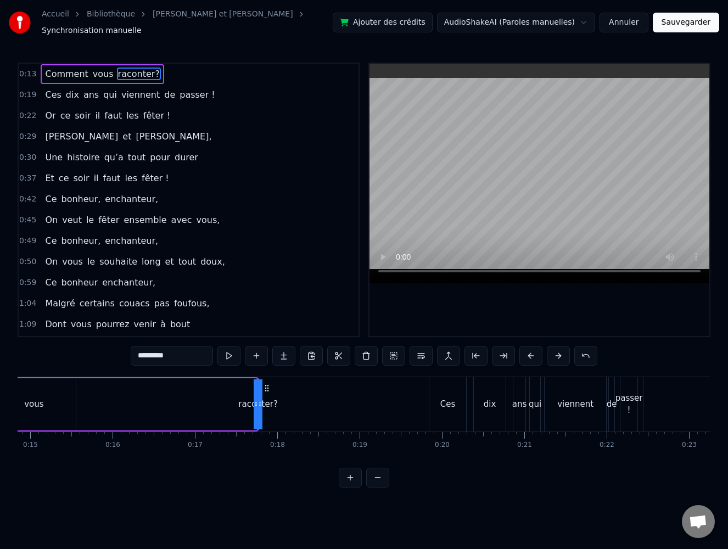
drag, startPoint x: 258, startPoint y: 398, endPoint x: 175, endPoint y: 396, distance: 83.5
click at [88, 400] on div "Comment vous raconter?" at bounding box center [93, 404] width 330 height 54
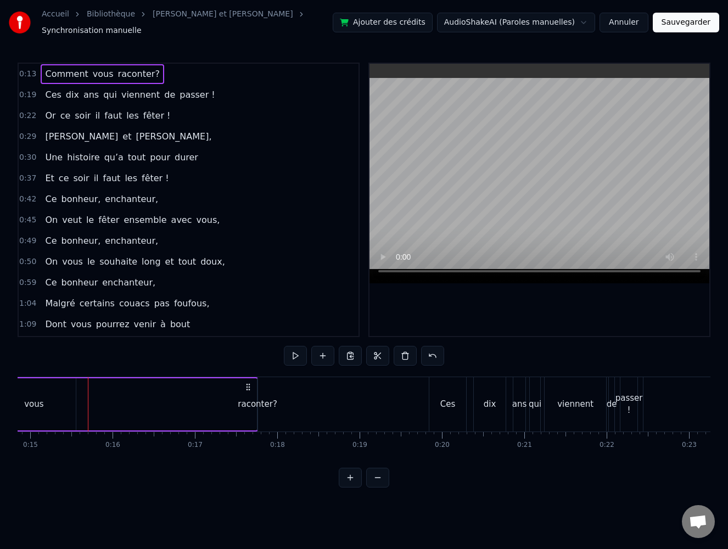
click at [259, 398] on div "raconter?" at bounding box center [258, 404] width 40 height 13
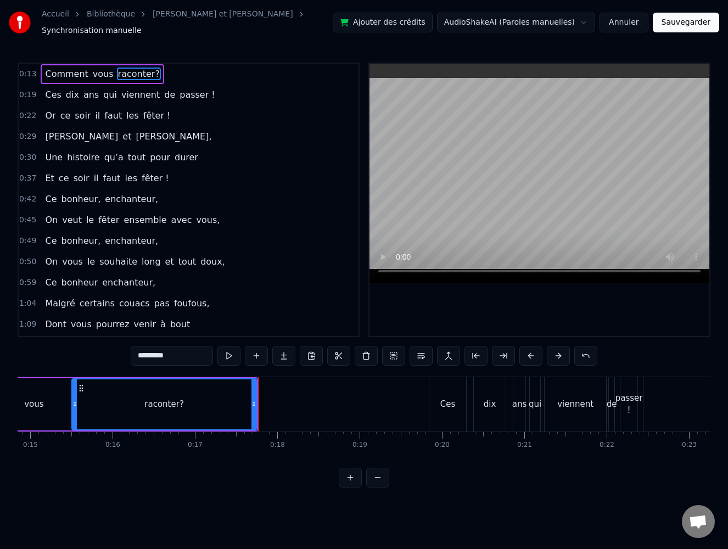
drag, startPoint x: 259, startPoint y: 397, endPoint x: 74, endPoint y: 397, distance: 185.5
click at [74, 400] on icon at bounding box center [74, 404] width 4 height 9
drag, startPoint x: 73, startPoint y: 397, endPoint x: 62, endPoint y: 395, distance: 11.1
click at [38, 401] on icon at bounding box center [39, 404] width 4 height 9
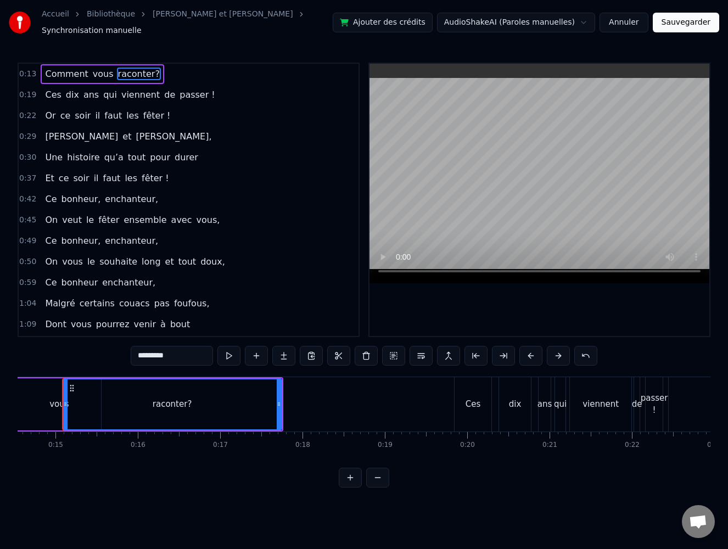
scroll to position [0, 1187]
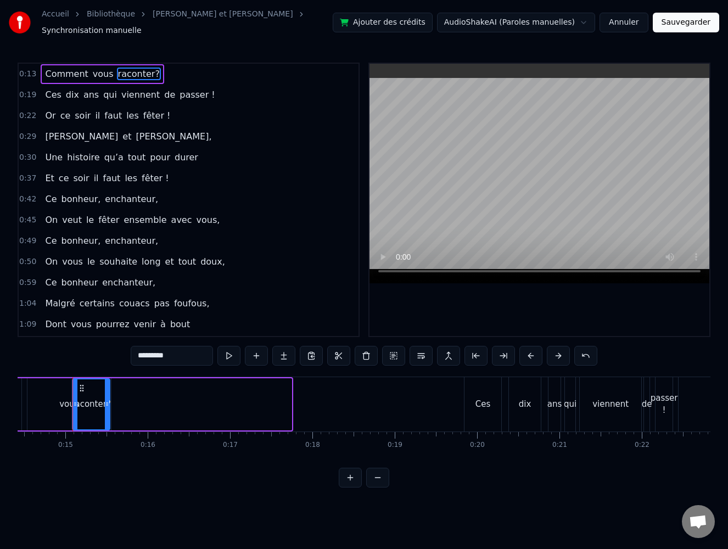
drag, startPoint x: 290, startPoint y: 400, endPoint x: 108, endPoint y: 403, distance: 181.7
click at [108, 403] on icon at bounding box center [107, 404] width 4 height 9
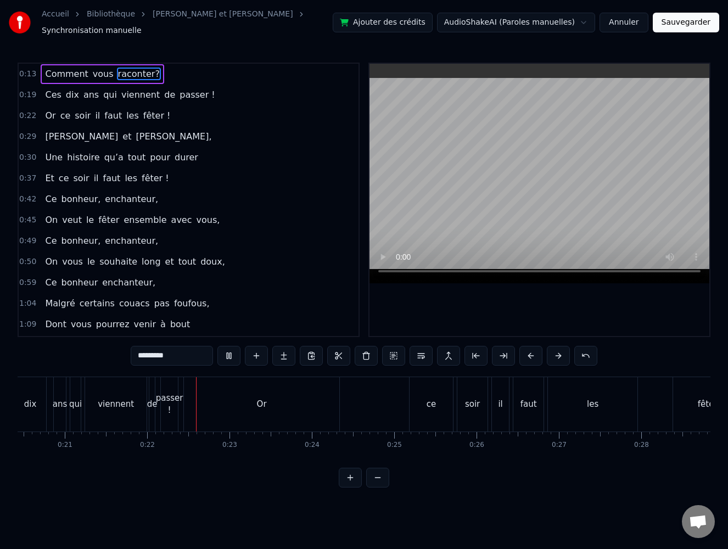
scroll to position [0, 1773]
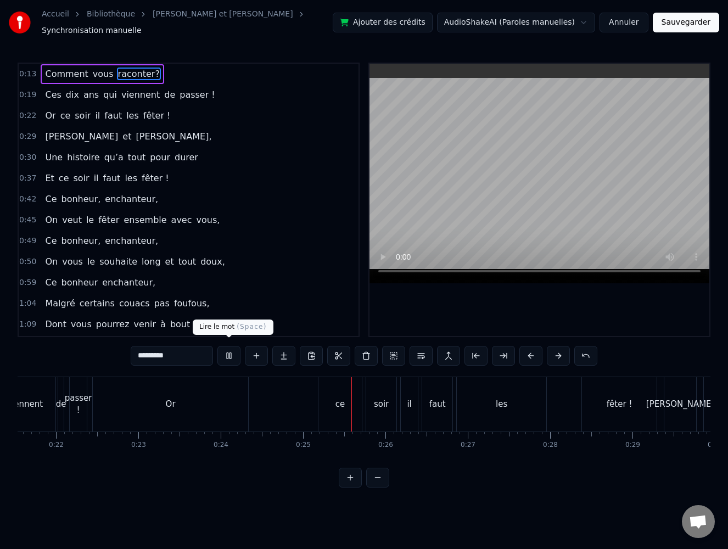
click at [227, 350] on button at bounding box center [228, 356] width 23 height 20
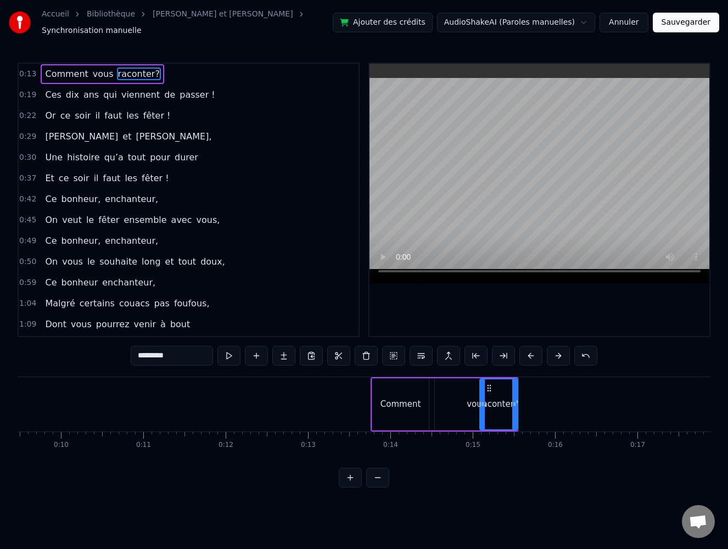
scroll to position [0, 780]
click at [407, 398] on div "Comment" at bounding box center [400, 404] width 41 height 13
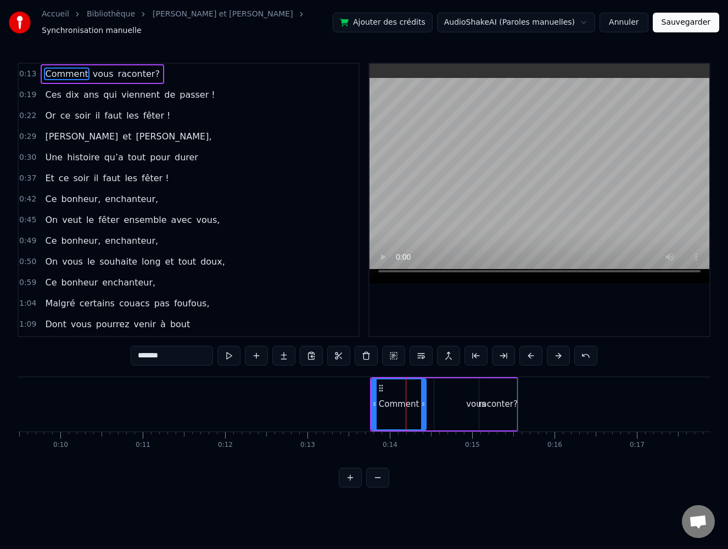
click at [424, 400] on icon at bounding box center [423, 404] width 4 height 9
click at [465, 391] on div "vous" at bounding box center [475, 404] width 83 height 52
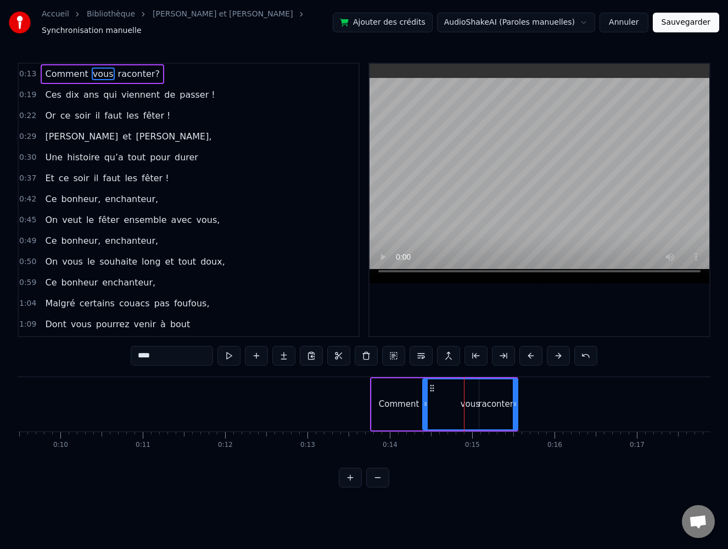
drag, startPoint x: 435, startPoint y: 398, endPoint x: 427, endPoint y: 397, distance: 7.8
click at [425, 400] on icon at bounding box center [425, 404] width 4 height 9
drag, startPoint x: 515, startPoint y: 397, endPoint x: 447, endPoint y: 401, distance: 67.6
click at [447, 401] on icon at bounding box center [447, 404] width 4 height 9
click at [496, 398] on div "raconter?" at bounding box center [498, 404] width 40 height 13
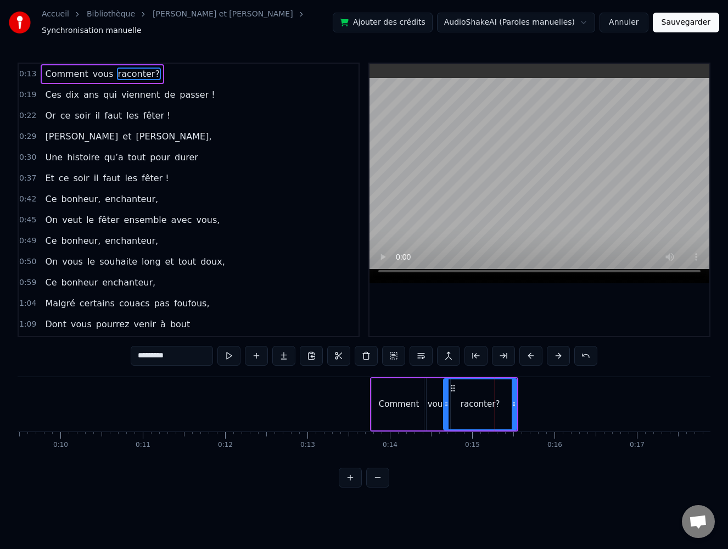
drag, startPoint x: 482, startPoint y: 400, endPoint x: 457, endPoint y: 396, distance: 25.6
click at [447, 402] on icon at bounding box center [446, 404] width 4 height 9
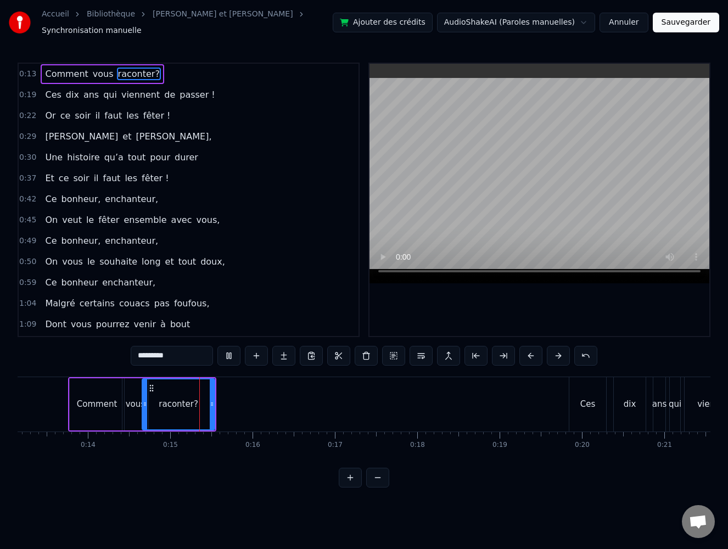
scroll to position [0, 1172]
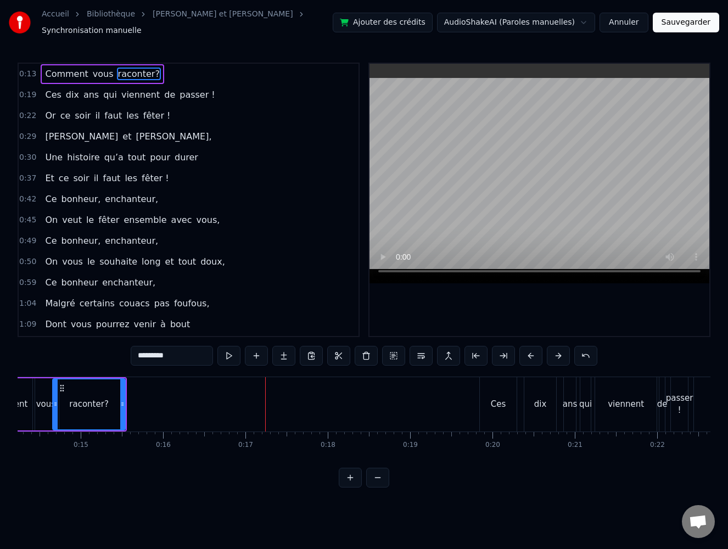
click at [505, 401] on div "Ces" at bounding box center [498, 404] width 37 height 54
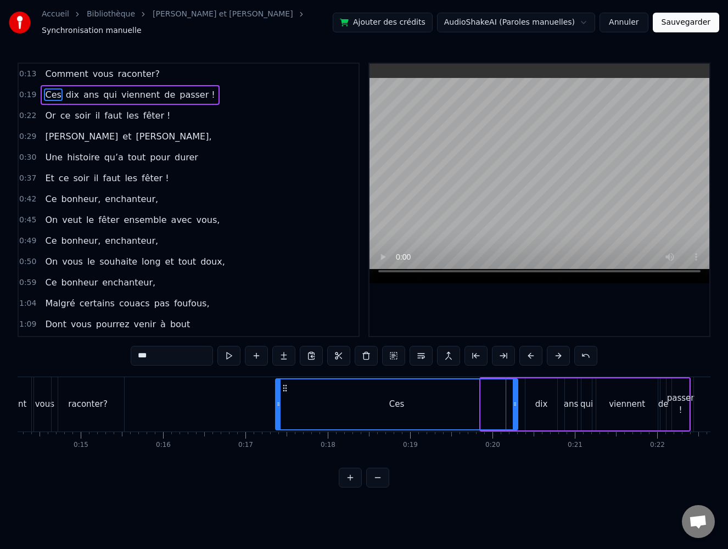
drag, startPoint x: 484, startPoint y: 400, endPoint x: 278, endPoint y: 405, distance: 205.3
click at [278, 405] on div at bounding box center [278, 404] width 4 height 50
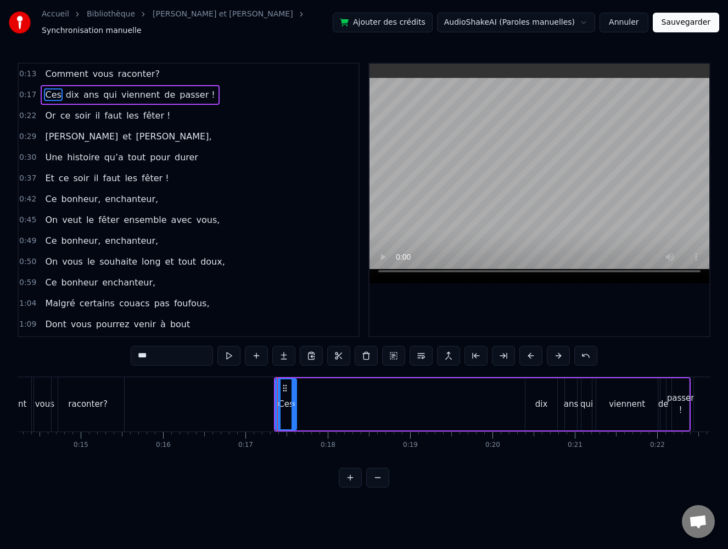
drag, startPoint x: 514, startPoint y: 398, endPoint x: 293, endPoint y: 404, distance: 221.3
click at [293, 404] on div at bounding box center [293, 404] width 4 height 50
drag, startPoint x: 540, startPoint y: 398, endPoint x: 532, endPoint y: 399, distance: 7.7
click at [537, 398] on div "dix" at bounding box center [541, 404] width 13 height 13
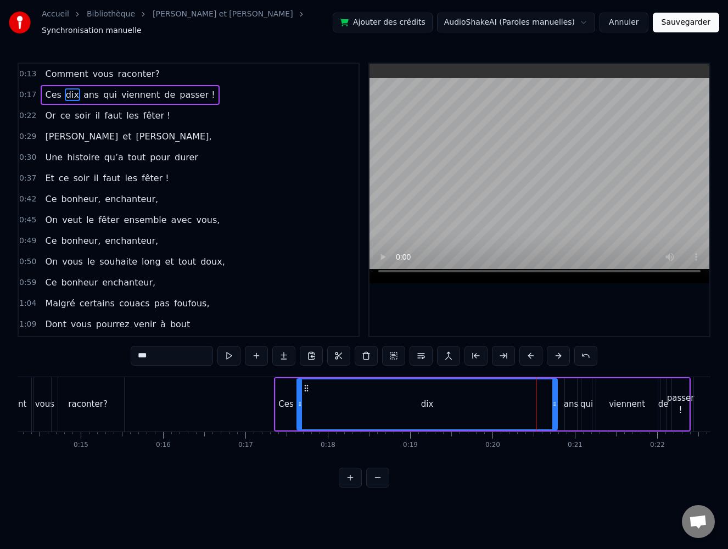
drag, startPoint x: 532, startPoint y: 399, endPoint x: 297, endPoint y: 397, distance: 234.4
click at [297, 400] on icon at bounding box center [299, 404] width 4 height 9
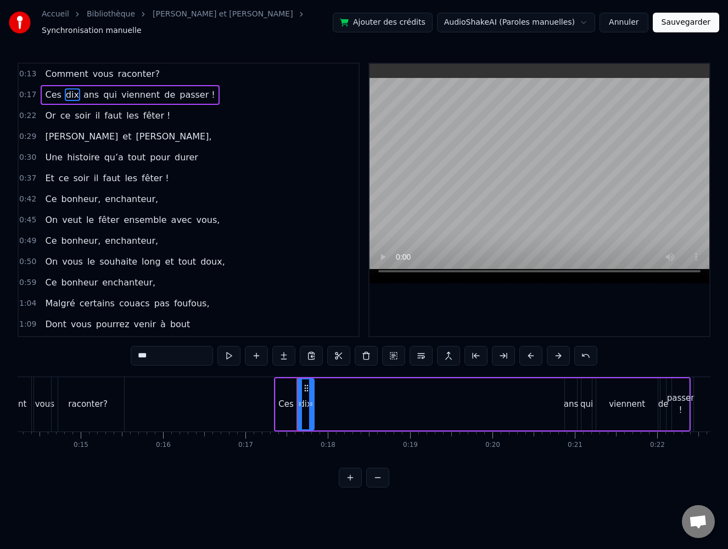
drag, startPoint x: 554, startPoint y: 398, endPoint x: 311, endPoint y: 406, distance: 243.3
click at [311, 406] on div at bounding box center [311, 404] width 4 height 50
click at [569, 398] on div "ans" at bounding box center [571, 404] width 15 height 13
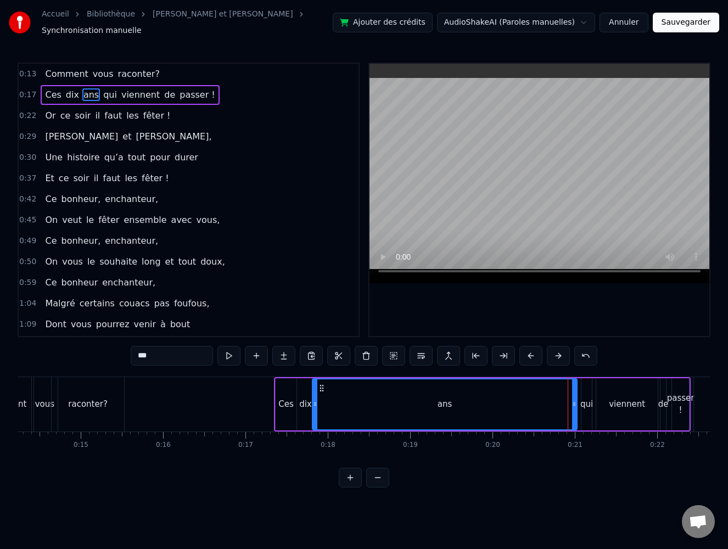
drag, startPoint x: 567, startPoint y: 399, endPoint x: 314, endPoint y: 403, distance: 252.5
click at [314, 403] on div at bounding box center [315, 404] width 4 height 50
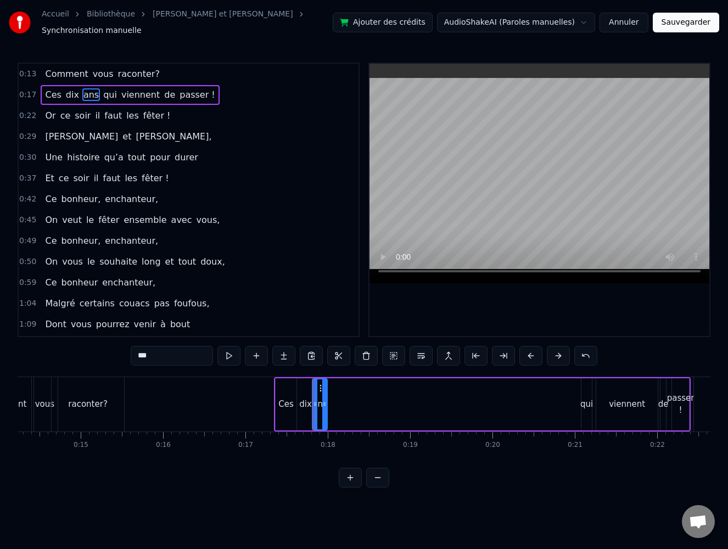
drag, startPoint x: 576, startPoint y: 399, endPoint x: 327, endPoint y: 398, distance: 249.7
click at [327, 400] on icon at bounding box center [324, 404] width 4 height 9
click at [583, 398] on div "qui" at bounding box center [586, 404] width 13 height 13
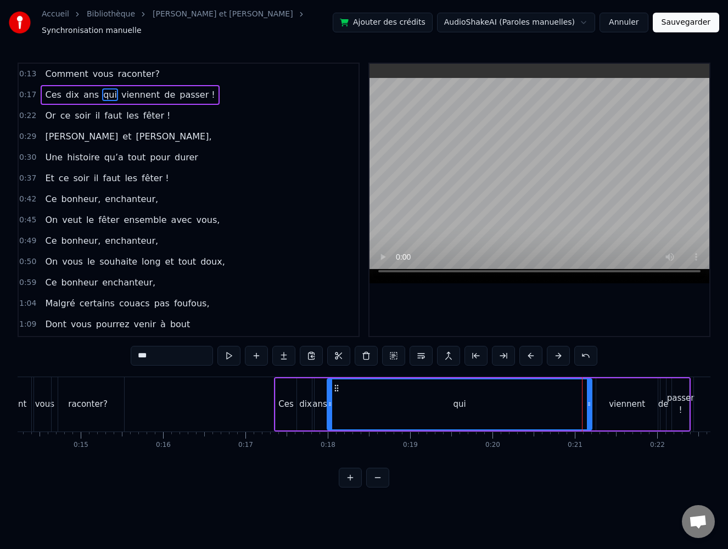
drag, startPoint x: 582, startPoint y: 397, endPoint x: 328, endPoint y: 409, distance: 254.4
click at [328, 409] on div at bounding box center [330, 404] width 4 height 50
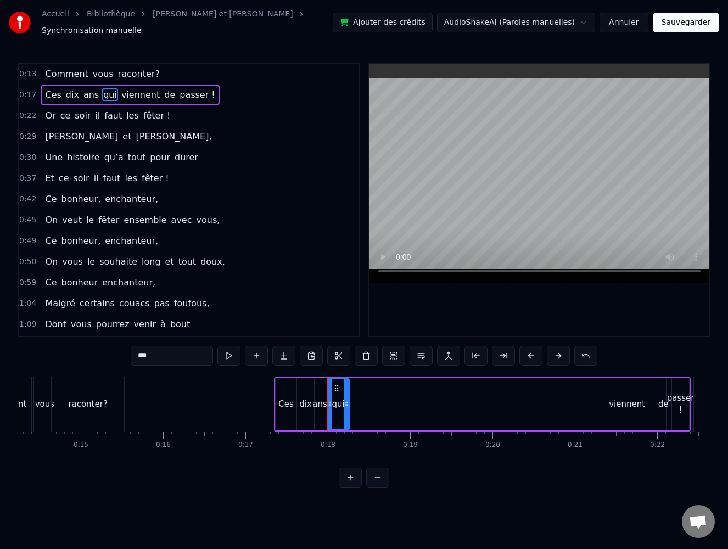
drag, startPoint x: 589, startPoint y: 398, endPoint x: 346, endPoint y: 398, distance: 242.6
click at [346, 400] on icon at bounding box center [346, 404] width 4 height 9
click at [601, 399] on div "viennent" at bounding box center [626, 404] width 61 height 52
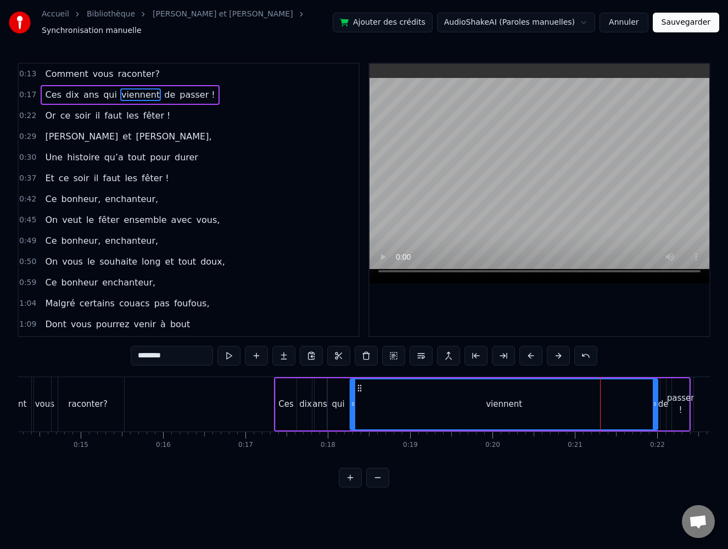
drag, startPoint x: 600, startPoint y: 399, endPoint x: 351, endPoint y: 402, distance: 249.2
click at [351, 402] on icon at bounding box center [353, 404] width 4 height 9
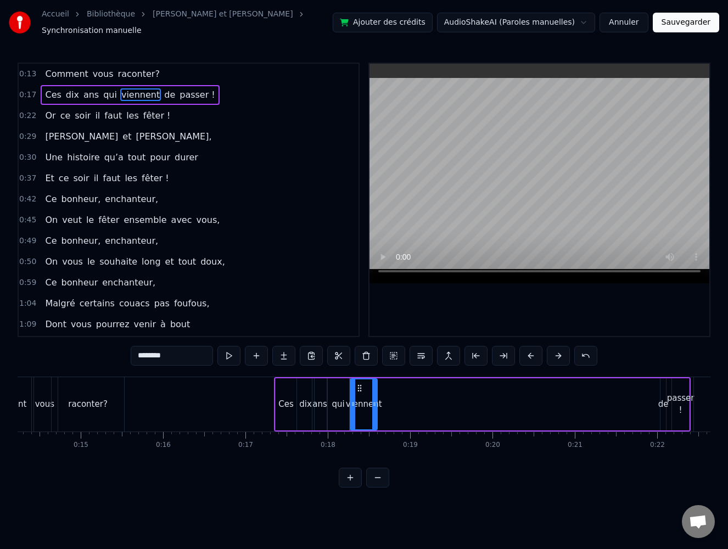
drag, startPoint x: 654, startPoint y: 398, endPoint x: 374, endPoint y: 400, distance: 280.5
click at [374, 400] on icon at bounding box center [374, 404] width 4 height 9
click at [663, 398] on div "de" at bounding box center [663, 404] width 10 height 13
type input "**"
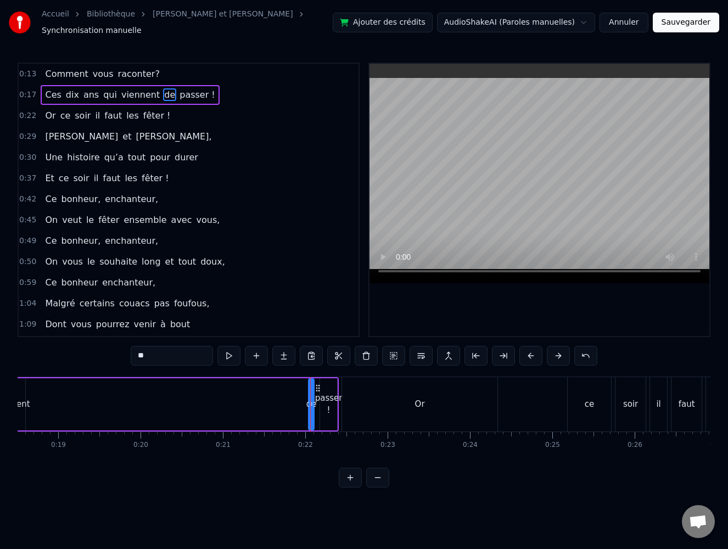
scroll to position [0, 1520]
drag, startPoint x: 312, startPoint y: 399, endPoint x: 226, endPoint y: 396, distance: 86.2
click at [211, 400] on div "Ces dix ans qui viennent de passer !" at bounding box center [134, 404] width 417 height 54
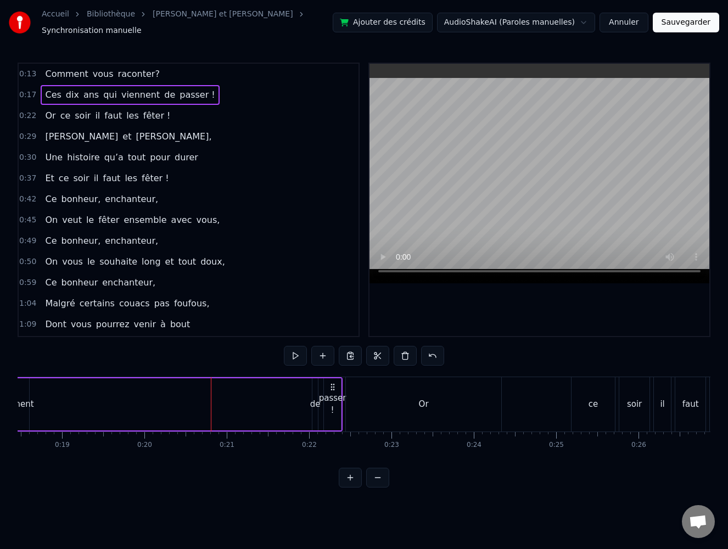
click at [311, 401] on div "de" at bounding box center [315, 404] width 10 height 13
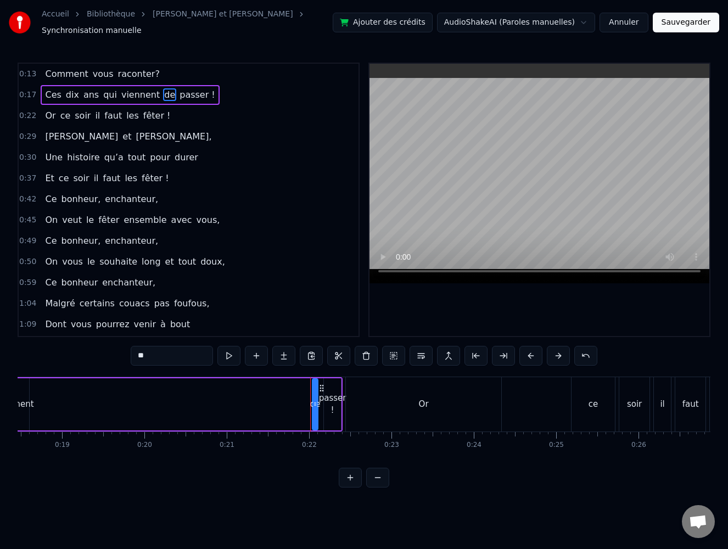
drag, startPoint x: 312, startPoint y: 397, endPoint x: 190, endPoint y: 400, distance: 121.9
click at [190, 400] on div "Ces dix ans qui viennent de passer !" at bounding box center [134, 404] width 417 height 54
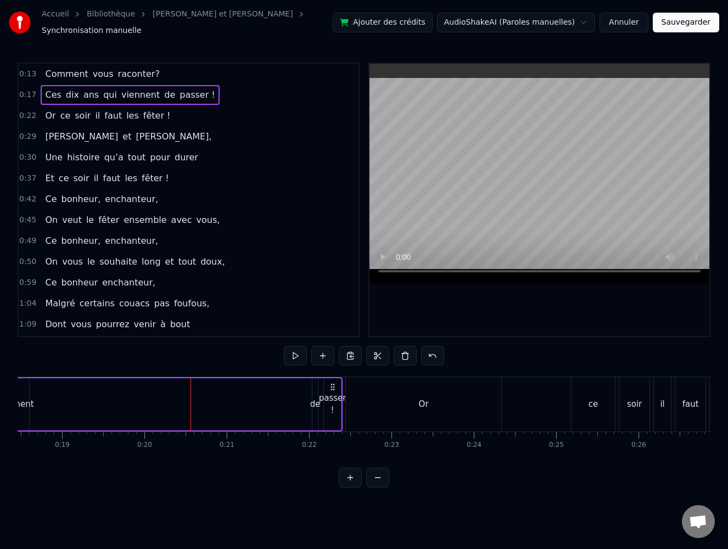
click at [351, 483] on button at bounding box center [350, 478] width 23 height 20
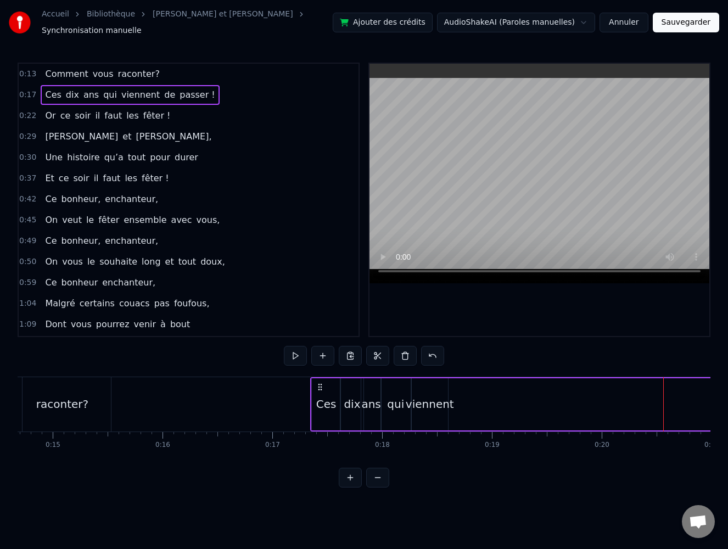
click at [351, 484] on button at bounding box center [350, 478] width 23 height 20
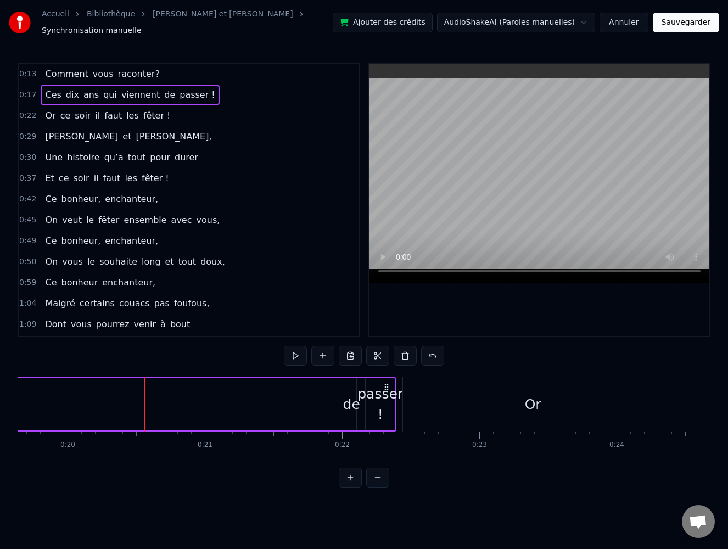
scroll to position [0, 2766]
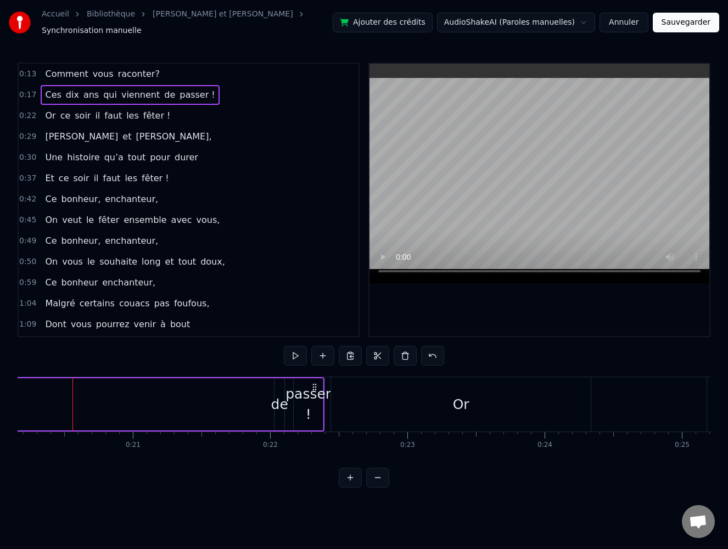
click at [279, 400] on div "de" at bounding box center [279, 404] width 17 height 21
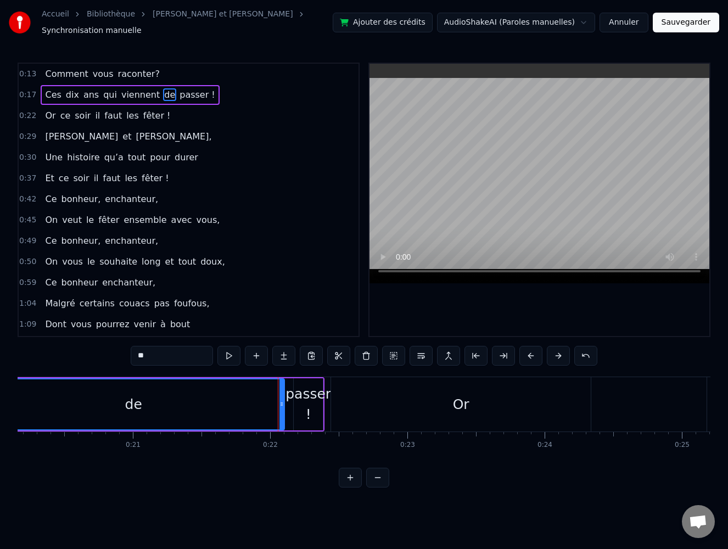
drag, startPoint x: 276, startPoint y: 398, endPoint x: -16, endPoint y: 402, distance: 291.5
click at [0, 402] on html "Accueil Bibliothèque [PERSON_NAME] et [PERSON_NAME] Synchronisation manuelle Aj…" at bounding box center [364, 252] width 728 height 505
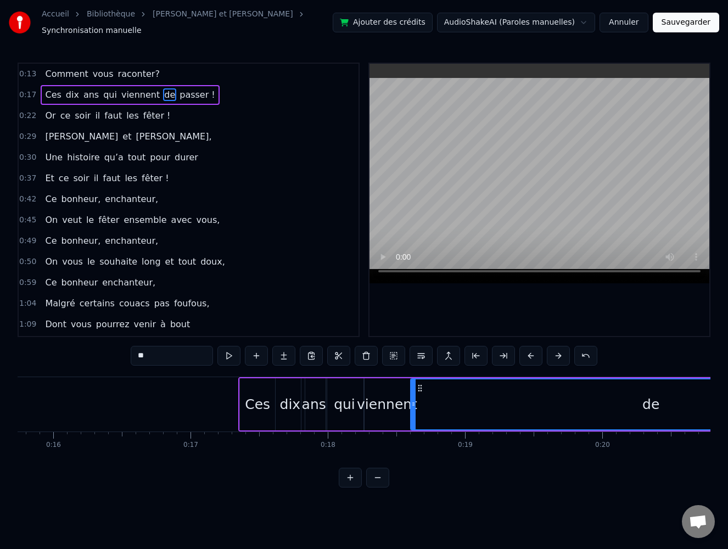
drag, startPoint x: 591, startPoint y: 399, endPoint x: 412, endPoint y: 401, distance: 178.9
click at [412, 401] on icon at bounding box center [413, 404] width 4 height 9
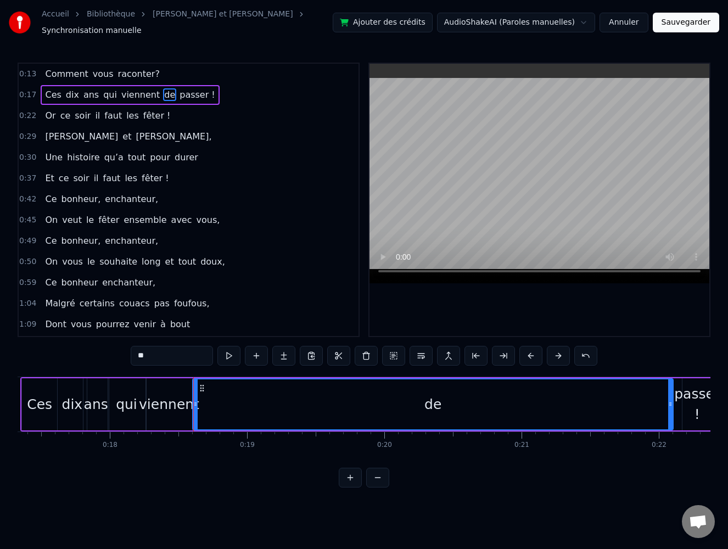
scroll to position [0, 2379]
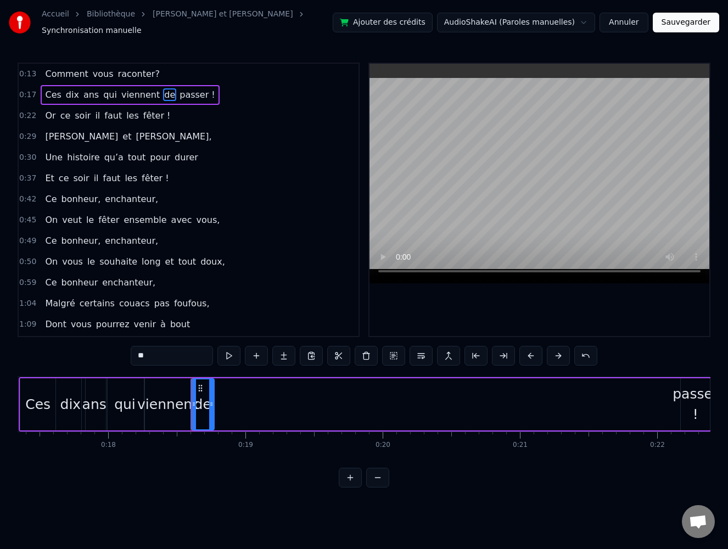
drag, startPoint x: 558, startPoint y: 401, endPoint x: 211, endPoint y: 408, distance: 346.4
click at [211, 408] on div at bounding box center [211, 404] width 4 height 50
click at [685, 393] on div "passer !" at bounding box center [695, 404] width 46 height 41
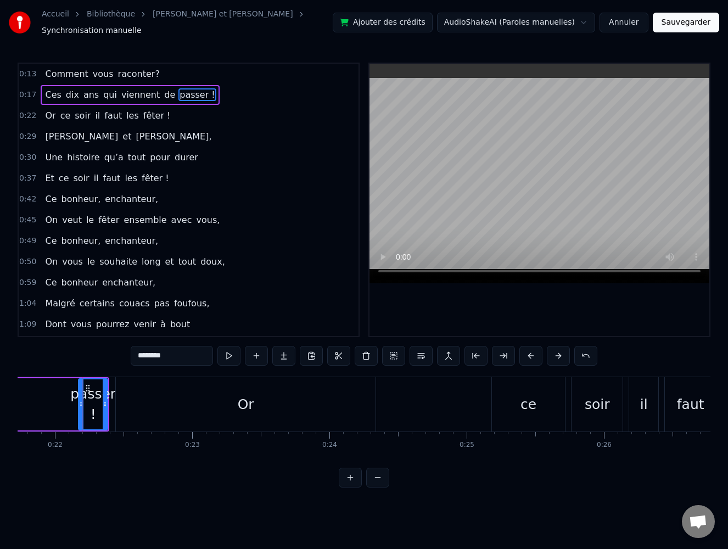
scroll to position [0, 2991]
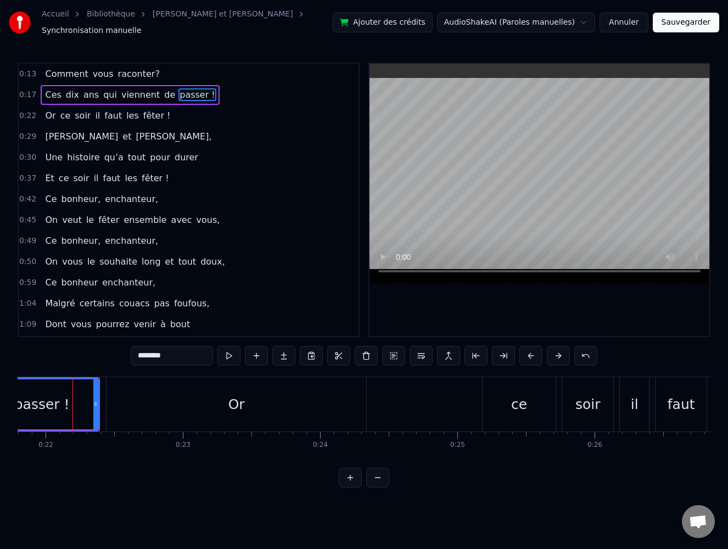
drag, startPoint x: 70, startPoint y: 398, endPoint x: -14, endPoint y: 400, distance: 84.0
click at [0, 400] on html "Accueil Bibliothèque [PERSON_NAME] et [PERSON_NAME] Synchronisation manuelle Aj…" at bounding box center [364, 252] width 728 height 505
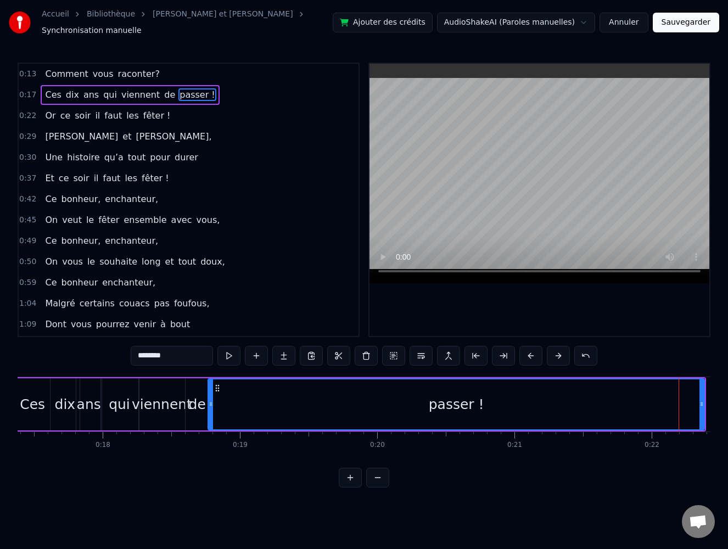
drag, startPoint x: 595, startPoint y: 397, endPoint x: 212, endPoint y: 399, distance: 383.1
click at [212, 400] on icon at bounding box center [211, 404] width 4 height 9
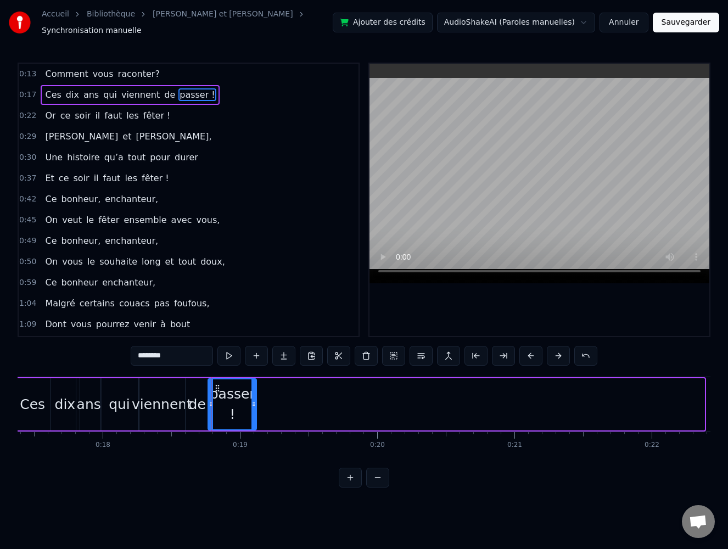
drag, startPoint x: 701, startPoint y: 397, endPoint x: 254, endPoint y: 409, distance: 448.0
click at [254, 409] on div at bounding box center [253, 404] width 4 height 50
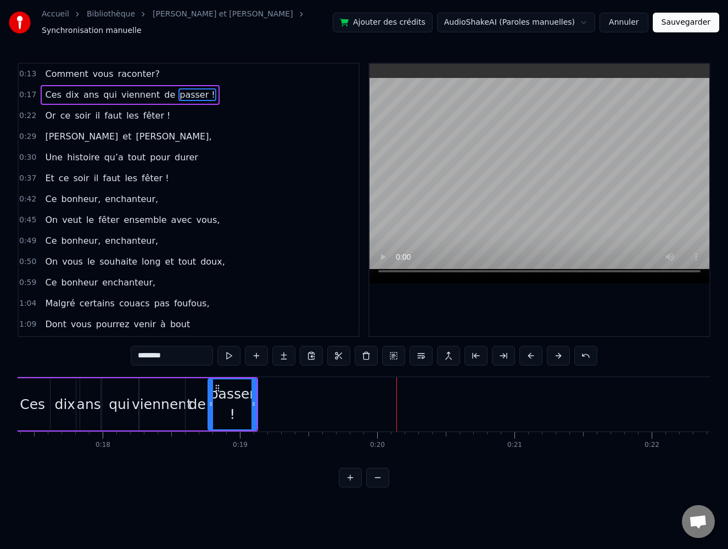
scroll to position [0, 2384]
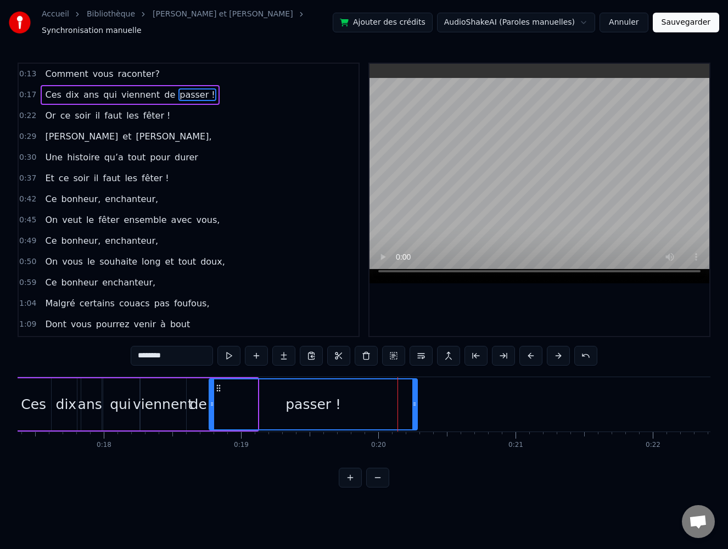
drag, startPoint x: 256, startPoint y: 401, endPoint x: 416, endPoint y: 397, distance: 160.3
click at [416, 400] on icon at bounding box center [414, 404] width 4 height 9
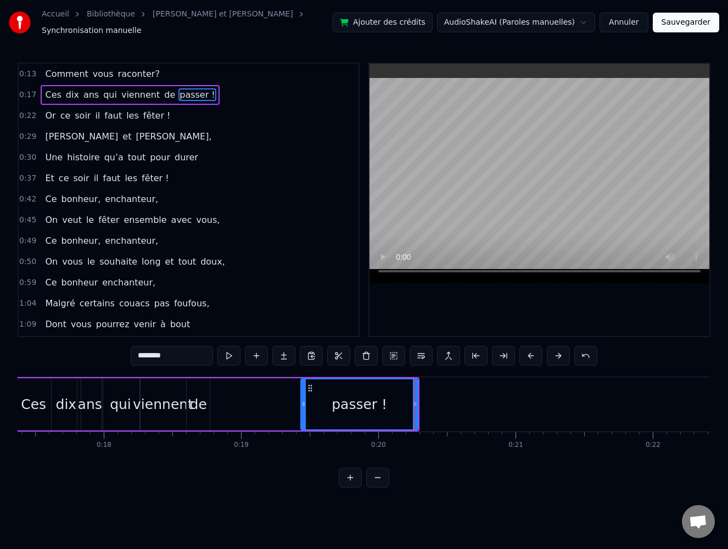
drag, startPoint x: 211, startPoint y: 398, endPoint x: 303, endPoint y: 401, distance: 91.7
click at [303, 401] on icon at bounding box center [303, 404] width 4 height 9
click at [195, 396] on div "de" at bounding box center [198, 404] width 17 height 21
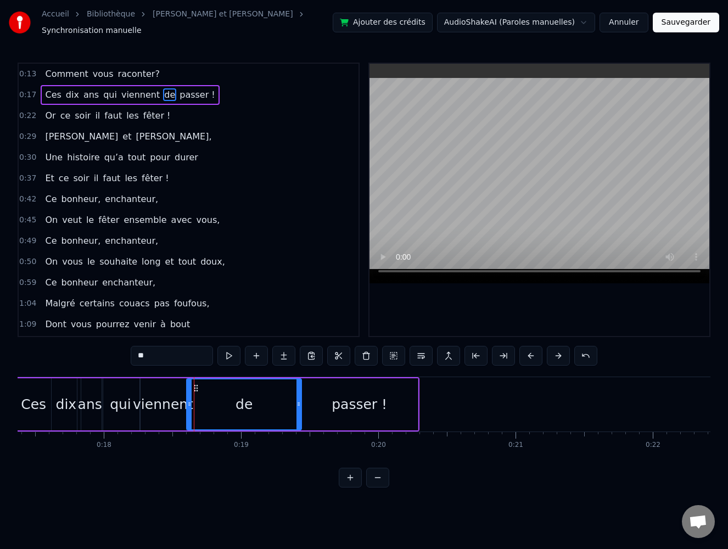
drag, startPoint x: 207, startPoint y: 398, endPoint x: 299, endPoint y: 403, distance: 91.8
click at [299, 403] on icon at bounding box center [298, 404] width 4 height 9
drag, startPoint x: 187, startPoint y: 397, endPoint x: 239, endPoint y: 397, distance: 51.6
click at [239, 400] on icon at bounding box center [241, 404] width 4 height 9
click at [169, 398] on div "viennent" at bounding box center [163, 404] width 60 height 21
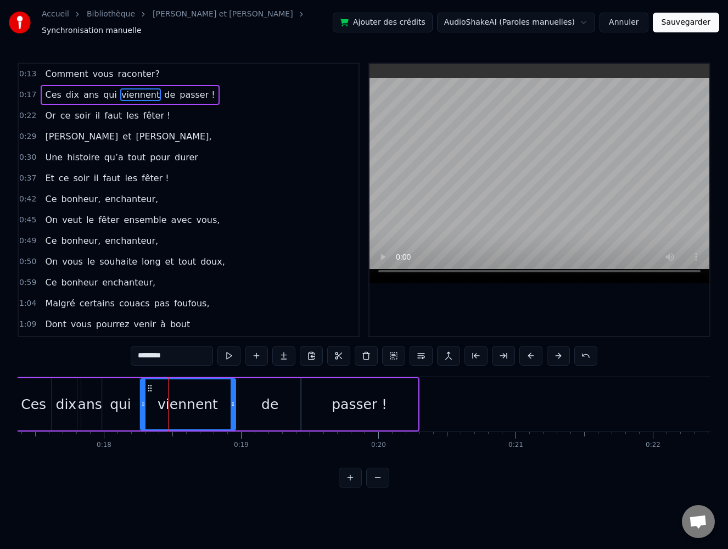
drag, startPoint x: 184, startPoint y: 398, endPoint x: 234, endPoint y: 399, distance: 49.4
click at [234, 400] on icon at bounding box center [233, 404] width 4 height 9
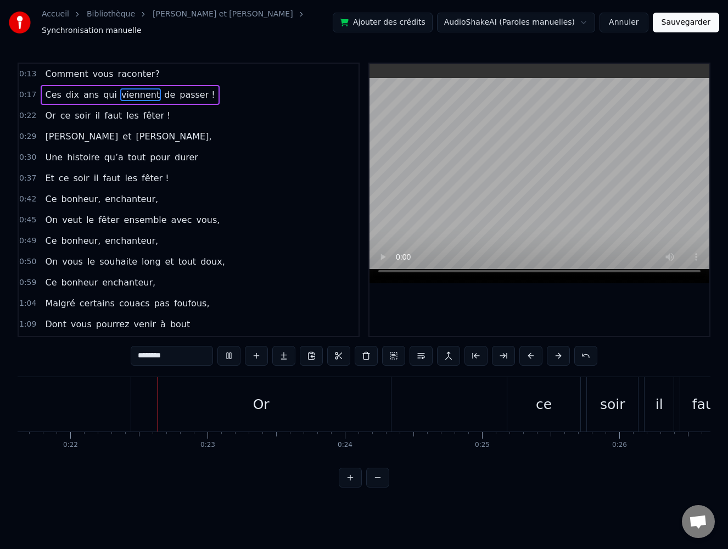
scroll to position [0, 2968]
click at [199, 410] on div "Or" at bounding box center [260, 404] width 260 height 54
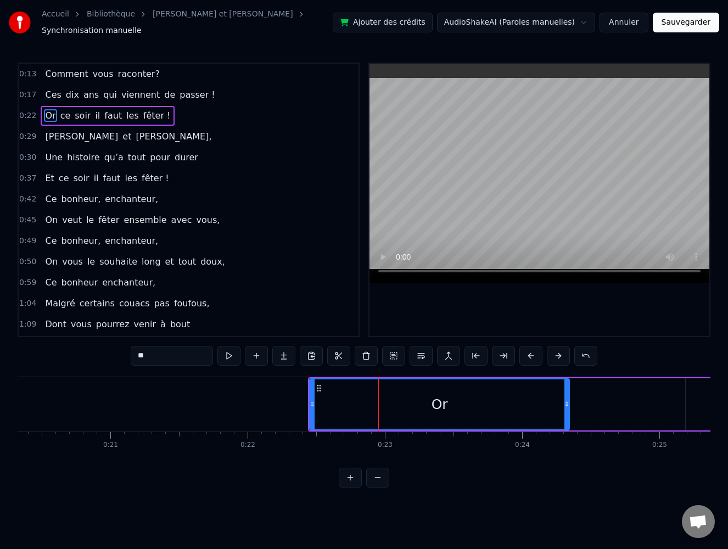
scroll to position [0, 2748]
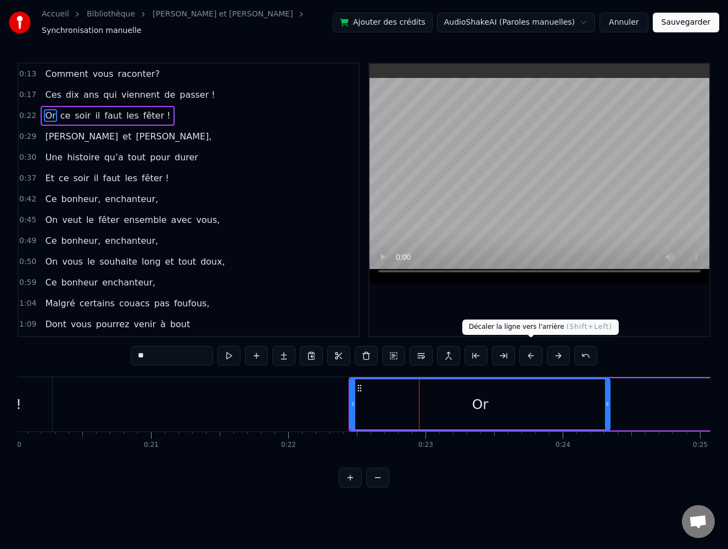
click at [530, 350] on button at bounding box center [530, 356] width 23 height 20
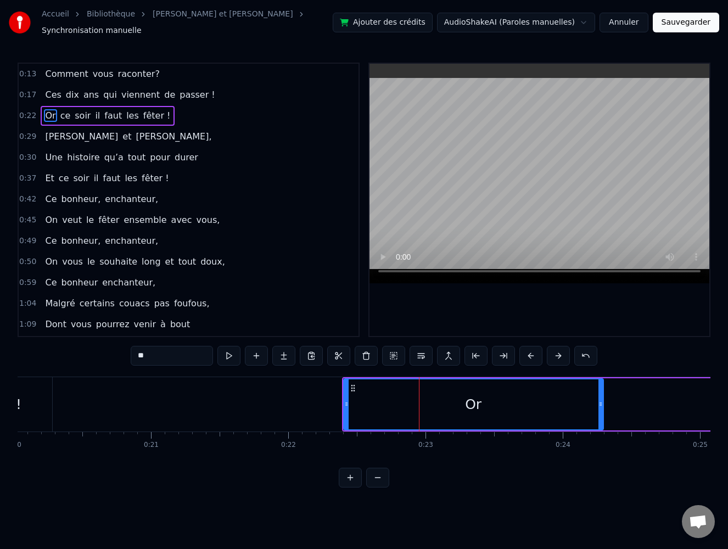
click at [530, 350] on button at bounding box center [530, 356] width 23 height 20
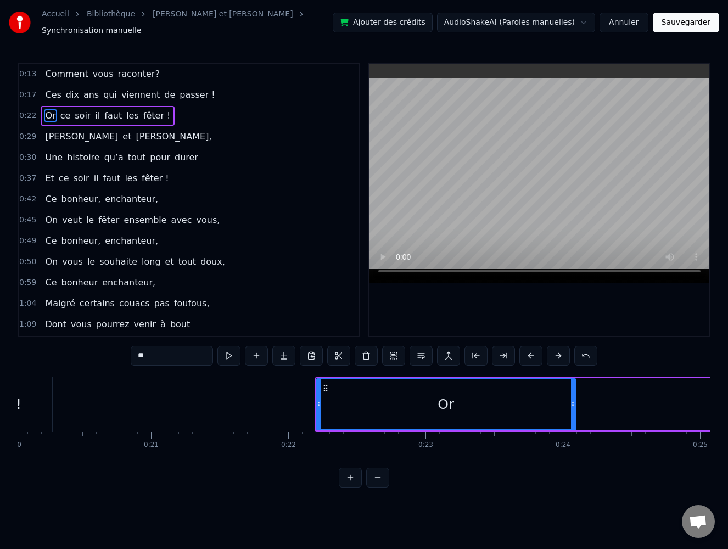
click at [530, 350] on button at bounding box center [530, 356] width 23 height 20
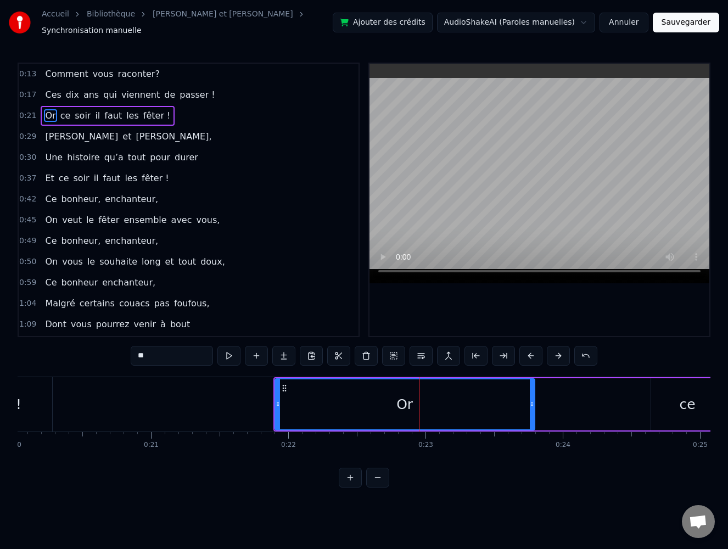
click at [530, 350] on button at bounding box center [530, 356] width 23 height 20
click at [529, 350] on button at bounding box center [530, 356] width 23 height 20
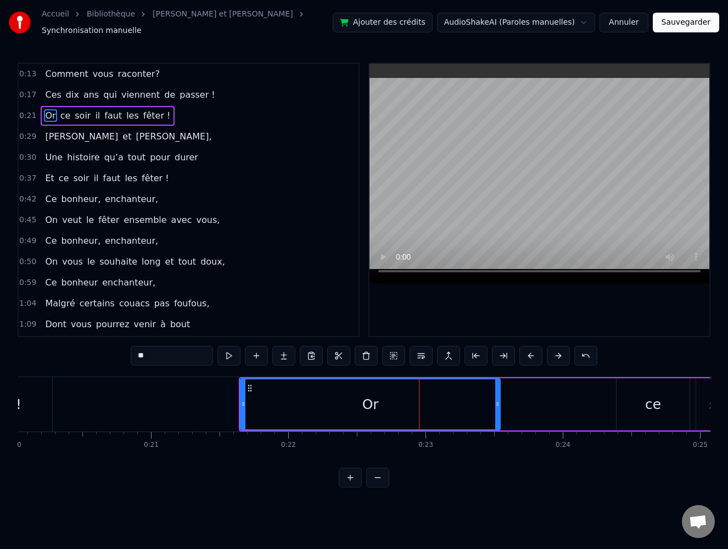
click at [529, 350] on button at bounding box center [530, 356] width 23 height 20
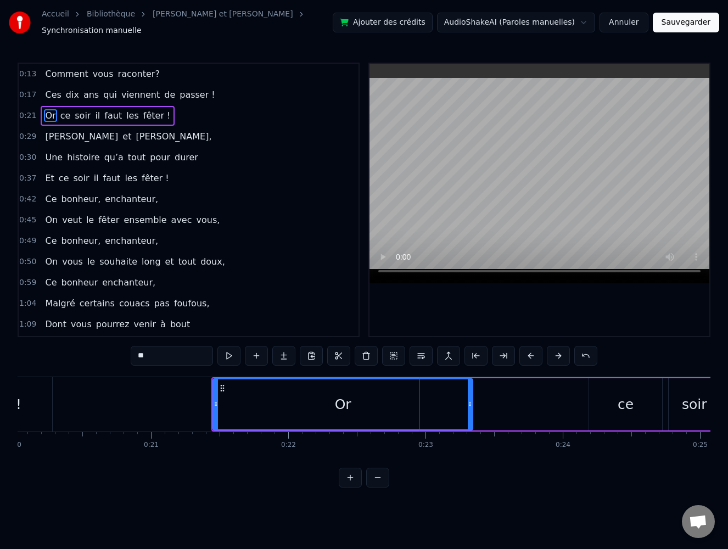
click at [528, 350] on button at bounding box center [530, 356] width 23 height 20
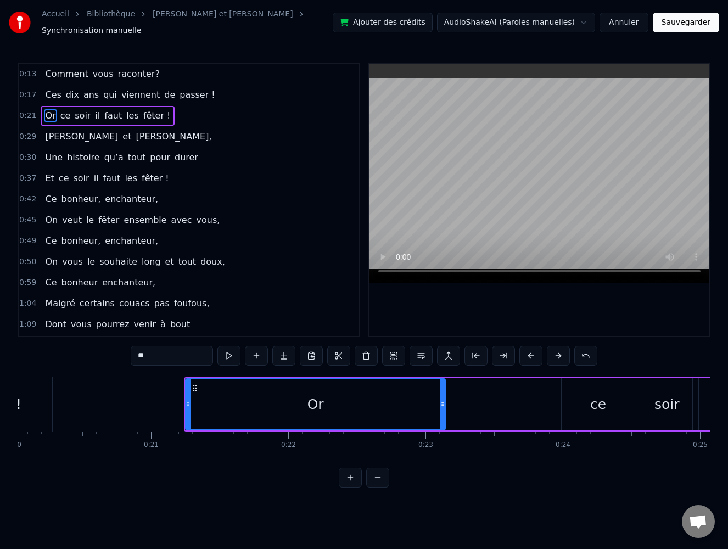
click at [528, 350] on button at bounding box center [530, 356] width 23 height 20
click at [527, 350] on button at bounding box center [530, 356] width 23 height 20
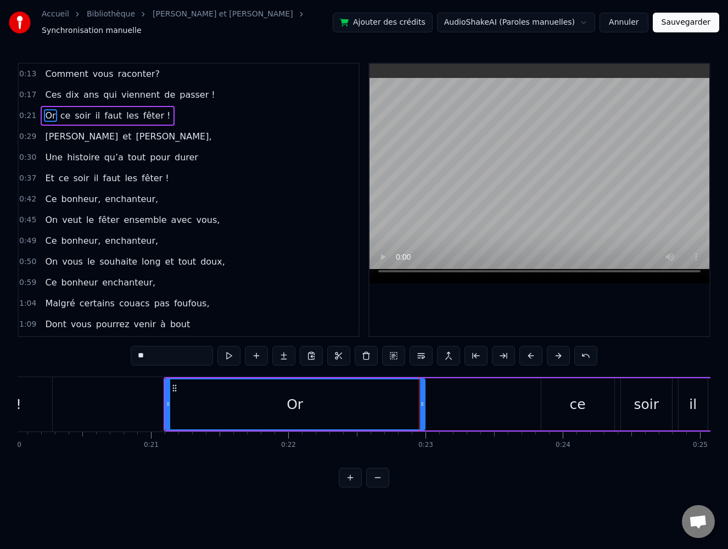
click at [527, 351] on button at bounding box center [530, 356] width 23 height 20
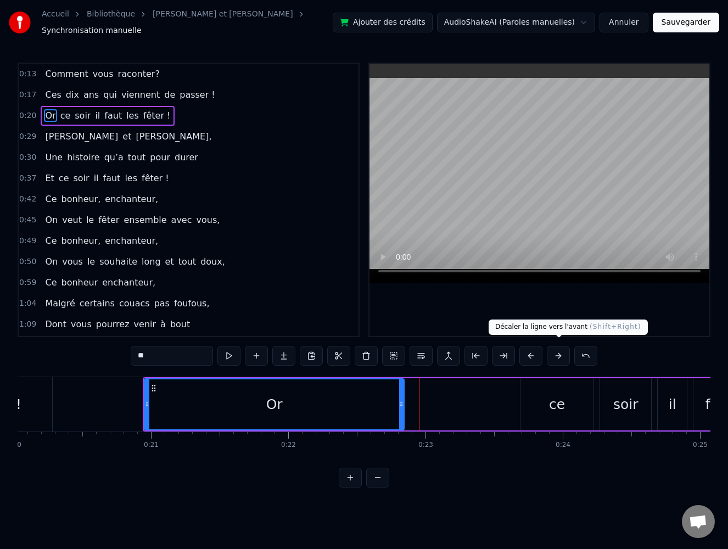
click at [558, 346] on button at bounding box center [558, 356] width 23 height 20
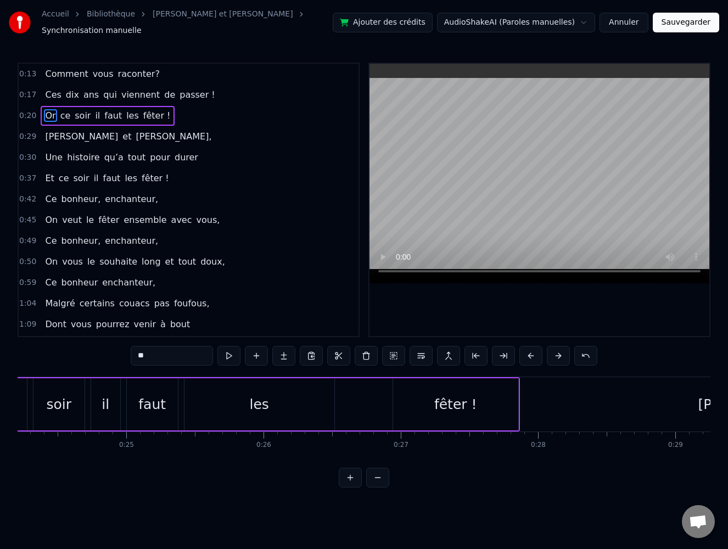
scroll to position [0, 3354]
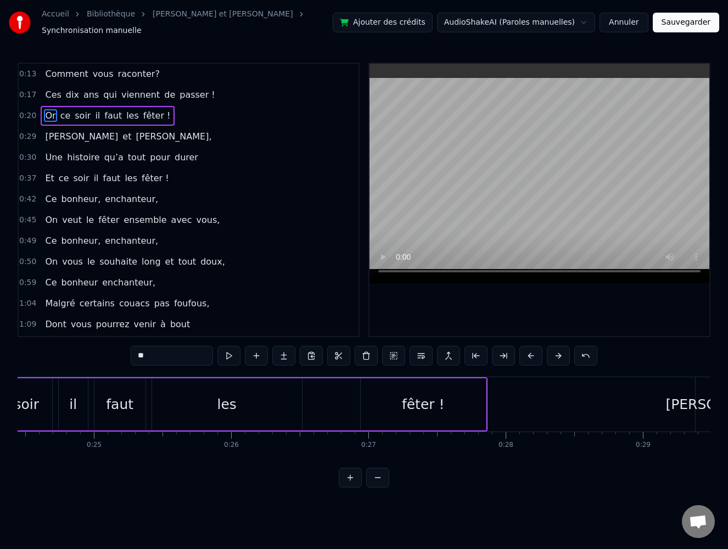
click at [448, 404] on div "fêter !" at bounding box center [423, 404] width 125 height 52
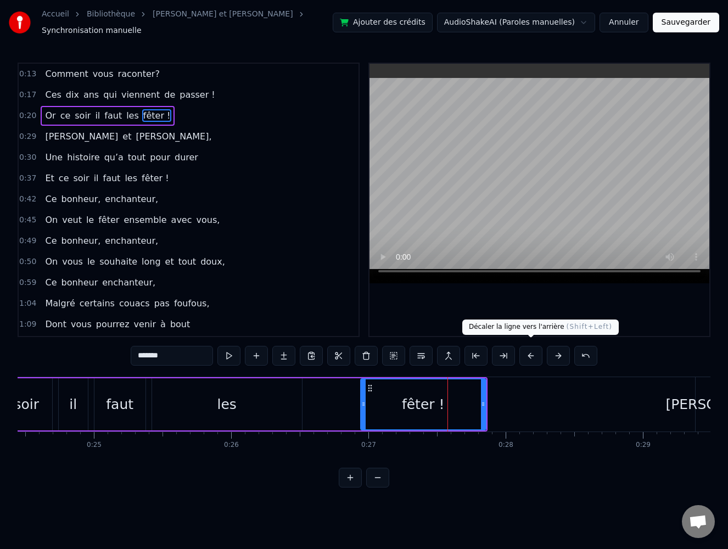
click at [530, 351] on button at bounding box center [530, 356] width 23 height 20
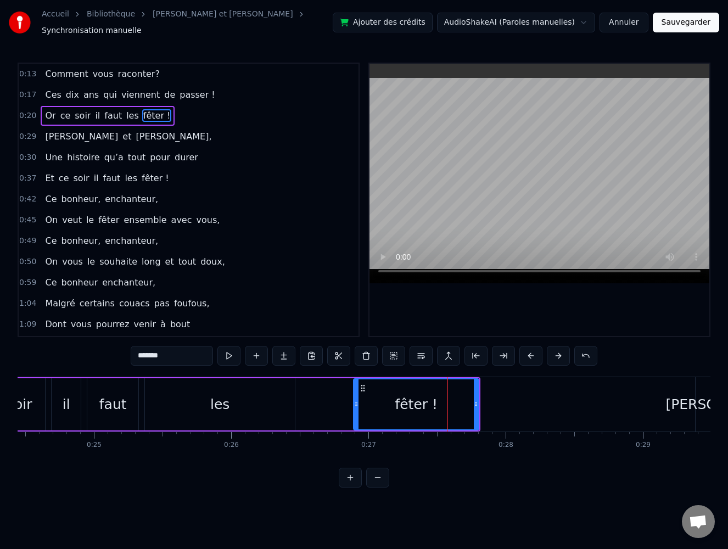
click at [530, 351] on button at bounding box center [530, 356] width 23 height 20
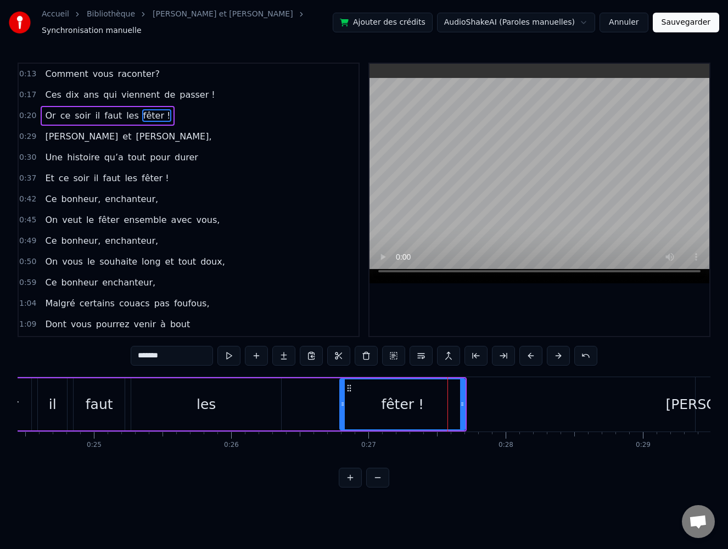
click at [530, 351] on button at bounding box center [530, 356] width 23 height 20
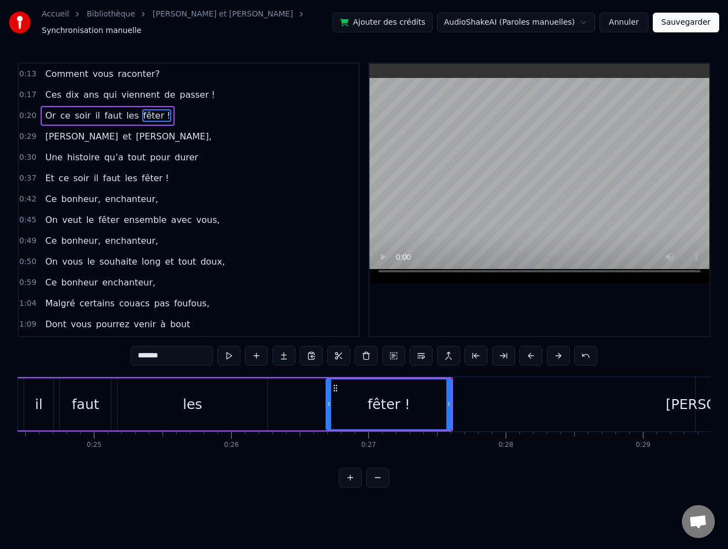
click at [530, 351] on button at bounding box center [530, 356] width 23 height 20
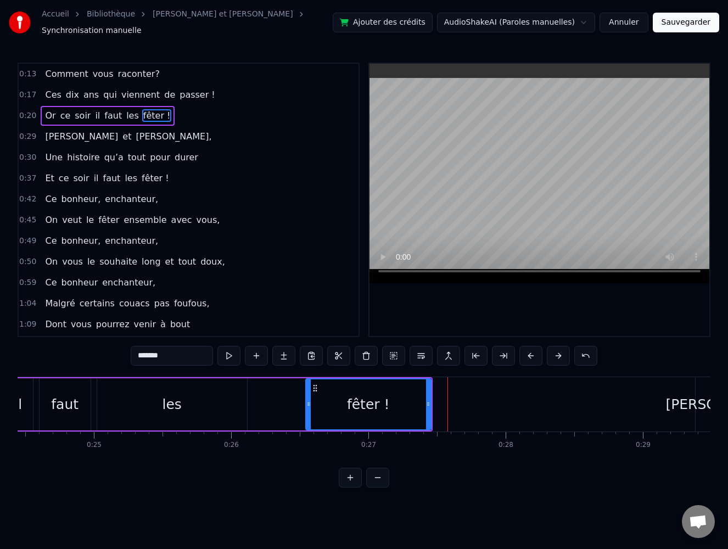
click at [530, 351] on button at bounding box center [530, 356] width 23 height 20
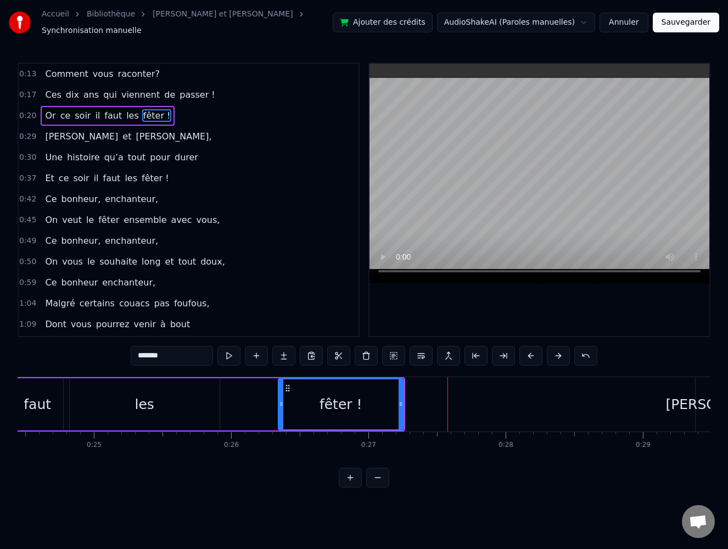
click at [530, 351] on button at bounding box center [530, 356] width 23 height 20
click at [379, 481] on button at bounding box center [377, 478] width 23 height 20
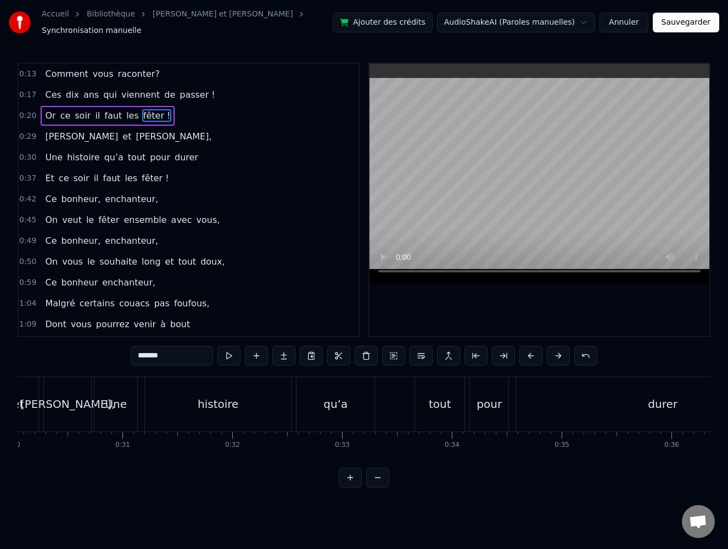
click at [379, 481] on button at bounding box center [377, 478] width 23 height 20
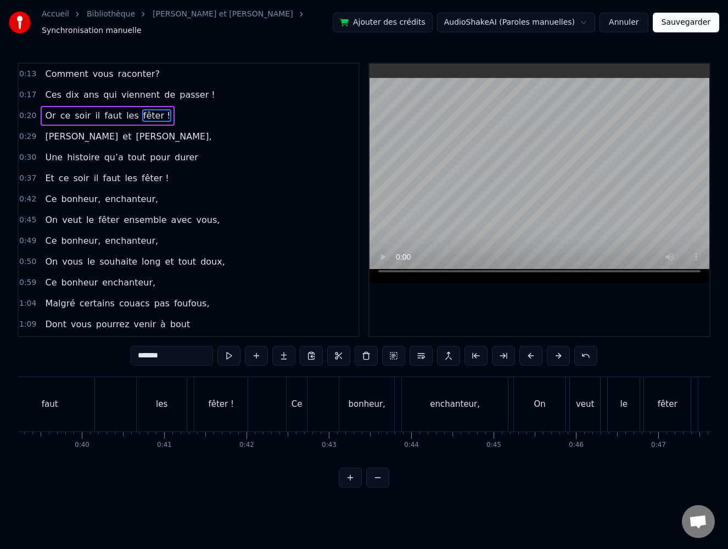
click at [379, 481] on button at bounding box center [377, 478] width 23 height 20
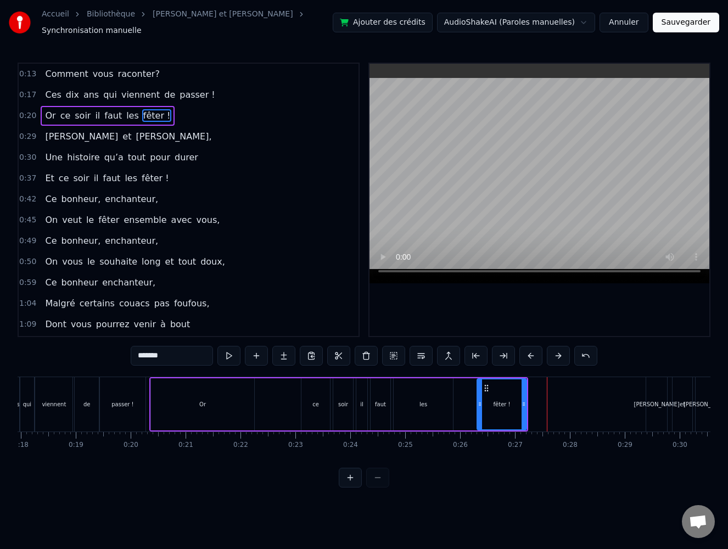
scroll to position [0, 975]
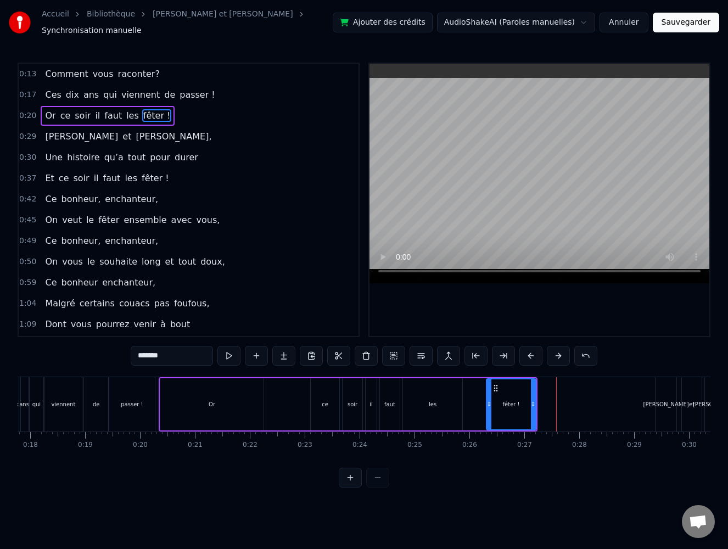
click at [178, 394] on div "Or" at bounding box center [211, 404] width 103 height 52
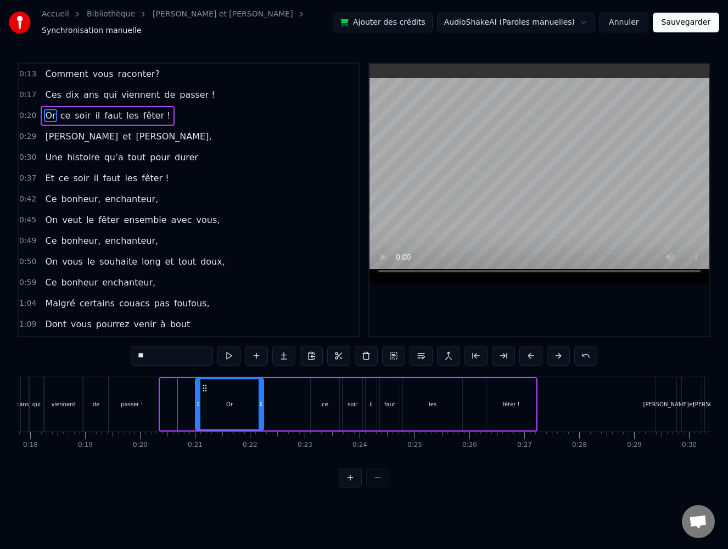
drag, startPoint x: 162, startPoint y: 398, endPoint x: 197, endPoint y: 391, distance: 35.7
click at [197, 391] on div at bounding box center [198, 404] width 4 height 50
click at [533, 398] on div "fêter !" at bounding box center [510, 404] width 49 height 52
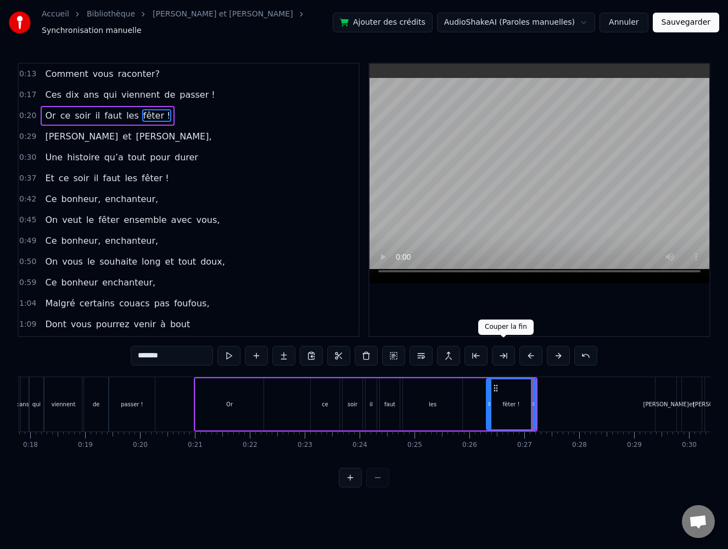
click at [506, 349] on button at bounding box center [503, 356] width 23 height 20
click at [504, 350] on button at bounding box center [503, 356] width 23 height 20
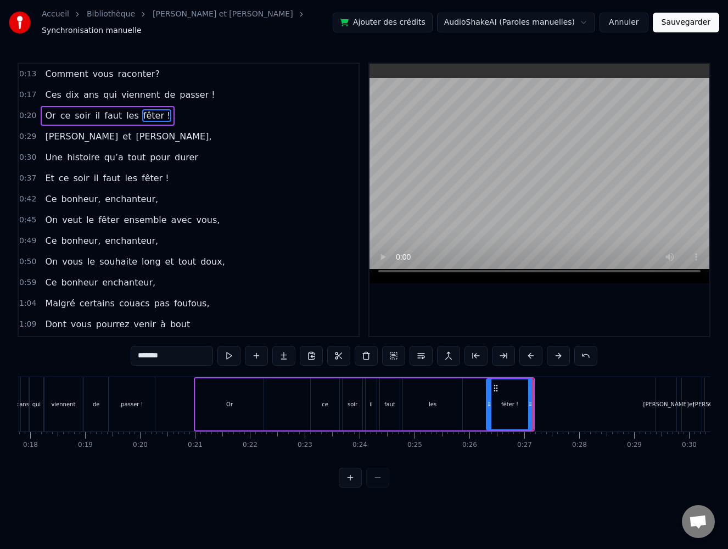
click at [248, 402] on div "Or" at bounding box center [229, 404] width 68 height 52
drag, startPoint x: 260, startPoint y: 400, endPoint x: 205, endPoint y: 407, distance: 54.8
click at [205, 407] on div at bounding box center [206, 404] width 4 height 50
click at [326, 393] on div "ce" at bounding box center [325, 404] width 29 height 52
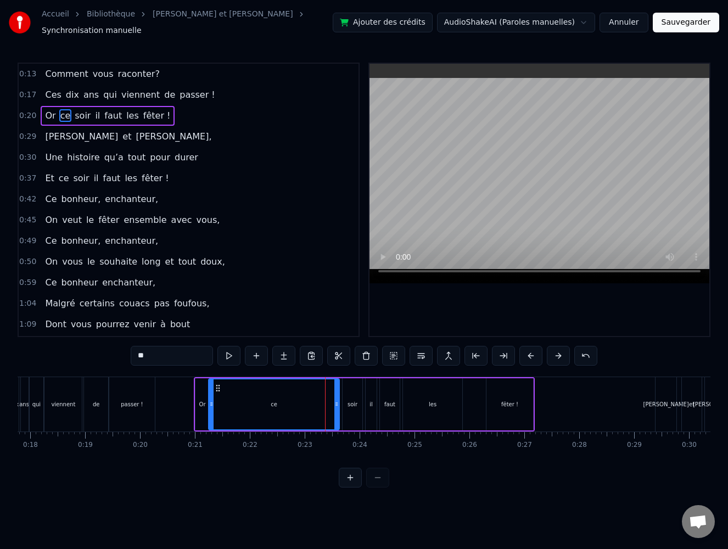
drag, startPoint x: 313, startPoint y: 400, endPoint x: 211, endPoint y: 401, distance: 102.1
click at [211, 401] on icon at bounding box center [211, 404] width 4 height 9
drag, startPoint x: 335, startPoint y: 398, endPoint x: 218, endPoint y: 401, distance: 116.9
click at [218, 401] on icon at bounding box center [219, 404] width 4 height 9
click at [358, 398] on div "soir" at bounding box center [352, 404] width 20 height 52
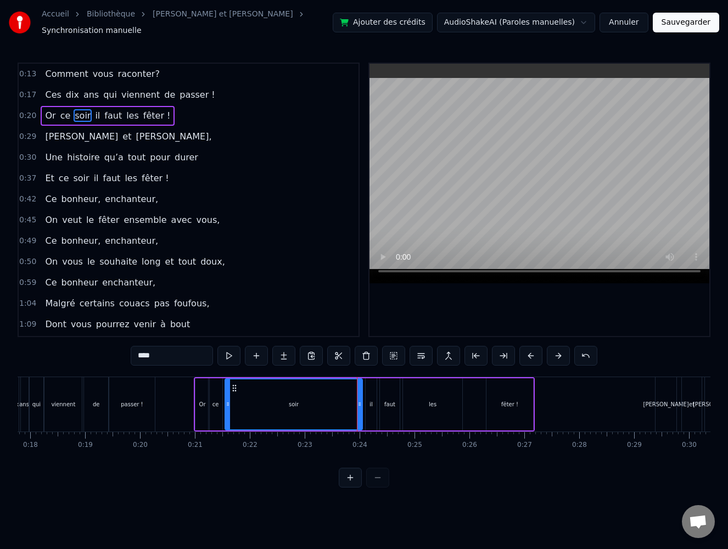
drag, startPoint x: 343, startPoint y: 397, endPoint x: 226, endPoint y: 400, distance: 117.5
click at [226, 400] on icon at bounding box center [228, 404] width 4 height 9
drag, startPoint x: 360, startPoint y: 400, endPoint x: 238, endPoint y: 400, distance: 121.8
click at [238, 400] on icon at bounding box center [237, 404] width 4 height 9
click at [373, 395] on div "il" at bounding box center [371, 404] width 11 height 52
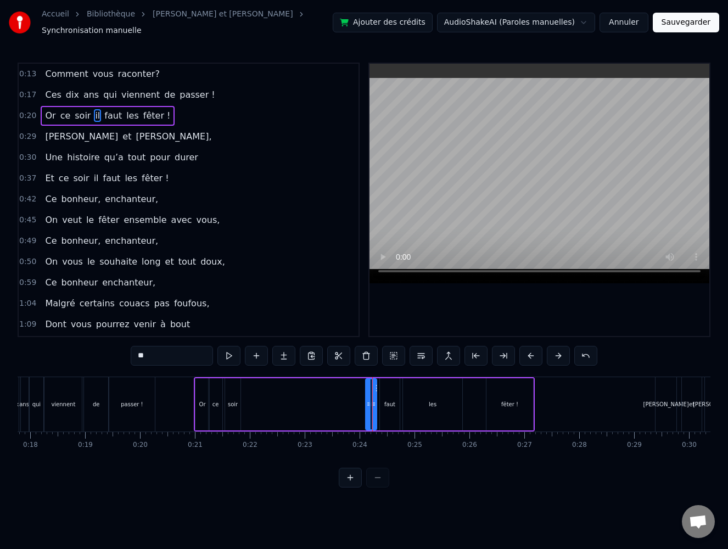
click at [534, 353] on button at bounding box center [530, 356] width 23 height 20
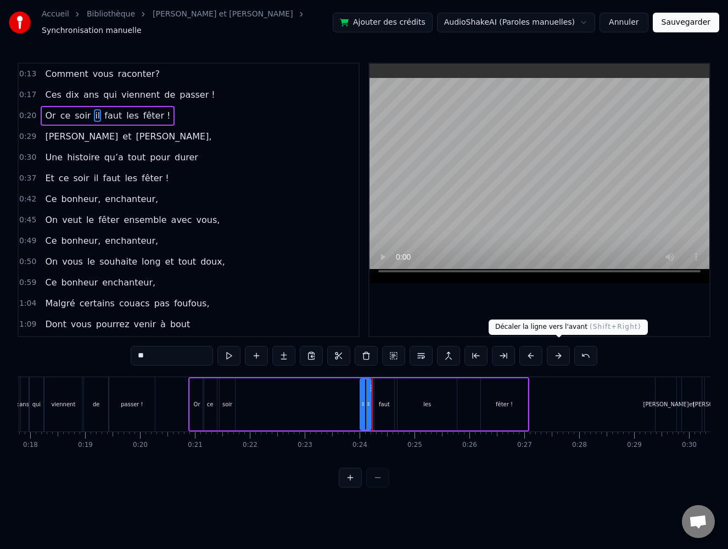
click at [554, 350] on button at bounding box center [558, 356] width 23 height 20
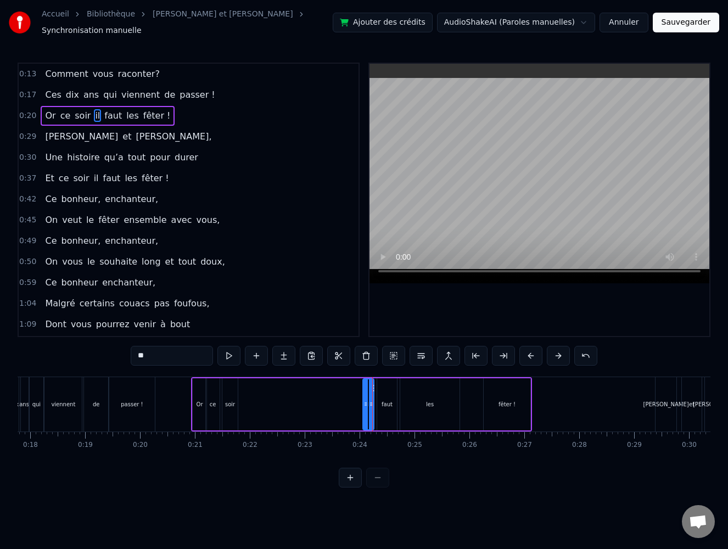
click at [554, 350] on button at bounding box center [558, 356] width 23 height 20
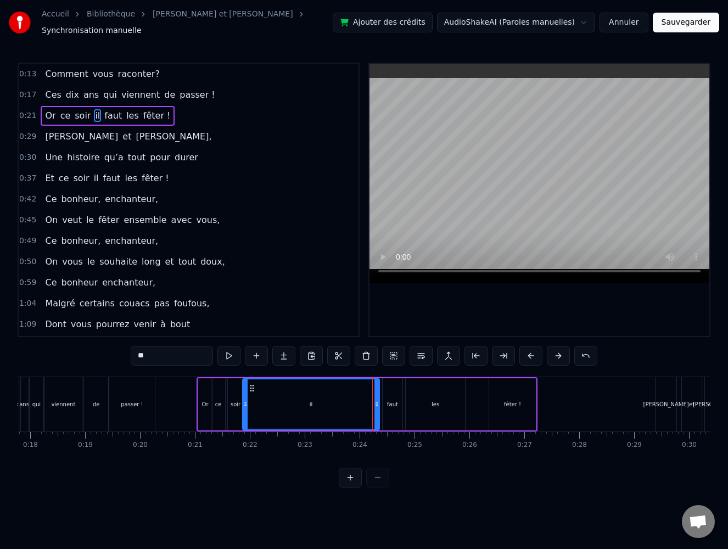
drag, startPoint x: 370, startPoint y: 402, endPoint x: 245, endPoint y: 398, distance: 125.7
click at [245, 400] on icon at bounding box center [245, 404] width 4 height 9
drag, startPoint x: 378, startPoint y: 398, endPoint x: 254, endPoint y: 400, distance: 124.0
click at [254, 400] on icon at bounding box center [252, 404] width 4 height 9
click at [393, 394] on div "faut" at bounding box center [393, 404] width 20 height 52
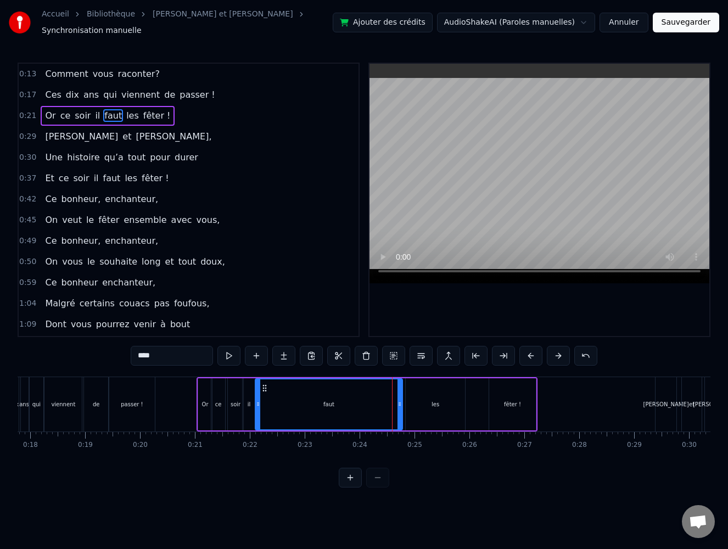
drag, startPoint x: 384, startPoint y: 399, endPoint x: 256, endPoint y: 399, distance: 127.3
click at [256, 400] on icon at bounding box center [258, 404] width 4 height 9
drag, startPoint x: 399, startPoint y: 398, endPoint x: 267, endPoint y: 403, distance: 132.3
click at [267, 403] on icon at bounding box center [267, 404] width 4 height 9
click at [434, 393] on div "les" at bounding box center [435, 404] width 59 height 52
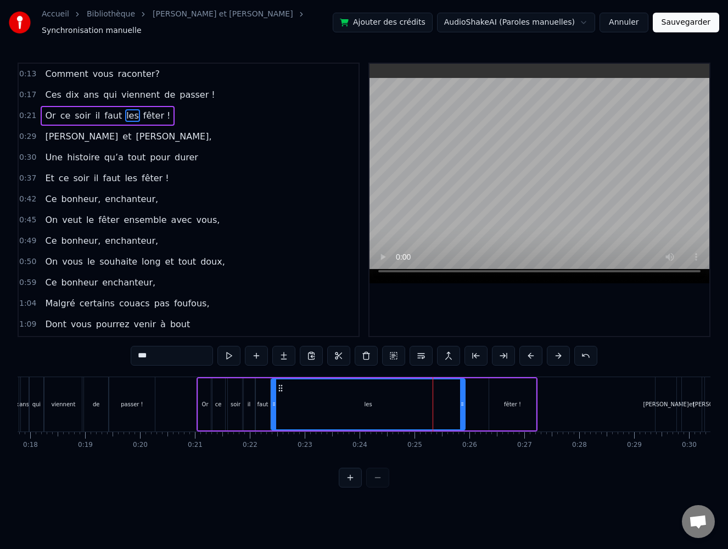
drag, startPoint x: 407, startPoint y: 400, endPoint x: 273, endPoint y: 397, distance: 134.5
click at [273, 400] on icon at bounding box center [274, 404] width 4 height 9
drag, startPoint x: 462, startPoint y: 396, endPoint x: 285, endPoint y: 401, distance: 176.8
click at [285, 401] on icon at bounding box center [285, 404] width 4 height 9
click at [497, 392] on div "fêter !" at bounding box center [512, 404] width 47 height 52
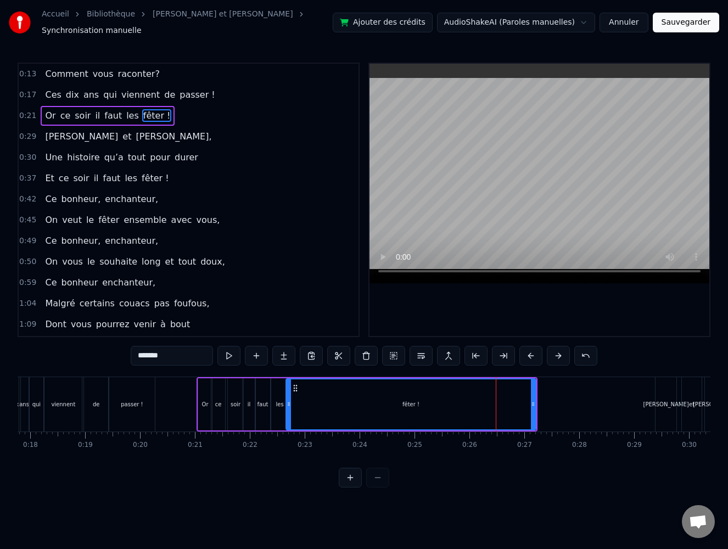
drag, startPoint x: 491, startPoint y: 398, endPoint x: 288, endPoint y: 400, distance: 203.1
click at [288, 400] on icon at bounding box center [288, 404] width 4 height 9
drag, startPoint x: 533, startPoint y: 400, endPoint x: 301, endPoint y: 412, distance: 232.0
click at [301, 412] on div at bounding box center [301, 404] width 4 height 50
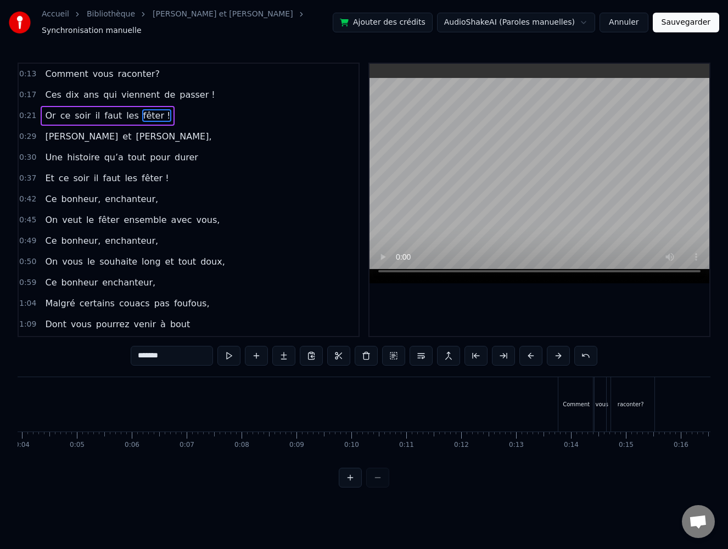
scroll to position [0, 821]
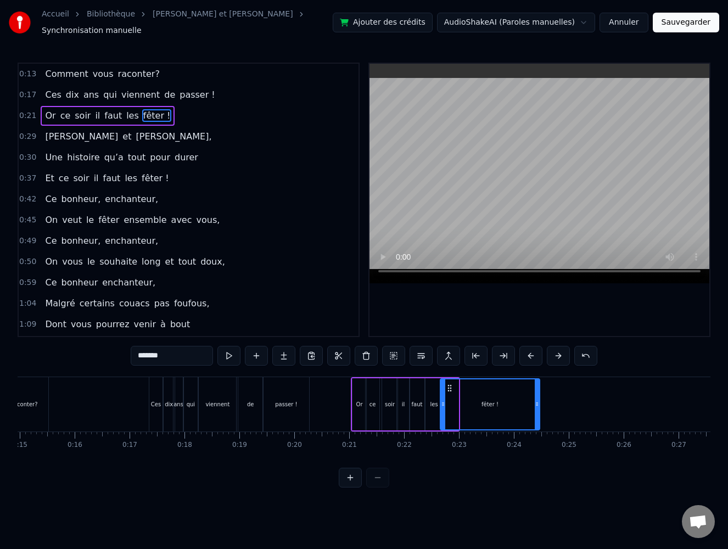
drag, startPoint x: 456, startPoint y: 398, endPoint x: 531, endPoint y: 397, distance: 74.7
click at [535, 400] on icon at bounding box center [537, 404] width 4 height 9
drag, startPoint x: 444, startPoint y: 398, endPoint x: 454, endPoint y: 397, distance: 9.9
click at [480, 400] on icon at bounding box center [479, 404] width 4 height 9
click at [435, 401] on div "les" at bounding box center [434, 404] width 8 height 8
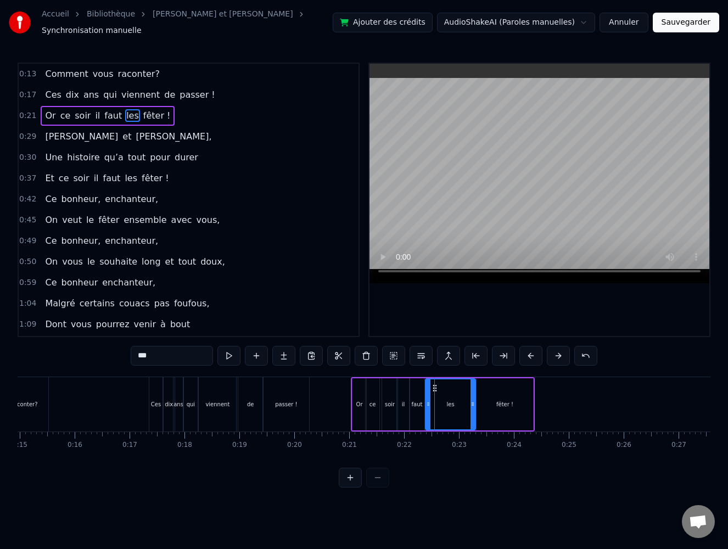
drag, startPoint x: 441, startPoint y: 398, endPoint x: 471, endPoint y: 396, distance: 29.7
click at [475, 400] on icon at bounding box center [472, 404] width 4 height 9
drag, startPoint x: 429, startPoint y: 400, endPoint x: 451, endPoint y: 395, distance: 21.9
click at [451, 400] on icon at bounding box center [449, 404] width 4 height 9
click at [417, 400] on div "faut" at bounding box center [417, 404] width 11 height 8
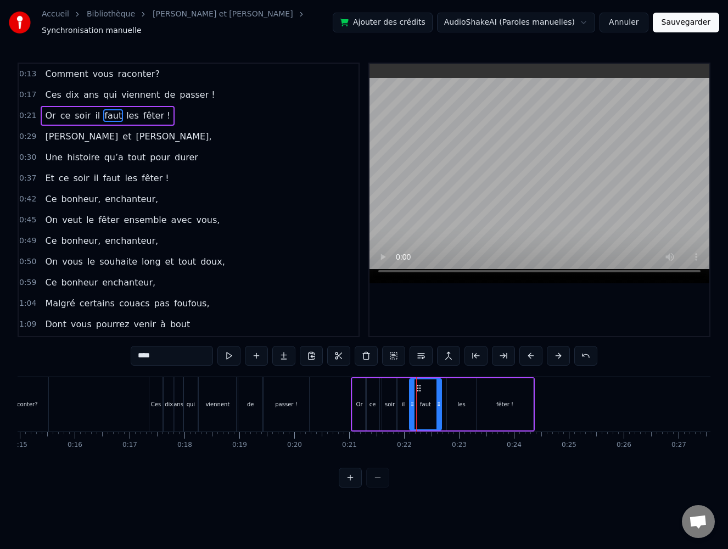
drag, startPoint x: 422, startPoint y: 398, endPoint x: 439, endPoint y: 398, distance: 17.6
click at [439, 400] on icon at bounding box center [438, 404] width 4 height 9
drag, startPoint x: 412, startPoint y: 398, endPoint x: 424, endPoint y: 399, distance: 12.6
click at [424, 404] on circle at bounding box center [424, 404] width 1 height 1
click at [403, 401] on div "il" at bounding box center [403, 404] width 3 height 8
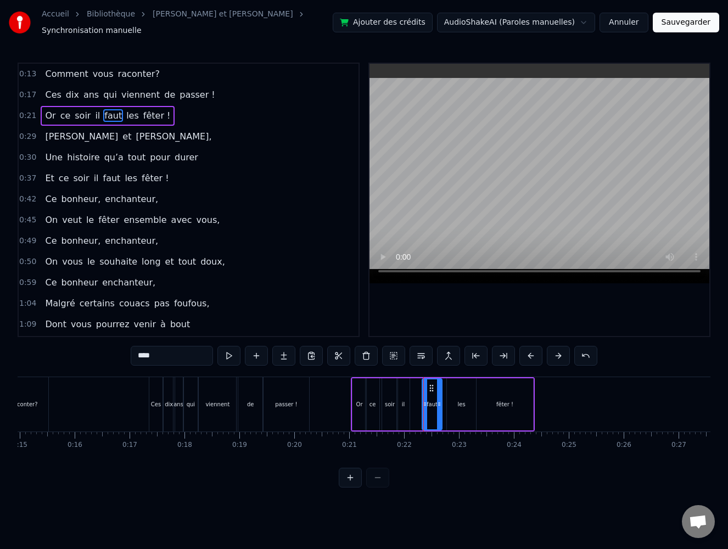
type input "**"
drag, startPoint x: 407, startPoint y: 398, endPoint x: 419, endPoint y: 398, distance: 12.1
click at [419, 400] on icon at bounding box center [419, 404] width 4 height 9
click at [404, 404] on circle at bounding box center [404, 404] width 1 height 1
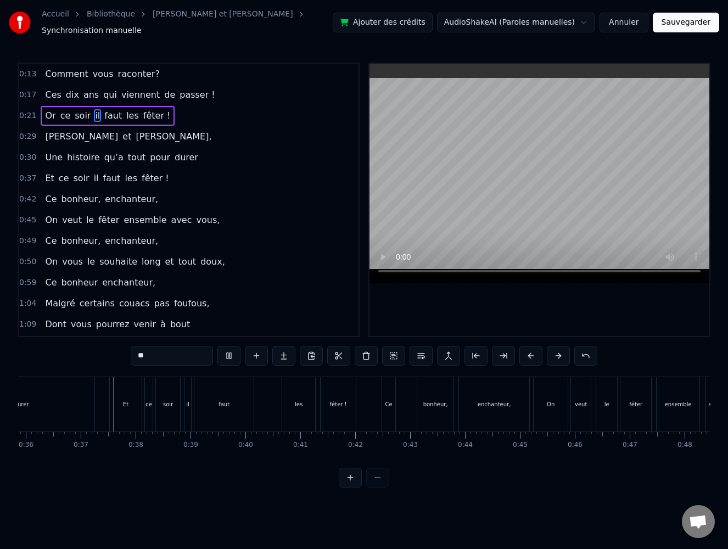
scroll to position [0, 1976]
click at [567, 304] on div at bounding box center [539, 200] width 340 height 272
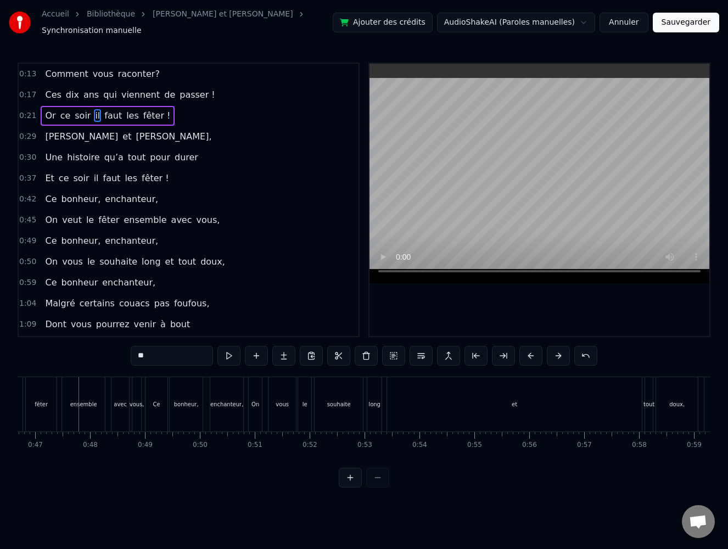
scroll to position [0, 2568]
click at [165, 20] on link "[PERSON_NAME] et [PERSON_NAME]" at bounding box center [223, 14] width 141 height 11
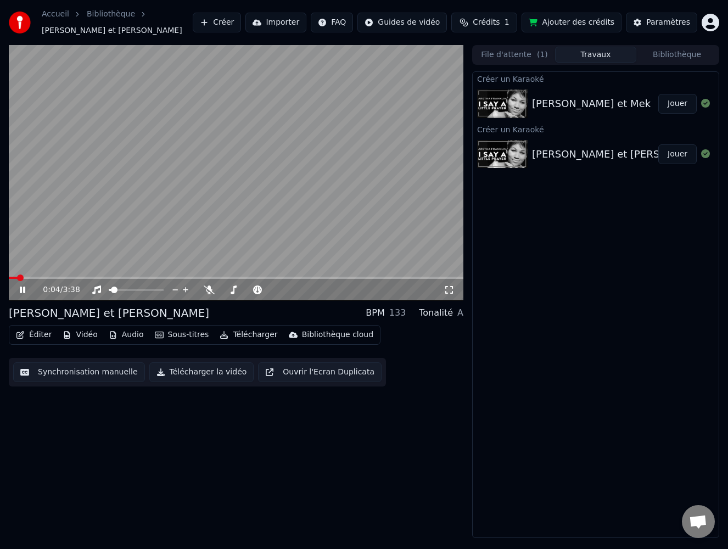
click at [21, 286] on icon at bounding box center [22, 289] width 5 height 7
click at [571, 100] on div "[PERSON_NAME] et Mek" at bounding box center [591, 103] width 119 height 15
click at [20, 286] on icon at bounding box center [22, 290] width 7 height 8
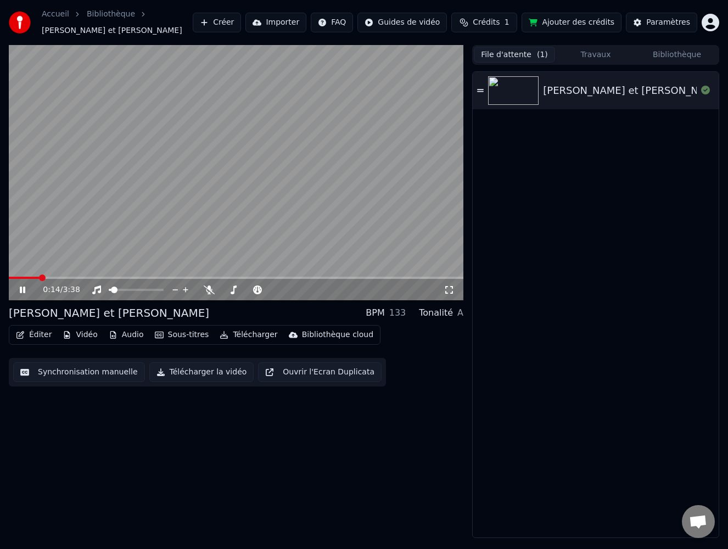
click at [519, 50] on button "File d'attente ( 1 )" at bounding box center [514, 55] width 81 height 16
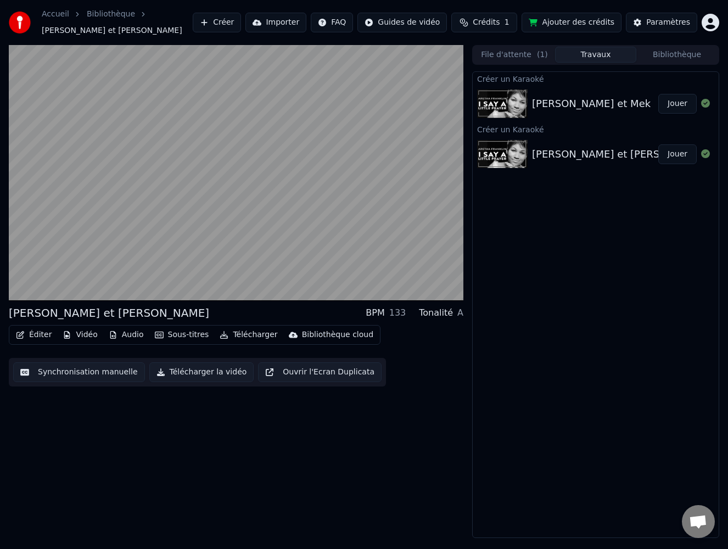
click at [606, 52] on button "Travaux" at bounding box center [595, 55] width 81 height 16
click at [672, 47] on button "Bibliothèque" at bounding box center [676, 55] width 81 height 16
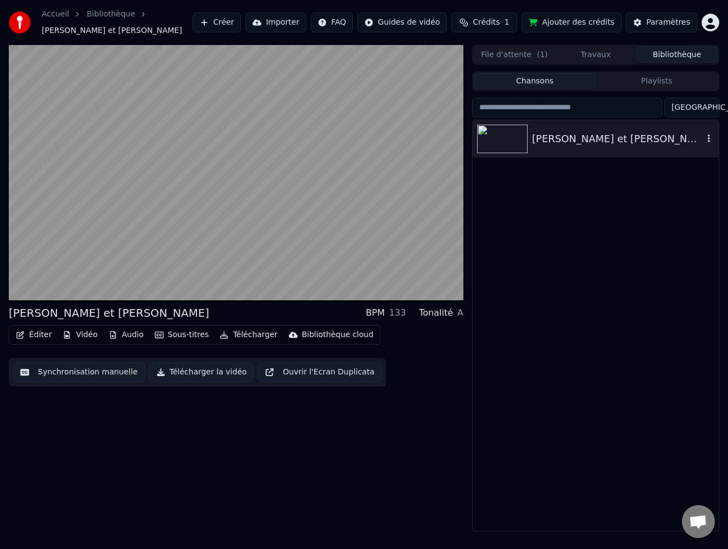
click at [570, 140] on div "[PERSON_NAME] et [PERSON_NAME]" at bounding box center [617, 138] width 171 height 15
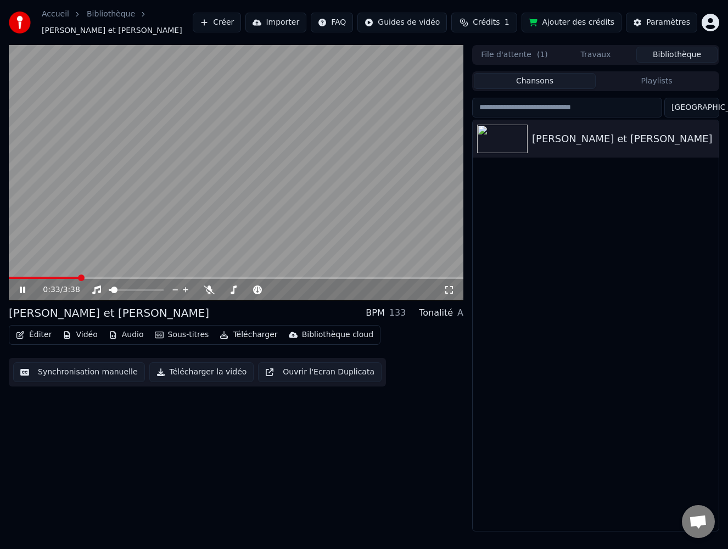
click at [21, 286] on icon at bounding box center [22, 289] width 5 height 7
click at [232, 21] on button "Créer" at bounding box center [217, 23] width 48 height 20
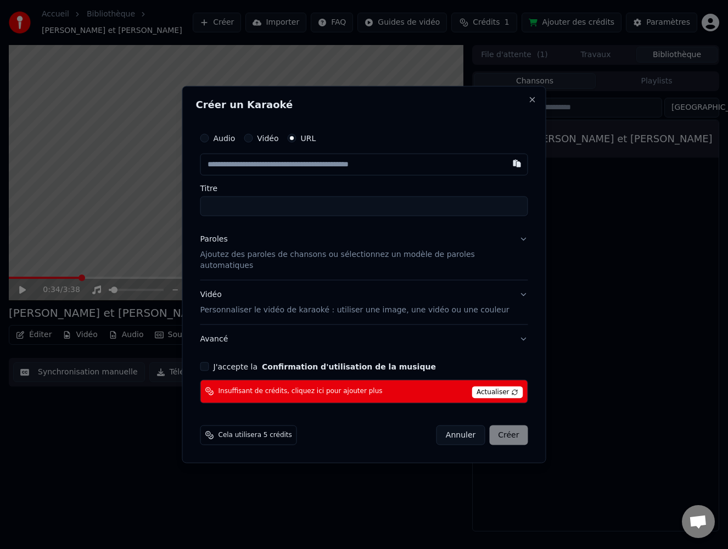
click at [248, 167] on input "text" at bounding box center [364, 165] width 328 height 22
type input "**********"
drag, startPoint x: 348, startPoint y: 209, endPoint x: 204, endPoint y: 207, distance: 144.4
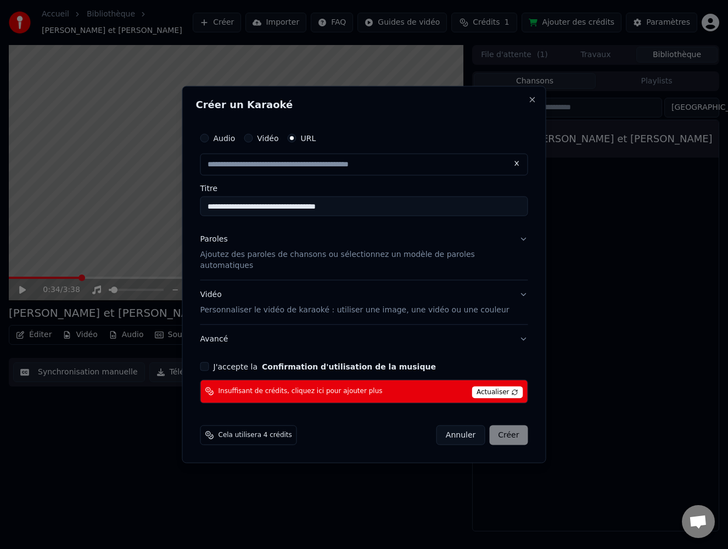
click at [204, 207] on div "**********" at bounding box center [364, 265] width 336 height 285
type input "**********"
click at [256, 261] on p "Ajoutez des paroles de chansons ou sélectionnez un modèle de paroles automatiqu…" at bounding box center [355, 260] width 310 height 22
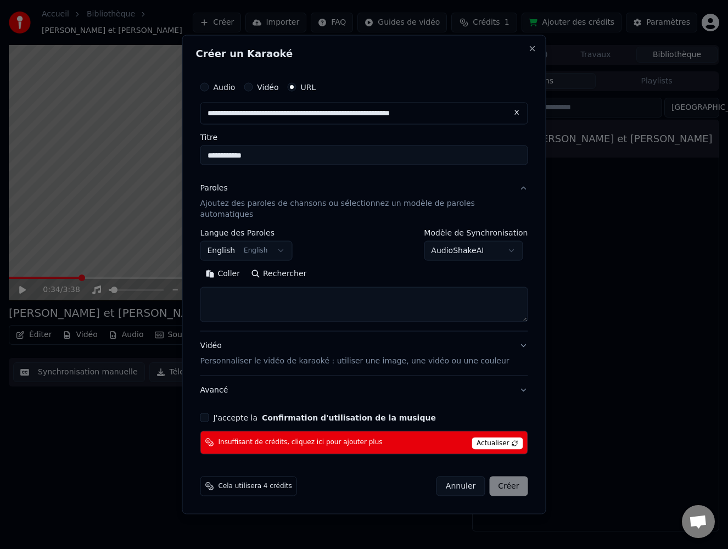
click at [226, 290] on textarea at bounding box center [364, 304] width 328 height 35
paste textarea "**********"
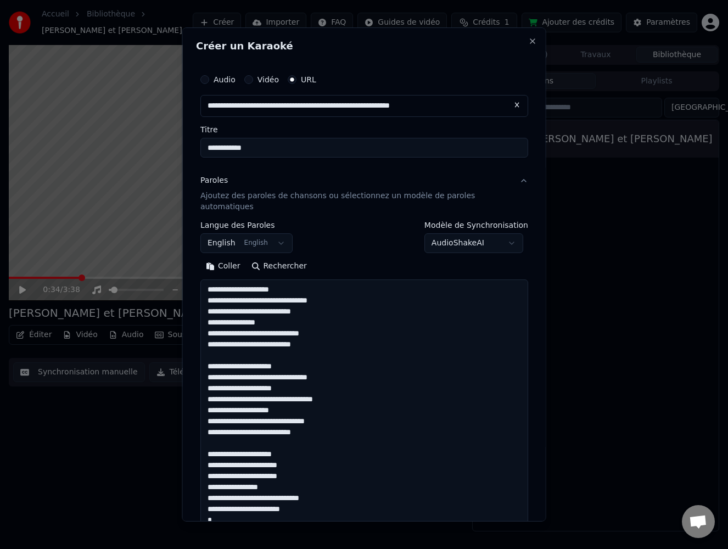
scroll to position [475, 0]
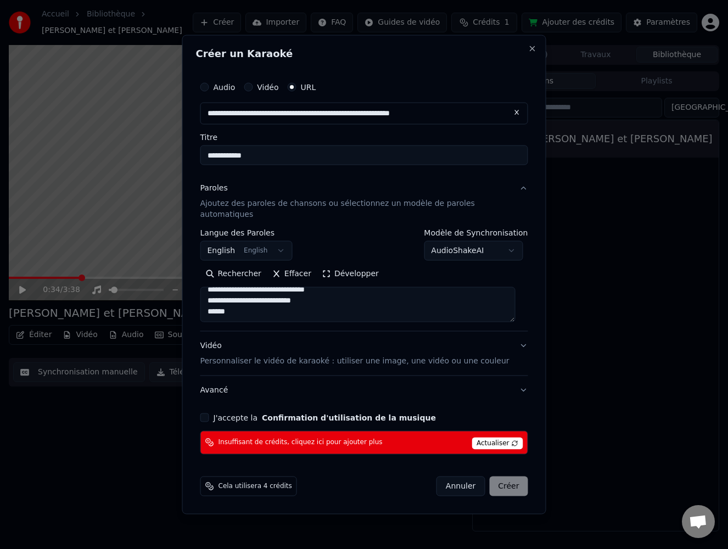
type textarea "**********"
click at [209, 413] on button "J'accepte la Confirmation d'utilisation de la musique" at bounding box center [204, 417] width 9 height 9
click at [493, 437] on span "Actualiser" at bounding box center [497, 443] width 52 height 12
click at [491, 437] on span "Actualiser" at bounding box center [497, 443] width 52 height 12
click at [528, 53] on button "Close" at bounding box center [532, 48] width 9 height 9
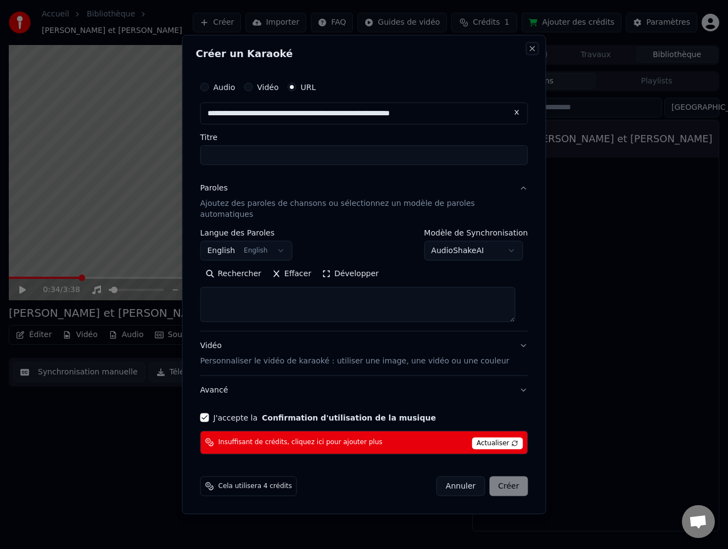
scroll to position [0, 0]
select select
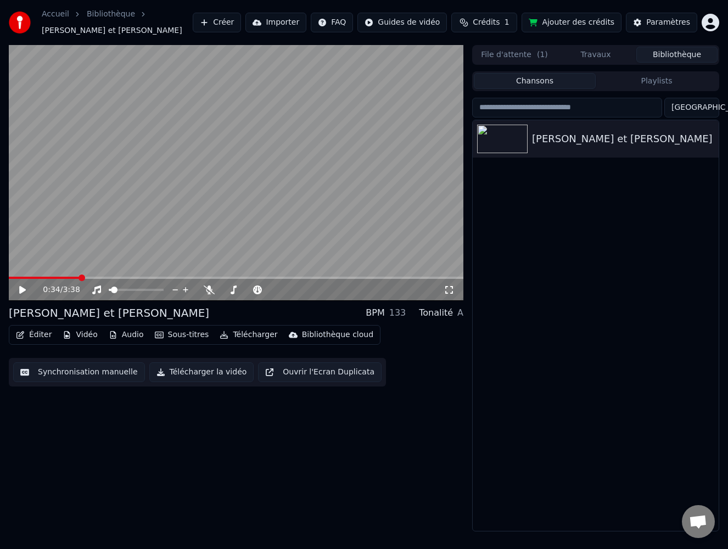
click at [499, 22] on span "Crédits" at bounding box center [486, 22] width 27 height 11
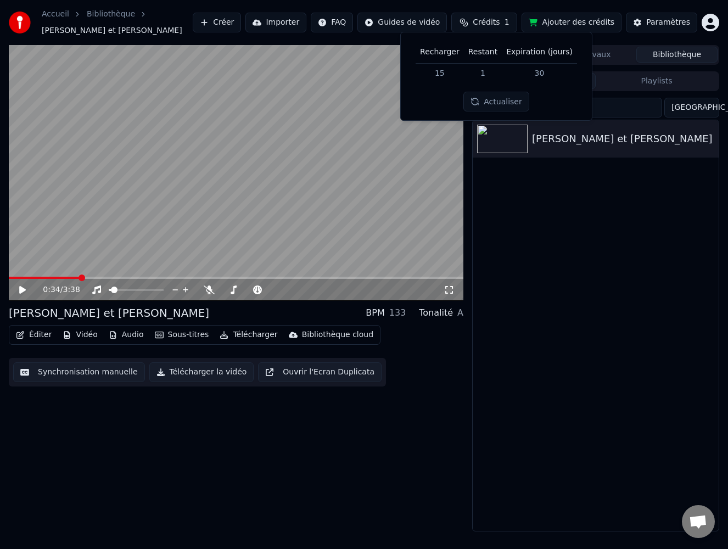
click at [496, 102] on button "Actualiser" at bounding box center [495, 102] width 65 height 20
click at [707, 137] on icon "button" at bounding box center [708, 138] width 11 height 9
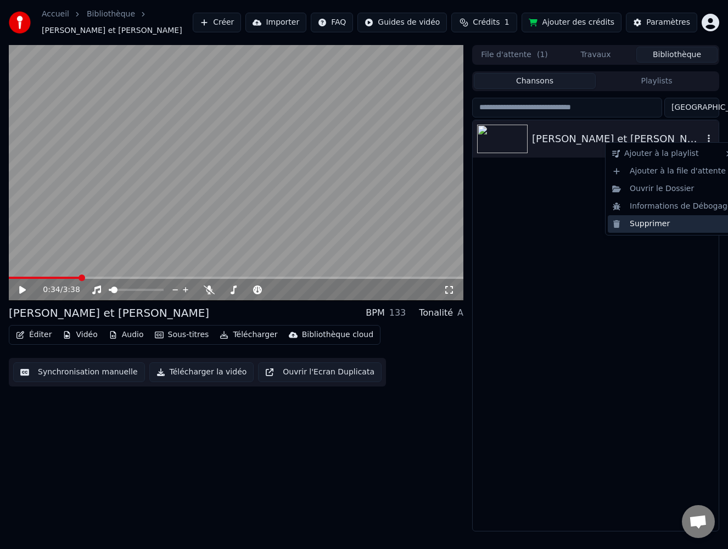
click at [663, 222] on div "Supprimer" at bounding box center [672, 224] width 129 height 18
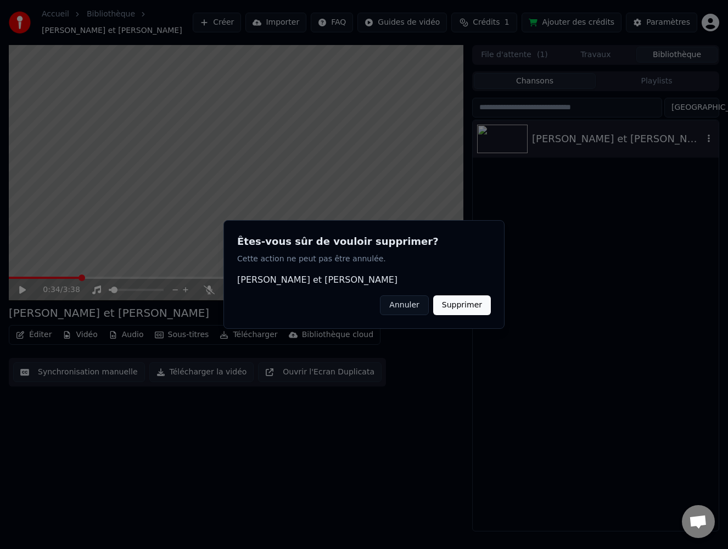
click at [480, 301] on button "Supprimer" at bounding box center [462, 305] width 58 height 20
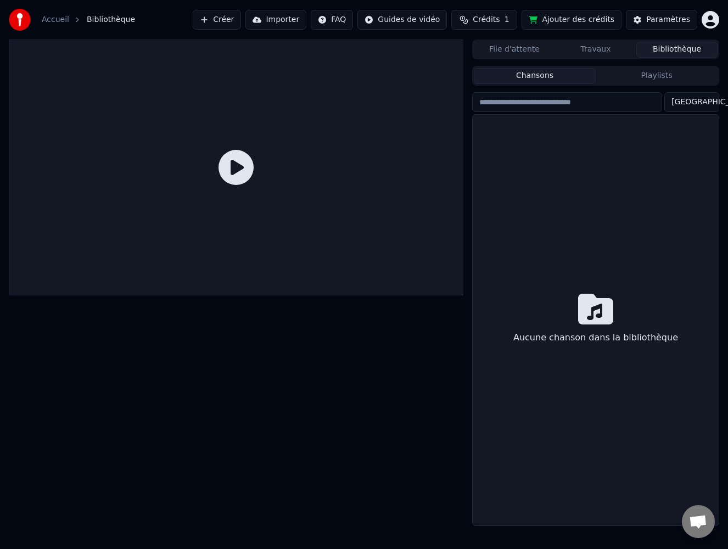
click at [99, 20] on span "Bibliothèque" at bounding box center [111, 19] width 48 height 11
click at [241, 20] on button "Créer" at bounding box center [217, 20] width 48 height 20
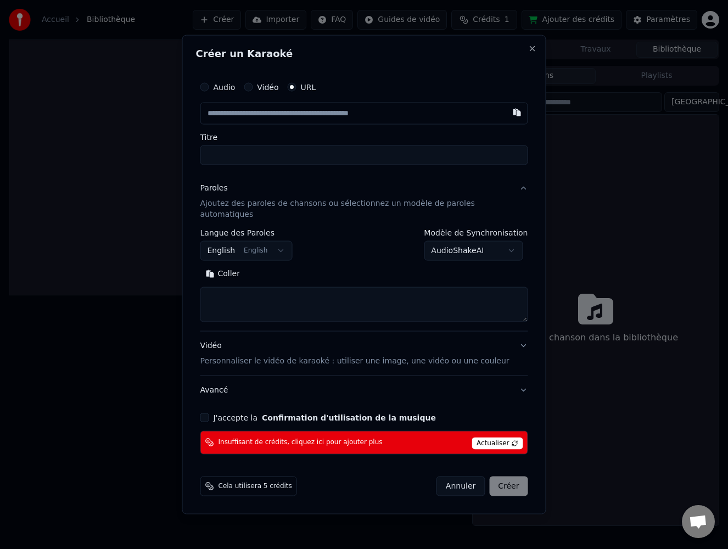
click at [265, 114] on input "text" at bounding box center [364, 114] width 328 height 22
click at [245, 291] on textarea at bounding box center [364, 304] width 328 height 35
paste textarea "**********"
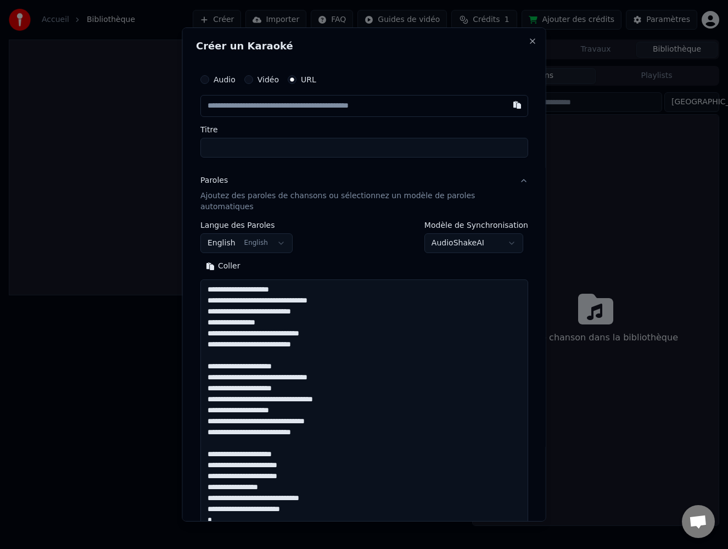
scroll to position [475, 0]
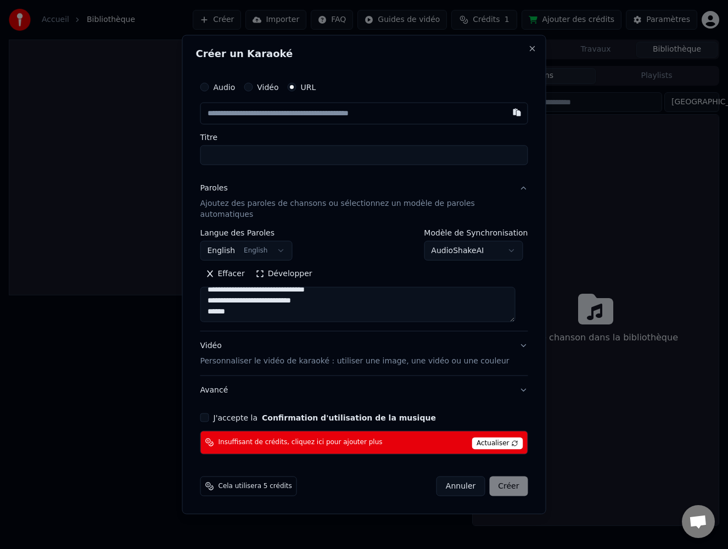
type textarea "**********"
click at [234, 160] on input "Titre" at bounding box center [364, 155] width 328 height 20
type input "**********"
click at [250, 116] on input "text" at bounding box center [364, 114] width 328 height 22
drag, startPoint x: 226, startPoint y: 118, endPoint x: 282, endPoint y: 119, distance: 56.0
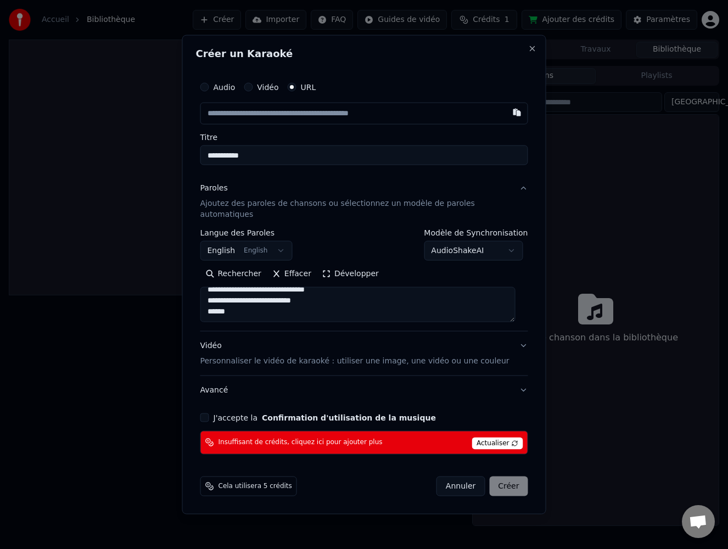
click at [226, 118] on input "text" at bounding box center [364, 114] width 328 height 22
paste input "**********"
type input "**********"
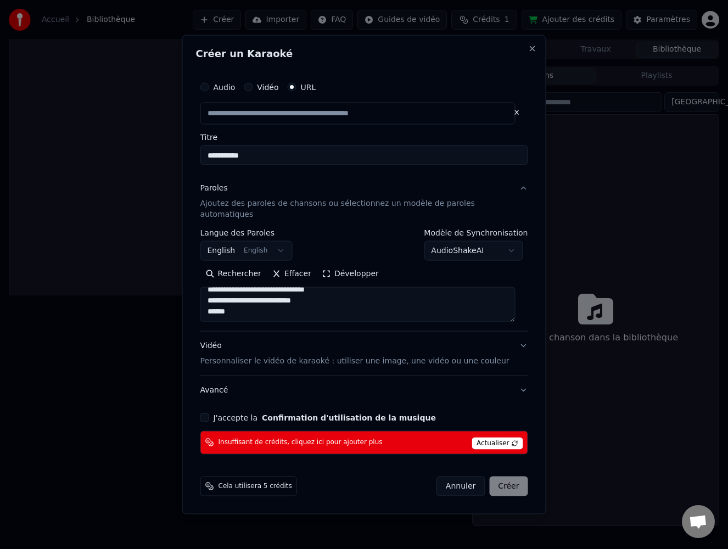
click at [207, 413] on button "J'accepte la Confirmation d'utilisation de la musique" at bounding box center [204, 417] width 9 height 9
click at [492, 440] on span "Actualiser" at bounding box center [497, 443] width 52 height 12
click at [507, 481] on div "Annuler Créer" at bounding box center [482, 486] width 92 height 20
click at [256, 482] on span "Cela utilisera 5 crédits" at bounding box center [255, 485] width 74 height 9
click at [449, 481] on button "Annuler" at bounding box center [460, 486] width 48 height 20
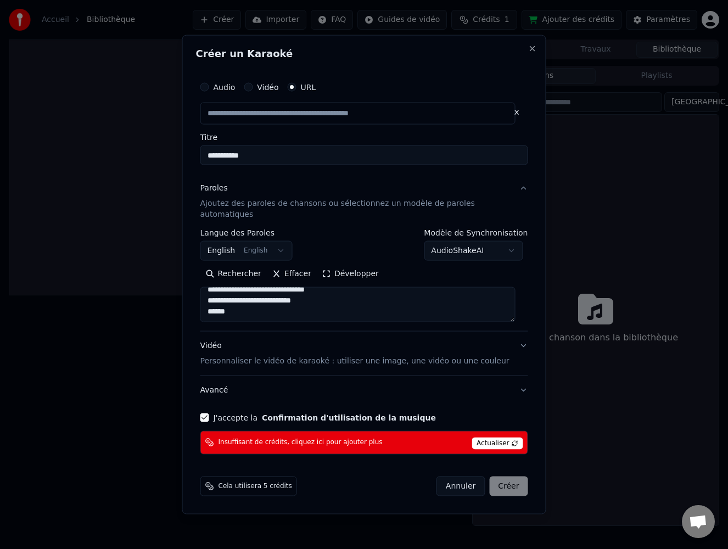
type input "**********"
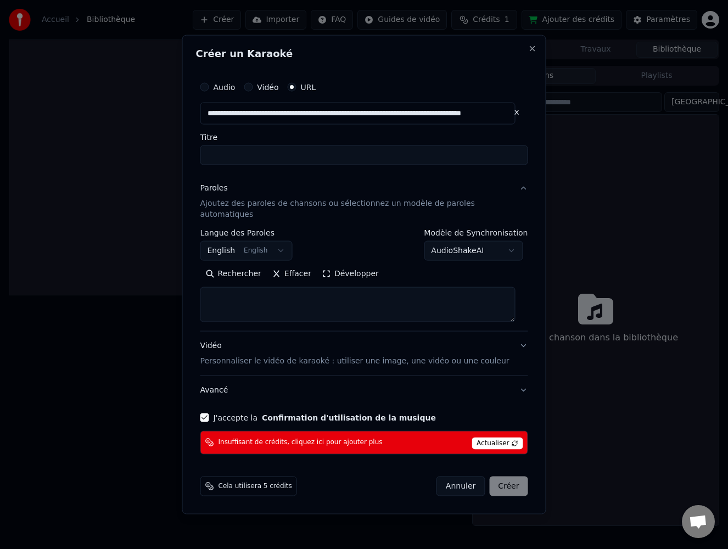
select select
